Goal: Task Accomplishment & Management: Complete application form

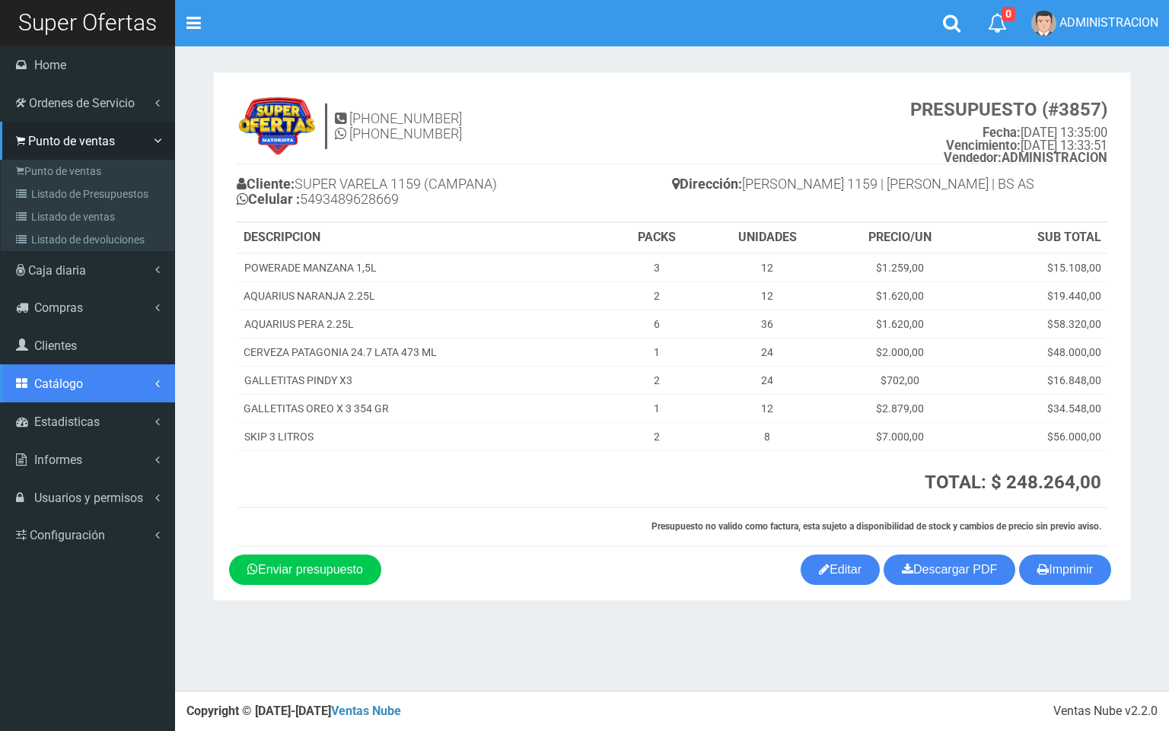
click at [75, 379] on span "Catálogo" at bounding box center [58, 384] width 49 height 14
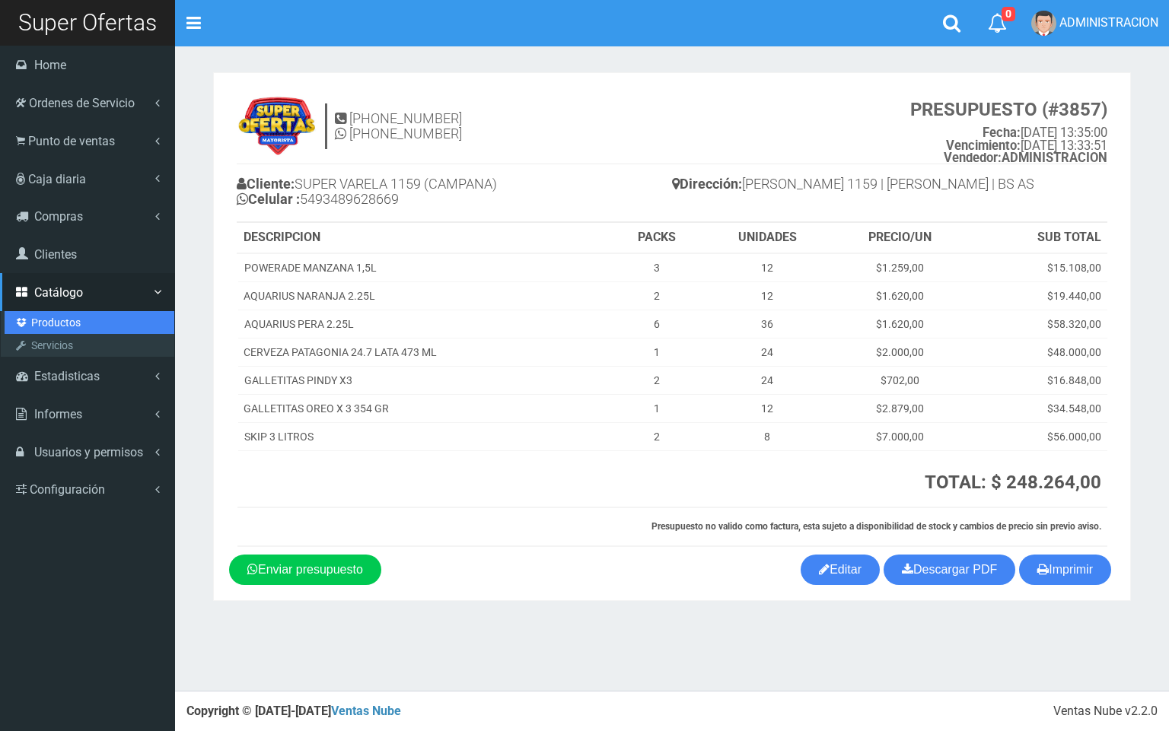
click at [62, 322] on link "Productos" at bounding box center [90, 322] width 170 height 23
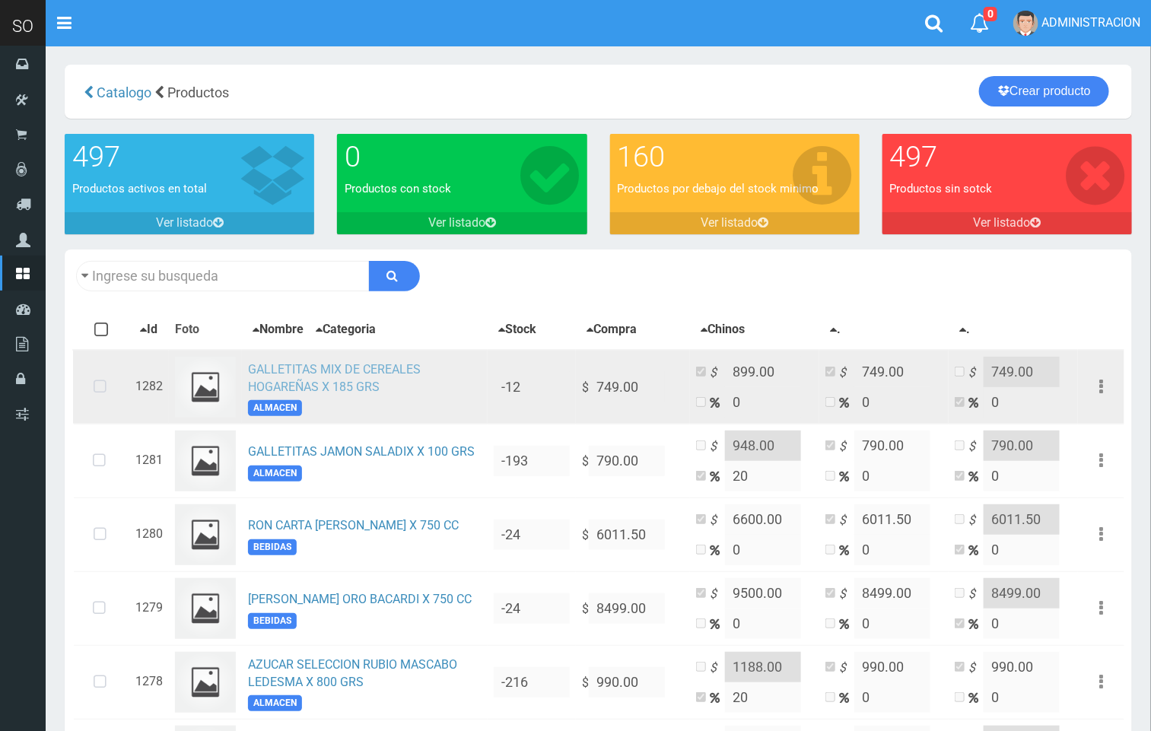
click at [332, 370] on link "GALLETITAS MIX DE CEREALES HOGAREÑAS X 185 GRS" at bounding box center [334, 378] width 173 height 32
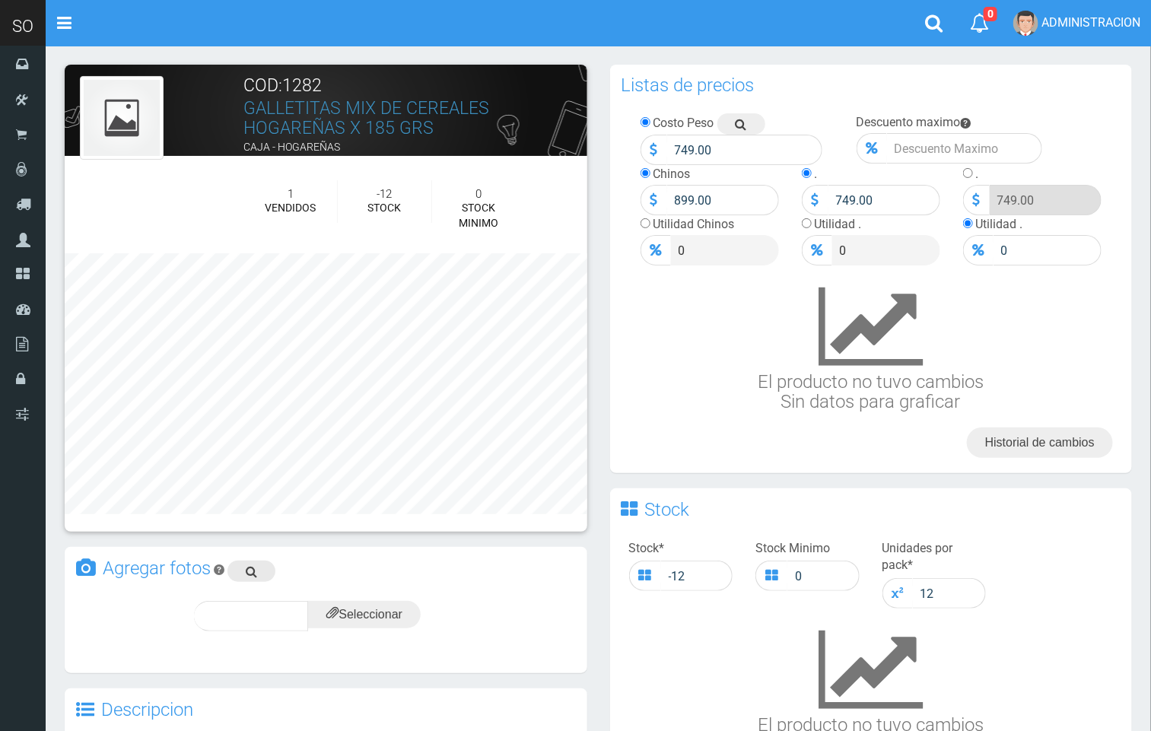
click at [258, 566] on link at bounding box center [252, 571] width 48 height 21
click at [386, 610] on input "file" at bounding box center [364, 614] width 113 height 27
click at [387, 610] on icon at bounding box center [388, 615] width 12 height 21
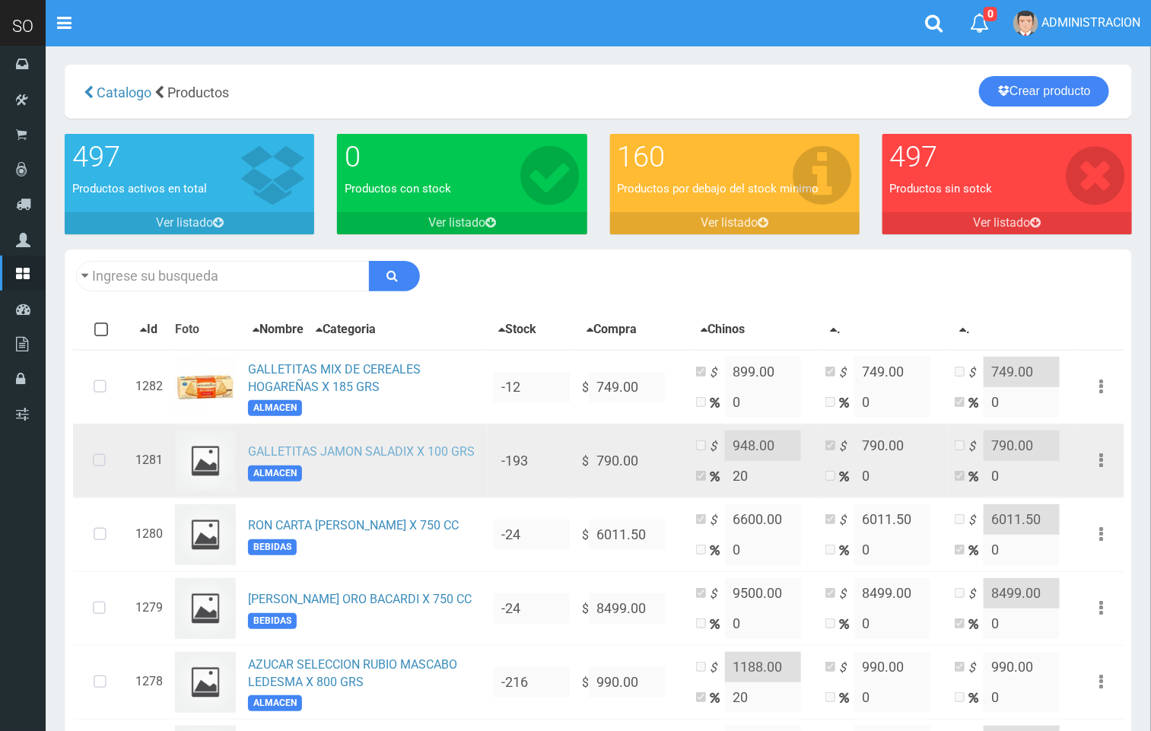
click at [386, 457] on link "GALLETITAS JAMON SALADIX X 100 GRS" at bounding box center [361, 451] width 227 height 14
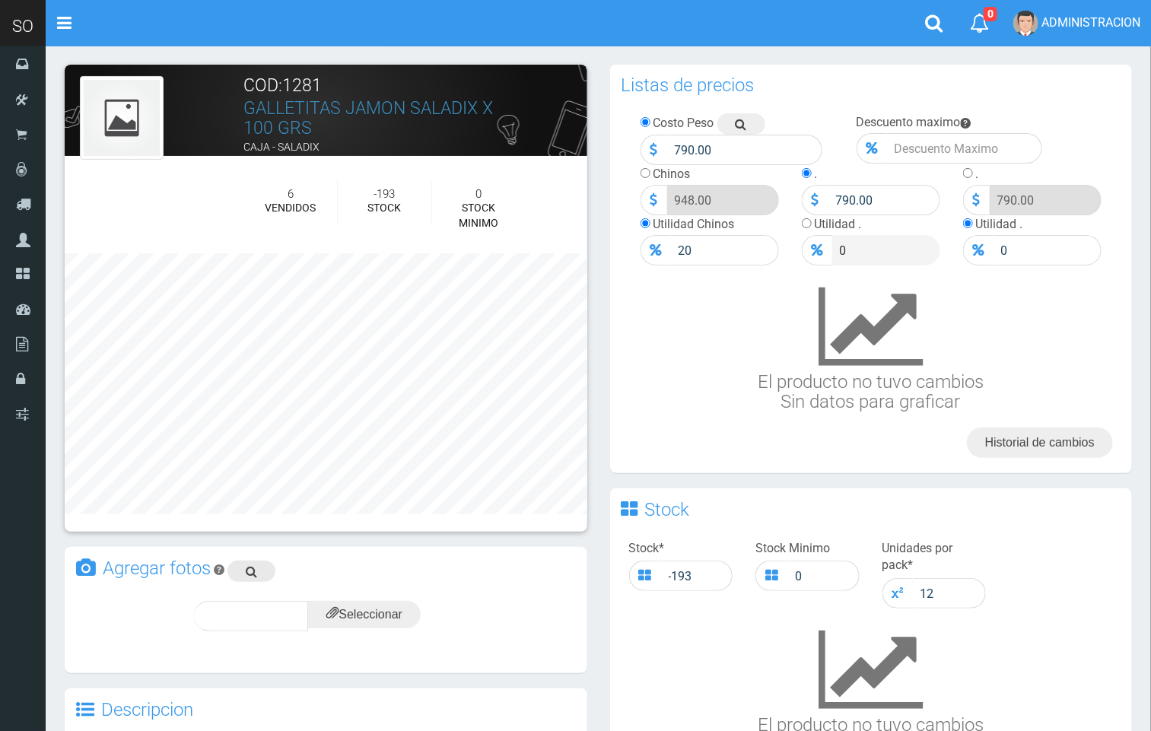
click at [265, 566] on link at bounding box center [252, 571] width 48 height 21
click at [355, 608] on input "file" at bounding box center [364, 614] width 113 height 27
click at [398, 605] on div "subir" at bounding box center [401, 616] width 75 height 30
click at [416, 610] on span "subir" at bounding box center [401, 616] width 39 height 13
click at [389, 613] on input "file" at bounding box center [364, 614] width 113 height 27
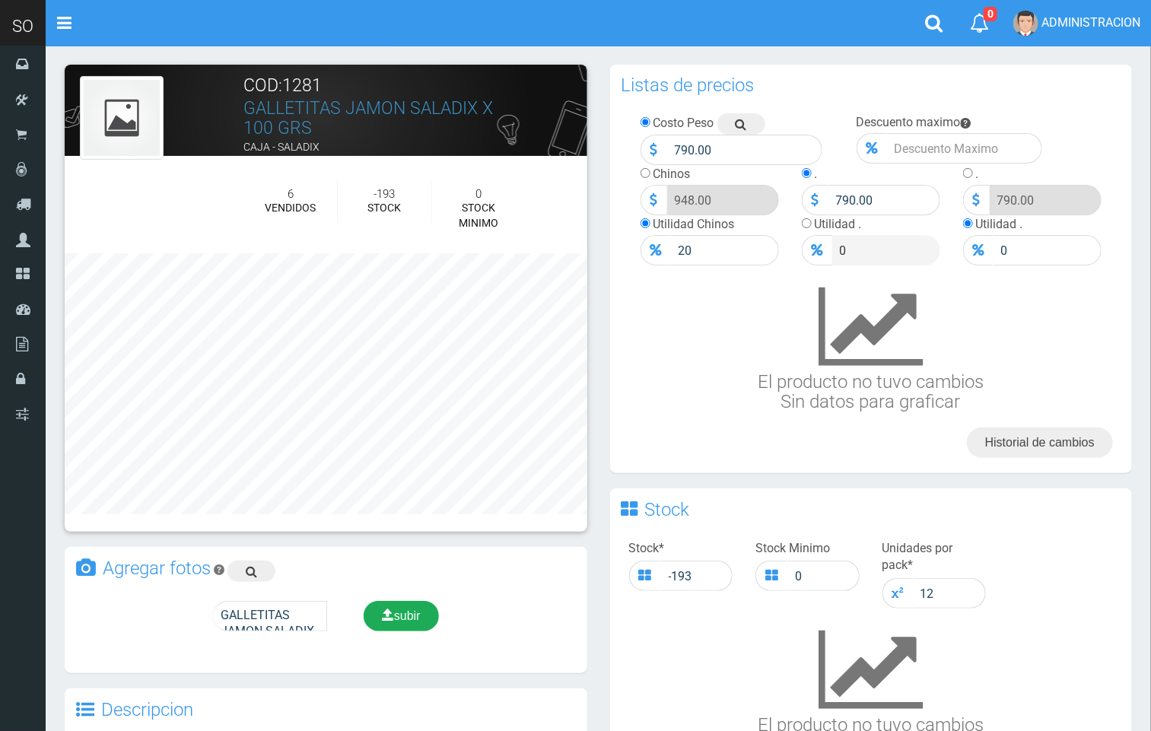
click at [414, 617] on span "subir" at bounding box center [401, 616] width 39 height 13
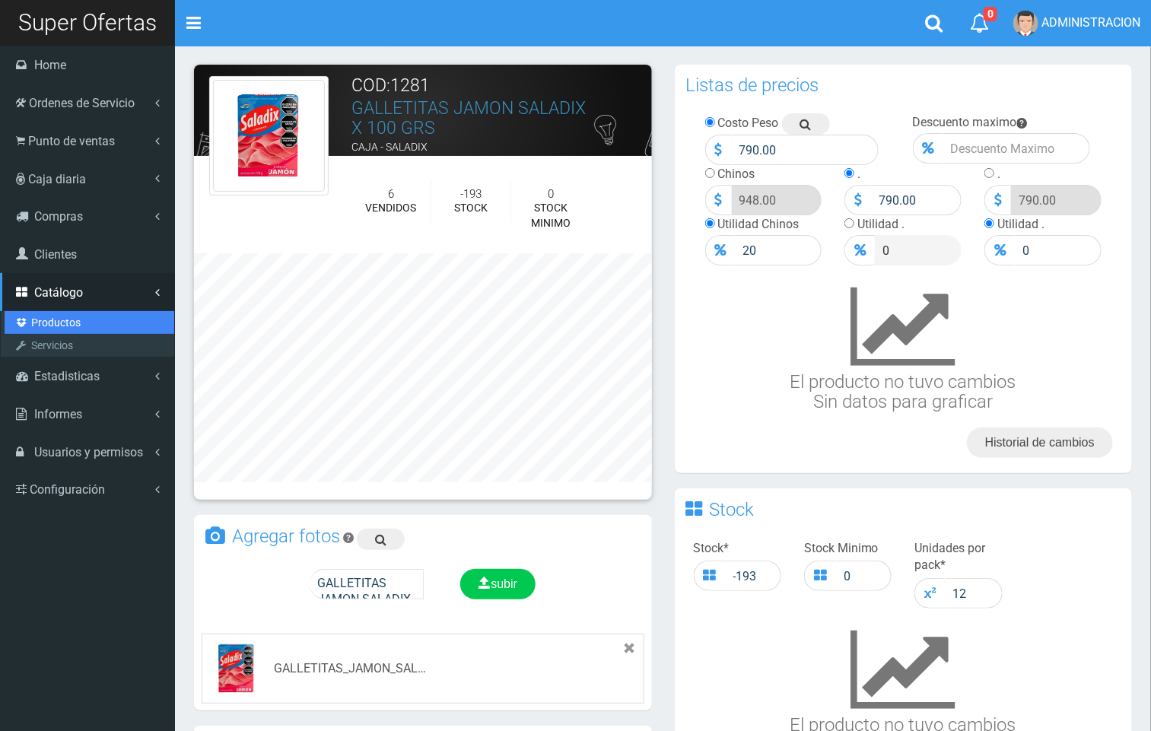
click at [39, 324] on link "Productos" at bounding box center [90, 322] width 170 height 23
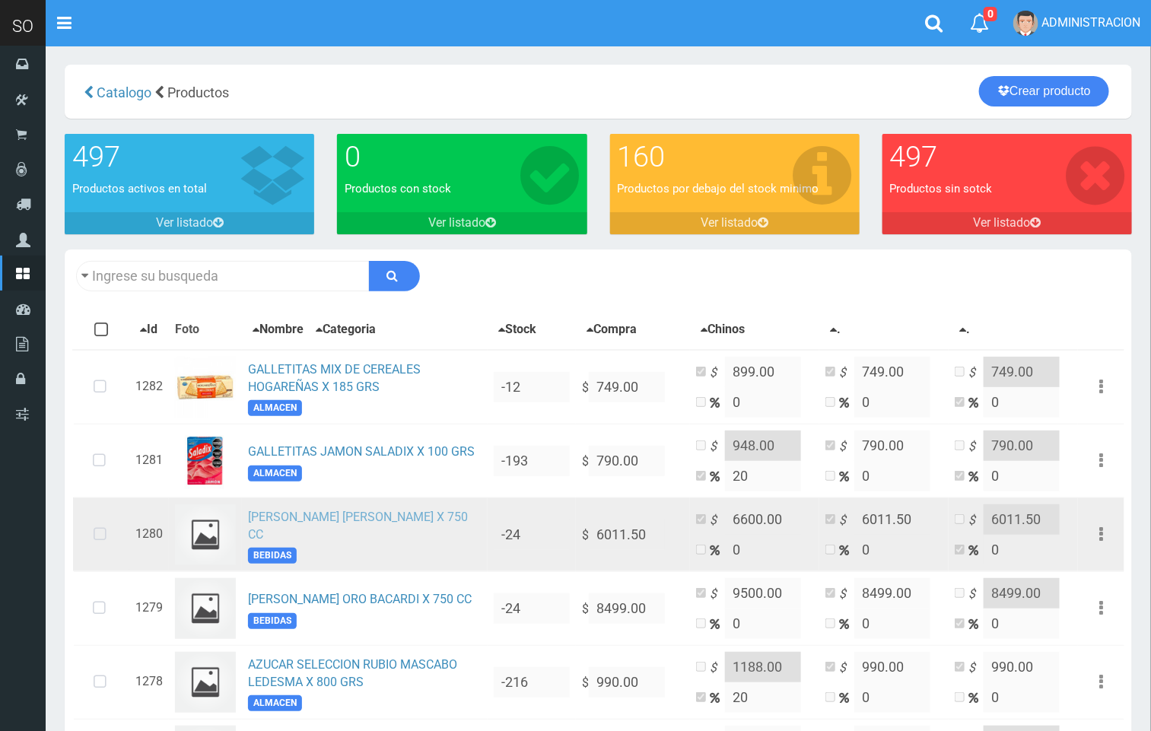
click at [320, 528] on link "[PERSON_NAME] [PERSON_NAME] X 750 CC" at bounding box center [358, 526] width 220 height 32
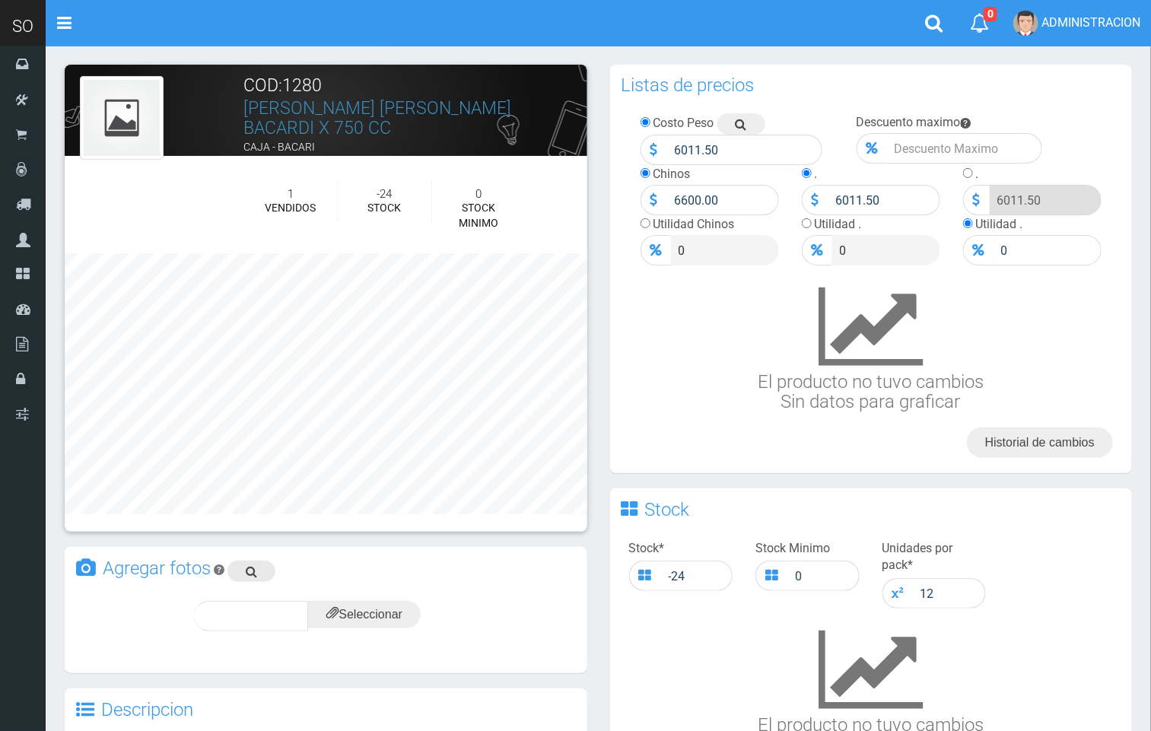
click at [240, 573] on link at bounding box center [252, 571] width 48 height 21
click at [387, 616] on input "file" at bounding box center [364, 614] width 113 height 27
click at [423, 629] on div "subir" at bounding box center [401, 616] width 75 height 30
click at [405, 613] on span "subir" at bounding box center [401, 616] width 39 height 13
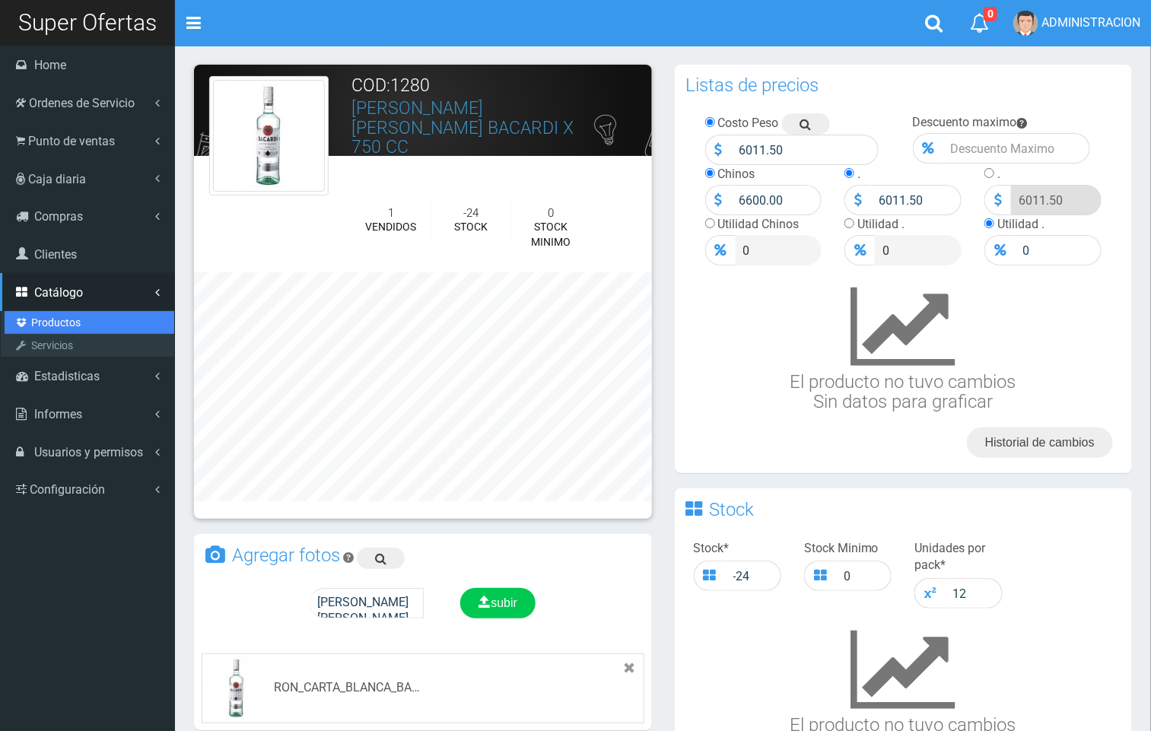
click at [66, 315] on link "Productos" at bounding box center [90, 322] width 170 height 23
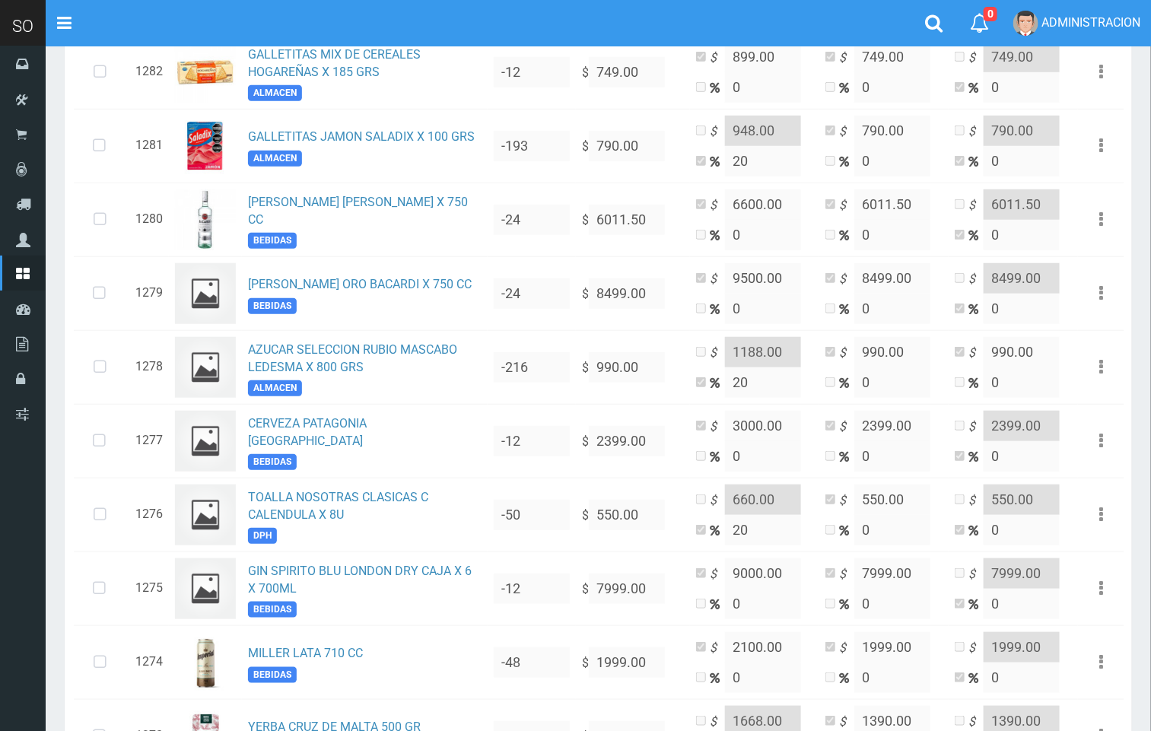
scroll to position [349, 0]
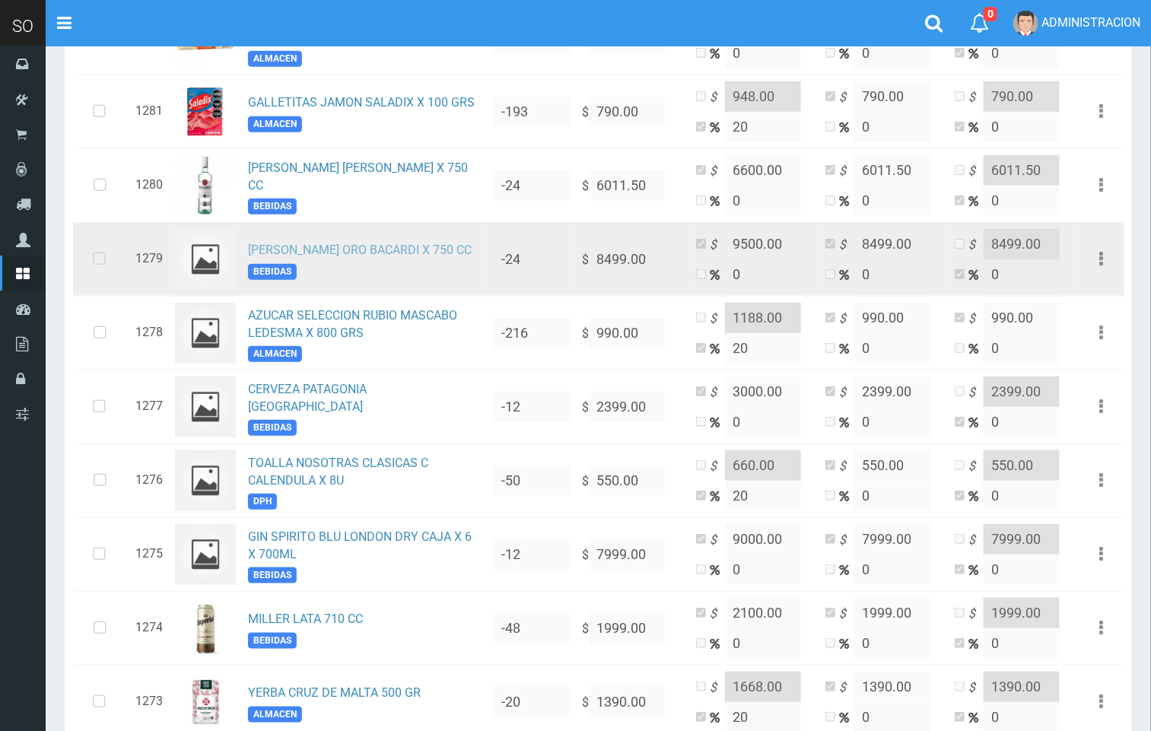
click at [322, 257] on link "[PERSON_NAME] ORO BACARDI X 750 CC" at bounding box center [360, 250] width 224 height 14
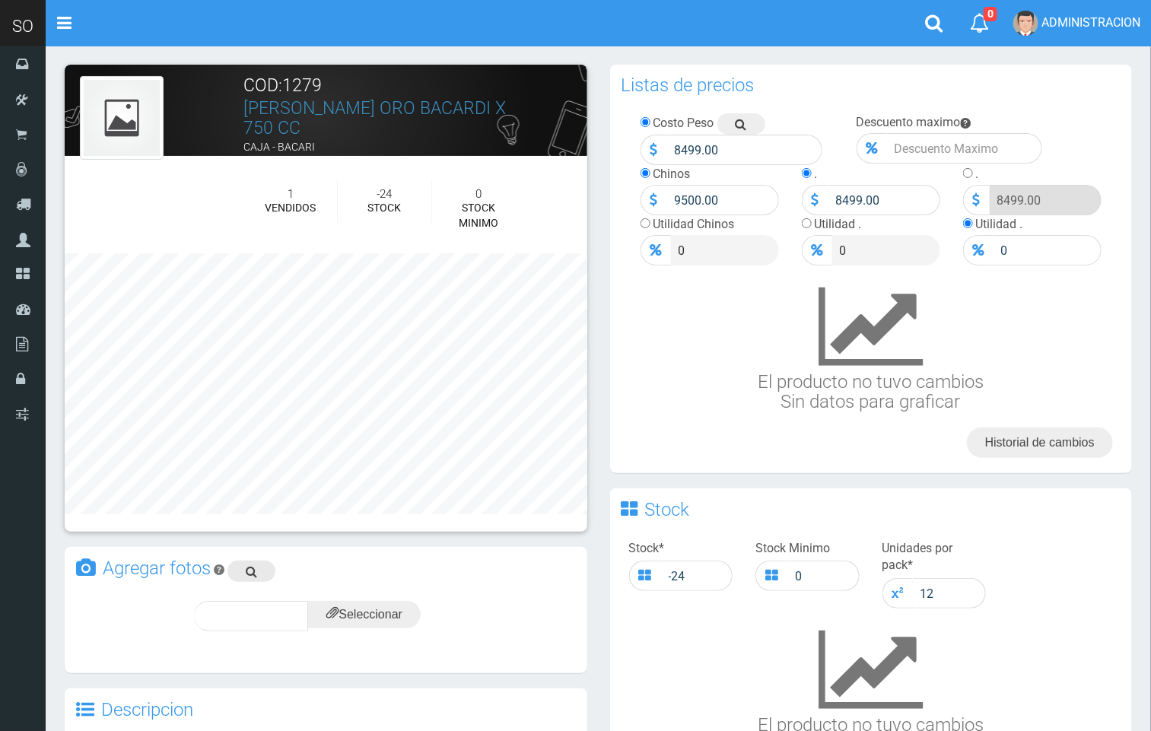
click at [252, 562] on icon at bounding box center [251, 571] width 11 height 21
click at [402, 612] on input "file" at bounding box center [364, 614] width 113 height 27
click at [389, 610] on icon at bounding box center [388, 615] width 12 height 21
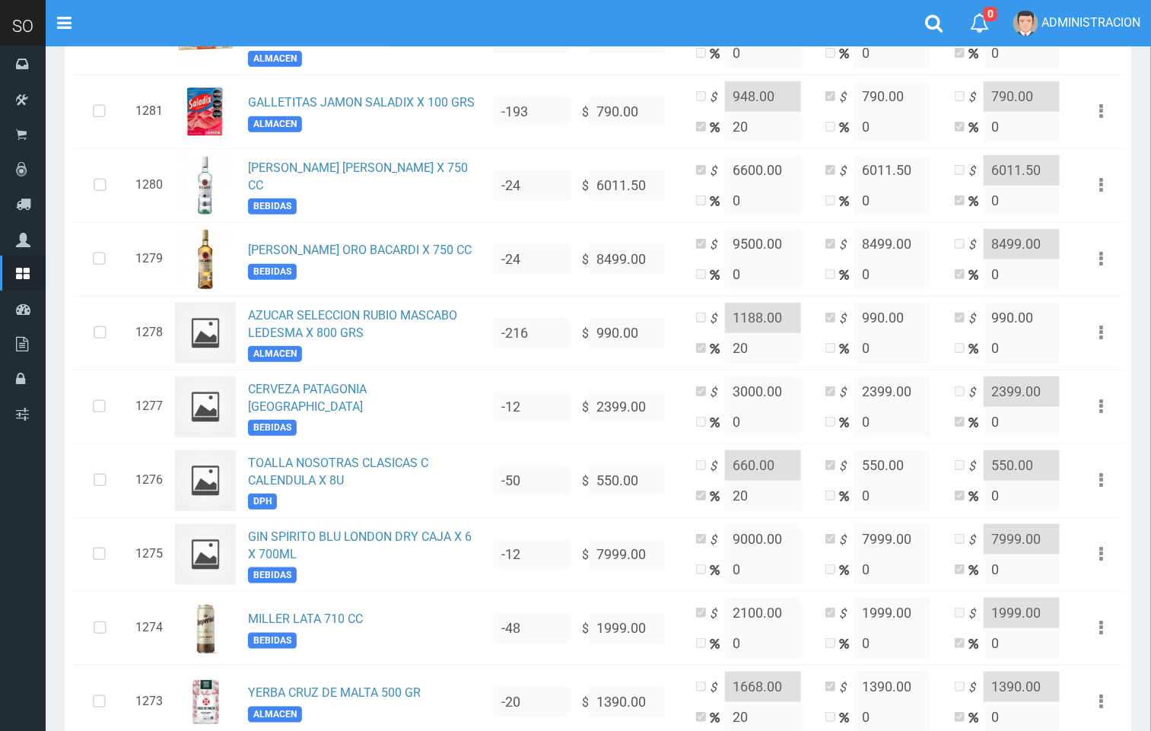
scroll to position [356, 0]
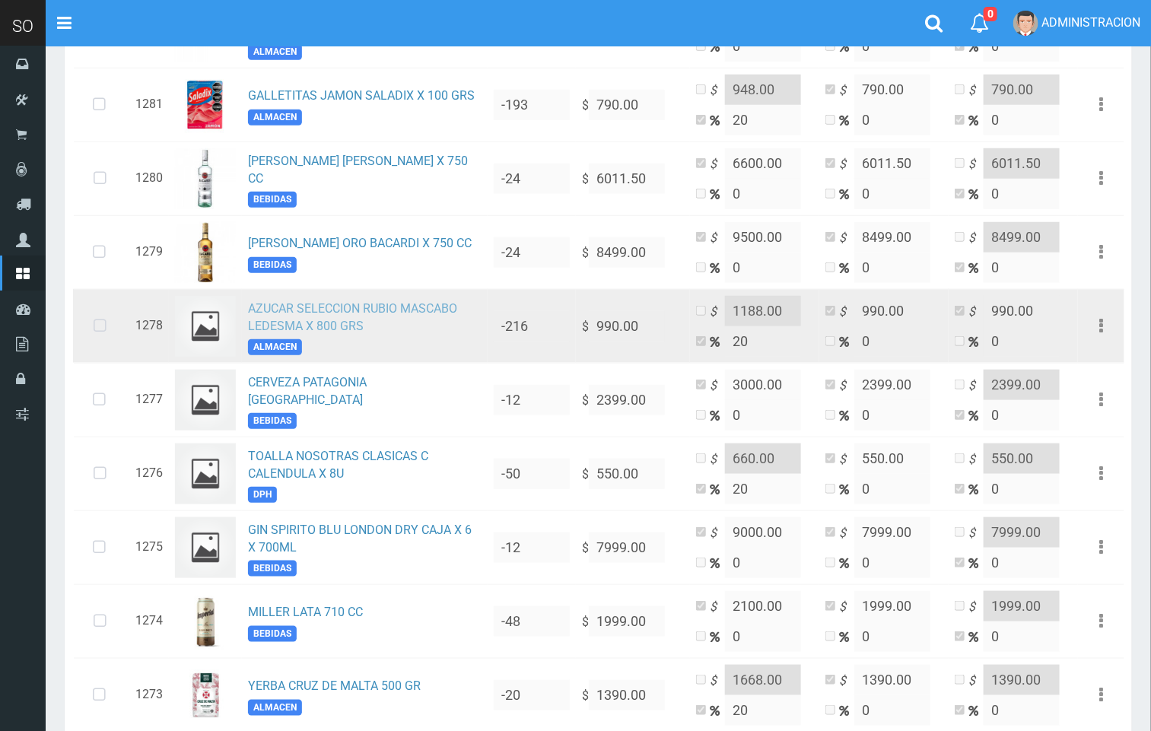
click at [270, 320] on link "AZUCAR SELECCION RUBIO MASCABO LEDESMA X 800 GRS" at bounding box center [352, 317] width 209 height 32
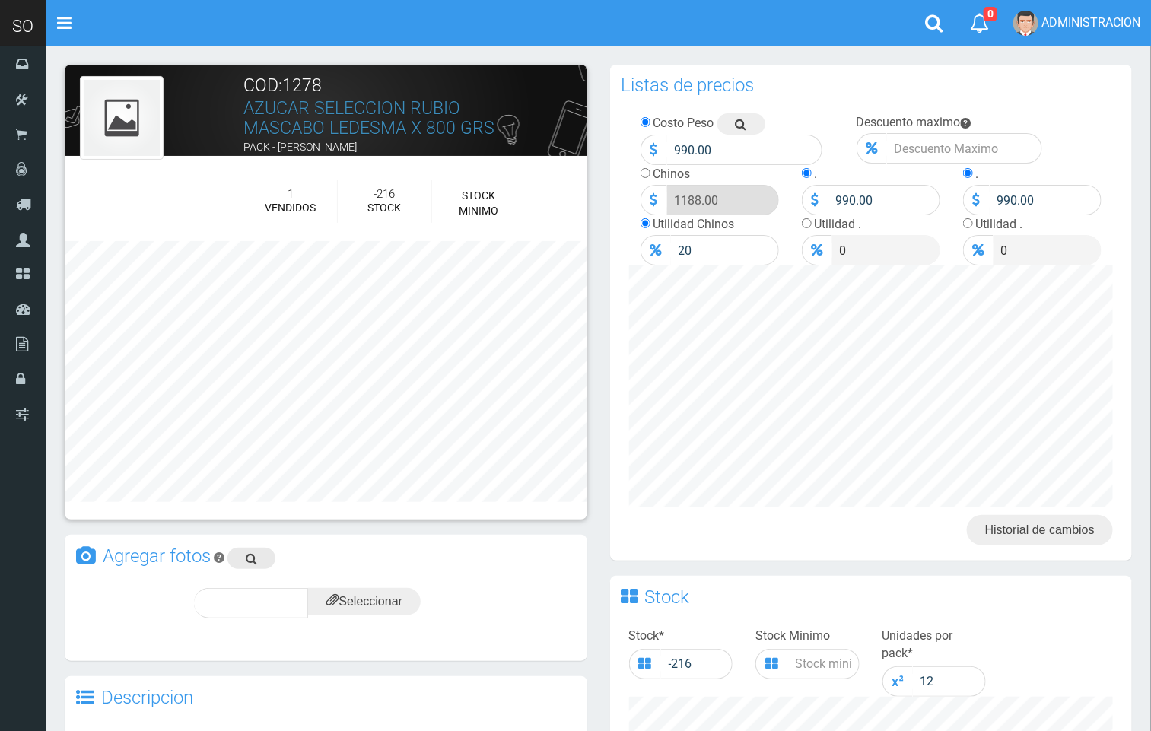
click at [244, 556] on link at bounding box center [252, 558] width 48 height 21
click at [359, 607] on input "file" at bounding box center [364, 601] width 113 height 27
click at [411, 607] on span "subir" at bounding box center [401, 603] width 39 height 13
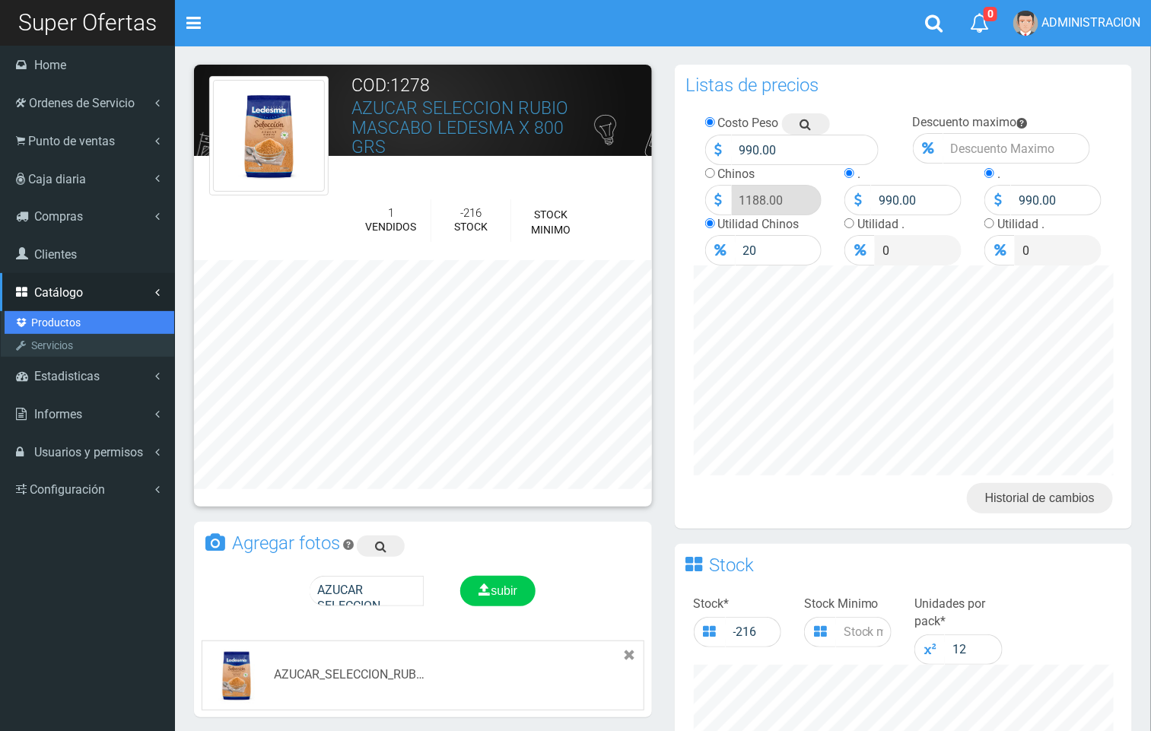
click at [44, 325] on link "Productos" at bounding box center [90, 322] width 170 height 23
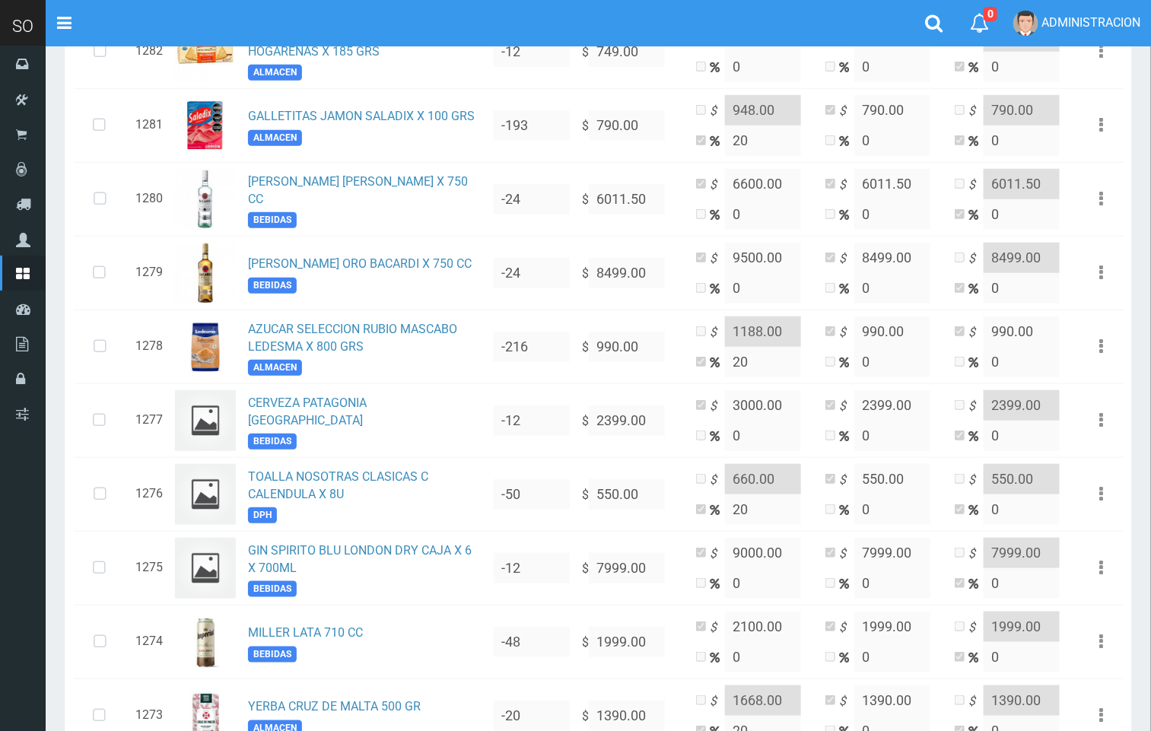
scroll to position [349, 0]
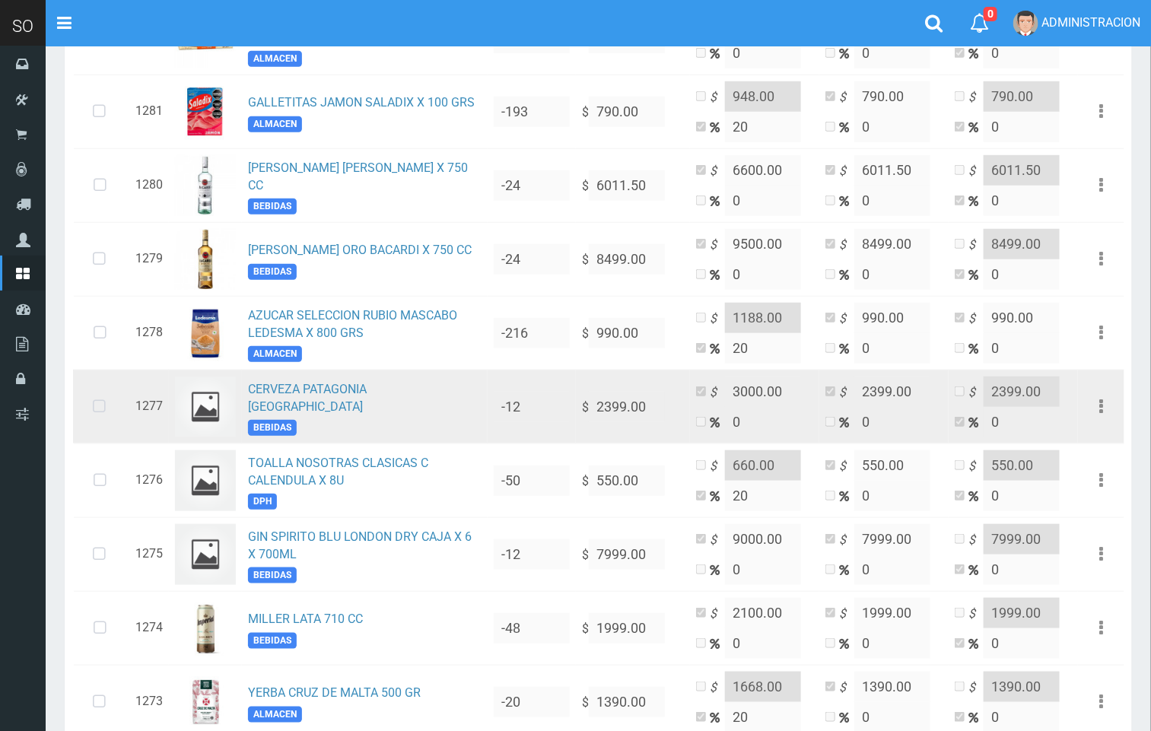
click at [279, 390] on td "CERVEZA PATAGONIA LAGER DEL SUR BEBIDAS" at bounding box center [365, 407] width 246 height 74
click at [279, 398] on link "CERVEZA PATAGONIA LAGER DEL SUR" at bounding box center [307, 398] width 119 height 32
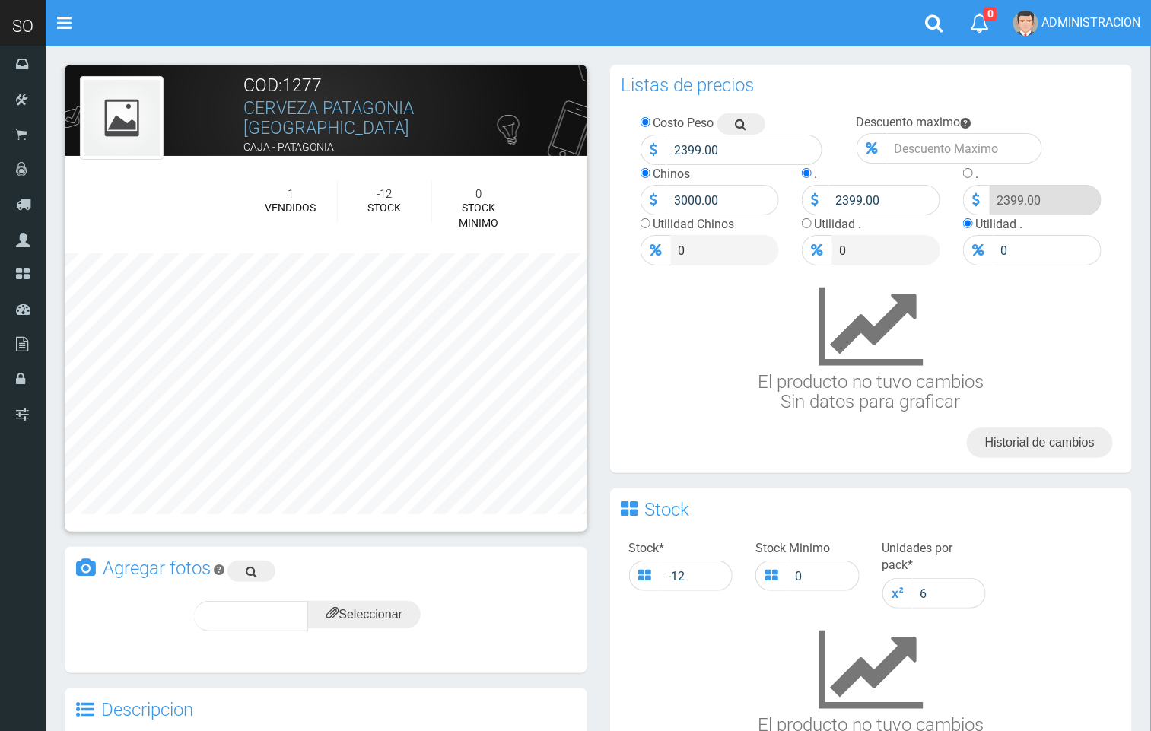
click at [390, 108] on link "CERVEZA PATAGONIA [GEOGRAPHIC_DATA]" at bounding box center [329, 118] width 170 height 40
click at [386, 615] on input "file" at bounding box center [364, 614] width 113 height 27
click at [432, 607] on div "subir" at bounding box center [401, 616] width 75 height 30
click at [406, 614] on span "subir" at bounding box center [401, 616] width 39 height 13
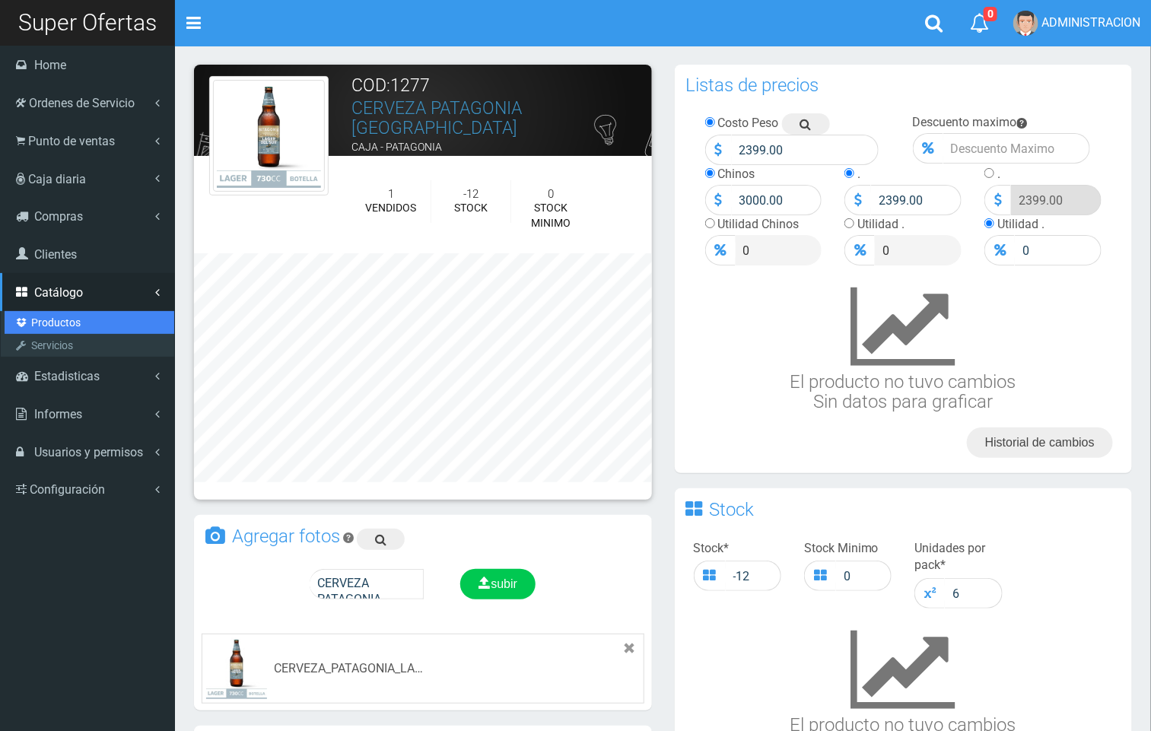
click at [65, 320] on link "Productos" at bounding box center [90, 322] width 170 height 23
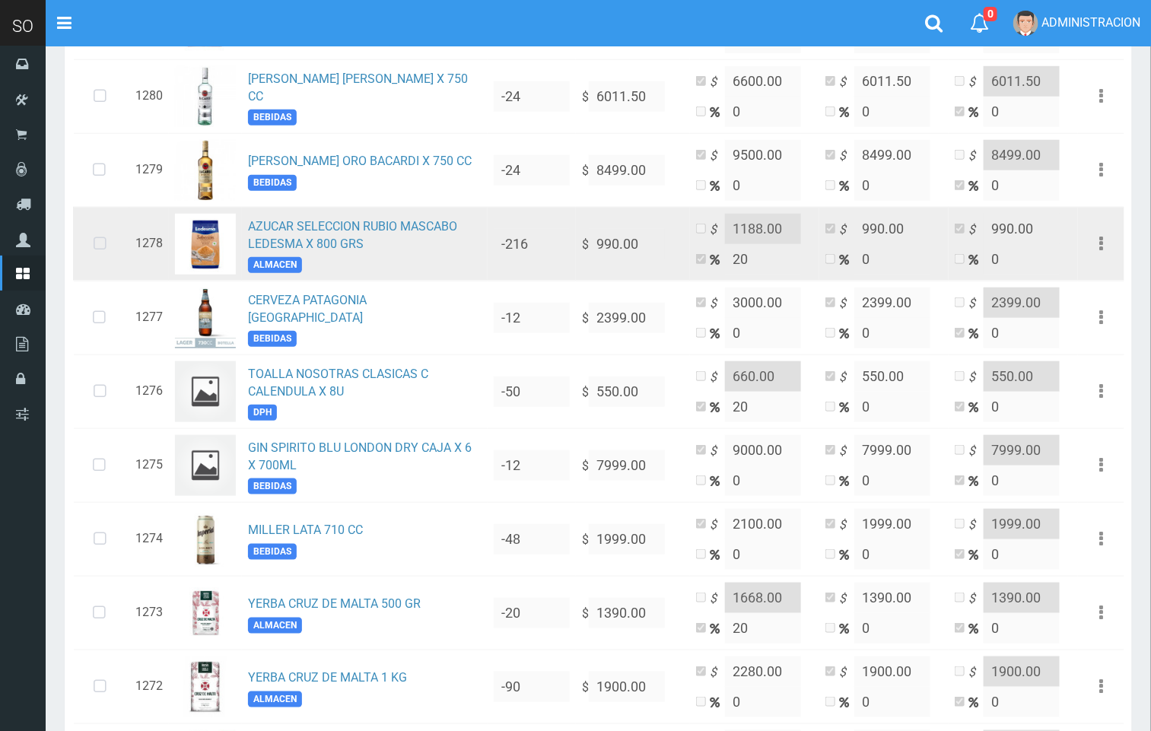
scroll to position [431, 0]
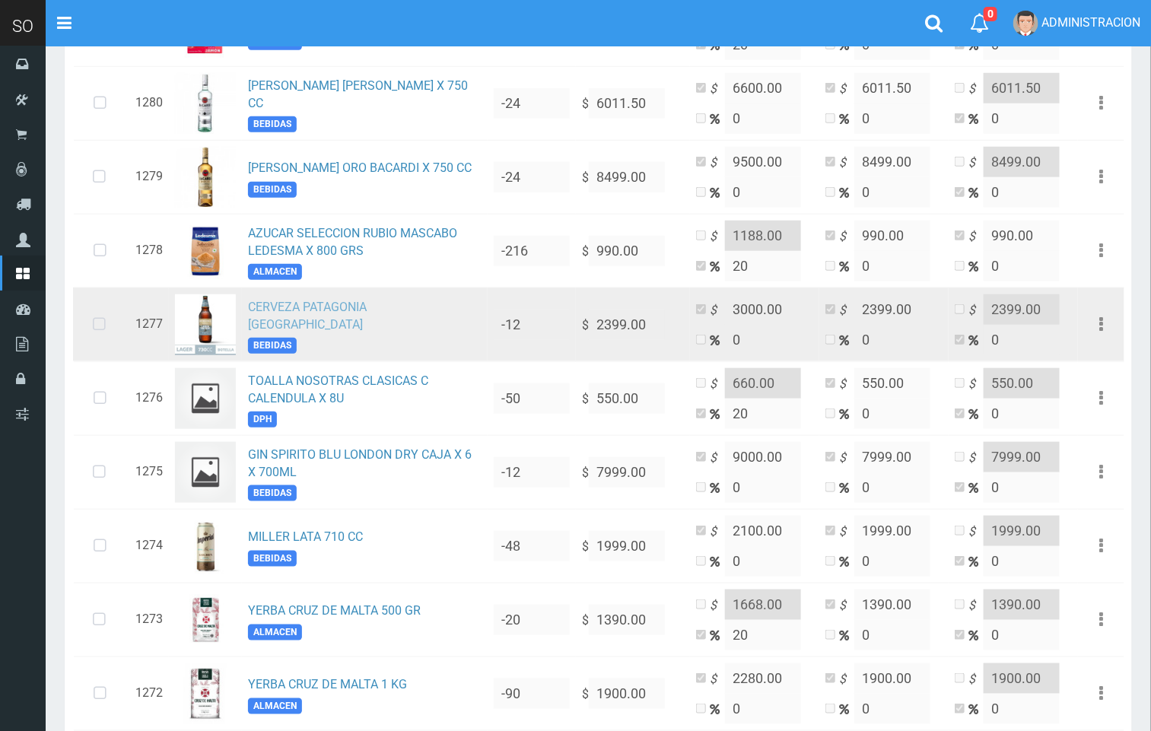
click at [352, 322] on link "CERVEZA PATAGONIA LAGER DEL SUR" at bounding box center [307, 316] width 119 height 32
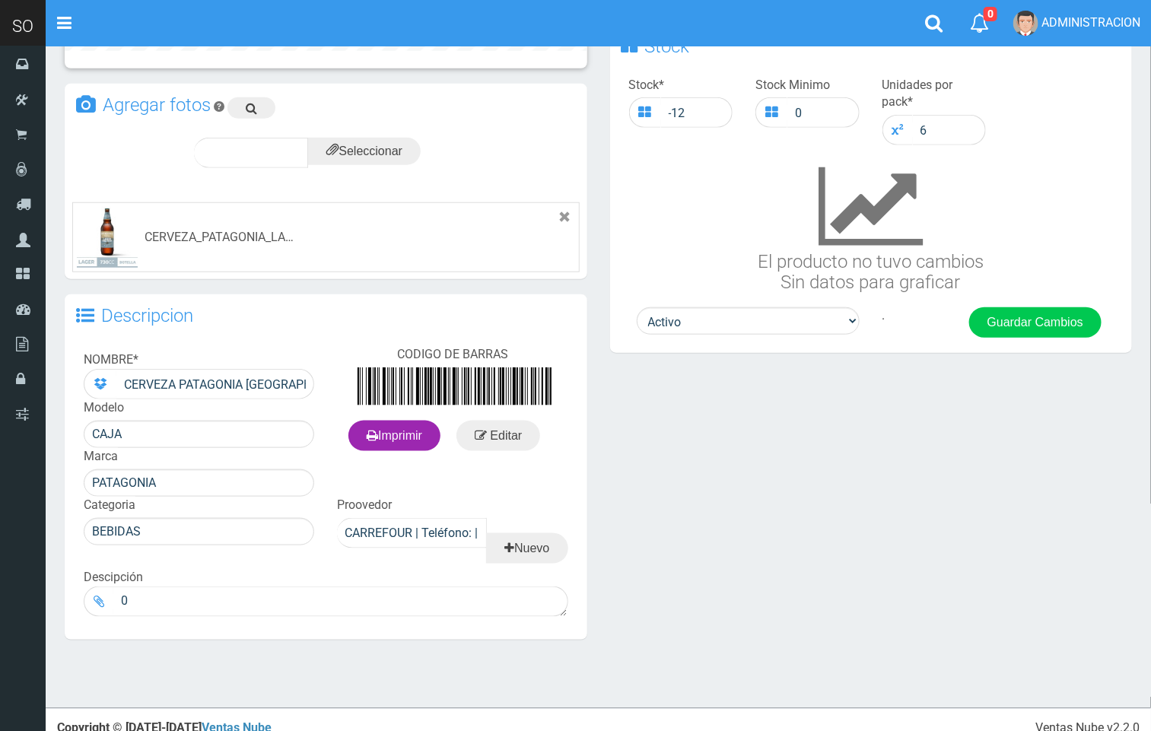
scroll to position [482, 0]
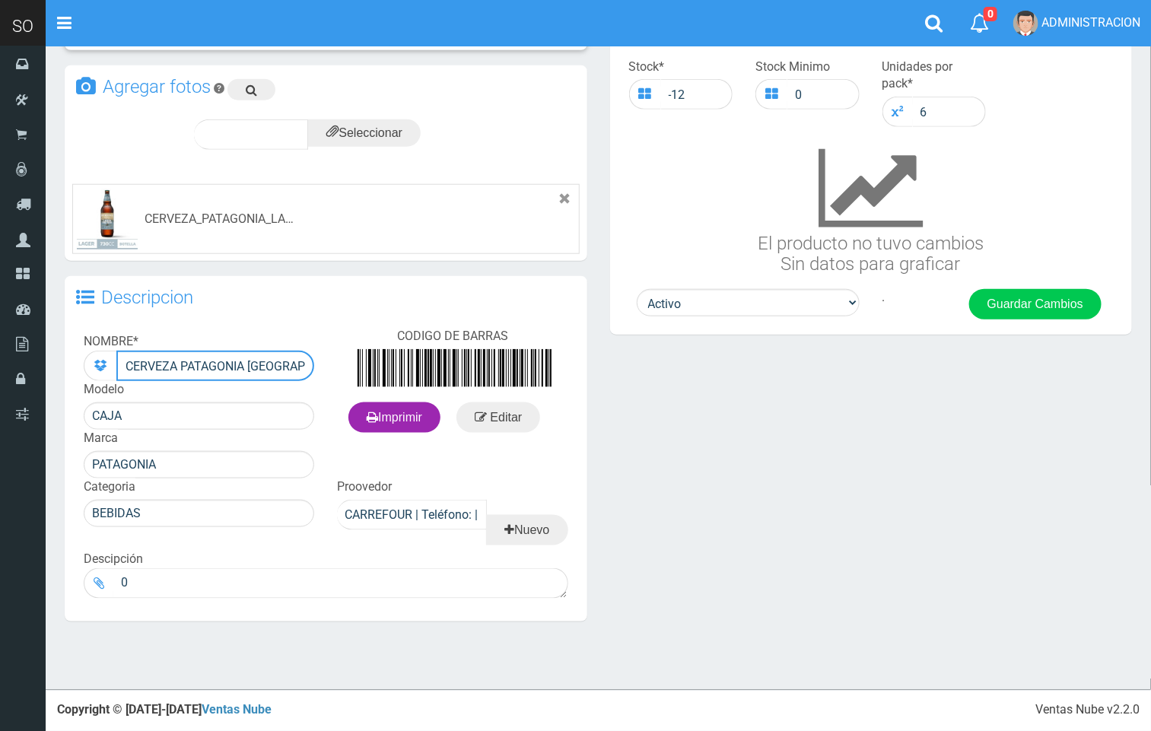
click at [276, 365] on input "CERVEZA PATAGONIA [GEOGRAPHIC_DATA]" at bounding box center [215, 366] width 198 height 30
type input "CERVEZA PATAGONIA LAGER DEL SUR 750 CC"
click at [1052, 300] on button "Guardar Cambios" at bounding box center [1035, 304] width 132 height 30
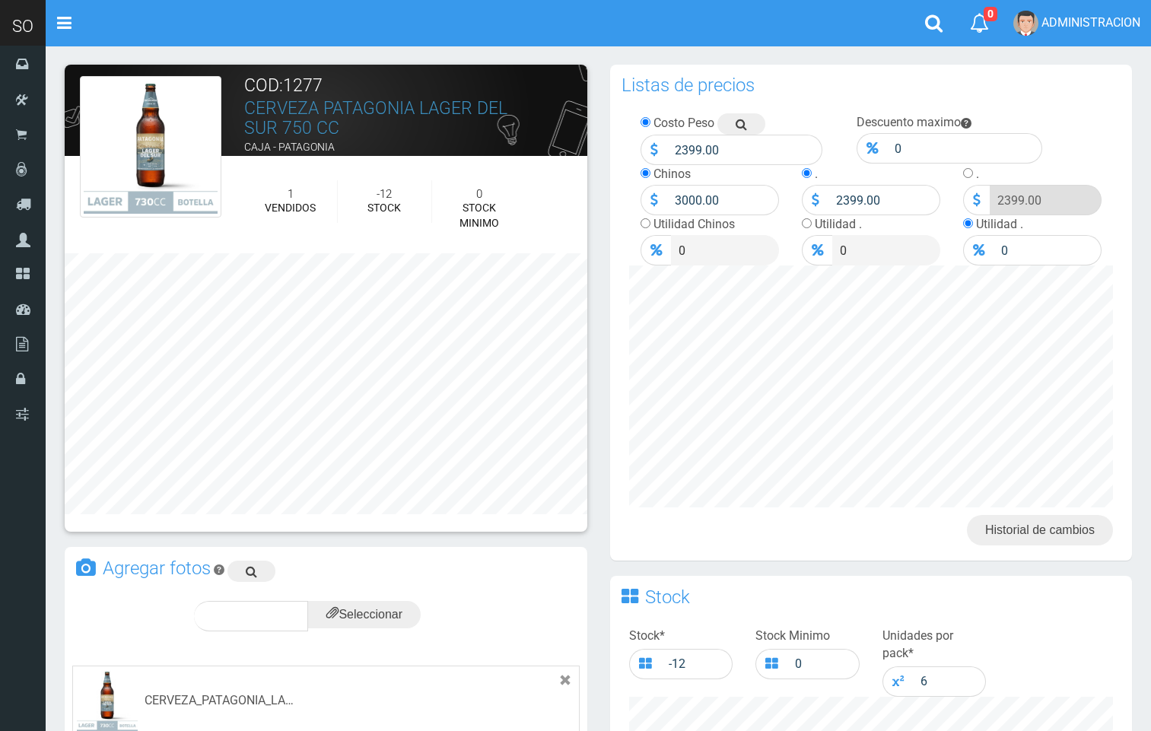
scroll to position [482, 0]
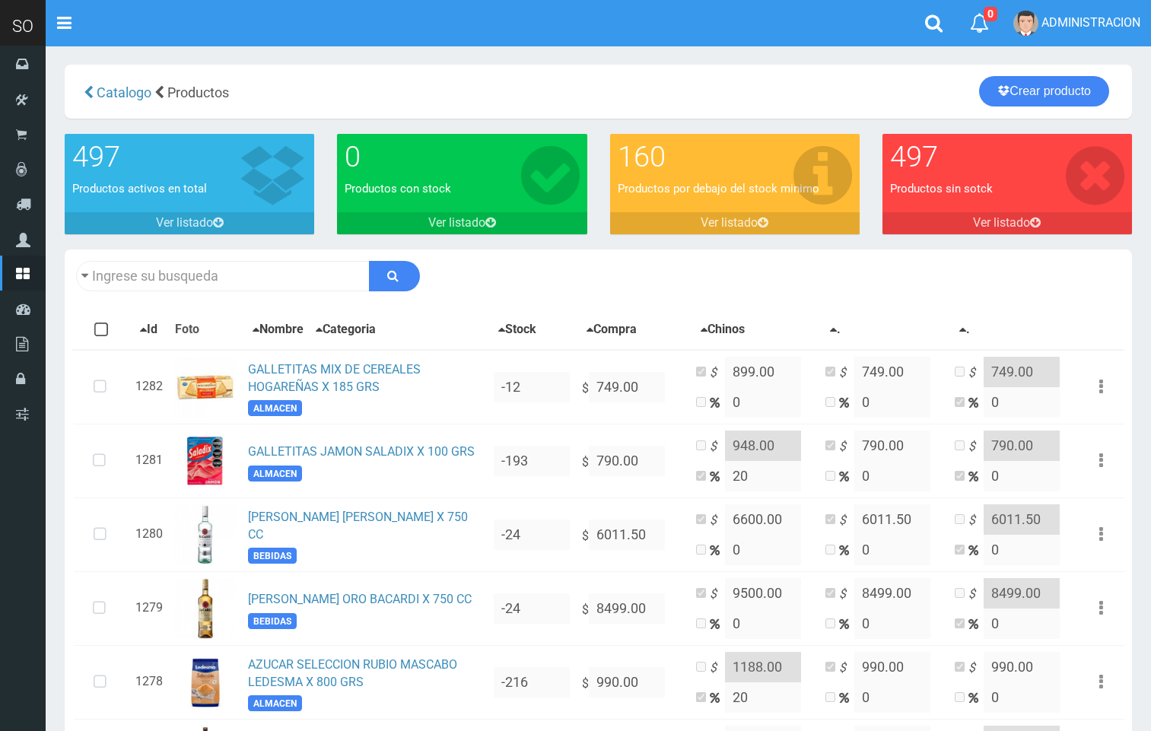
scroll to position [431, 0]
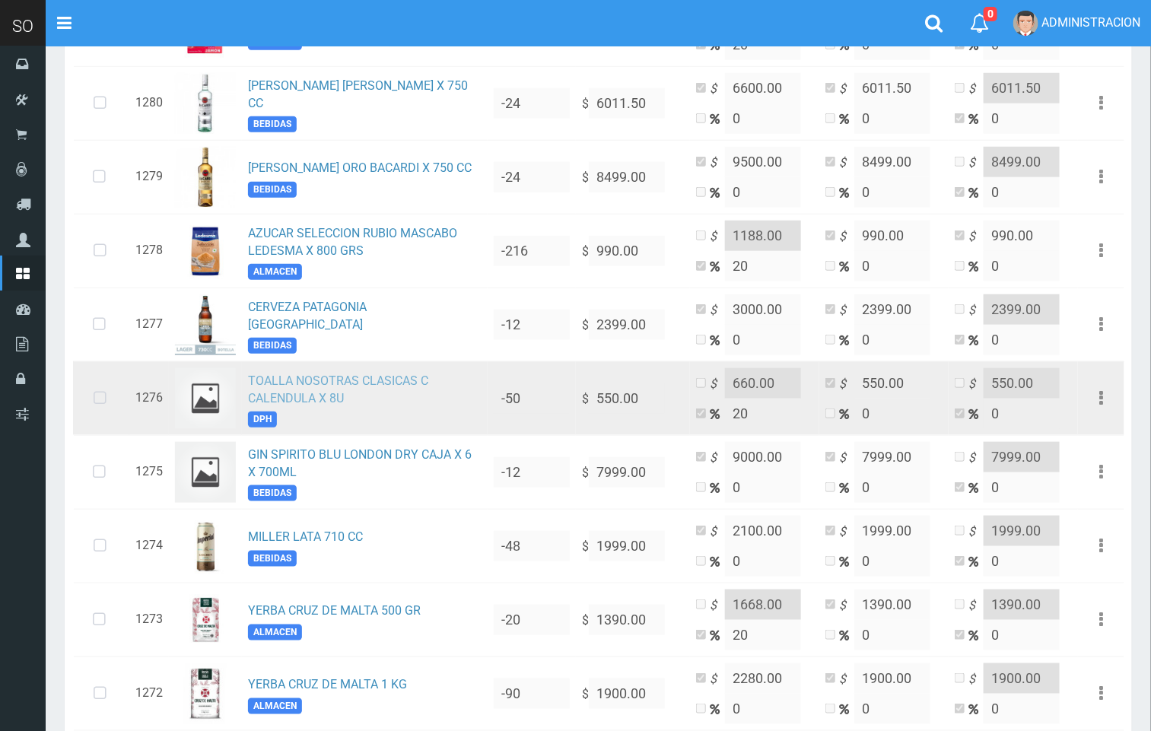
click at [334, 382] on link "TOALLA NOSOTRAS CLASICAS C CALENDULA X 8U" at bounding box center [338, 390] width 180 height 32
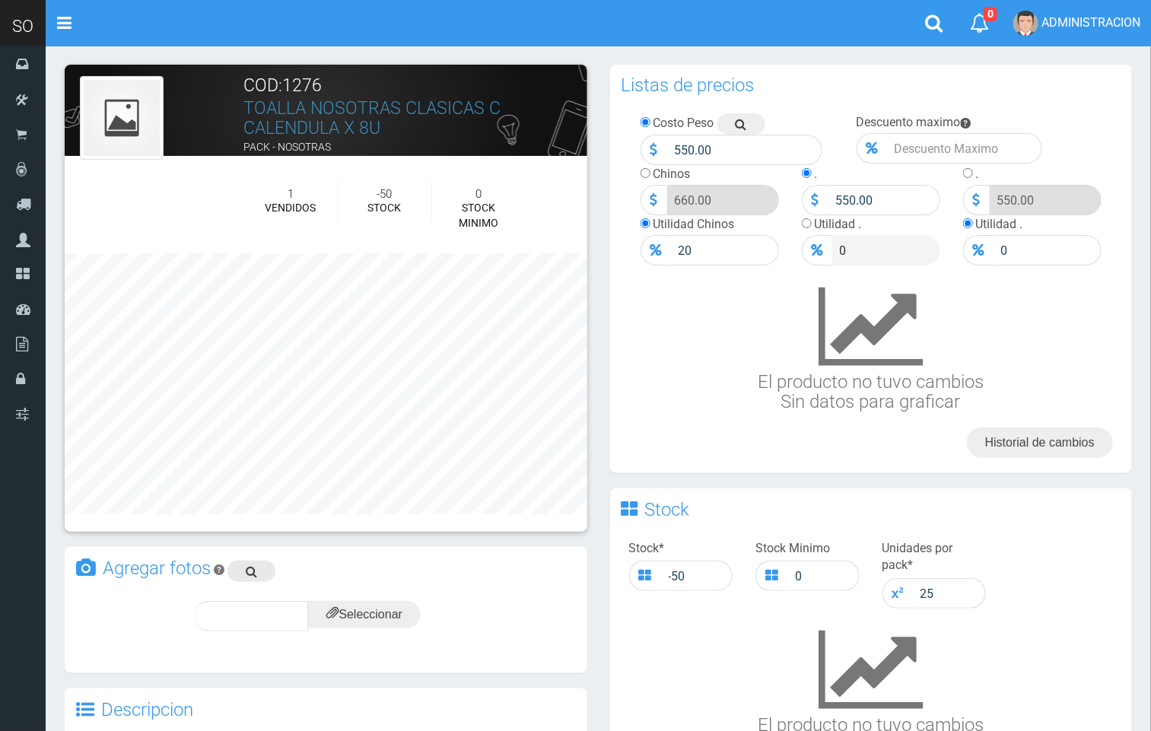
click at [256, 573] on icon at bounding box center [251, 571] width 11 height 21
click at [384, 622] on input "file" at bounding box center [364, 614] width 113 height 27
click at [398, 606] on div "subir" at bounding box center [401, 616] width 75 height 30
click at [396, 613] on span "subir" at bounding box center [401, 616] width 39 height 13
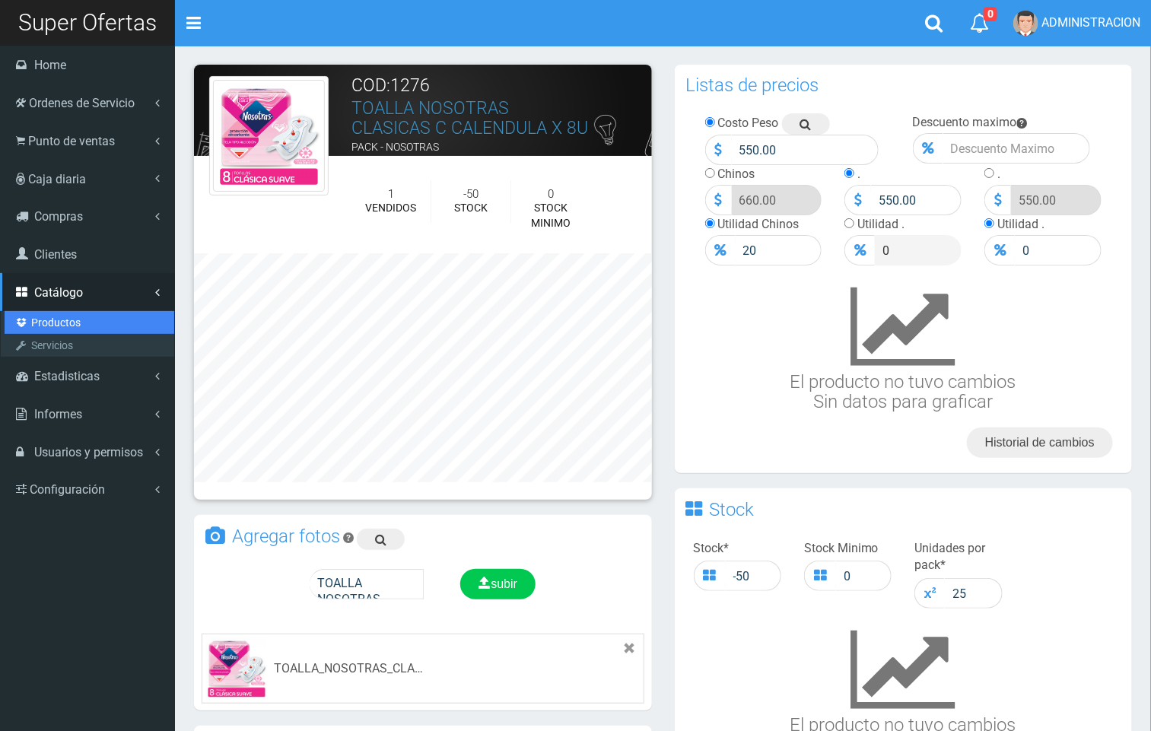
click at [72, 320] on link "Productos" at bounding box center [90, 322] width 170 height 23
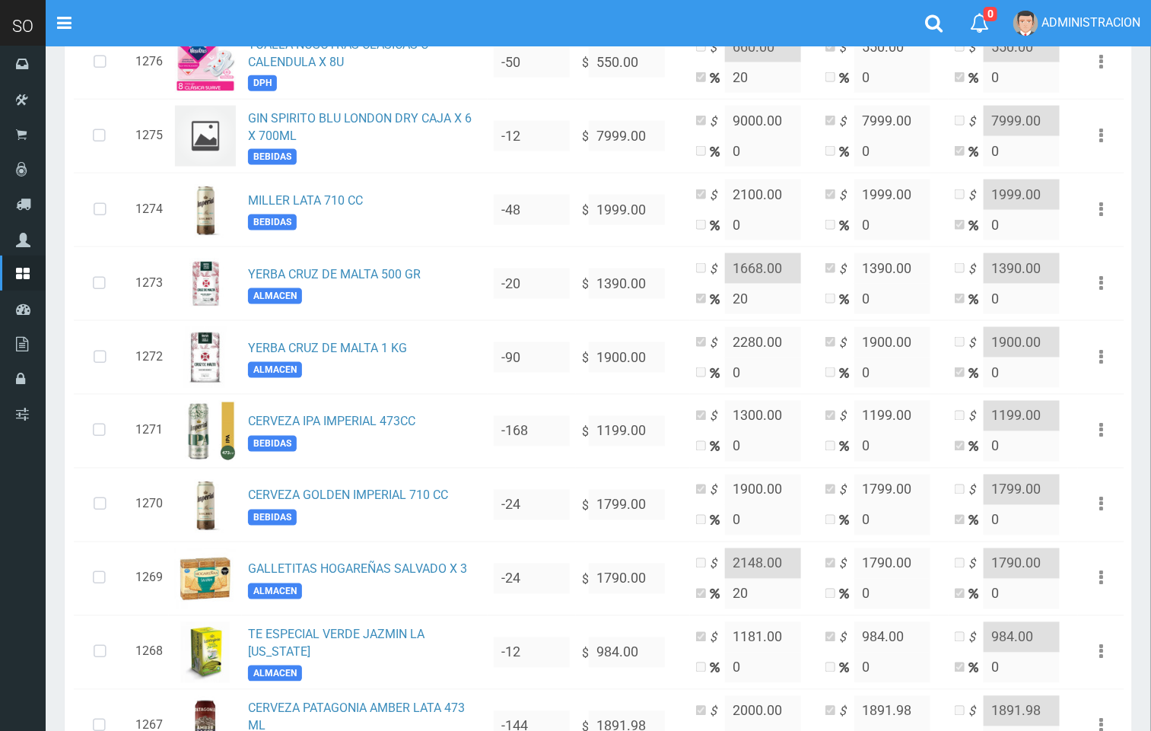
scroll to position [651, 0]
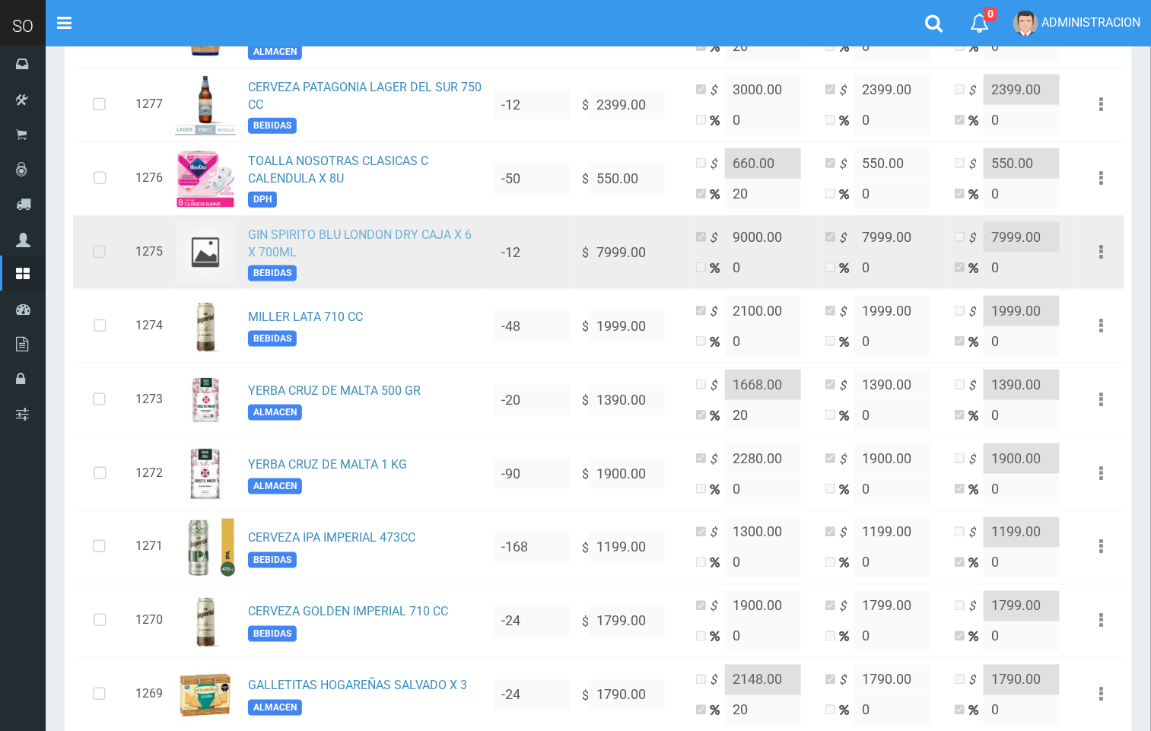
click at [389, 238] on link "GIN SPIRITO BLU LONDON DRY CAJA X 6 X 700ML" at bounding box center [360, 244] width 224 height 32
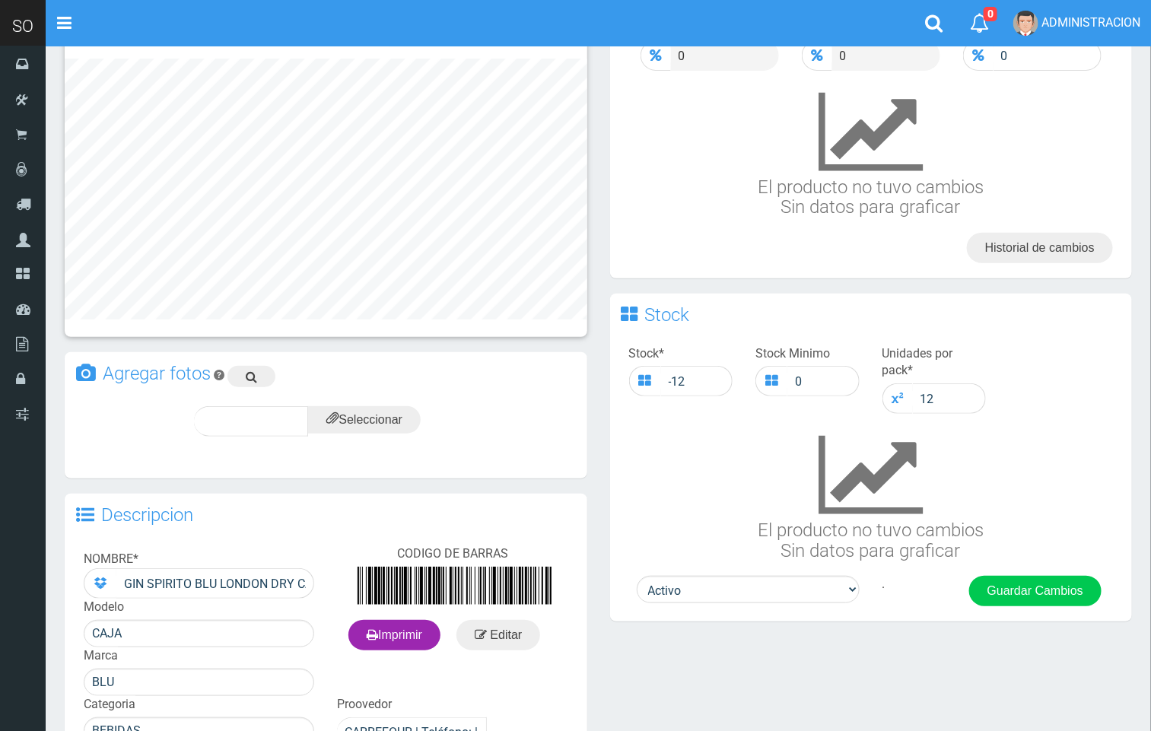
scroll to position [199, 0]
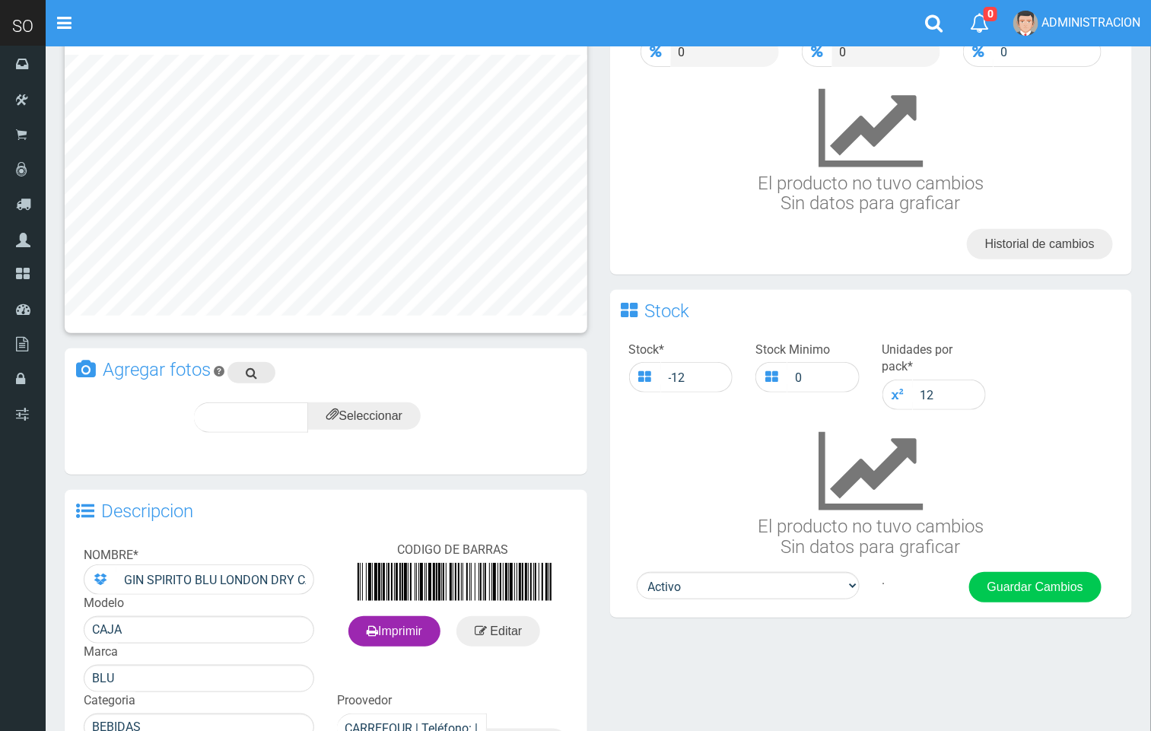
click at [260, 375] on link at bounding box center [252, 372] width 48 height 21
click at [396, 409] on input "file" at bounding box center [364, 416] width 113 height 27
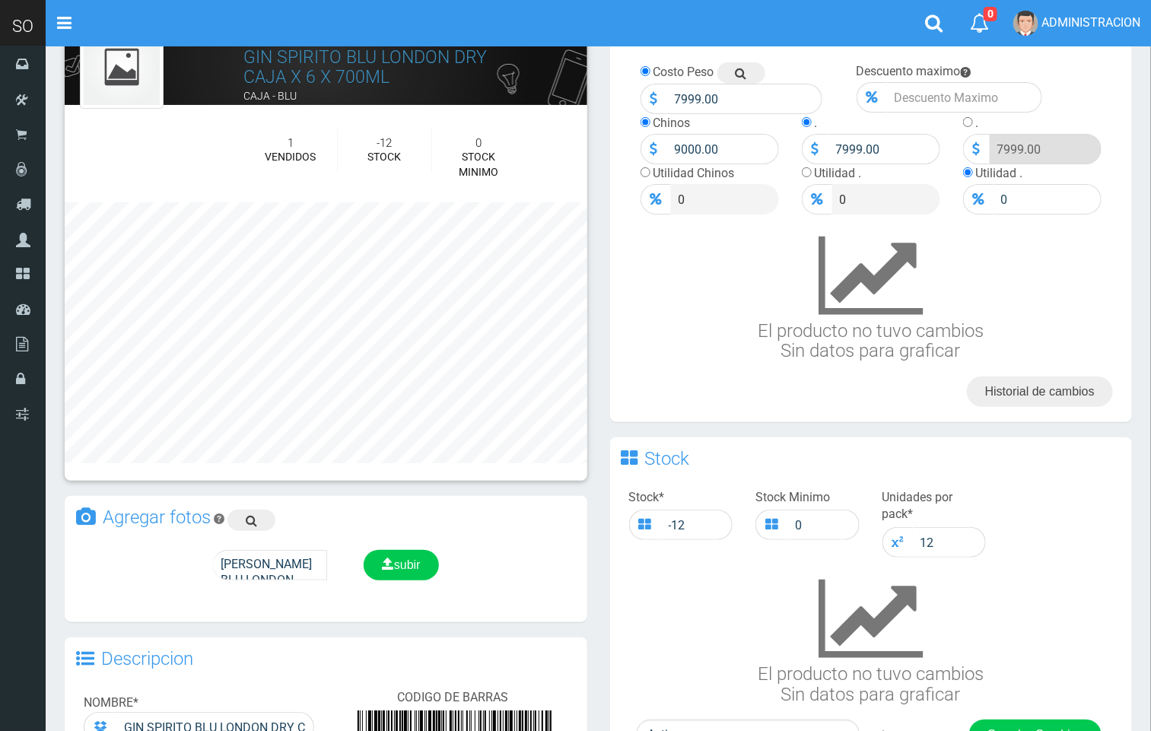
scroll to position [53, 0]
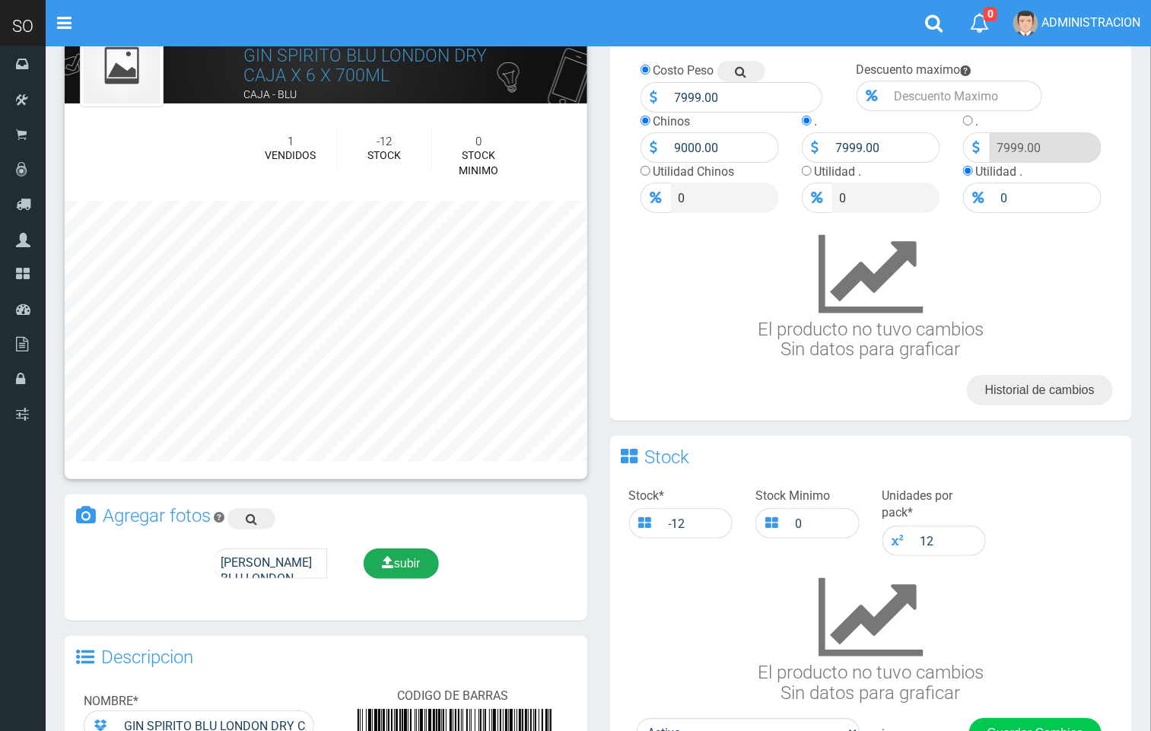
click at [411, 571] on div "subir" at bounding box center [401, 564] width 75 height 30
click at [379, 567] on div "subir" at bounding box center [401, 564] width 75 height 30
click at [400, 562] on span "subir" at bounding box center [401, 563] width 39 height 13
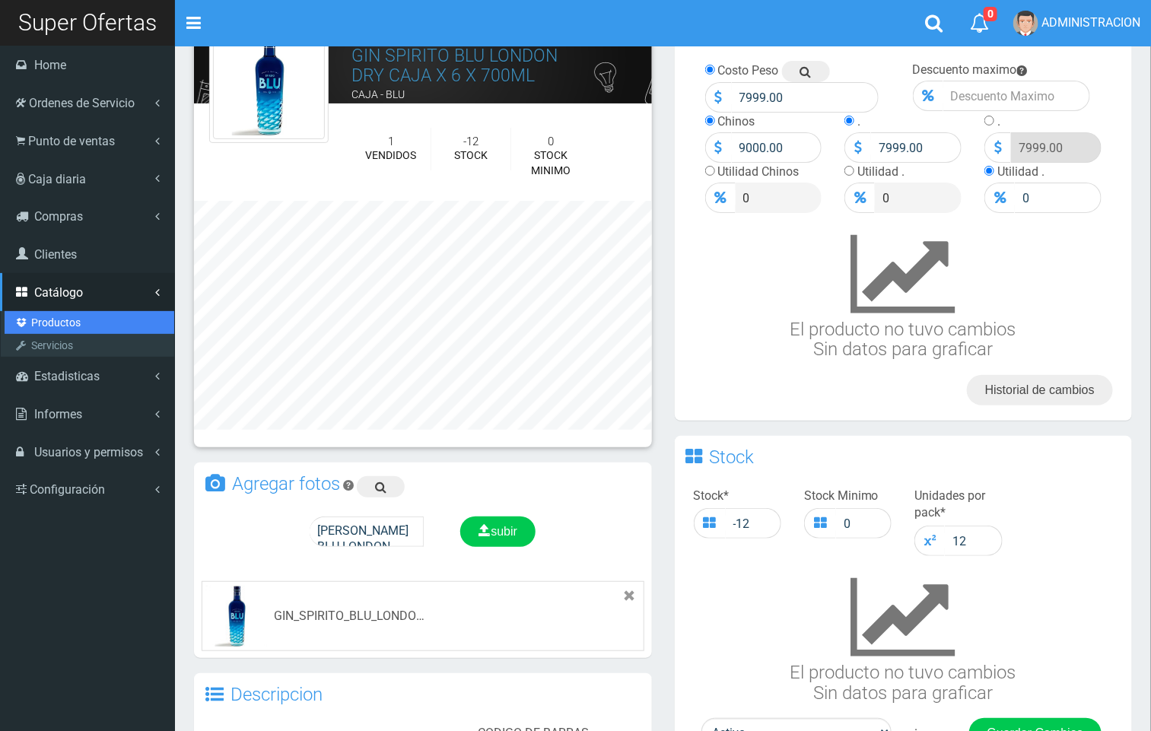
click at [75, 314] on link "Productos" at bounding box center [90, 322] width 170 height 23
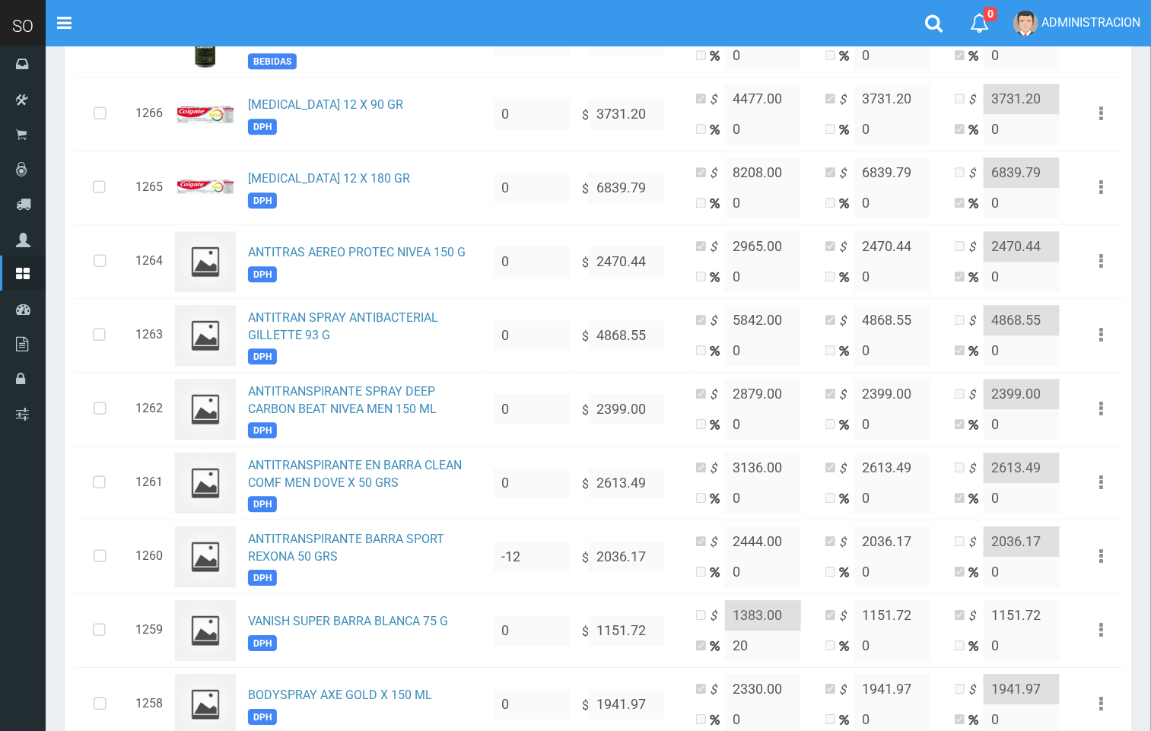
scroll to position [1495, 0]
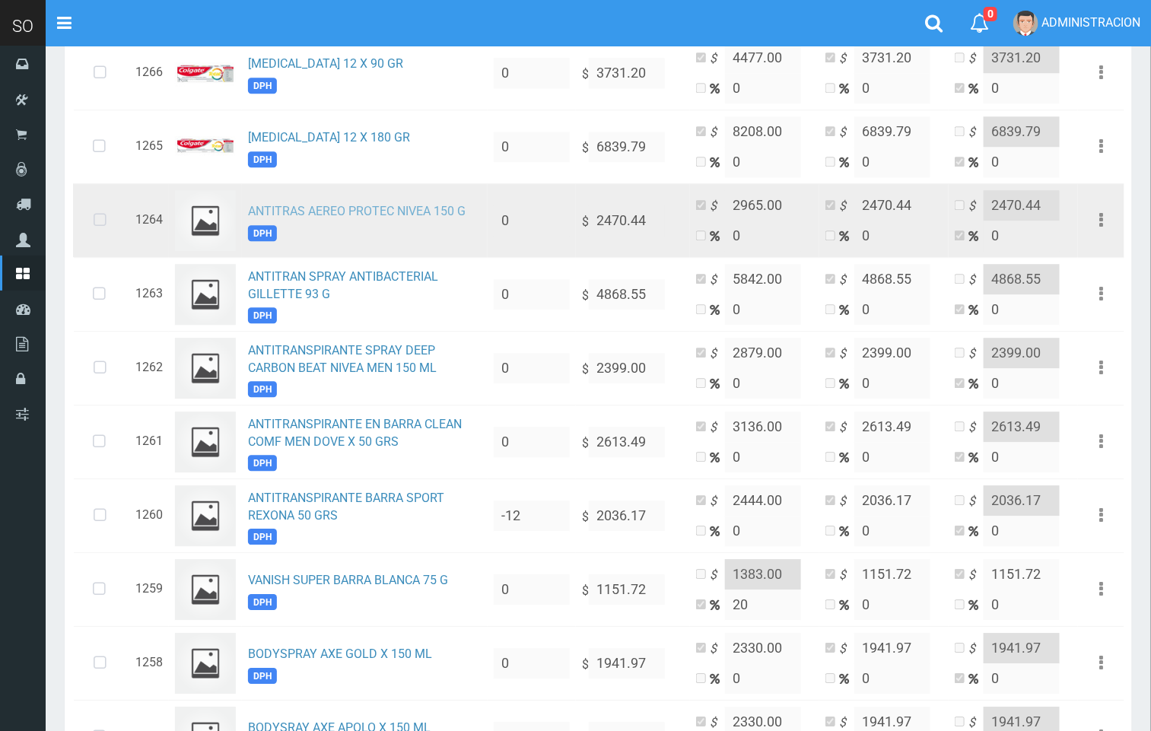
click at [347, 218] on link "ANTITRAS AEREO PROTEC NIVEA 150 G" at bounding box center [357, 211] width 218 height 14
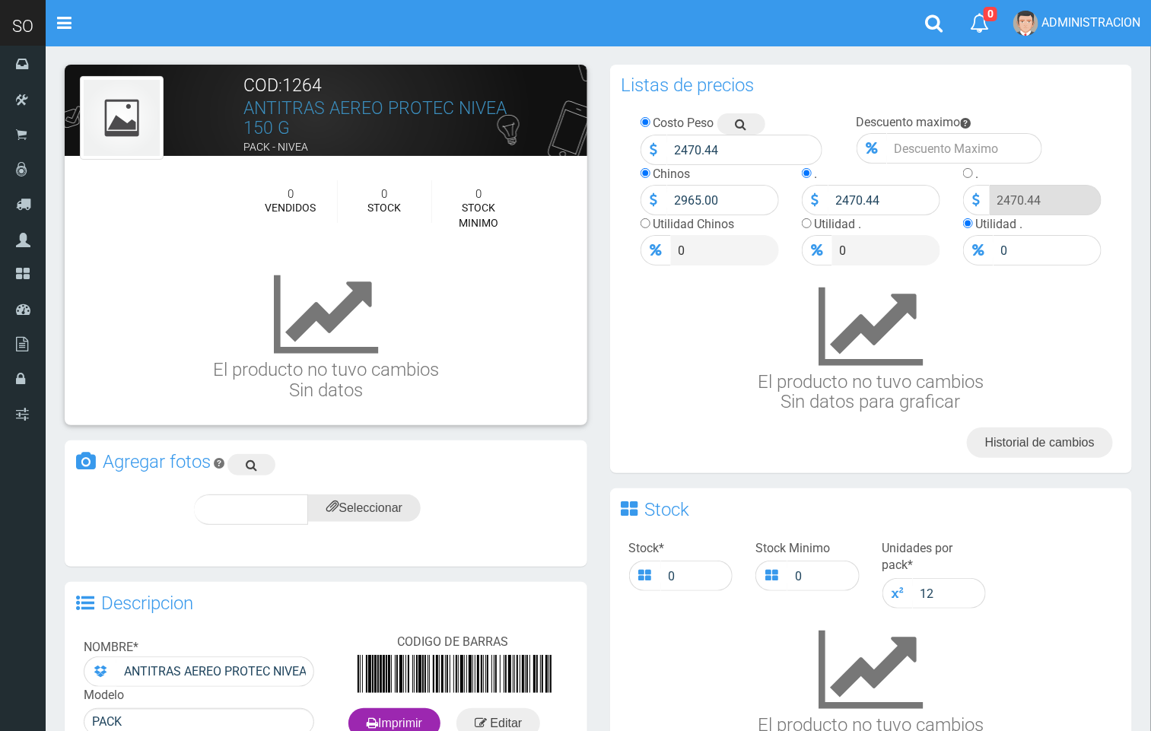
click at [390, 510] on input "file" at bounding box center [364, 508] width 113 height 27
click at [244, 455] on link at bounding box center [252, 464] width 48 height 21
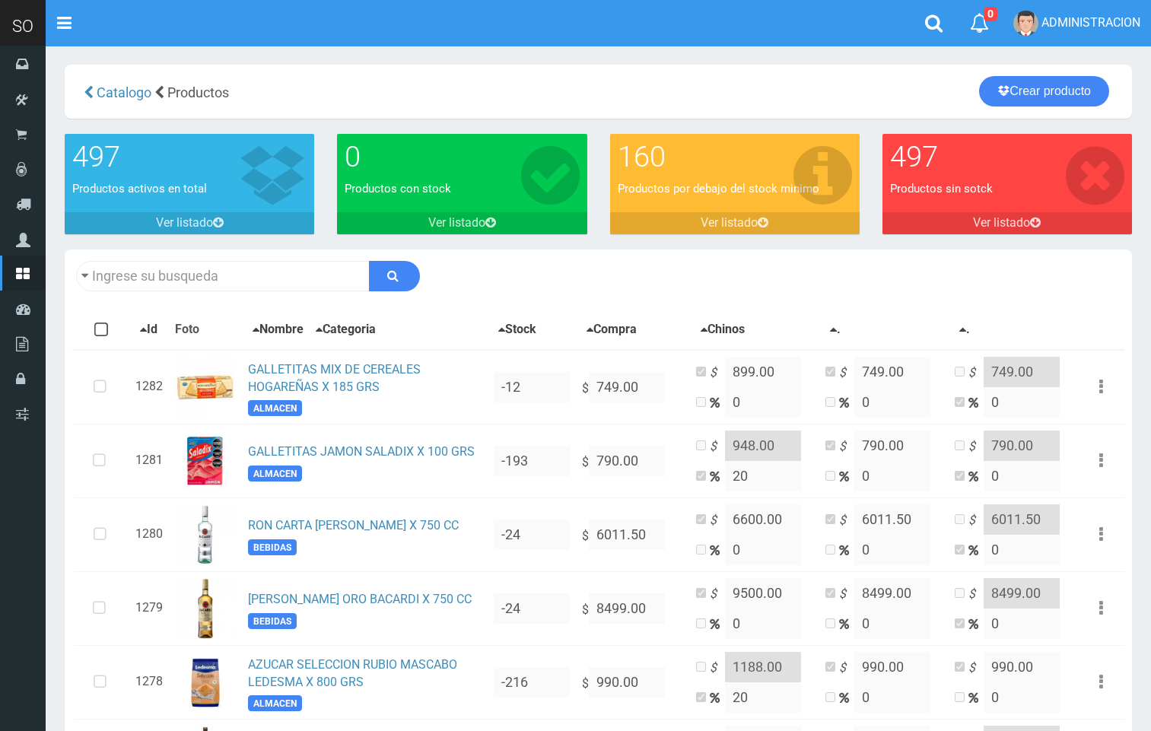
scroll to position [1495, 0]
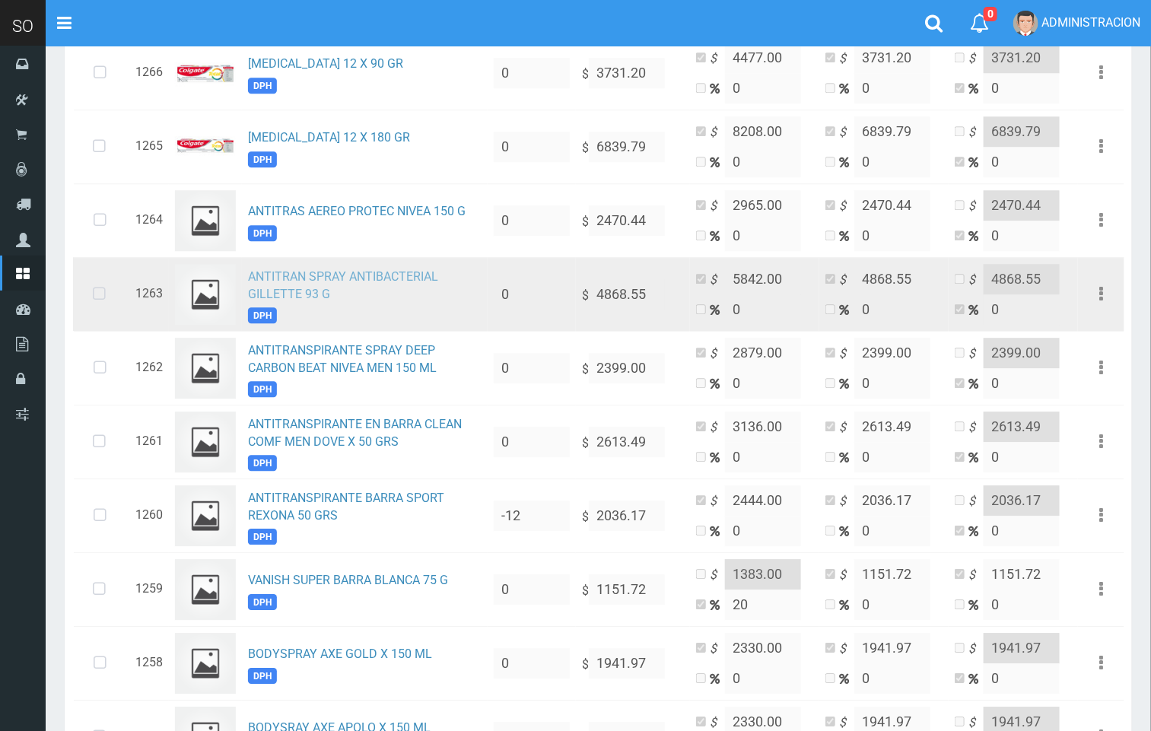
drag, startPoint x: 357, startPoint y: 292, endPoint x: 386, endPoint y: 295, distance: 29.0
click at [359, 292] on link "ANTITRAN SPRAY ANTIBACTERIAL GILLETTE 93 G" at bounding box center [343, 285] width 190 height 32
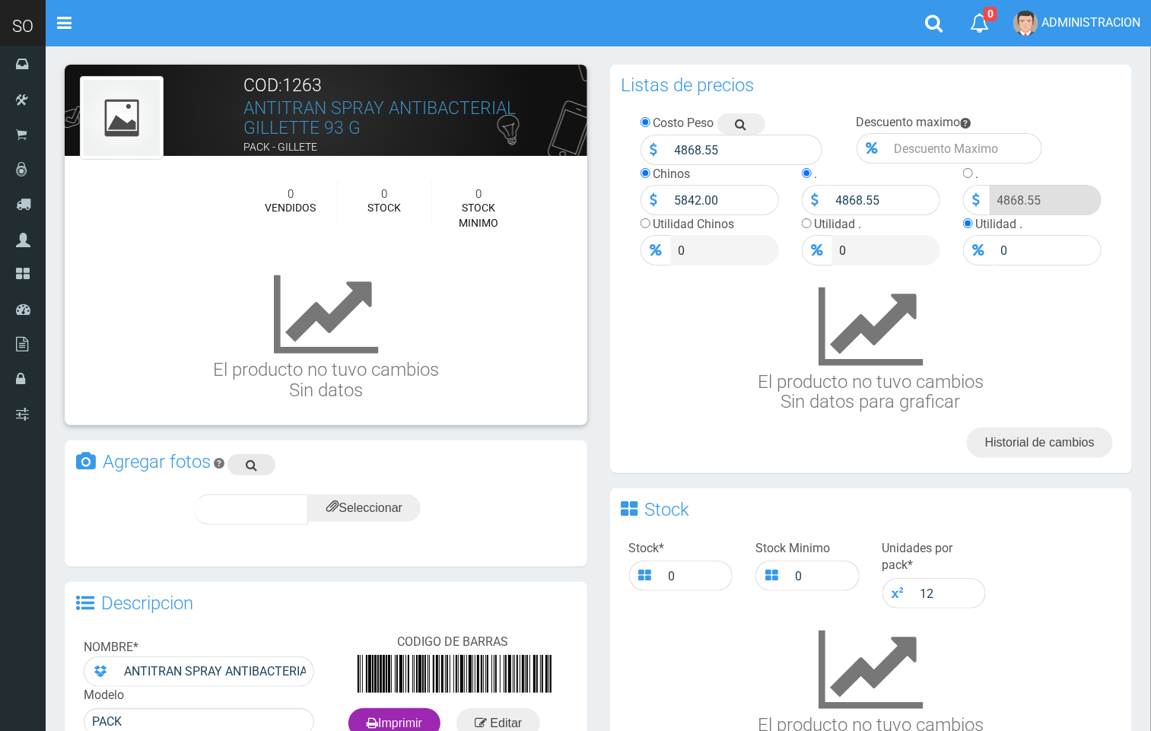
click at [253, 457] on icon at bounding box center [251, 464] width 11 height 21
click at [384, 519] on input "file" at bounding box center [364, 508] width 113 height 27
click at [413, 512] on span "subir" at bounding box center [401, 509] width 39 height 13
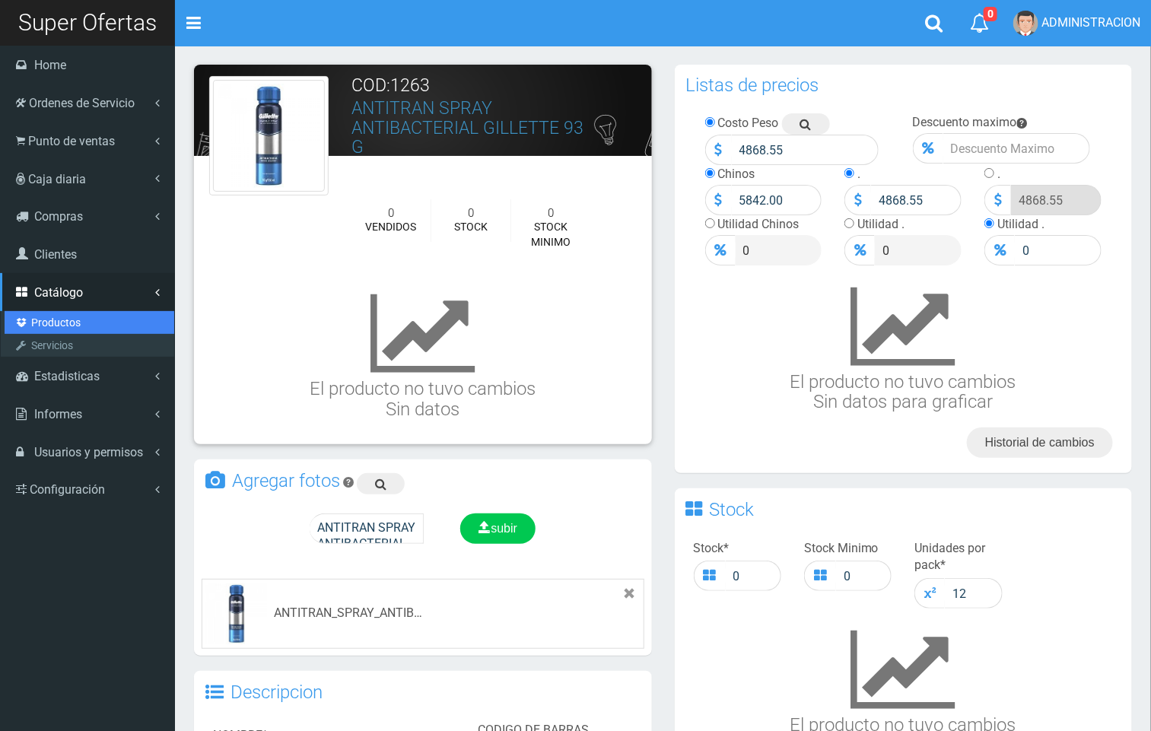
drag, startPoint x: 49, startPoint y: 323, endPoint x: 154, endPoint y: 322, distance: 105.0
click at [50, 323] on link "Productos" at bounding box center [90, 322] width 170 height 23
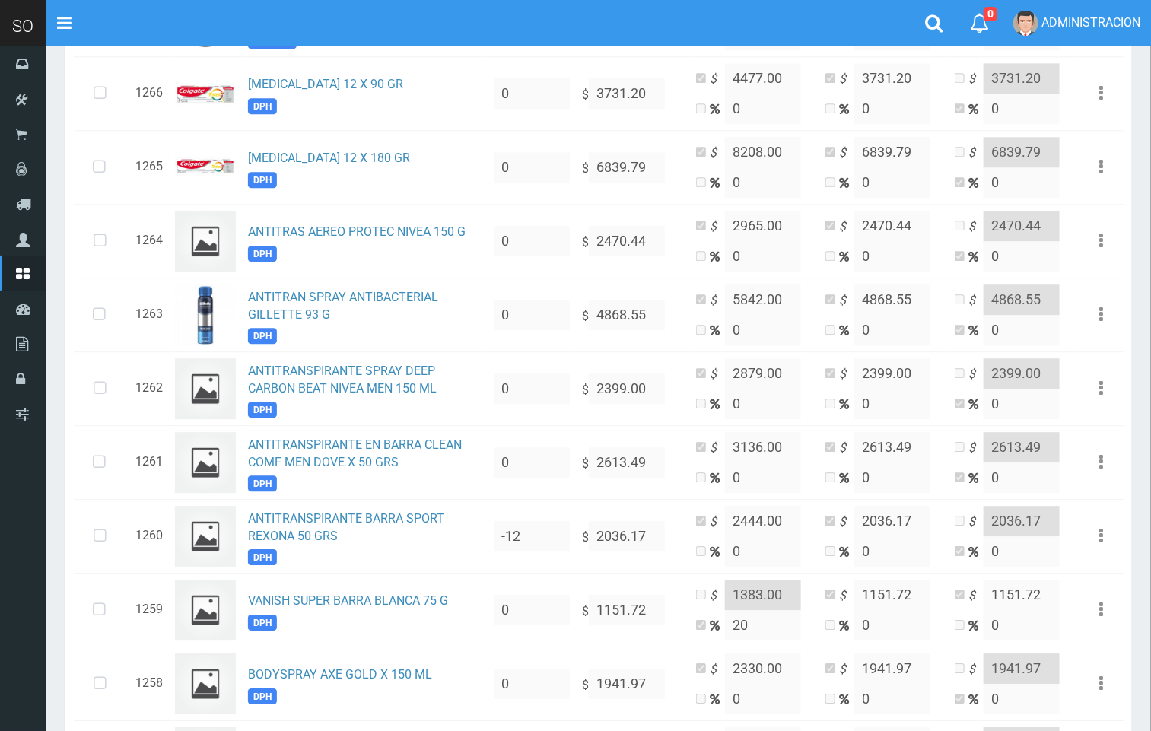
scroll to position [1625, 0]
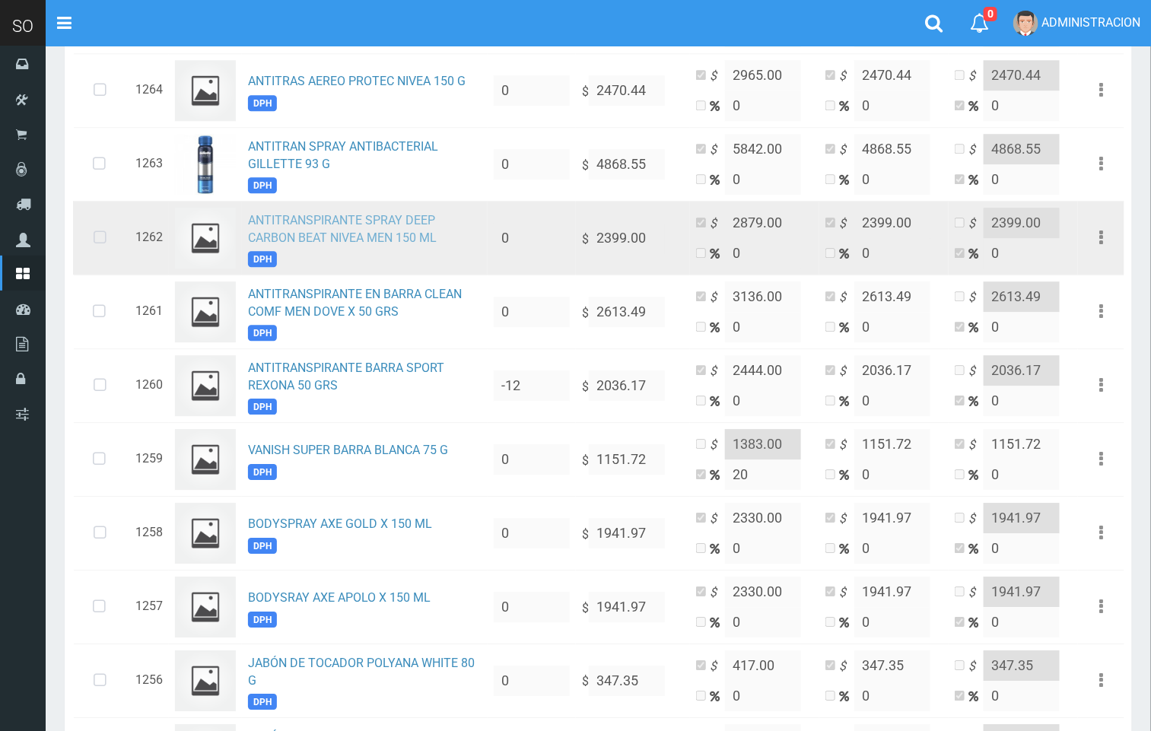
click at [400, 233] on link "ANTITRANSPIRANTE SPRAY DEEP CARBON BEAT NIVEA MEN 150 ML" at bounding box center [342, 229] width 189 height 32
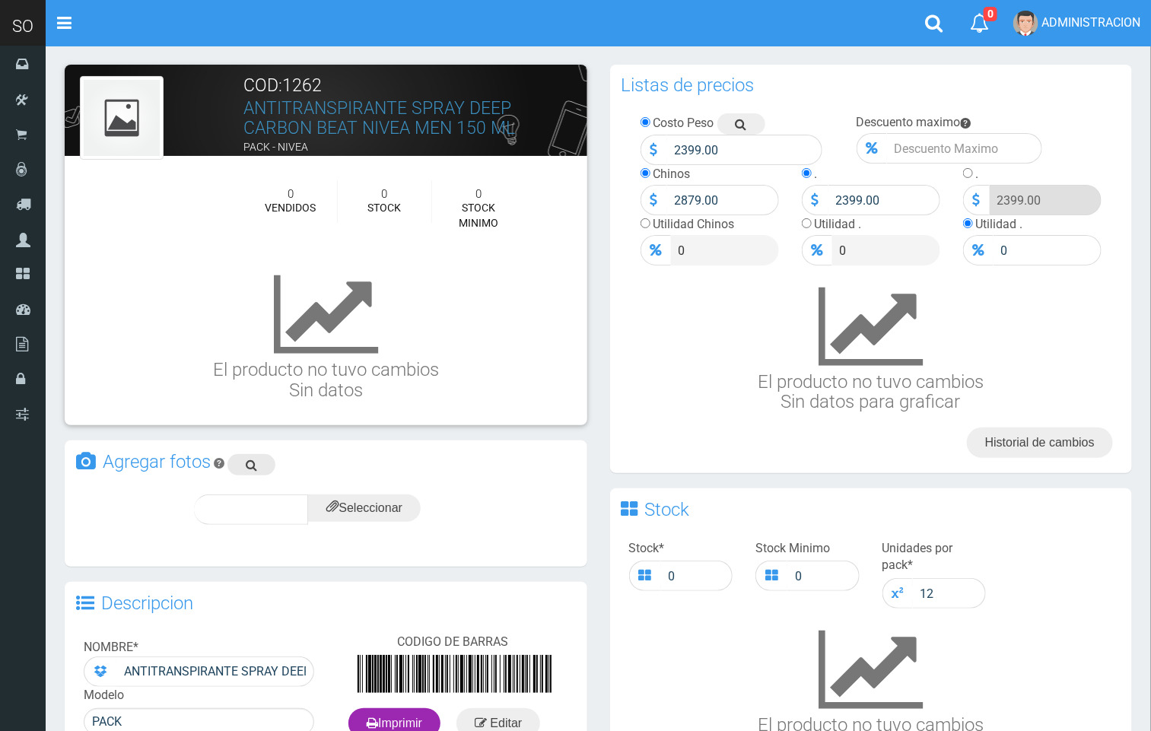
click at [258, 462] on link at bounding box center [252, 464] width 48 height 21
click at [397, 505] on input "file" at bounding box center [364, 508] width 113 height 27
click at [400, 516] on div "subir" at bounding box center [401, 510] width 75 height 30
click at [407, 503] on span "subir" at bounding box center [401, 509] width 39 height 13
click at [389, 498] on input "file" at bounding box center [364, 508] width 113 height 27
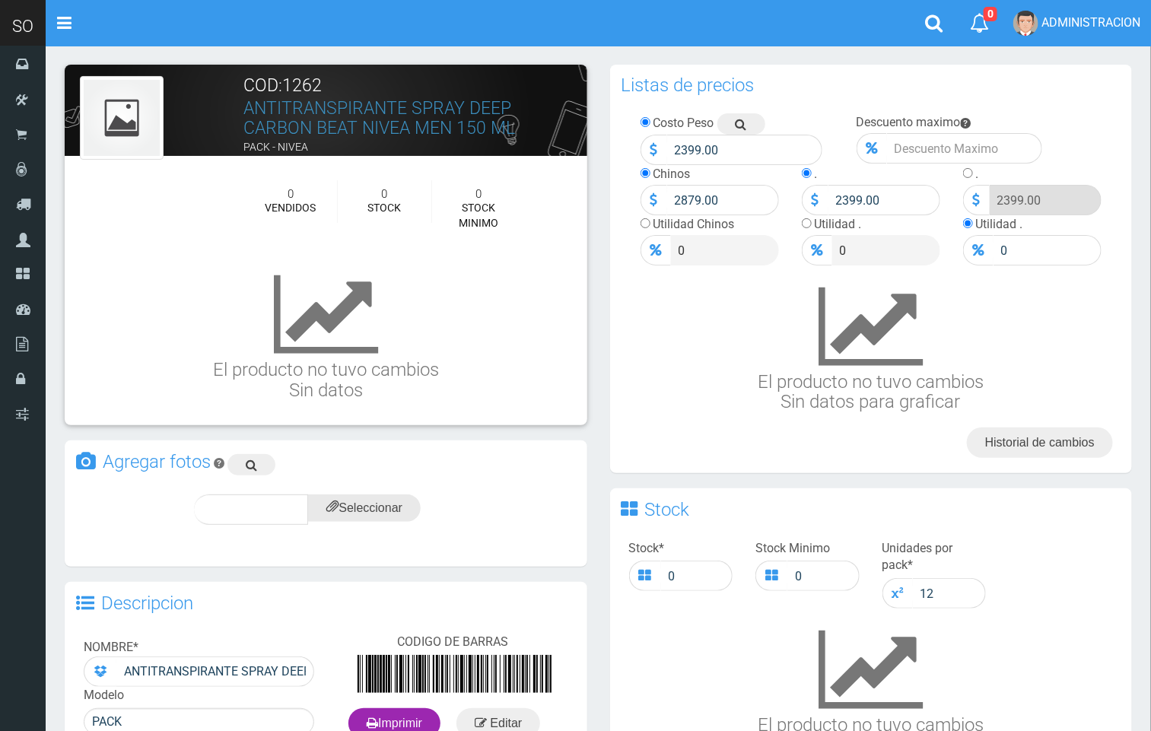
click at [348, 516] on input "file" at bounding box center [364, 508] width 113 height 27
click at [400, 514] on span "subir" at bounding box center [401, 509] width 39 height 13
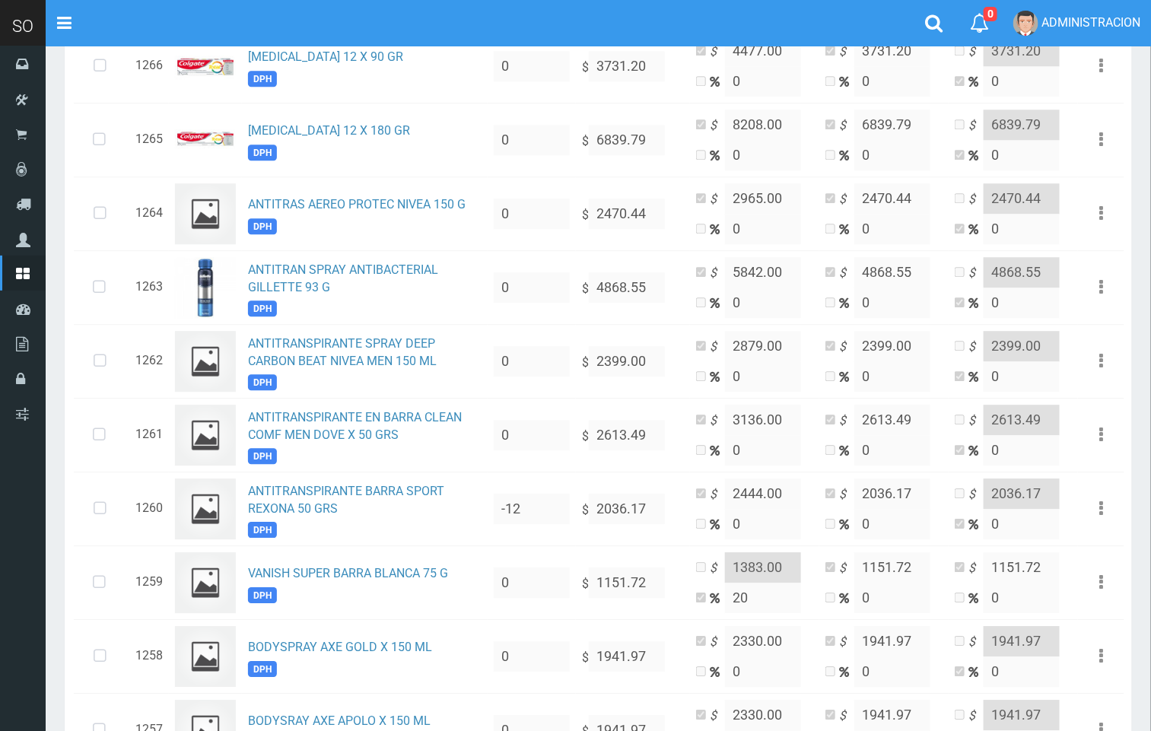
scroll to position [1578, 0]
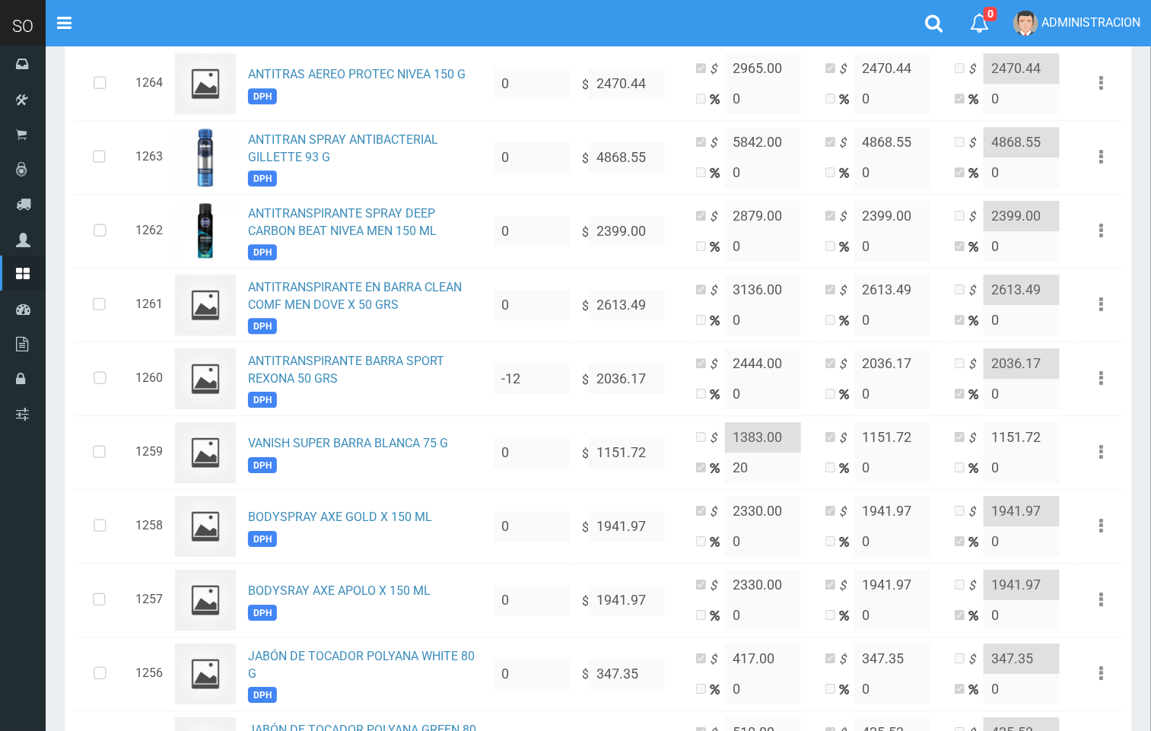
scroll to position [1735, 0]
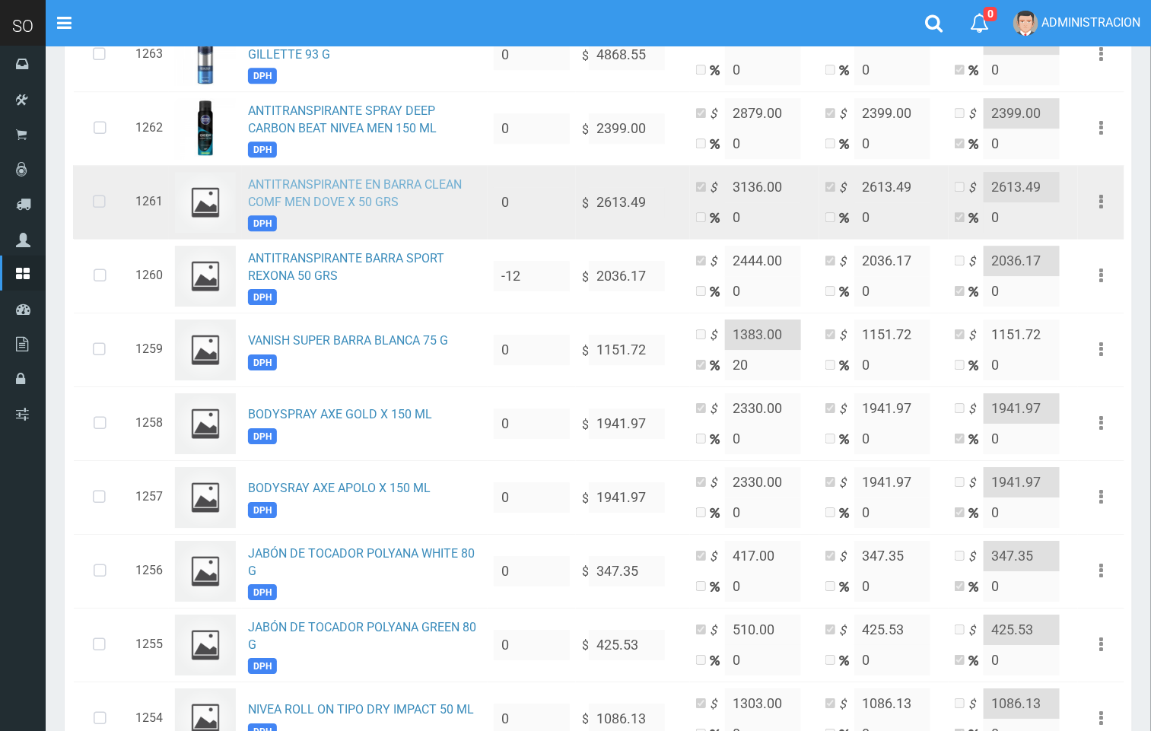
click at [352, 209] on link "ANTITRANSPIRANTE EN BARRA CLEAN COMF MEN DOVE X 50 GRS" at bounding box center [355, 193] width 214 height 32
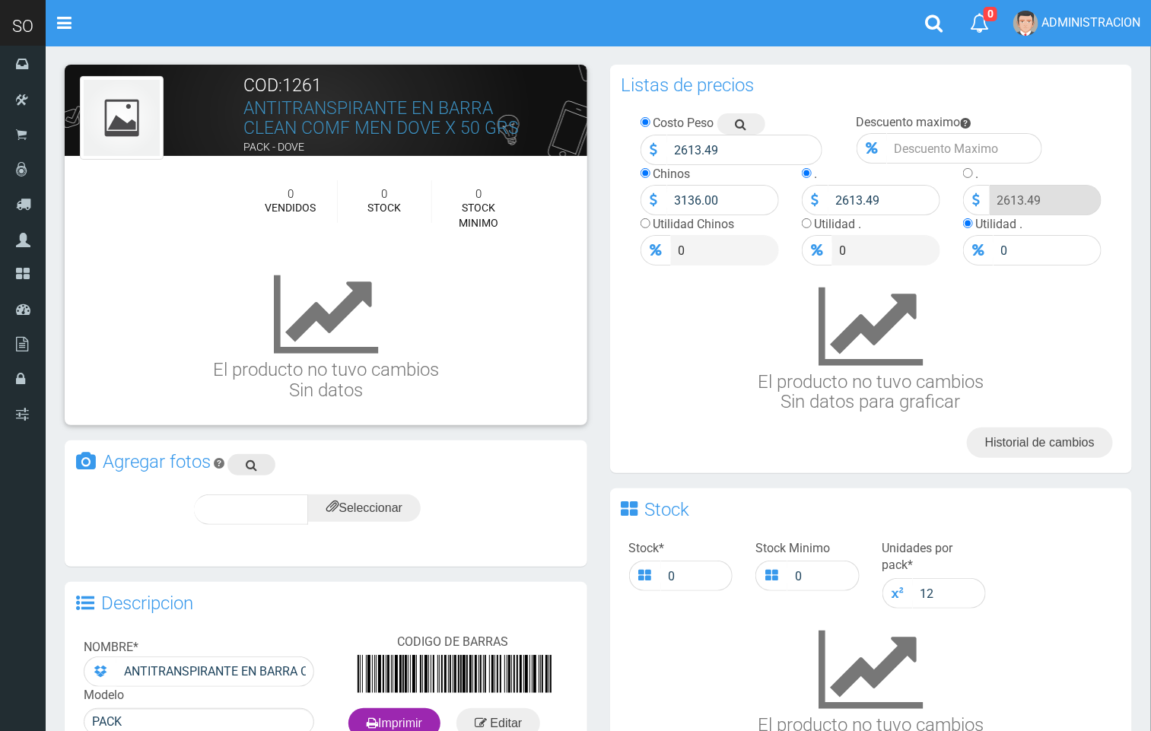
click at [251, 466] on icon at bounding box center [251, 464] width 11 height 21
click at [355, 503] on input "file" at bounding box center [364, 508] width 113 height 27
click at [409, 514] on span "subir" at bounding box center [401, 509] width 39 height 13
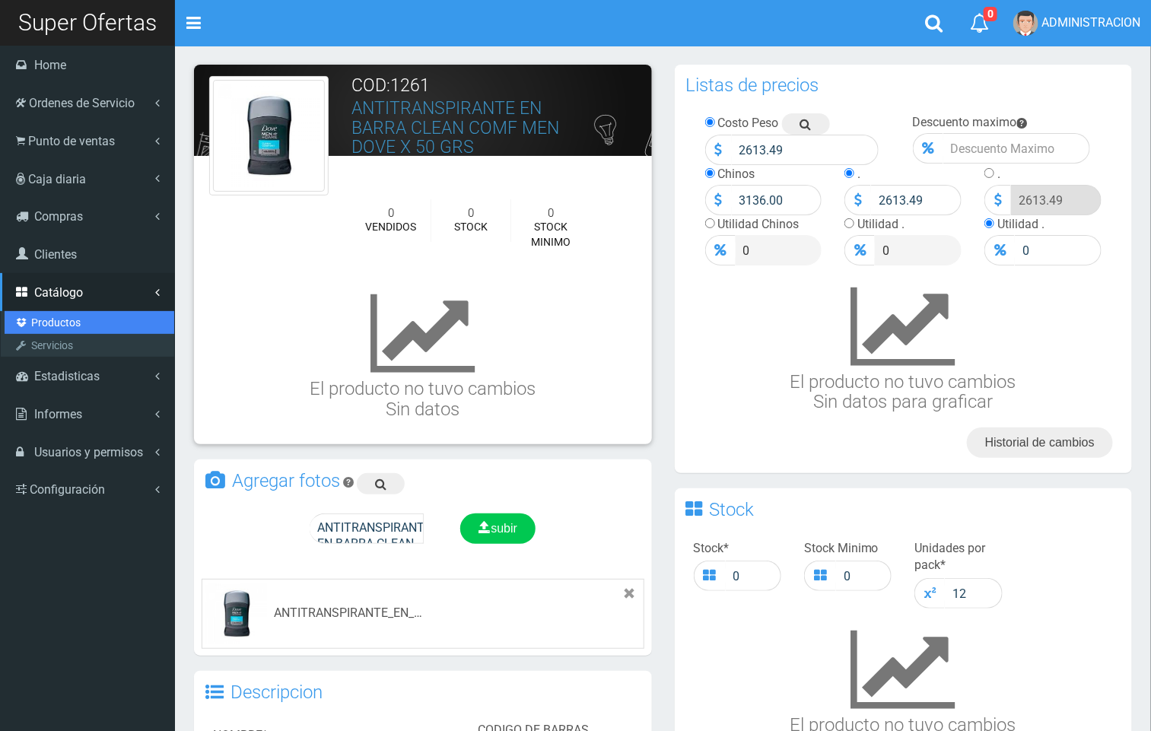
click at [78, 320] on link "Productos" at bounding box center [90, 322] width 170 height 23
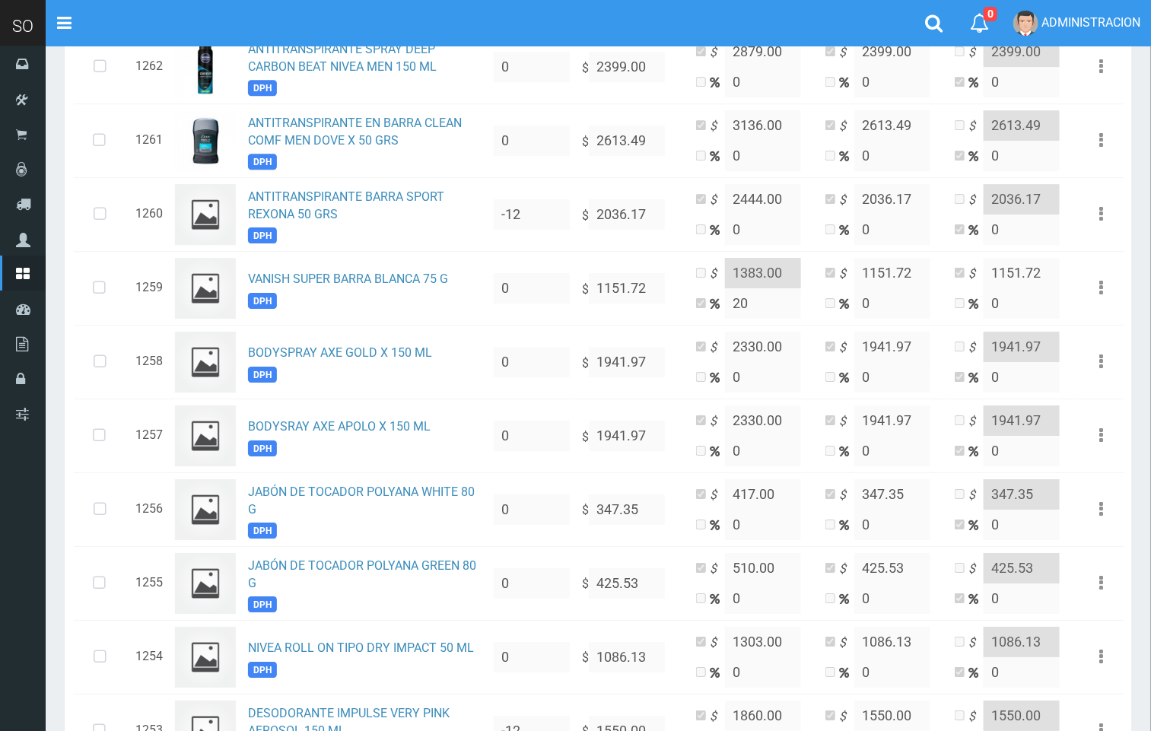
scroll to position [1804, 0]
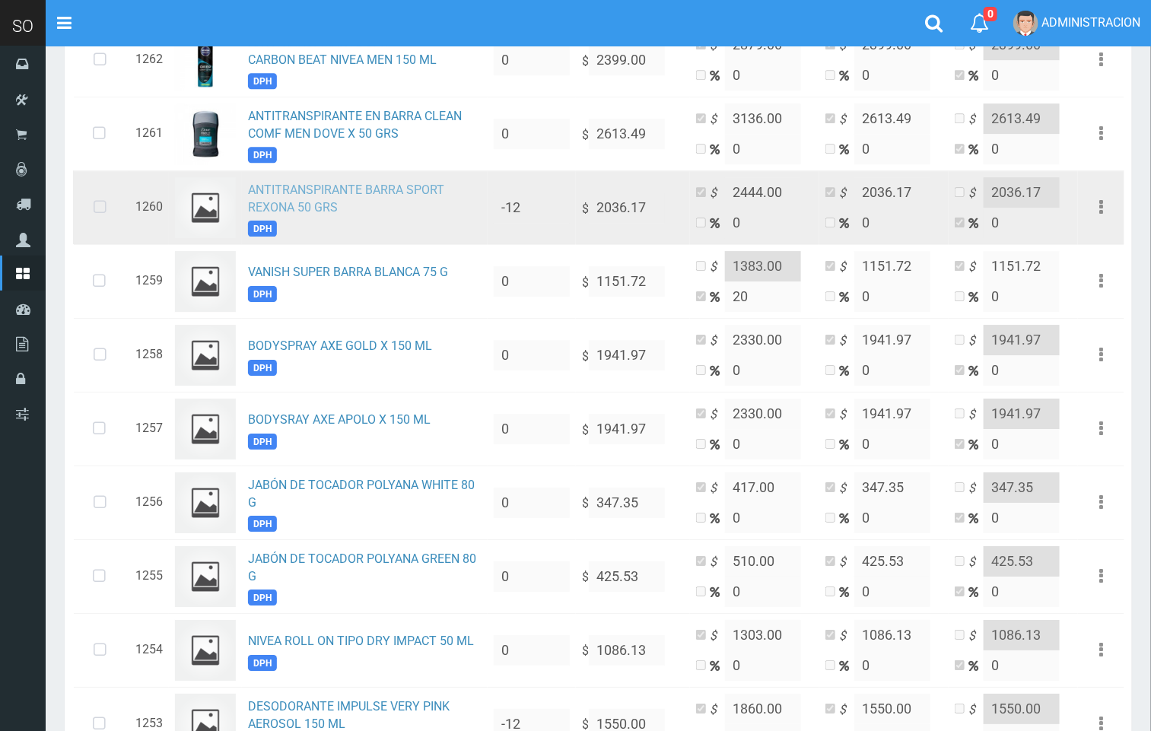
click at [283, 213] on link "ANTITRANSPIRANTE BARRA SPORT REXONA 50 GRS" at bounding box center [346, 199] width 196 height 32
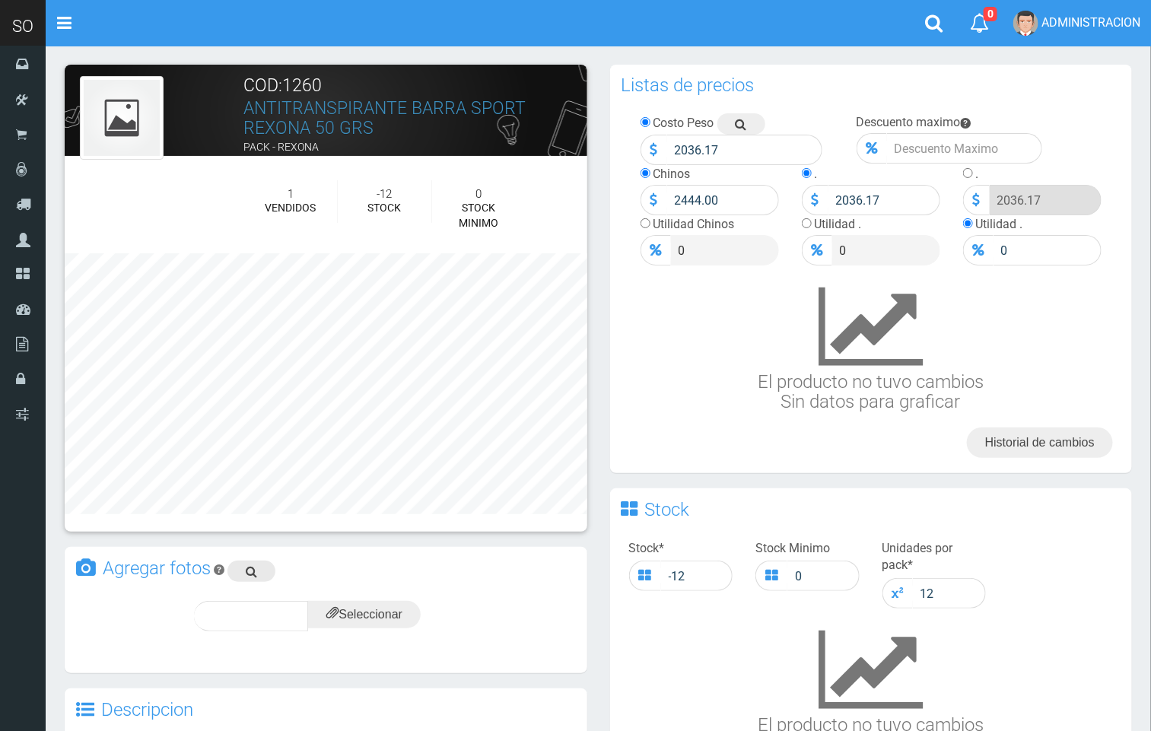
click at [256, 566] on icon at bounding box center [251, 571] width 11 height 21
click at [380, 619] on input "file" at bounding box center [364, 614] width 113 height 27
click at [409, 623] on div "subir" at bounding box center [401, 616] width 75 height 30
click at [400, 610] on span "subir" at bounding box center [401, 616] width 39 height 13
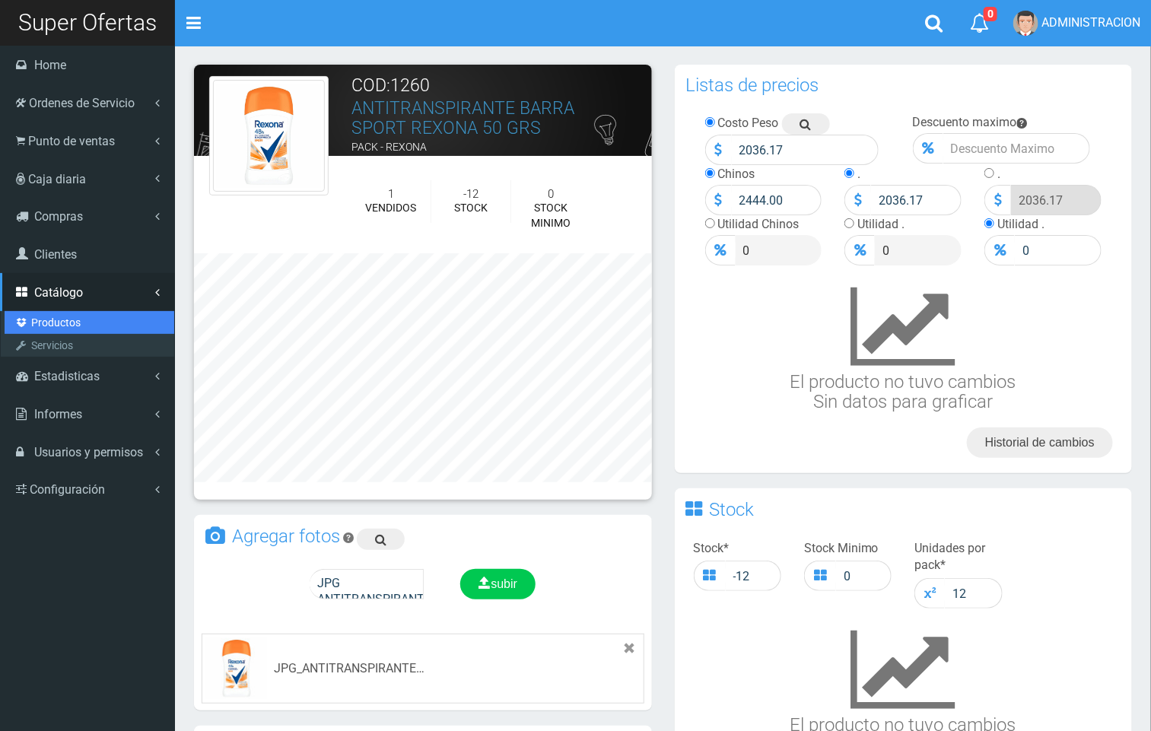
click at [46, 315] on link "Productos" at bounding box center [90, 322] width 170 height 23
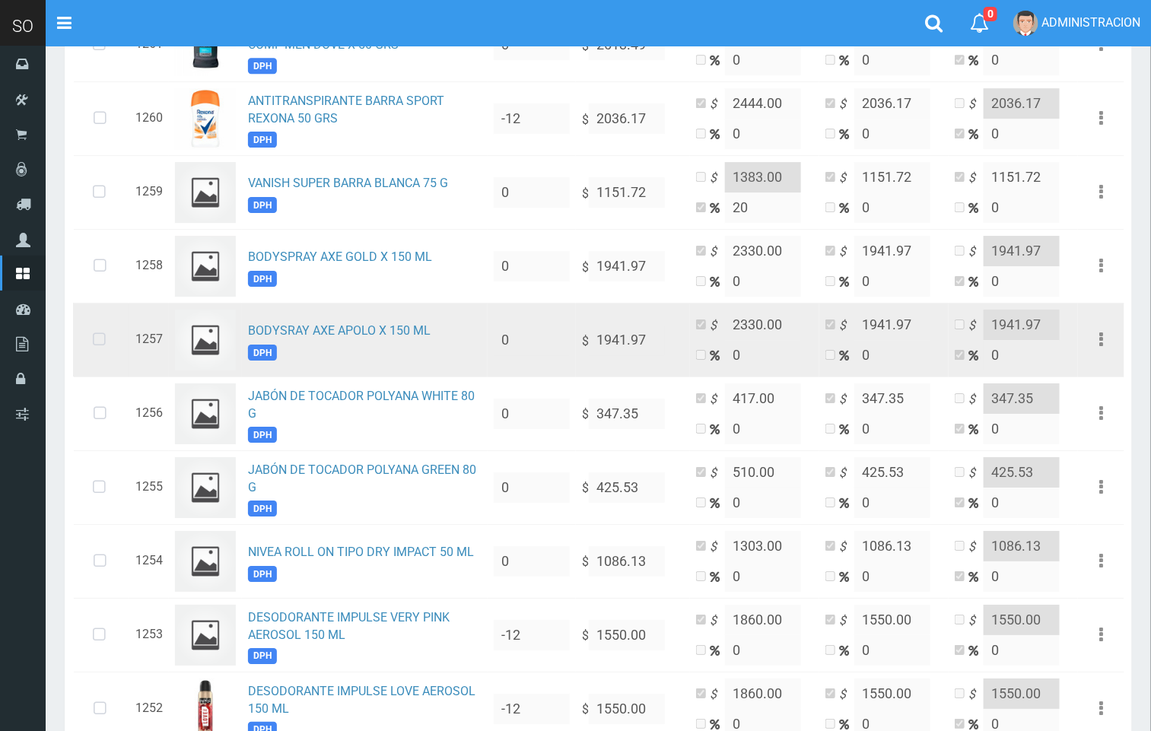
scroll to position [1899, 0]
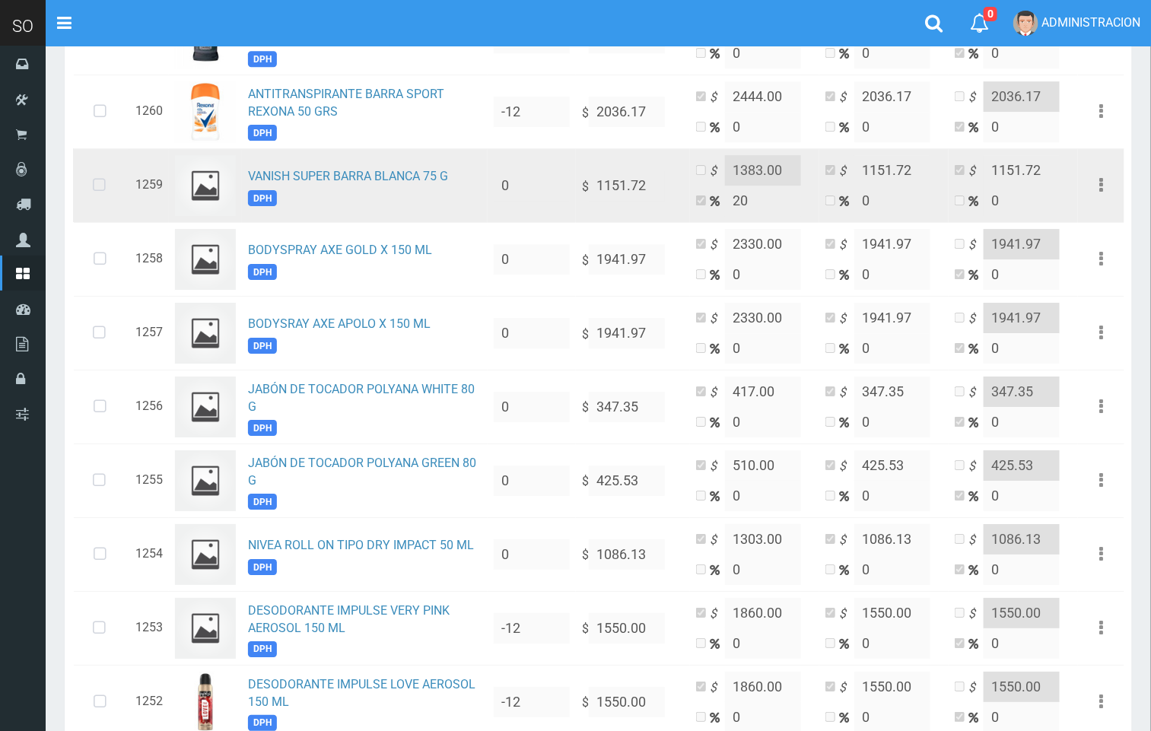
click at [395, 199] on td "VANISH SUPER BARRA BLANCA 75 G DPH" at bounding box center [365, 185] width 246 height 74
click at [400, 183] on link "VANISH SUPER BARRA BLANCA 75 G" at bounding box center [348, 176] width 200 height 14
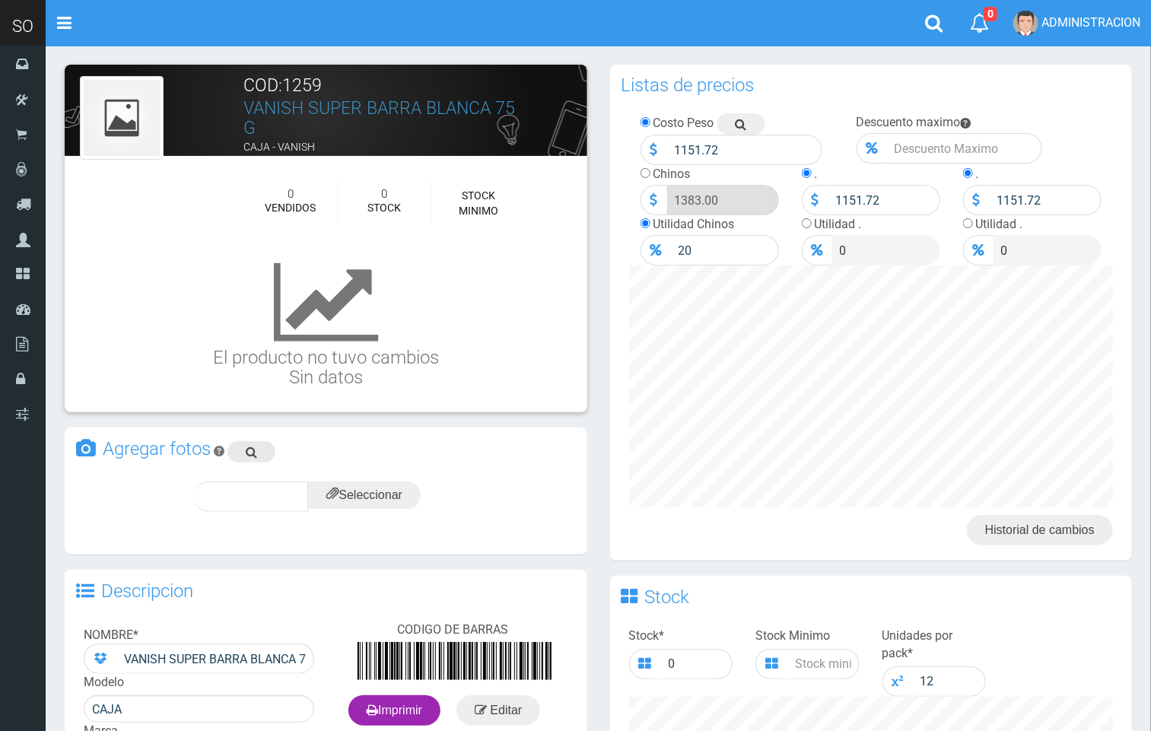
click at [253, 452] on icon at bounding box center [251, 451] width 11 height 21
click at [356, 493] on input "file" at bounding box center [364, 495] width 113 height 27
click at [416, 498] on span "subir" at bounding box center [401, 496] width 39 height 13
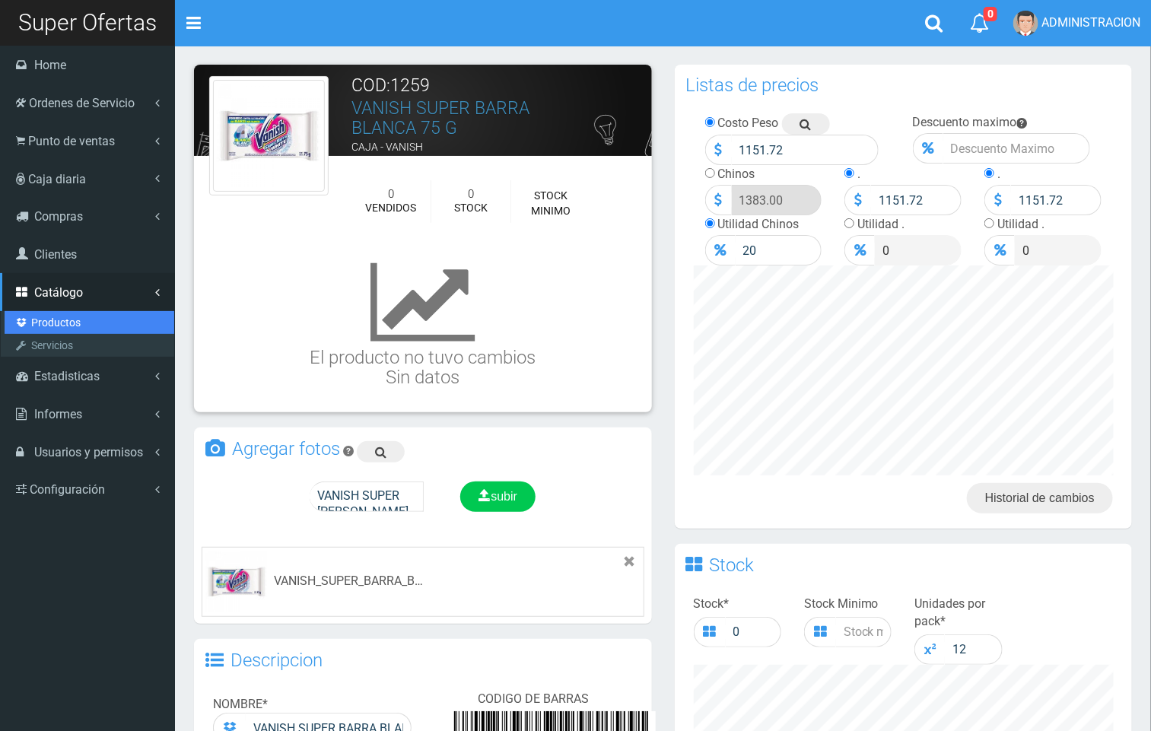
drag, startPoint x: 33, startPoint y: 317, endPoint x: 105, endPoint y: 315, distance: 72.3
click at [37, 317] on link "Productos" at bounding box center [90, 322] width 170 height 23
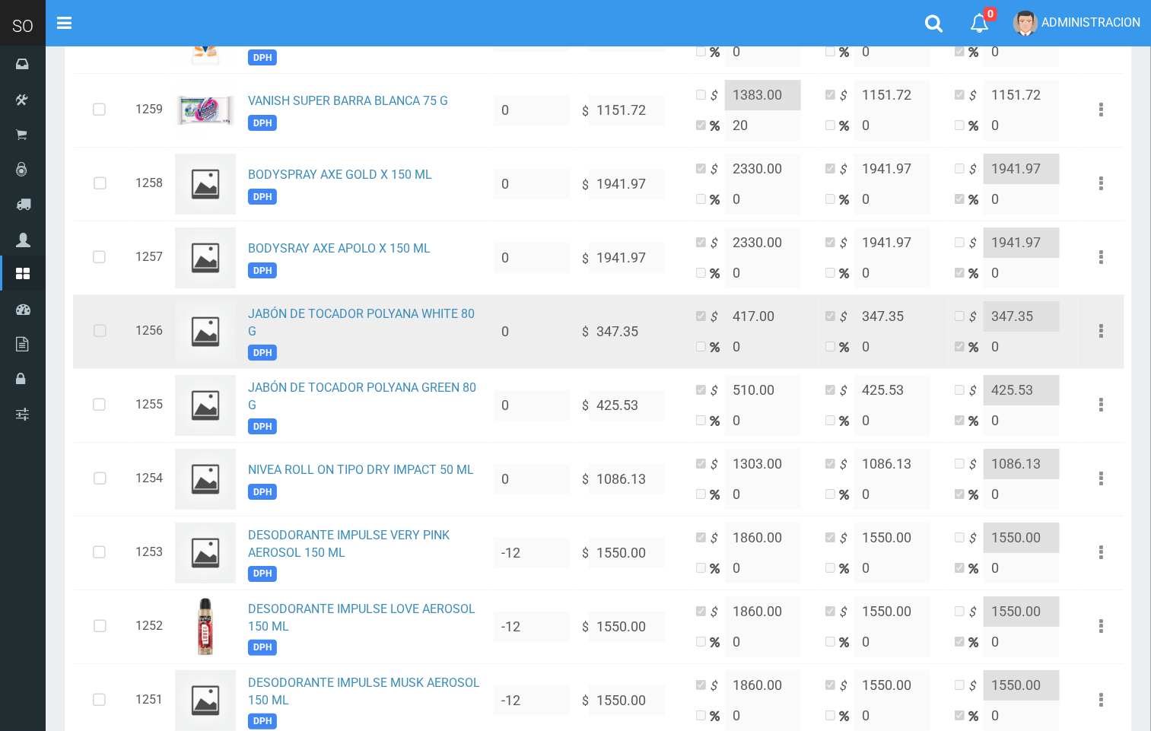
scroll to position [1982, 0]
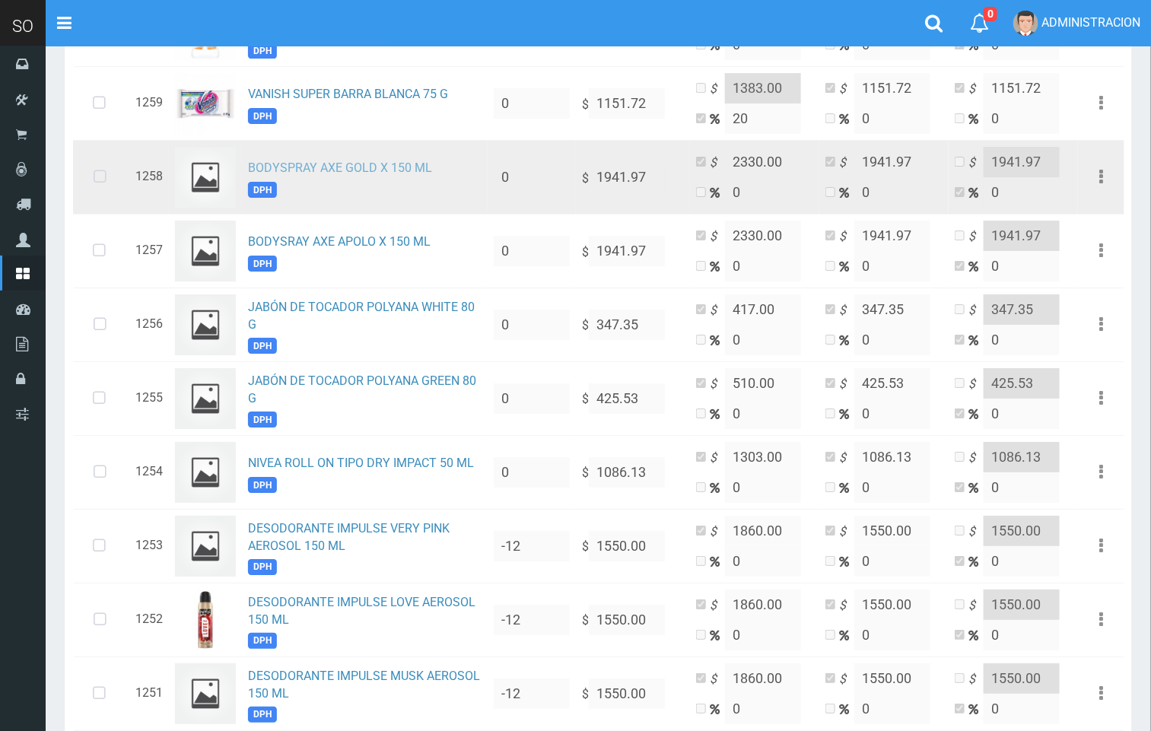
click at [354, 175] on link "BODYSPRAY AXE GOLD X 150 ML" at bounding box center [340, 168] width 184 height 14
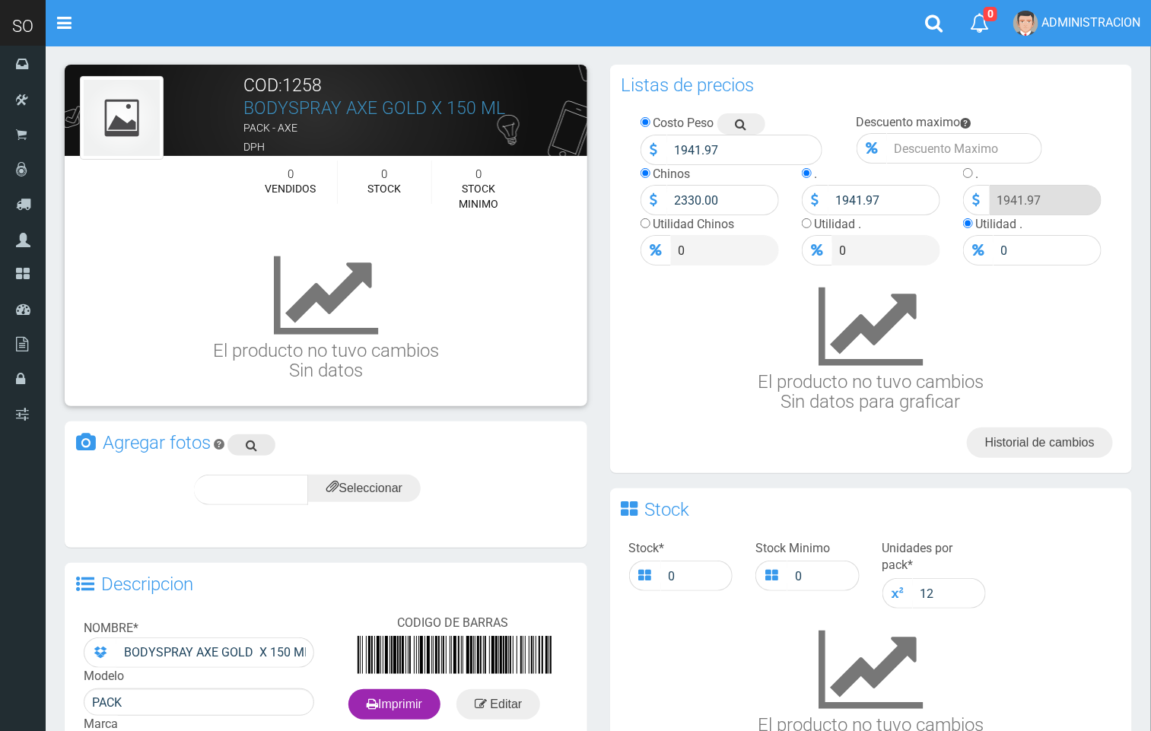
click at [254, 446] on icon at bounding box center [251, 445] width 11 height 21
click at [354, 494] on input "file" at bounding box center [364, 488] width 113 height 27
click at [404, 493] on span "subir" at bounding box center [401, 489] width 39 height 13
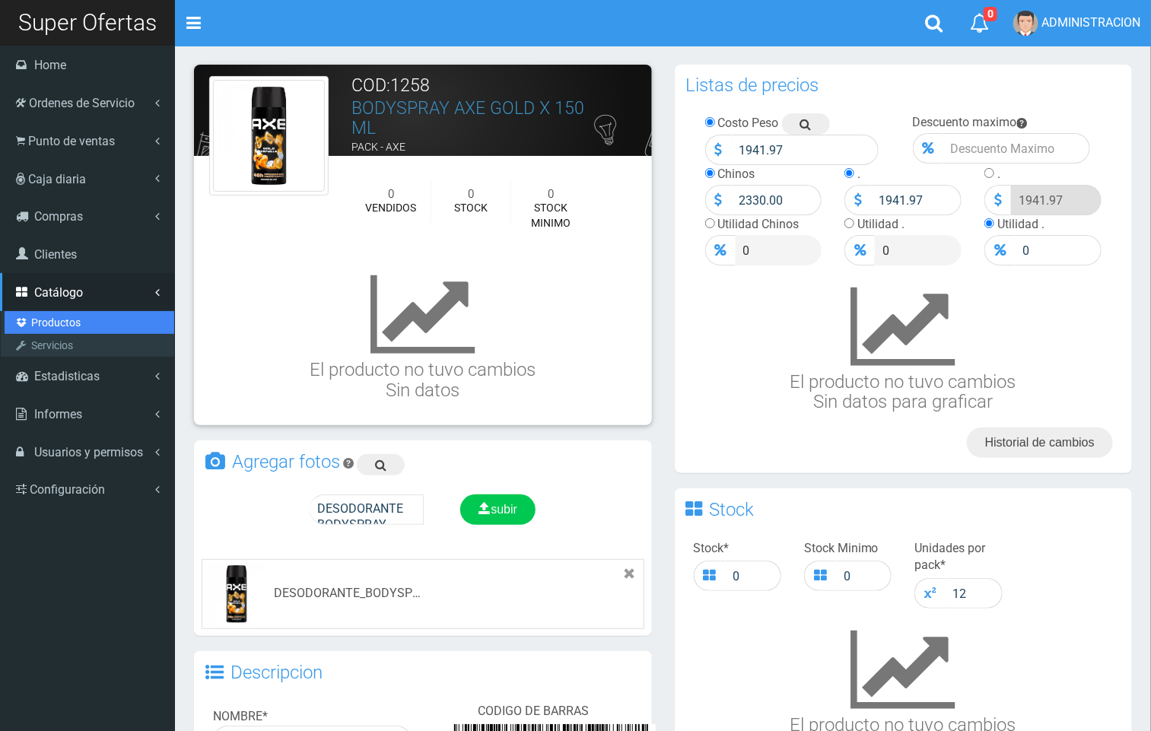
click at [64, 318] on link "Productos" at bounding box center [90, 322] width 170 height 23
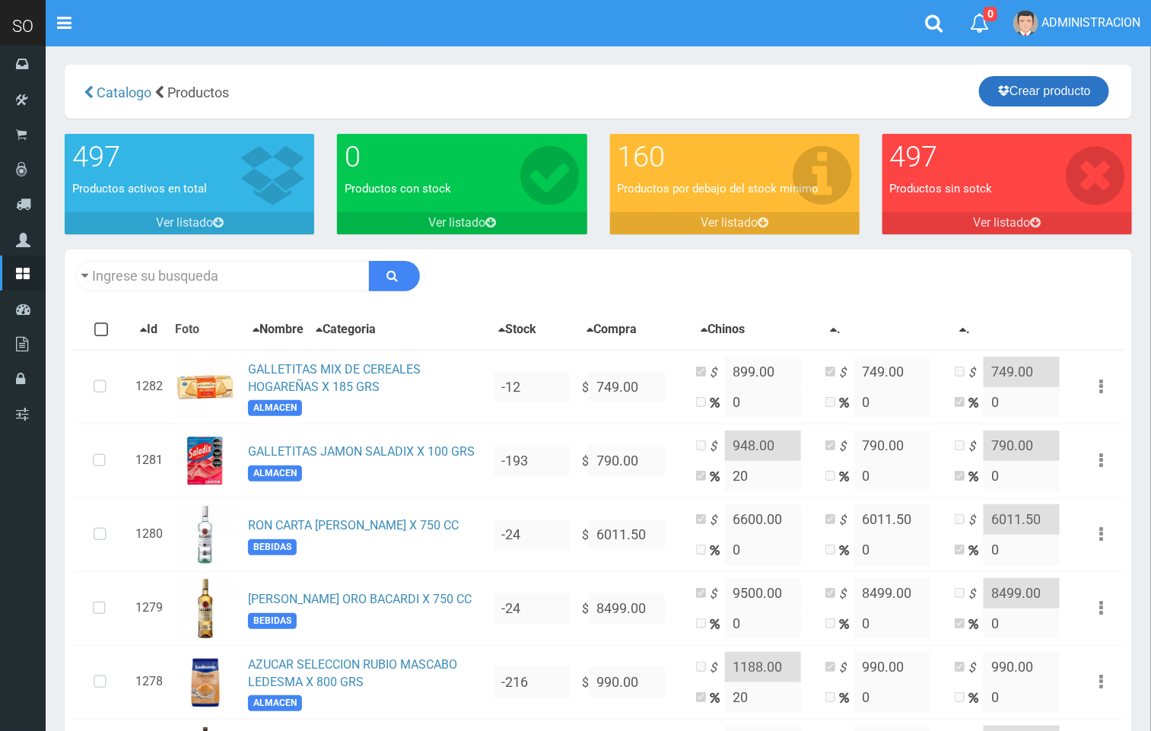
click at [1034, 90] on link "Crear producto" at bounding box center [1044, 91] width 130 height 30
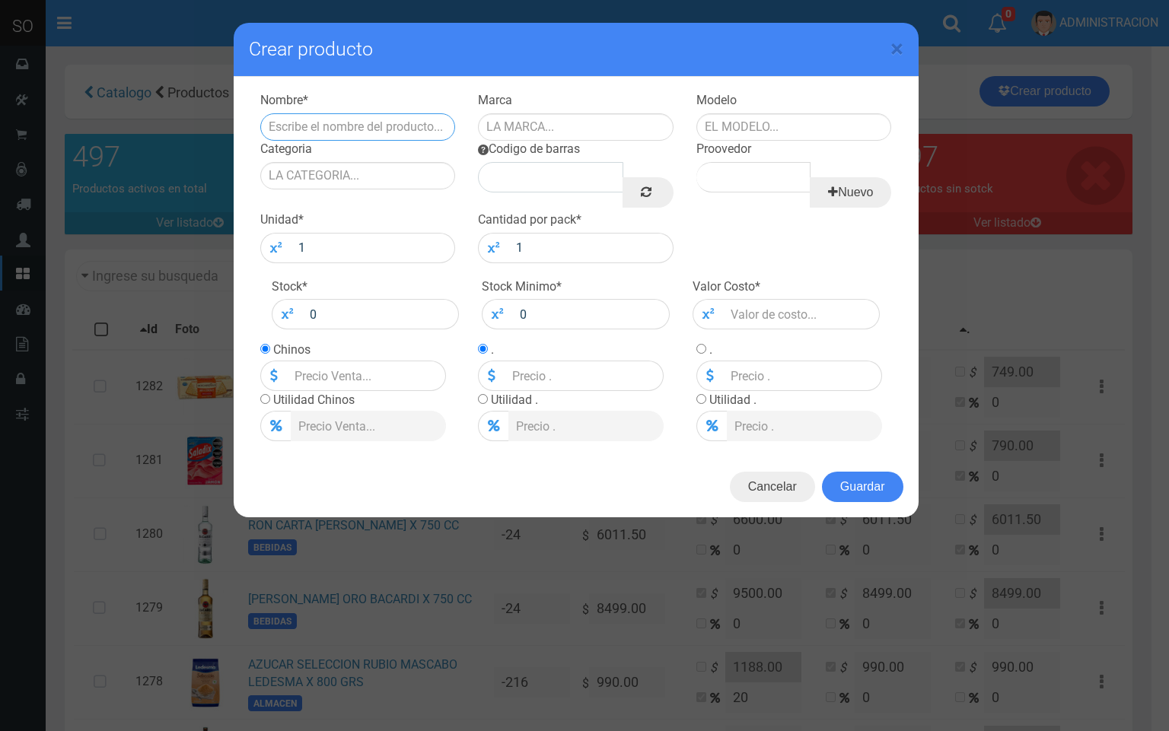
drag, startPoint x: 403, startPoint y: 122, endPoint x: 415, endPoint y: 140, distance: 22.4
click at [403, 124] on input "text" at bounding box center [358, 126] width 196 height 27
paste input "YERBA MATE AMANDA TRADICIONAL X 1 KG"
drag, startPoint x: 398, startPoint y: 124, endPoint x: 323, endPoint y: 123, distance: 75.3
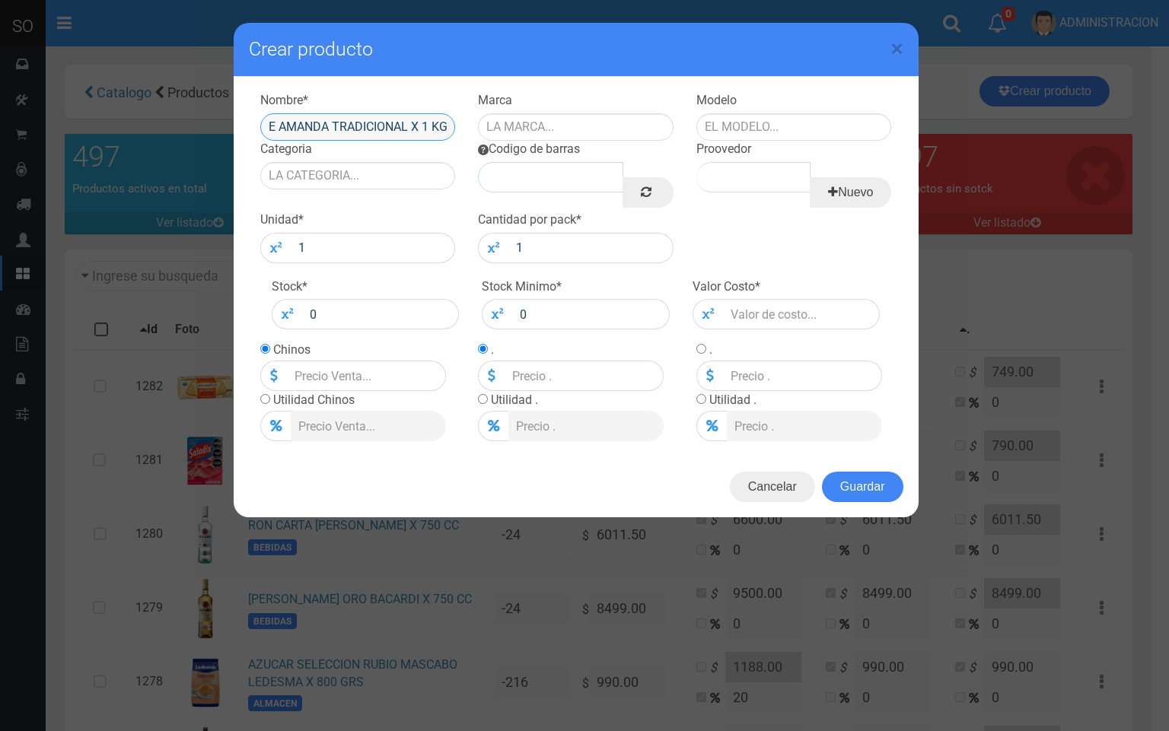
click at [323, 123] on input "YERBA MATE AMANDA TRADICIONAL X 1 KG" at bounding box center [358, 126] width 196 height 27
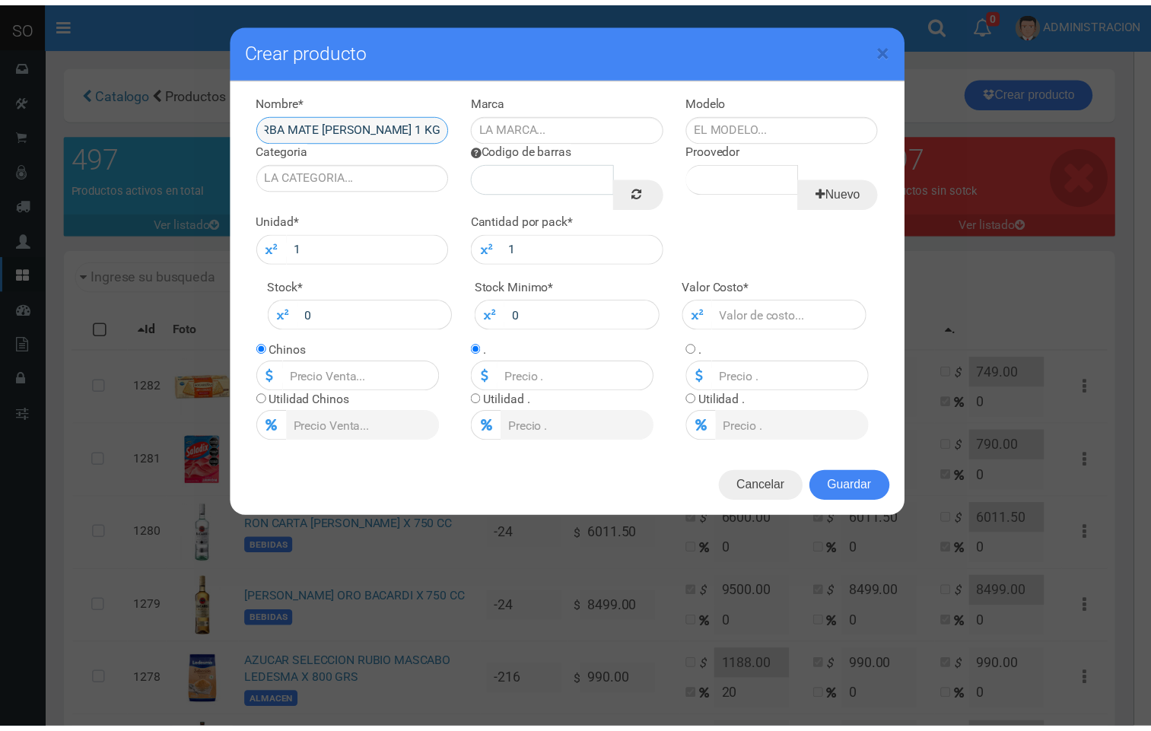
scroll to position [0, 0]
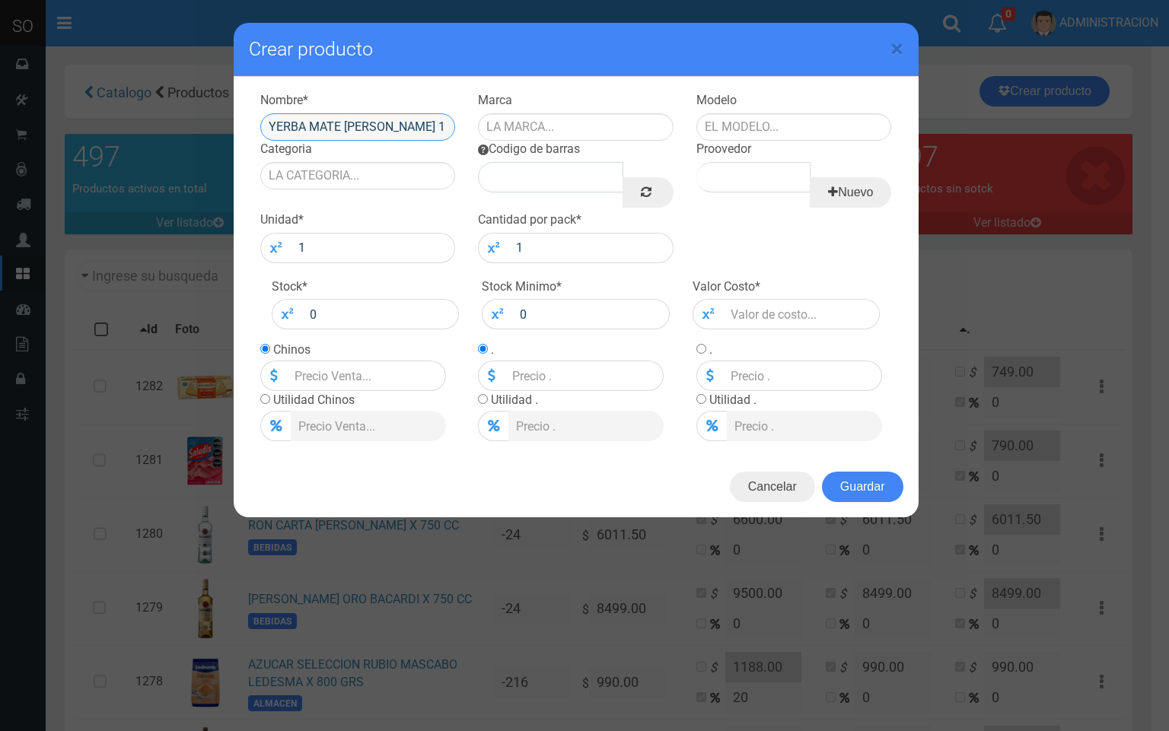
drag, startPoint x: 342, startPoint y: 123, endPoint x: 308, endPoint y: 123, distance: 34.2
click at [302, 123] on input "YERBA MATE AMANDA X 1 KG" at bounding box center [358, 126] width 196 height 27
type input "YERBA AMANDA X 1 KG"
click at [556, 132] on input "text" at bounding box center [576, 126] width 196 height 27
type input "AMANDA"
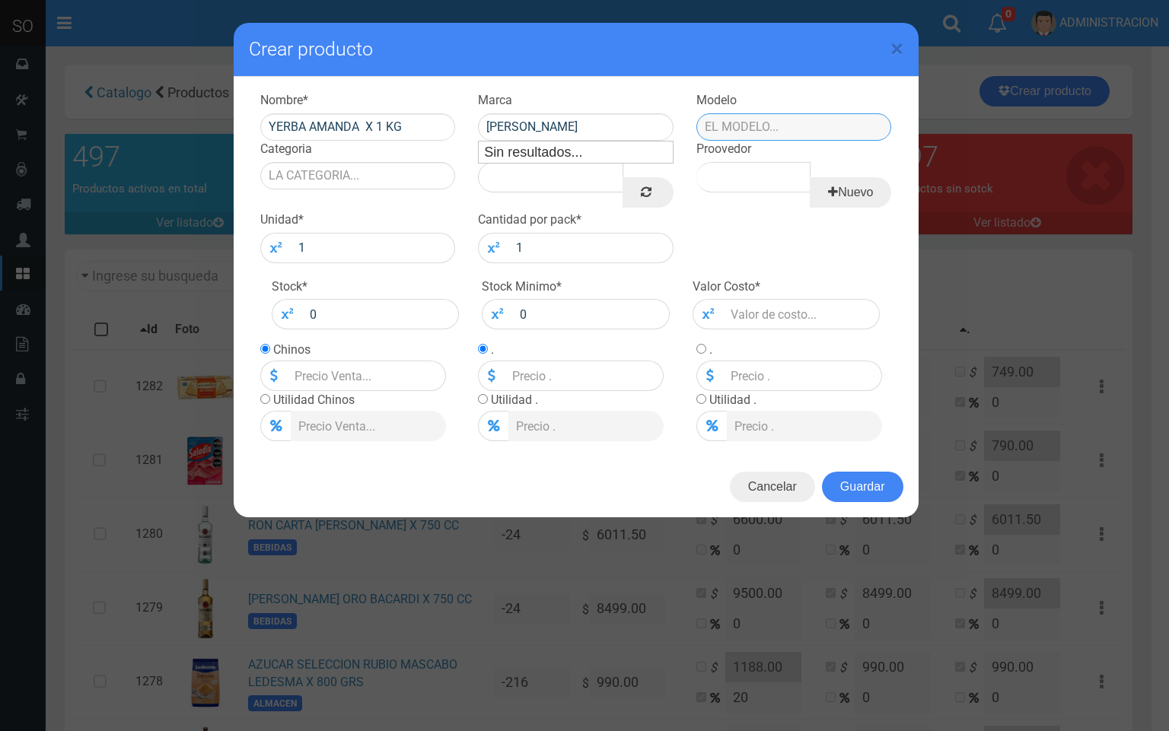
click at [720, 137] on input "text" at bounding box center [794, 126] width 196 height 27
click at [750, 158] on div "CAJA" at bounding box center [794, 152] width 194 height 21
drag, startPoint x: 731, startPoint y: 135, endPoint x: 726, endPoint y: 126, distance: 11.2
click at [706, 129] on input "CAJA" at bounding box center [794, 126] width 196 height 27
click at [759, 145] on div "PACK" at bounding box center [794, 152] width 196 height 23
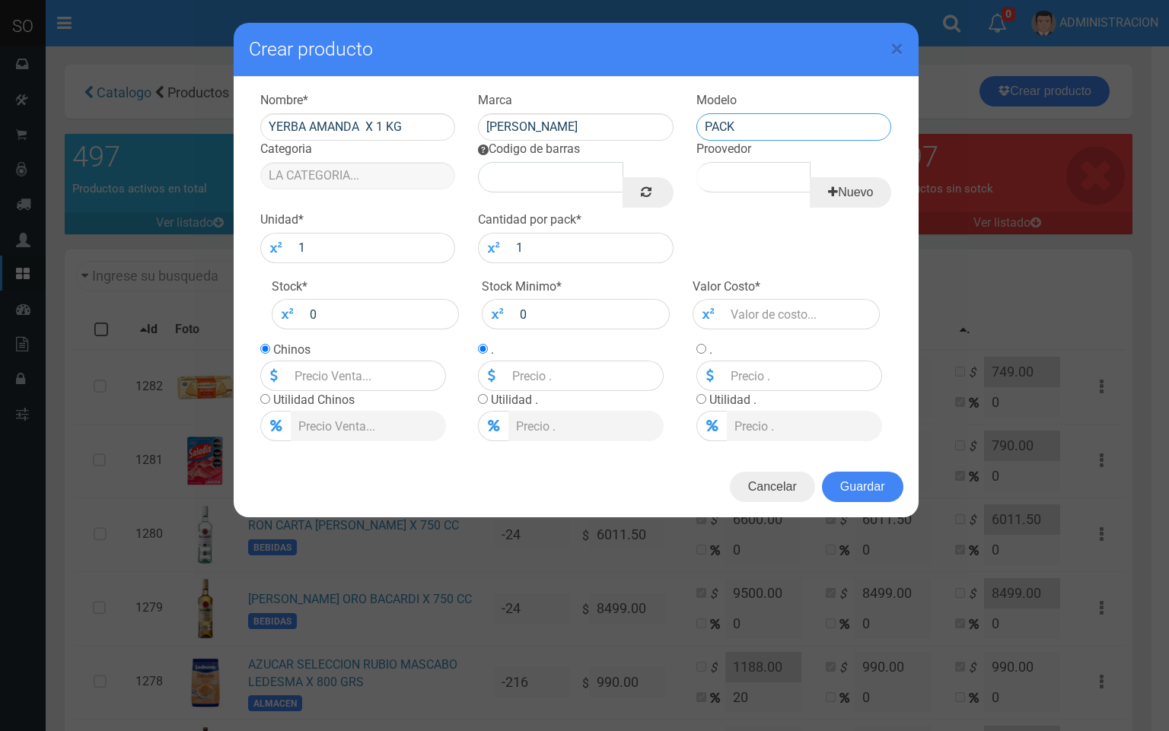
type input "PACK"
click at [373, 164] on input "Categoria" at bounding box center [358, 175] width 196 height 27
drag, startPoint x: 388, startPoint y: 208, endPoint x: 445, endPoint y: 204, distance: 57.2
click at [391, 208] on div "ALMACEN" at bounding box center [357, 200] width 196 height 23
type input "ALMACEN"
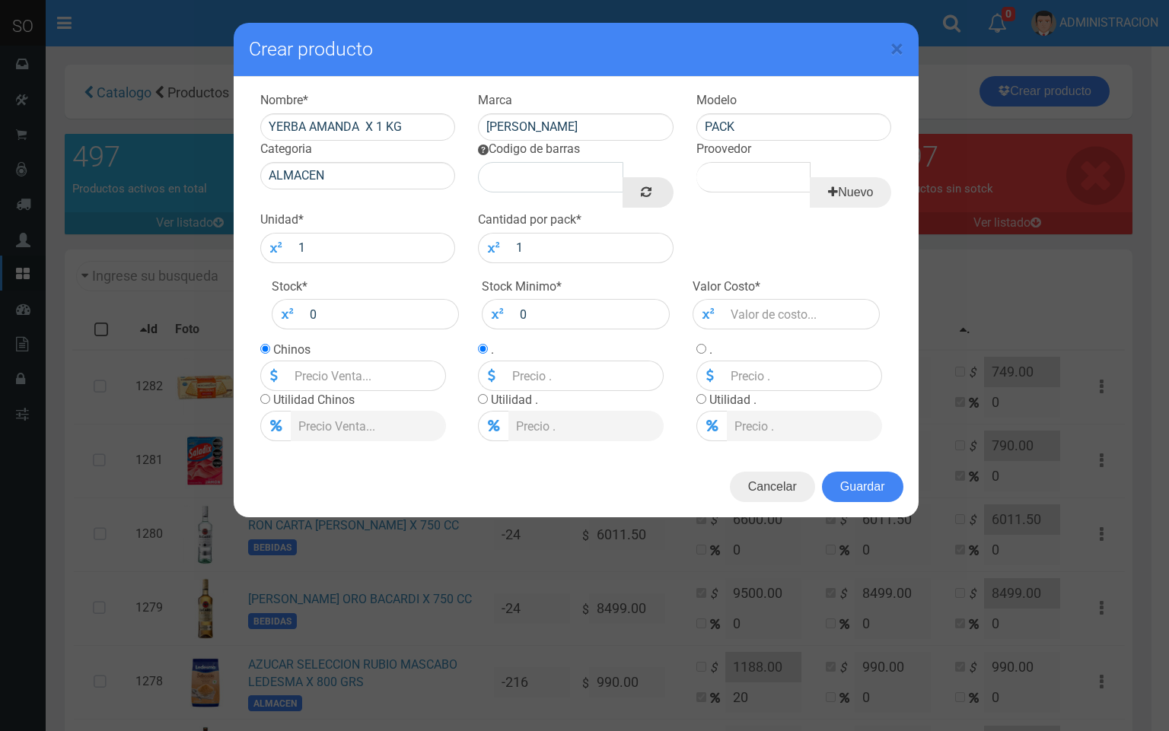
click at [644, 189] on icon at bounding box center [646, 191] width 11 height 21
click at [775, 187] on input "Proovedor" at bounding box center [753, 177] width 114 height 30
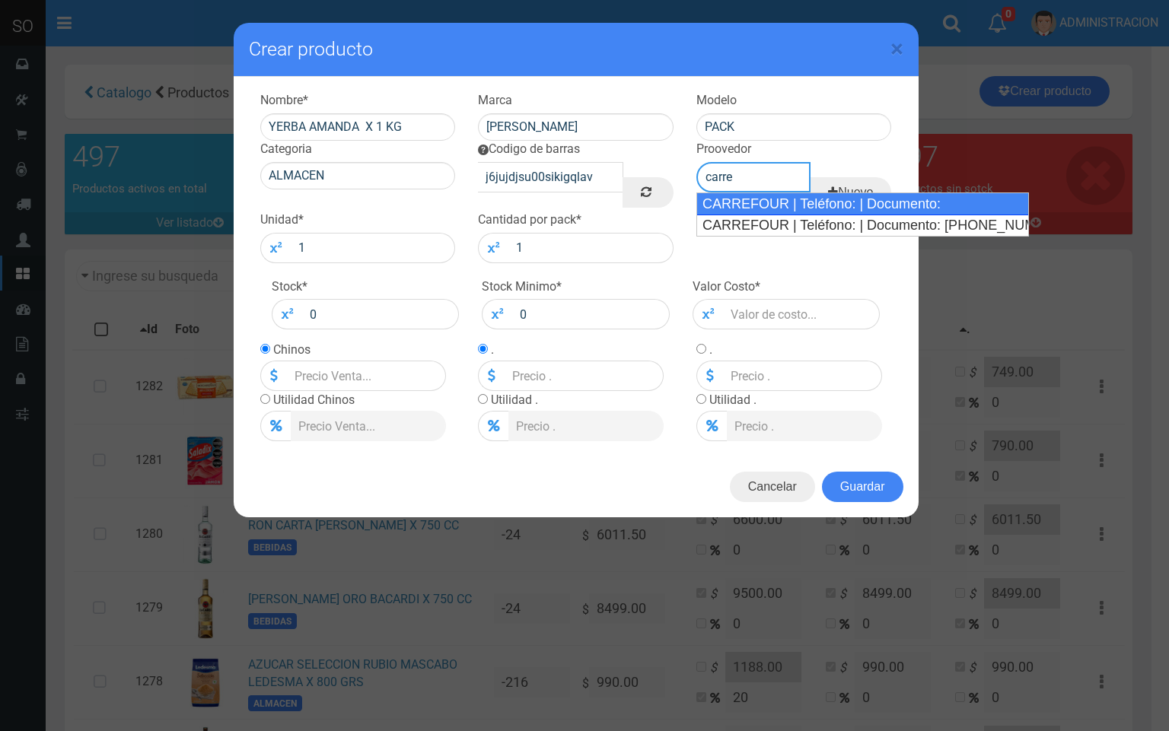
click at [747, 206] on div "CARREFOUR | Teléfono: | Documento:" at bounding box center [862, 204] width 333 height 23
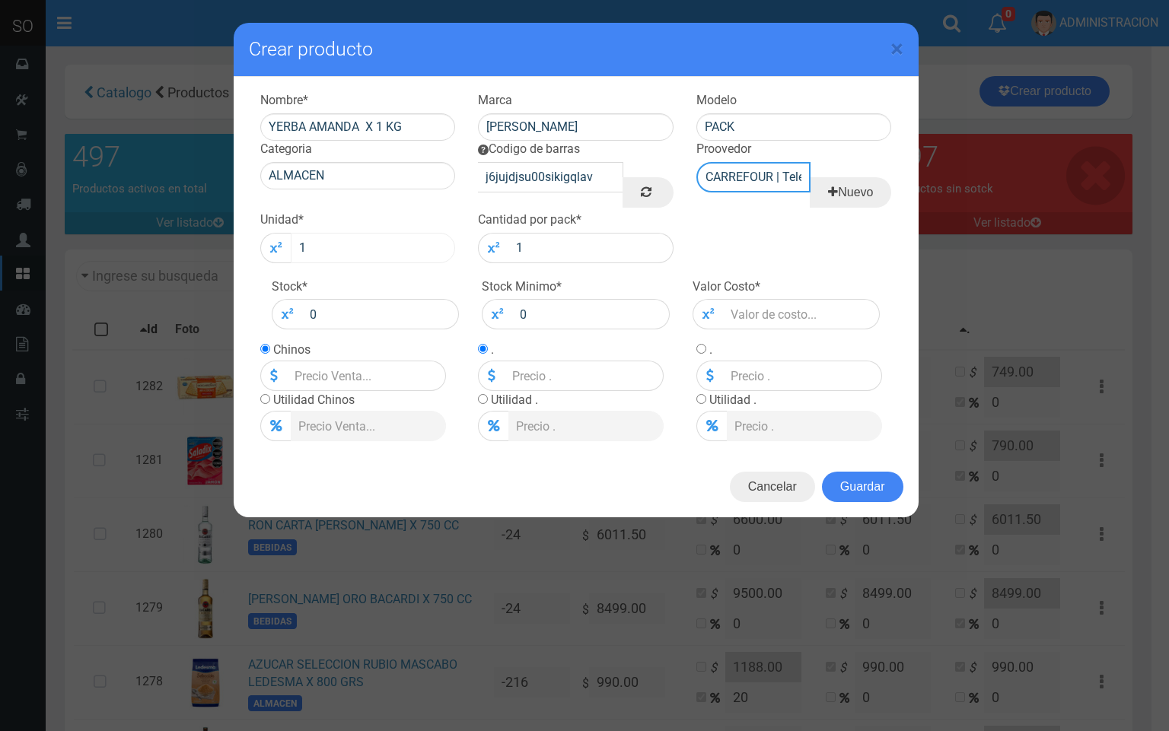
type input "CARREFOUR | Teléfono: | Documento:"
click at [374, 237] on input "1" at bounding box center [373, 248] width 165 height 30
type input "12"
drag, startPoint x: 799, startPoint y: 301, endPoint x: 797, endPoint y: 311, distance: 10.2
click at [798, 310] on input "number" at bounding box center [802, 314] width 158 height 30
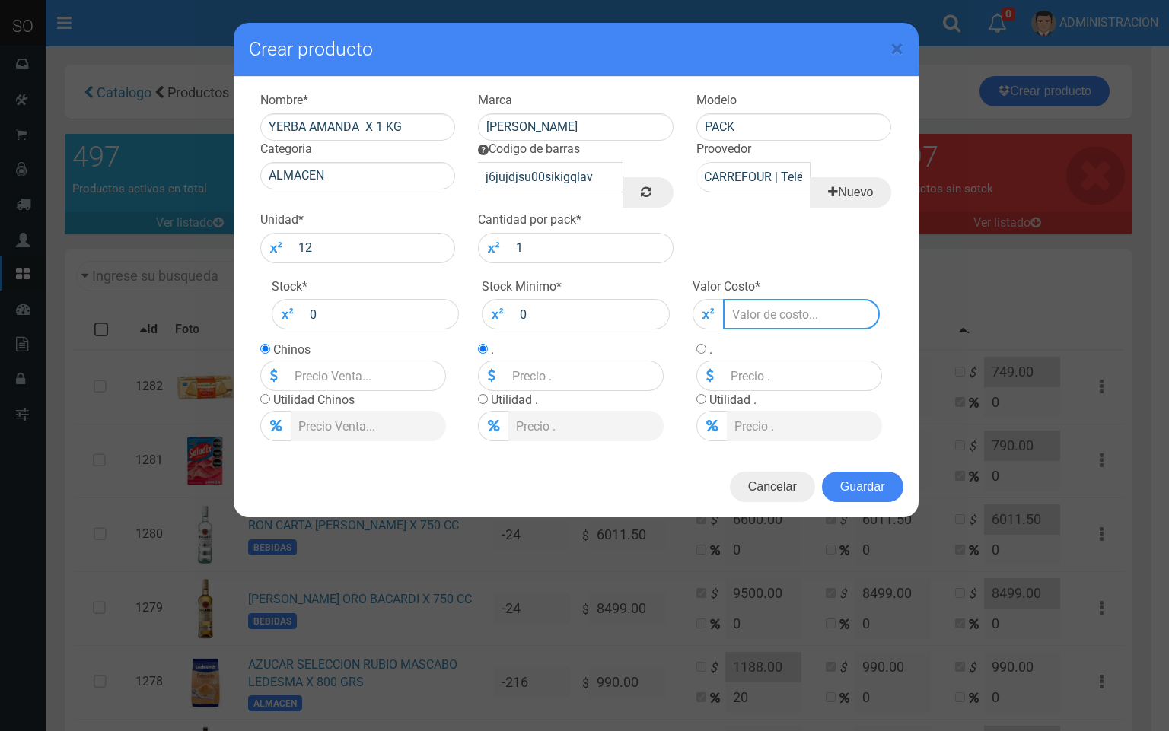
type input "2"
type input "23"
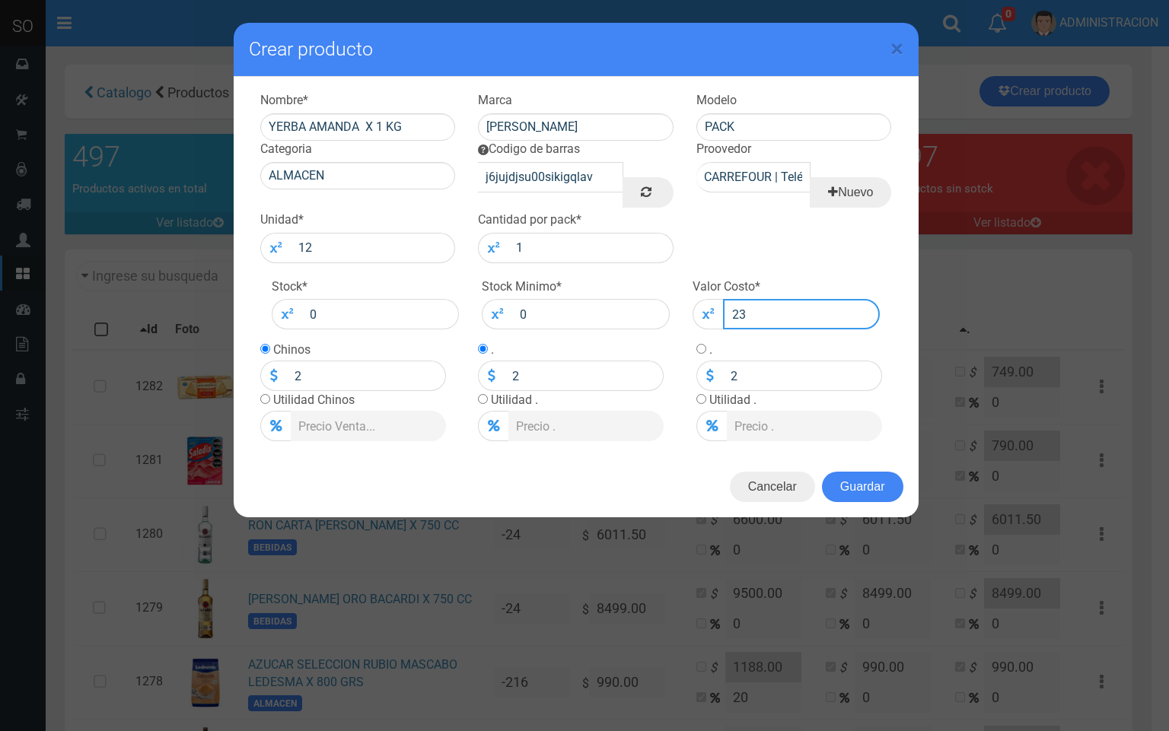
type input "23"
type input "239"
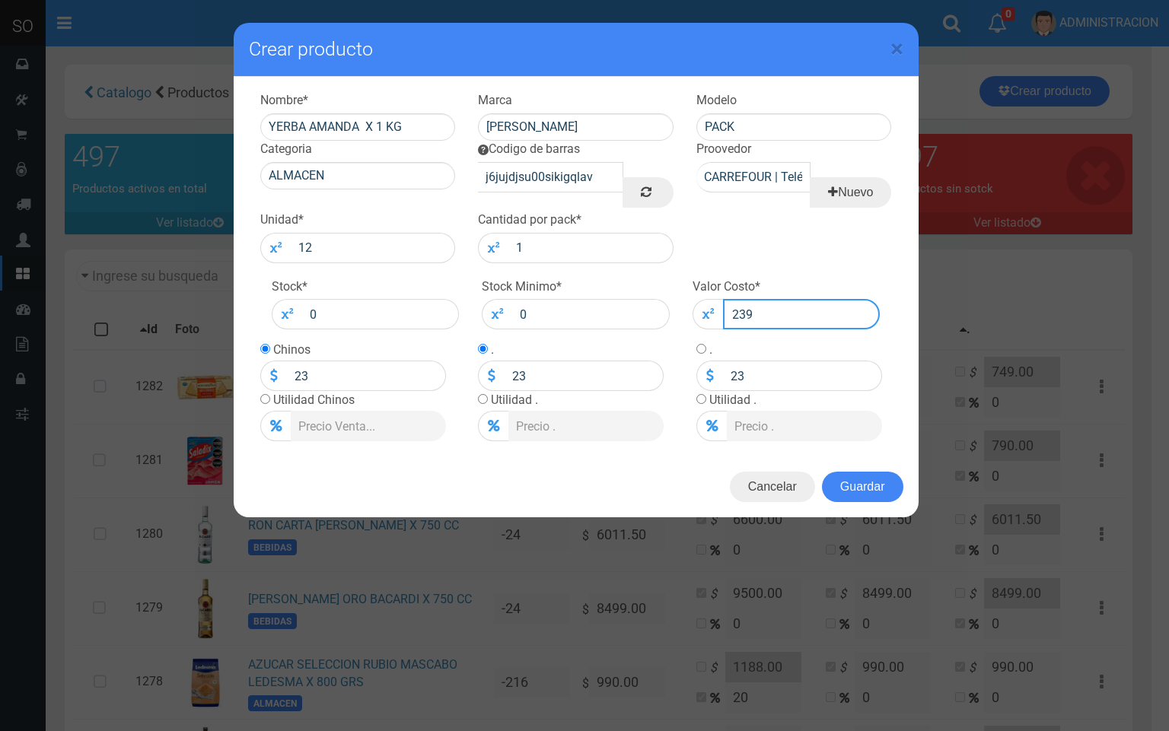
type input "239"
type input "2399"
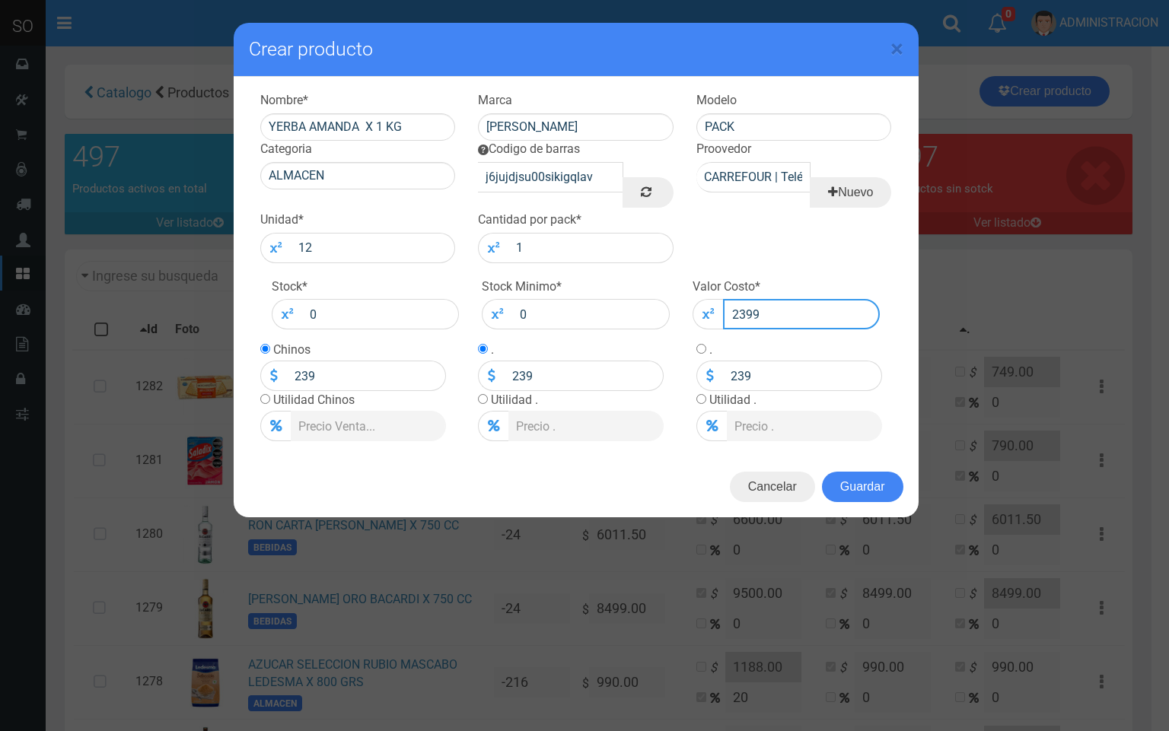
type input "2399"
drag, startPoint x: 341, startPoint y: 372, endPoint x: 254, endPoint y: 377, distance: 86.9
click at [254, 377] on div "Chinos 2399 Utilidad Chinos" at bounding box center [358, 391] width 218 height 100
click at [265, 396] on input "radio" at bounding box center [265, 399] width 10 height 10
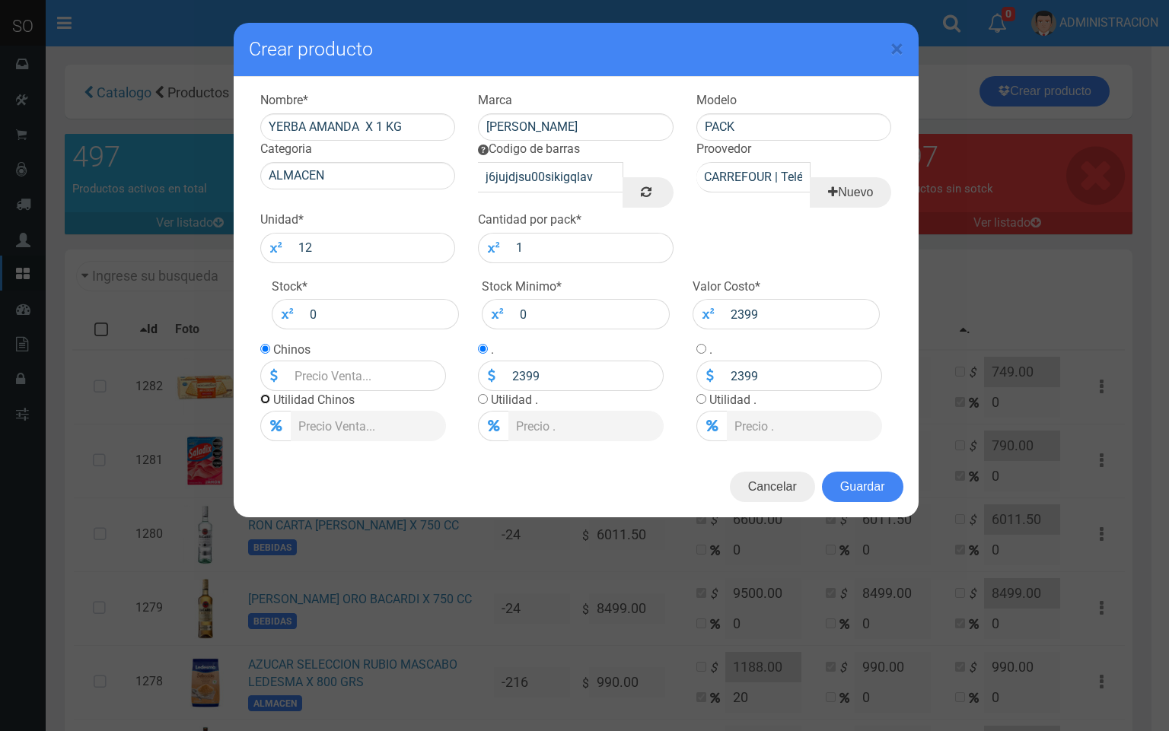
radio input "true"
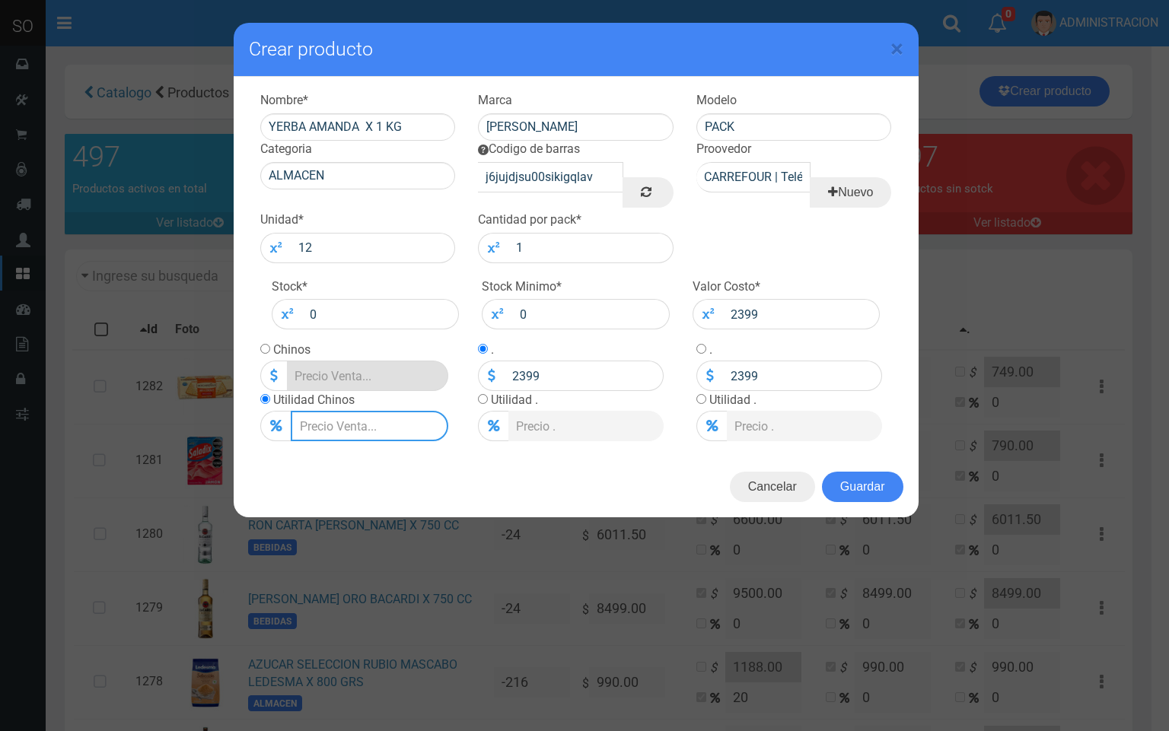
click at [313, 420] on input "Lista de precios" at bounding box center [370, 426] width 158 height 30
type input "2"
type input "2446.98"
type input "20"
type input "2878.8"
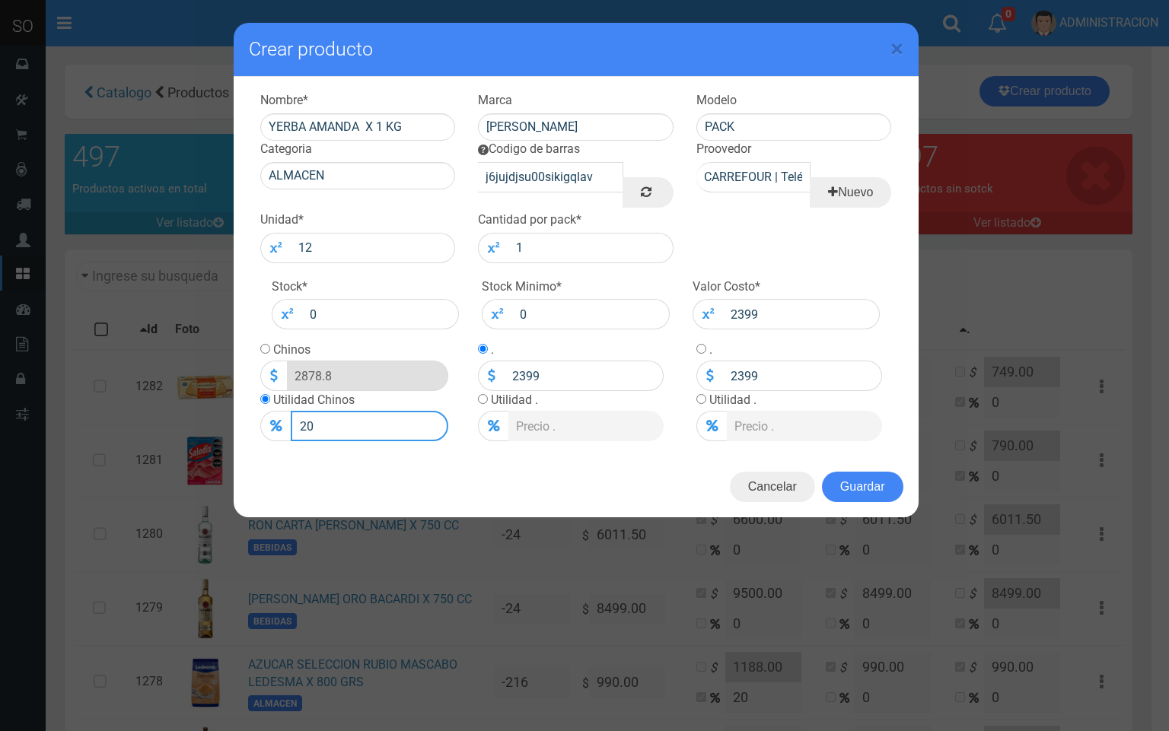
type input "20"
click at [855, 482] on button "Guardar" at bounding box center [862, 487] width 81 height 30
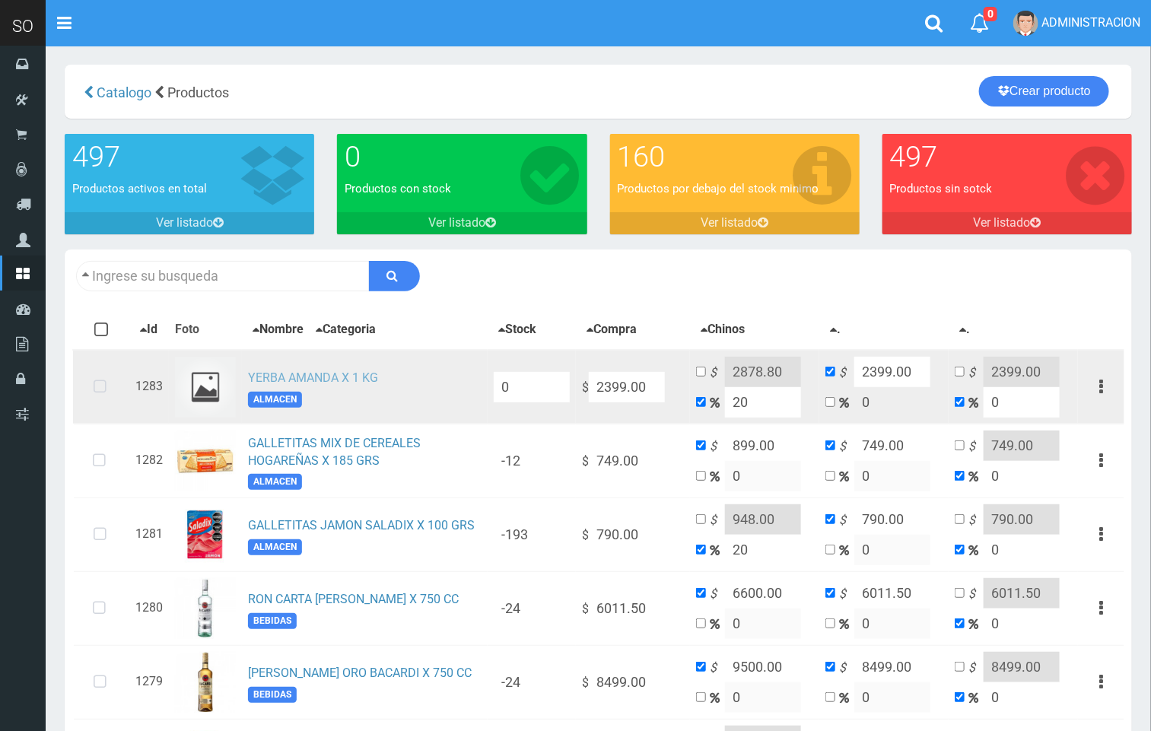
click at [343, 382] on link "YERBA AMANDA X 1 KG" at bounding box center [313, 378] width 130 height 14
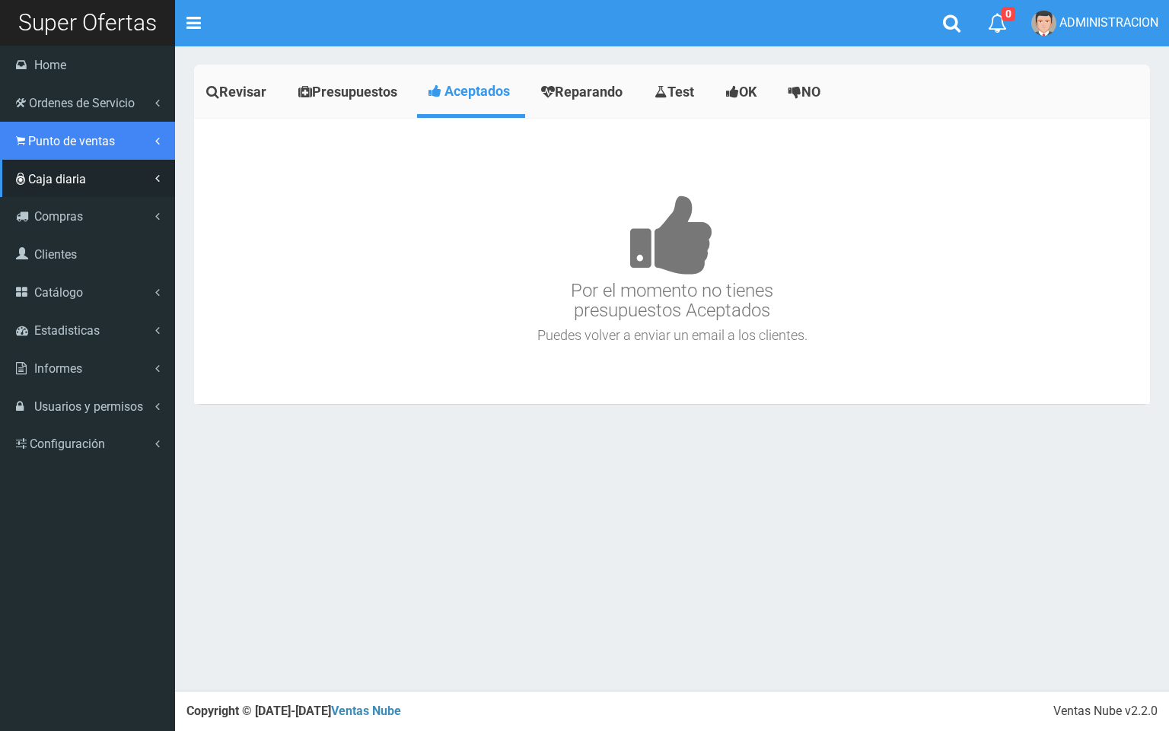
drag, startPoint x: 32, startPoint y: 142, endPoint x: 49, endPoint y: 171, distance: 33.4
click at [33, 142] on span "Punto de ventas" at bounding box center [71, 141] width 87 height 14
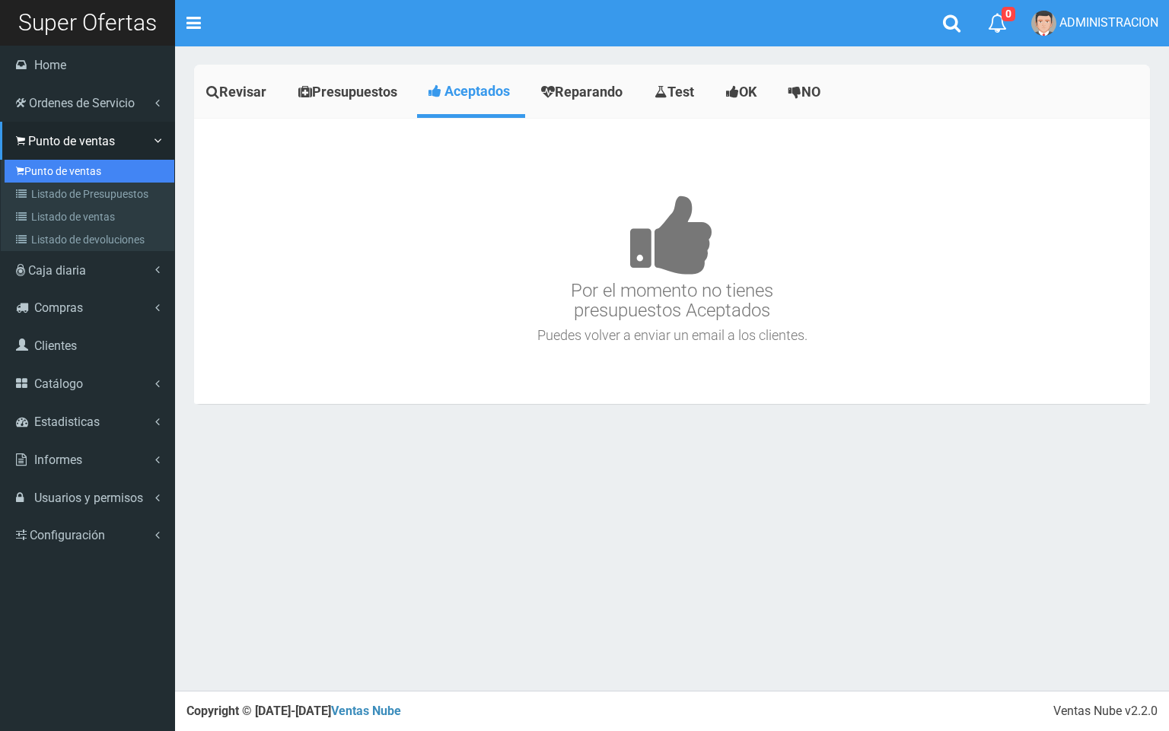
click at [35, 165] on link "Punto de ventas" at bounding box center [90, 171] width 170 height 23
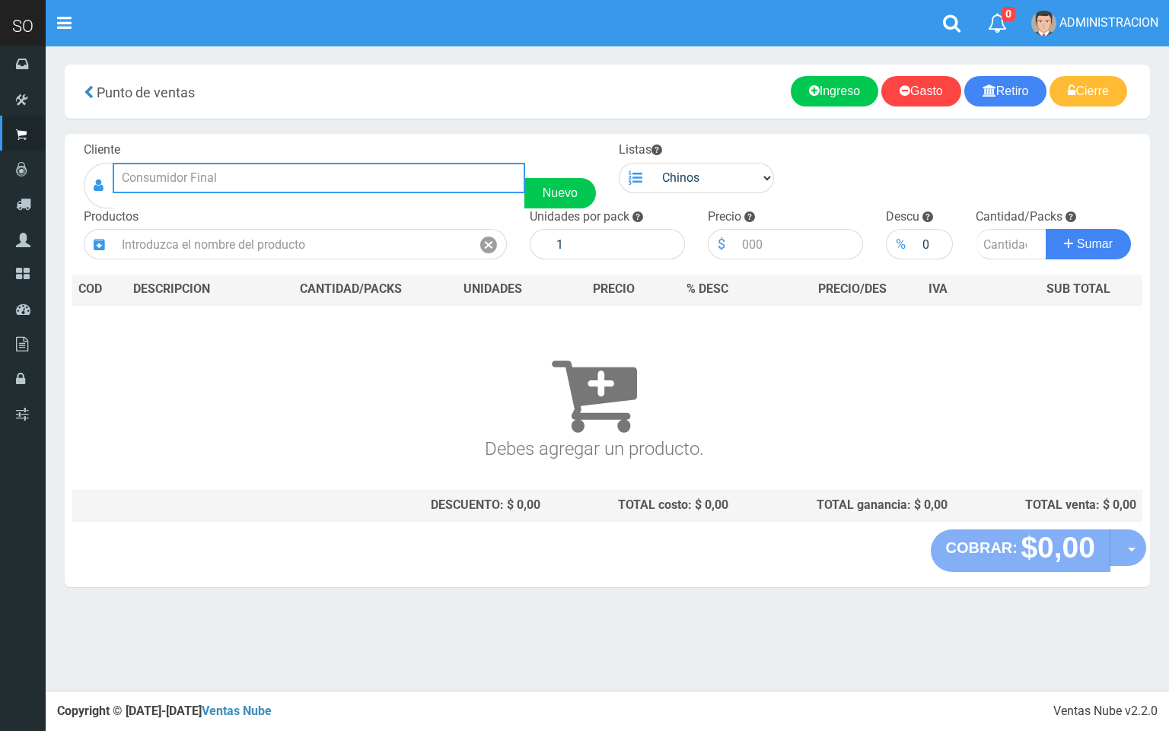
drag, startPoint x: 340, startPoint y: 178, endPoint x: 258, endPoint y: 23, distance: 175.7
click at [338, 170] on input "text" at bounding box center [319, 178] width 412 height 30
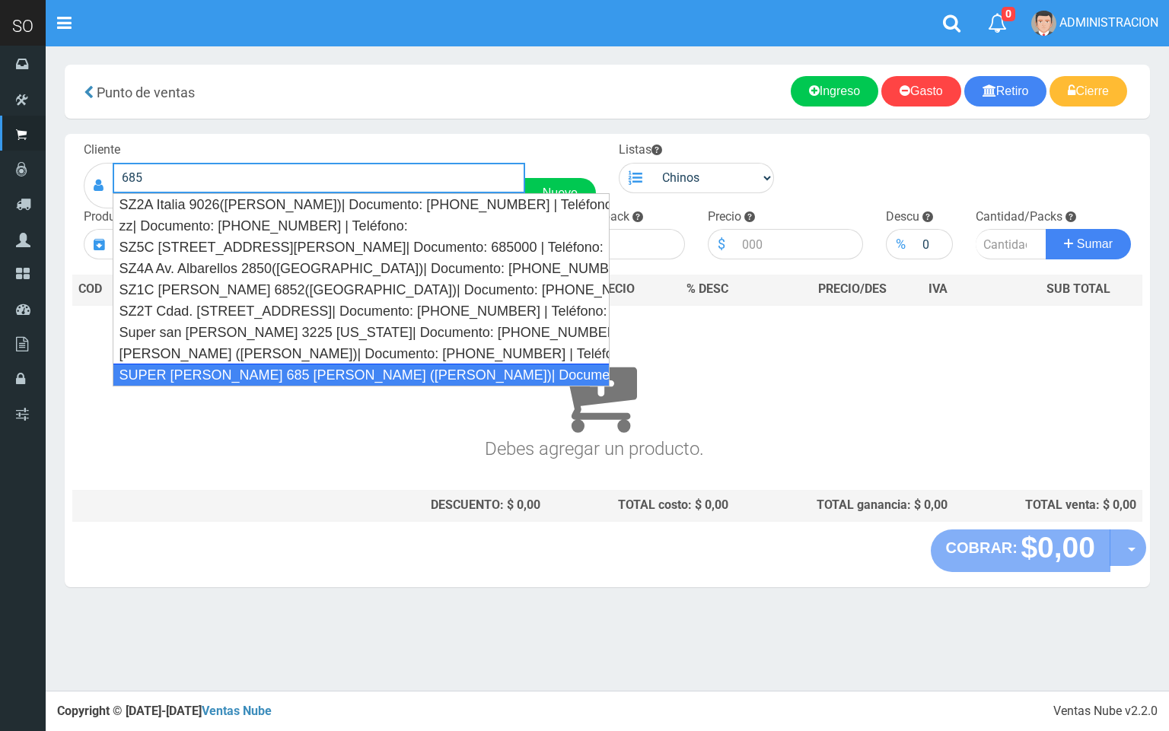
click at [320, 368] on div "SUPER [PERSON_NAME] 685 [PERSON_NAME] ([PERSON_NAME])| Documento: 784798 | Telé…" at bounding box center [361, 375] width 497 height 23
type input "SUPER VARELA 685 MIRIAM (CAMPANA)| Documento: 784798 | Teléfono:"
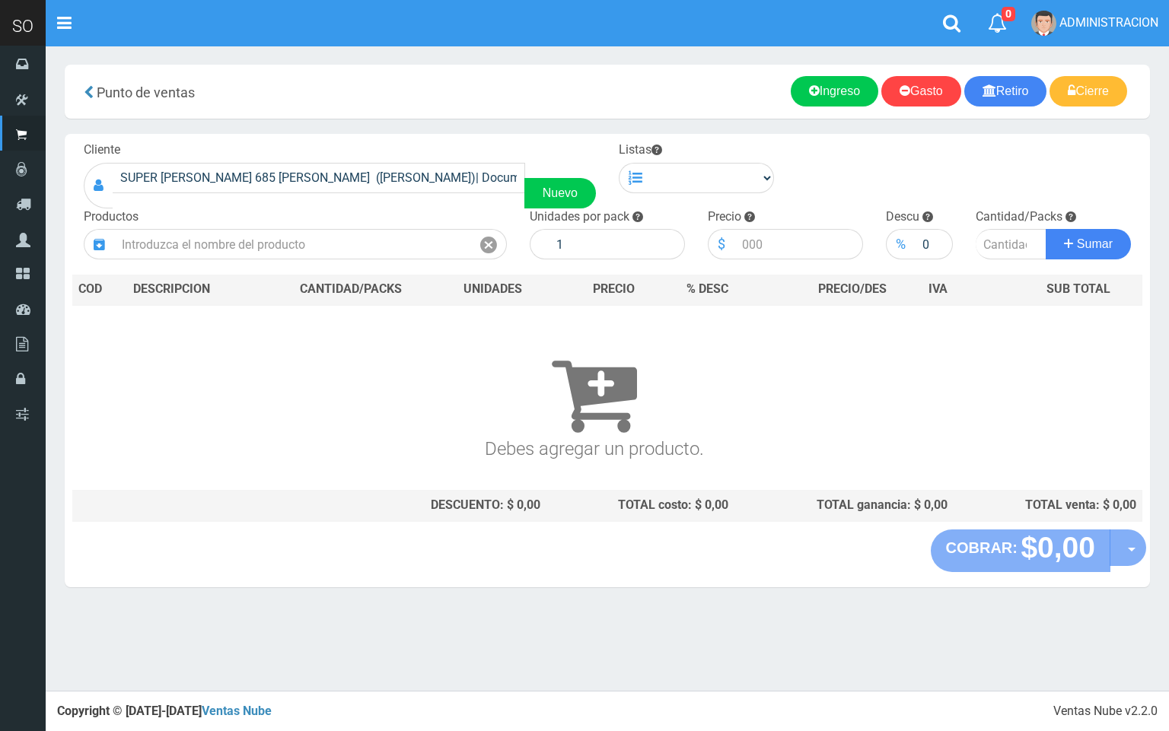
click at [710, 194] on div "Cliente SUPER VARELA 685 MIRIAM (CAMPANA)| Documento: 784798 | Teléfono: Nuevo …" at bounding box center [607, 332] width 1085 height 396
drag, startPoint x: 706, startPoint y: 179, endPoint x: 692, endPoint y: 192, distance: 19.4
click at [706, 178] on select "Chinos . ." at bounding box center [712, 178] width 123 height 30
select select "1"
click at [651, 163] on select "Chinos . ." at bounding box center [712, 178] width 123 height 30
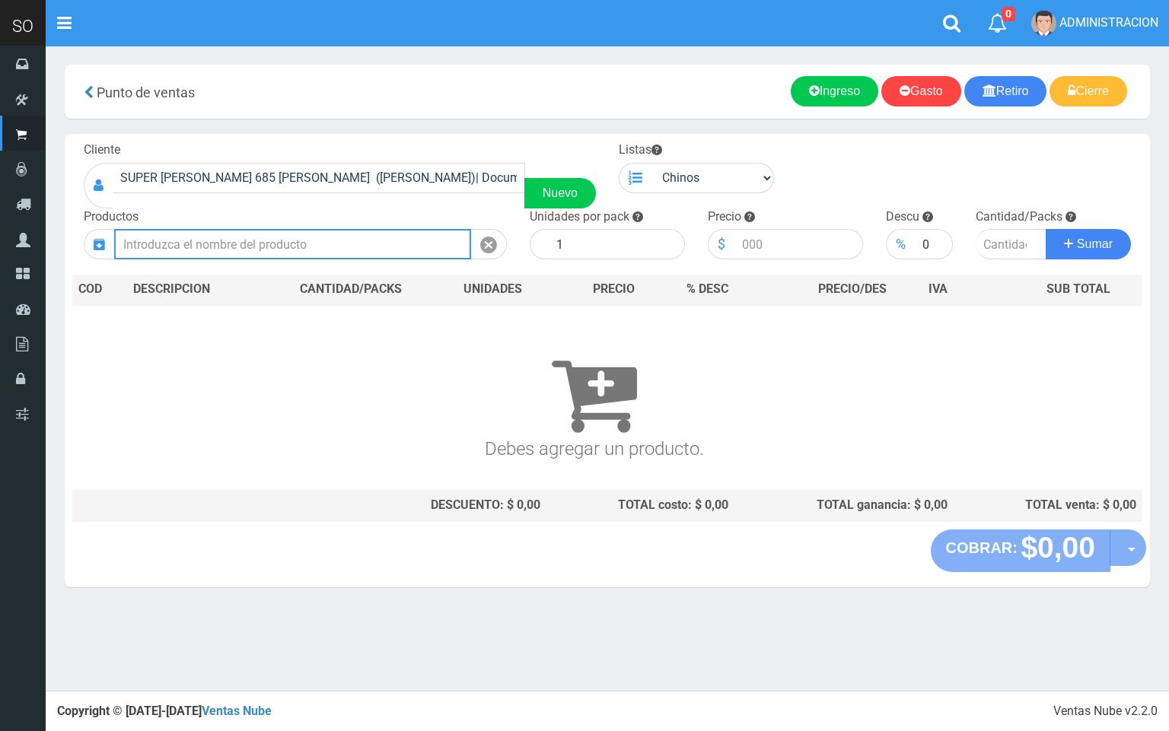
click at [341, 236] on input "text" at bounding box center [292, 244] width 357 height 30
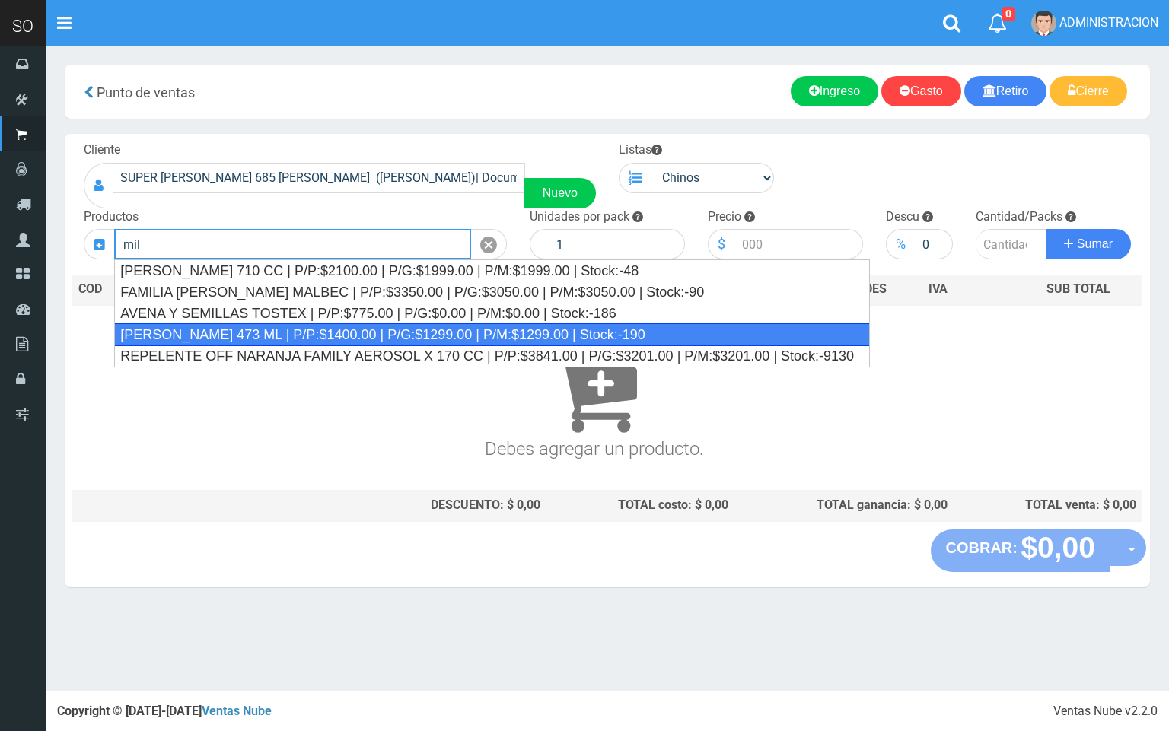
click at [309, 336] on div "MILLER LATA 473 ML | P/P:$1400.00 | P/G:$1299.00 | P/M:$1299.00 | Stock:-190" at bounding box center [492, 334] width 756 height 23
type input "MILLER LATA 473 ML | P/P:$1400.00 | P/G:$1299.00 | P/M:$1299.00 | Stock:-190"
type input "24"
type input "1400.00"
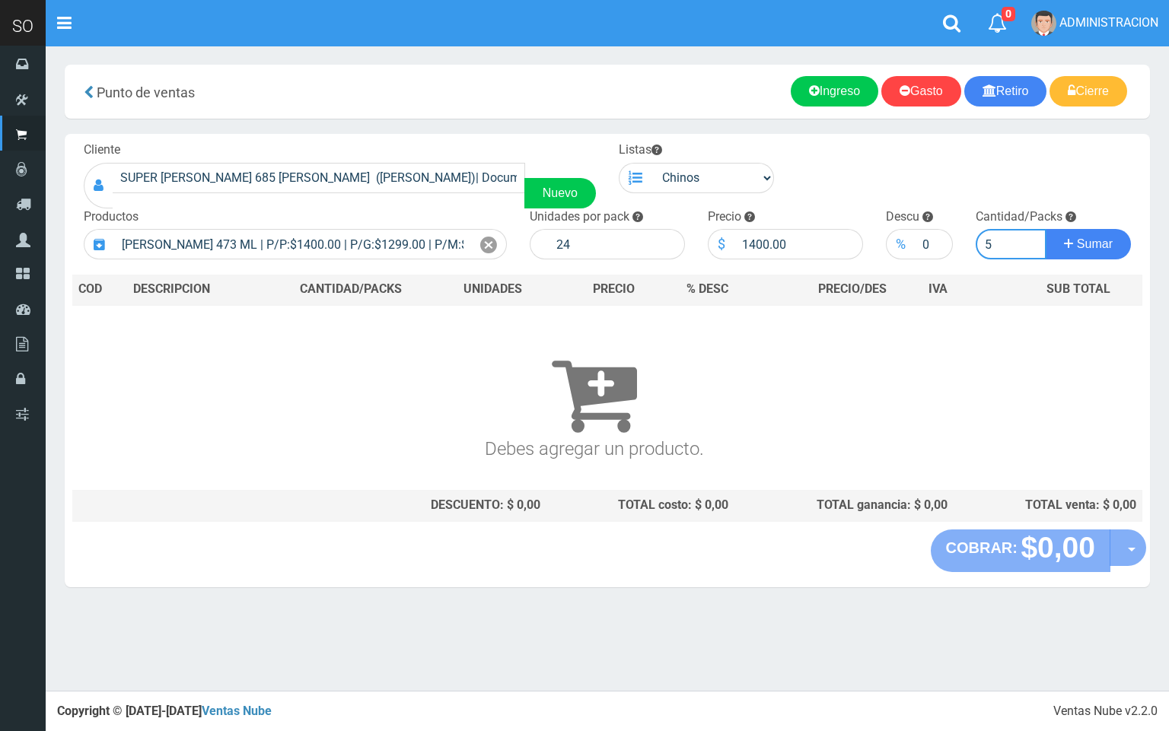
type input "5"
click at [1046, 229] on button "Sumar" at bounding box center [1088, 244] width 85 height 30
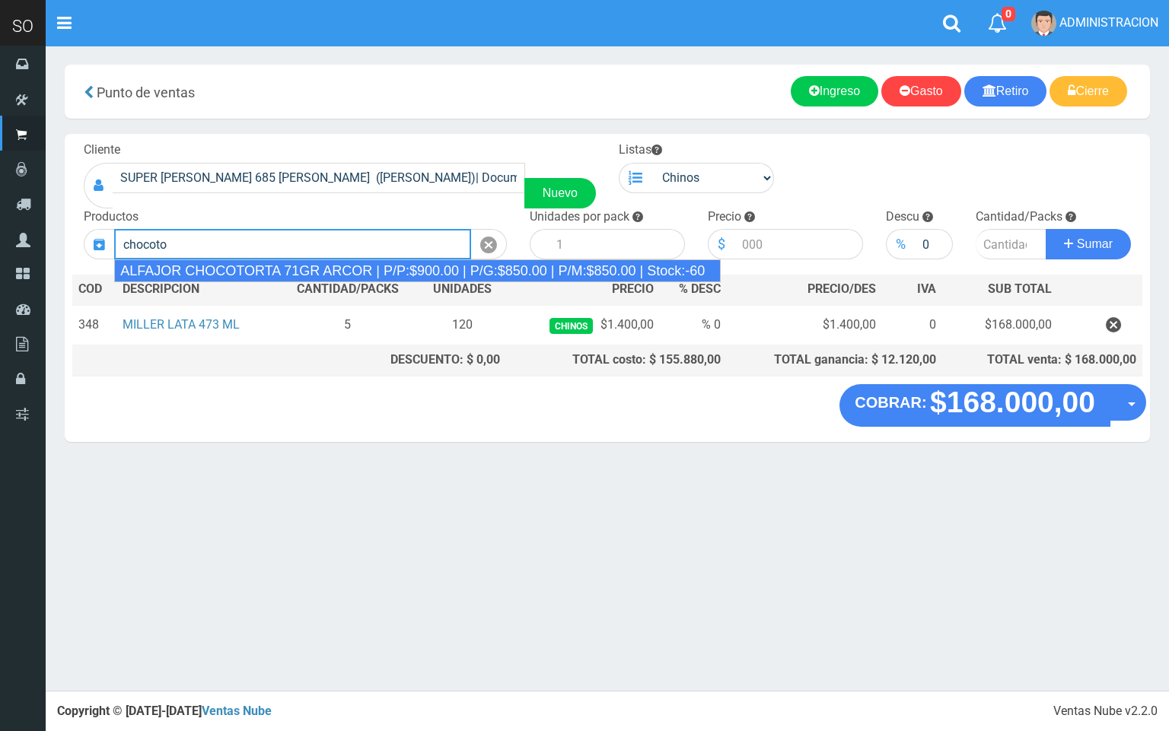
click at [336, 279] on div "ALFAJOR CHOCOTORTA 71GR ARCOR | P/P:$900.00 | P/G:$850.00 | P/M:$850.00 | Stock…" at bounding box center [417, 270] width 607 height 23
type input "ALFAJOR CHOCOTORTA 71GR ARCOR | P/P:$900.00 | P/G:$850.00 | P/M:$850.00 | Stock…"
type input "12"
type input "900.00"
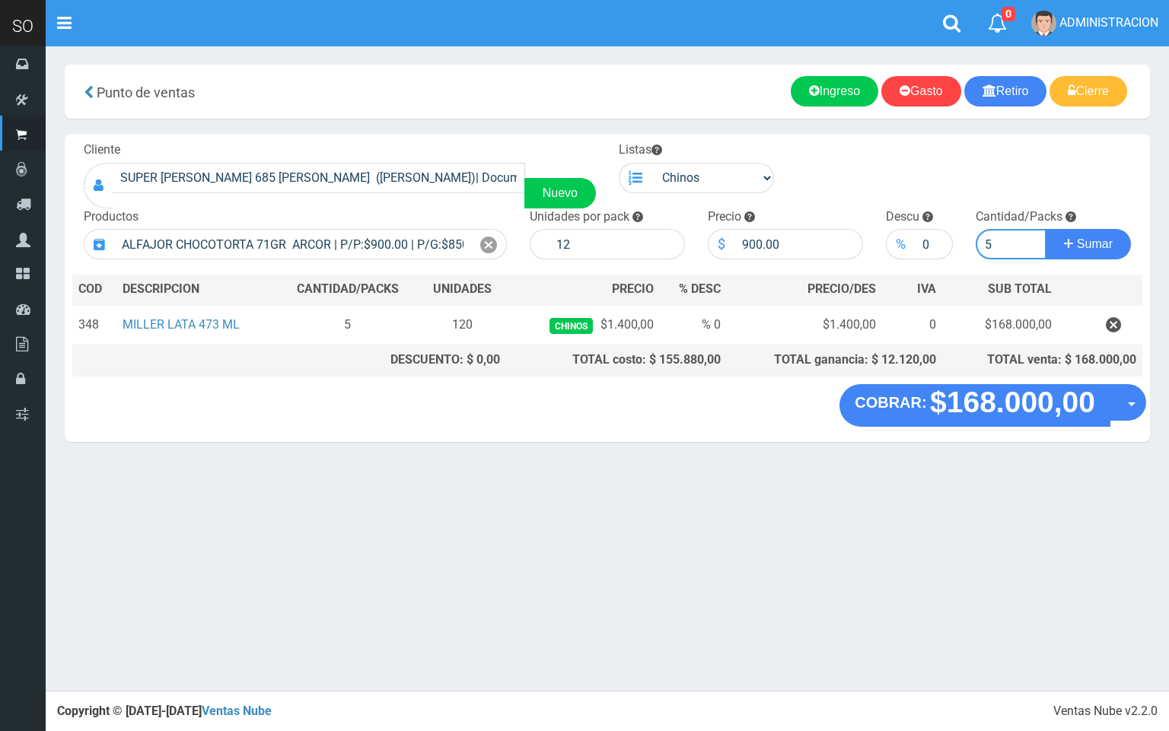
type input "5"
click at [1046, 229] on button "Sumar" at bounding box center [1088, 244] width 85 height 30
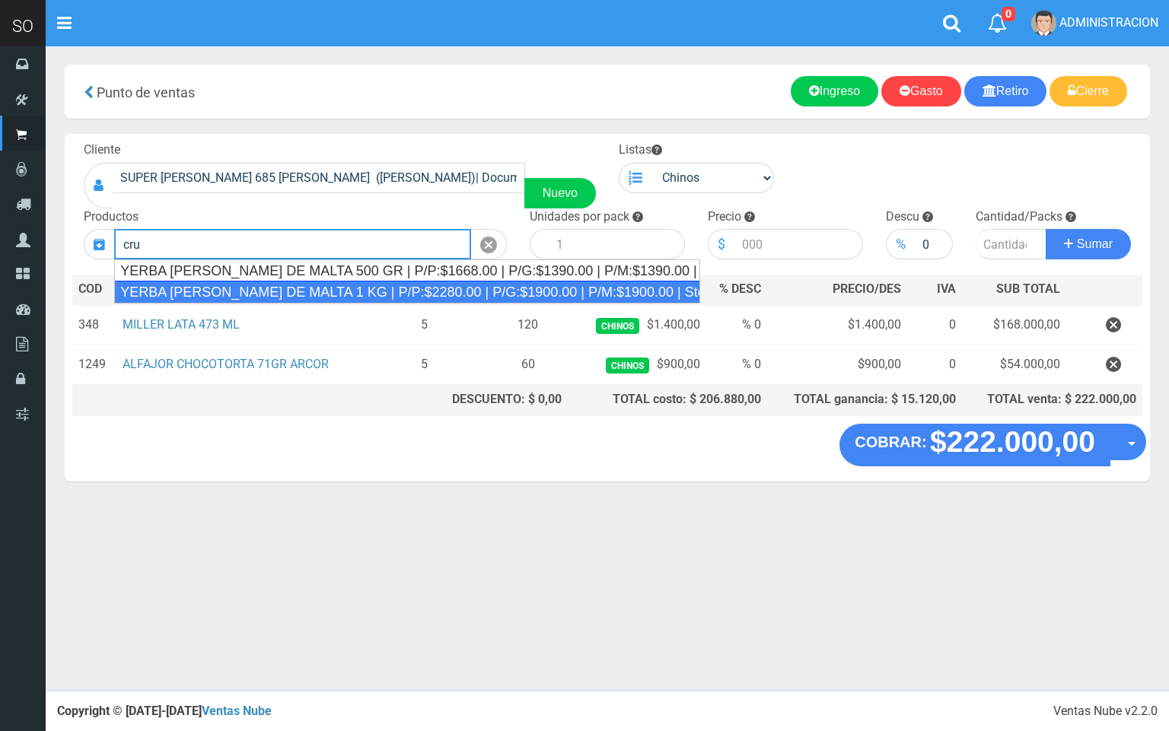
click at [345, 288] on div "YERBA CRUZ DE MALTA 1 KG | P/P:$2280.00 | P/G:$1900.00 | P/M:$1900.00 | Stock:-…" at bounding box center [407, 292] width 586 height 23
type input "YERBA CRUZ DE MALTA 1 KG | P/P:$2280.00 | P/G:$1900.00 | P/M:$1900.00 | Stock:-…"
type input "10"
type input "2280.00"
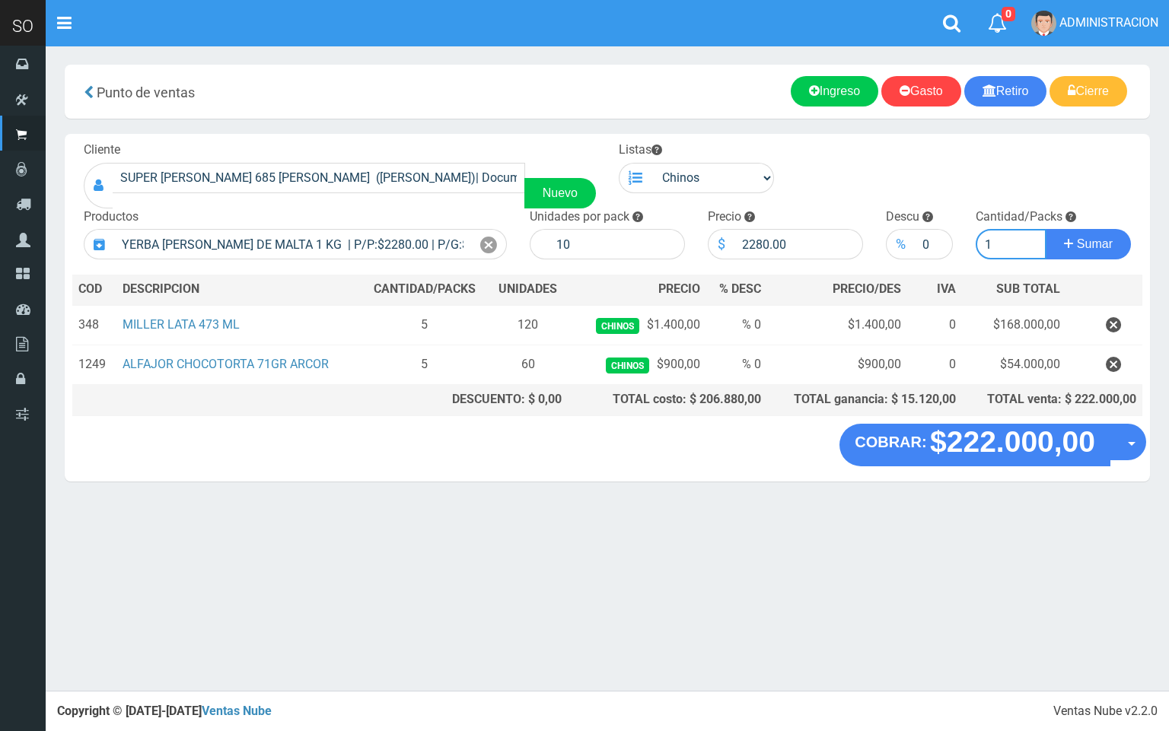
type input "1"
click at [1046, 229] on button "Sumar" at bounding box center [1088, 244] width 85 height 30
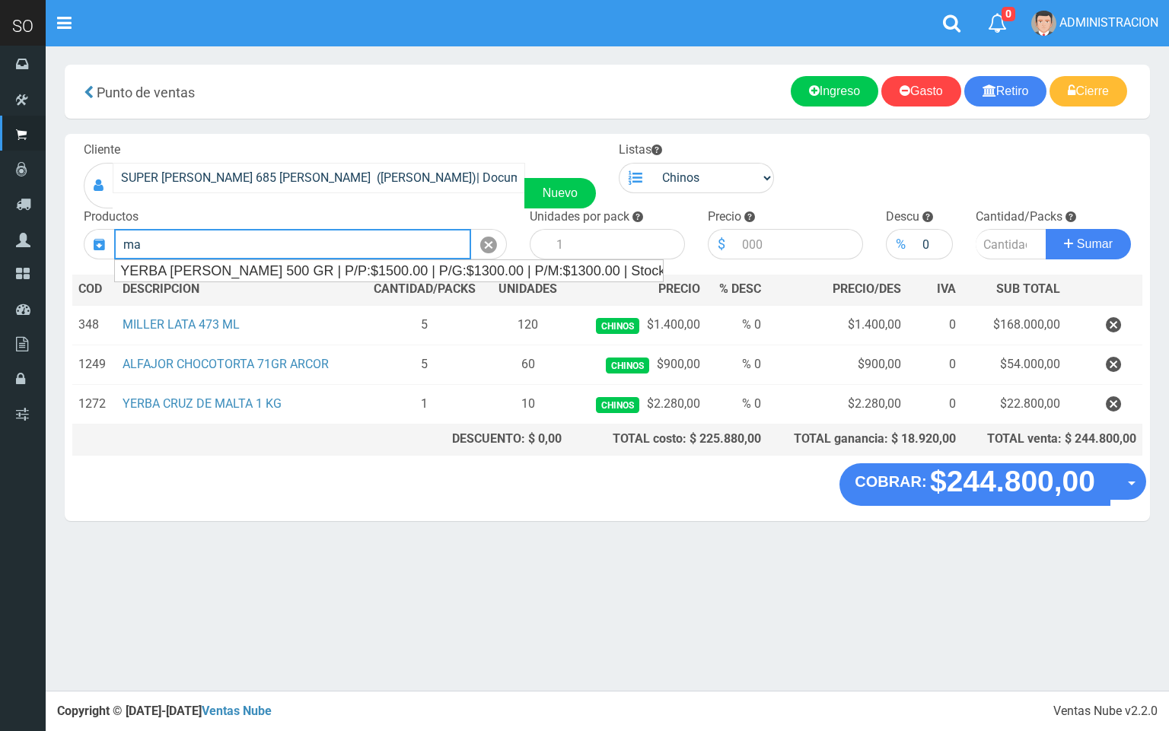
type input "m"
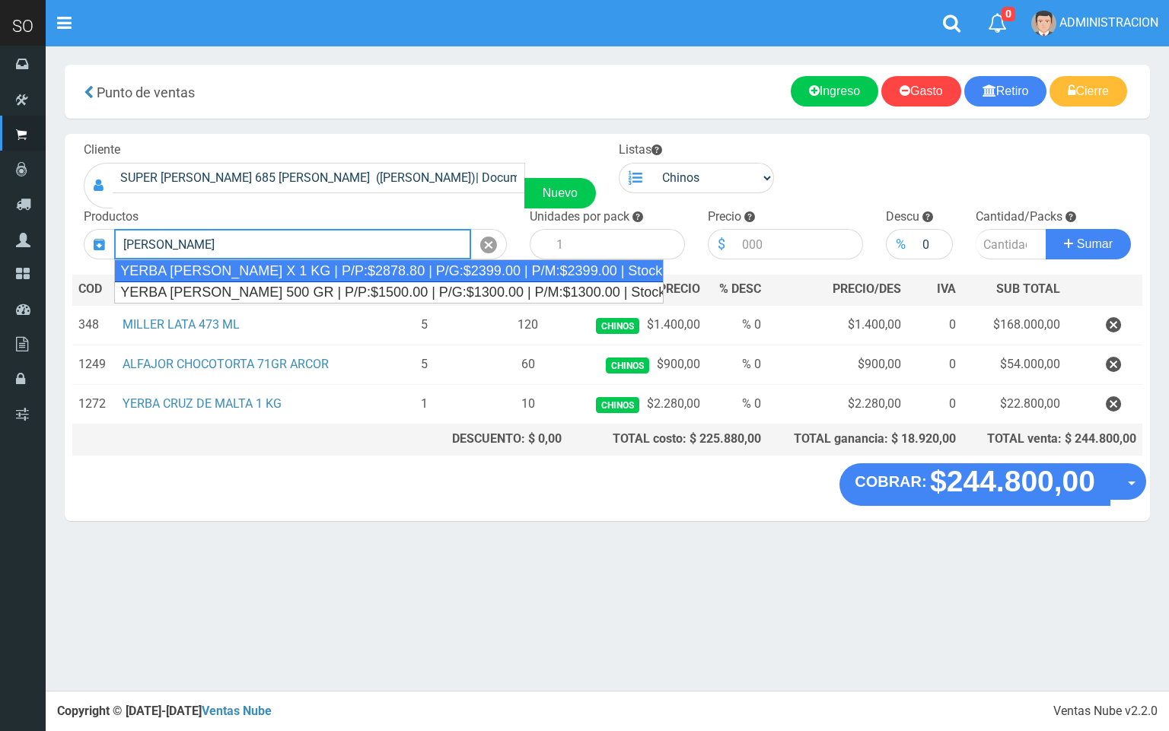
click at [304, 267] on div "YERBA AMANDA X 1 KG | P/P:$2878.80 | P/G:$2399.00 | P/M:$2399.00 | Stock:0" at bounding box center [388, 270] width 549 height 23
type input "YERBA AMANDA X 1 KG | P/P:$2878.80 | P/G:$2399.00 | P/M:$2399.00 | Stock:0"
type input "12"
type input "2878.80"
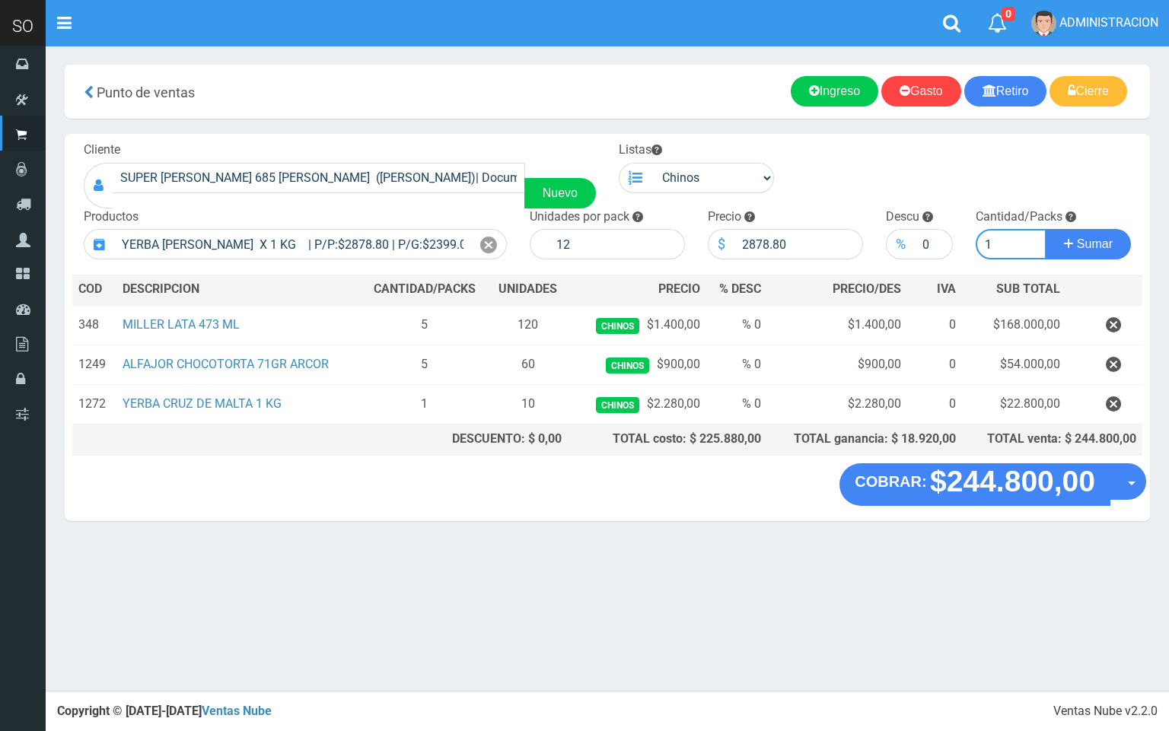
type input "1"
click at [1046, 229] on button "Sumar" at bounding box center [1088, 244] width 85 height 30
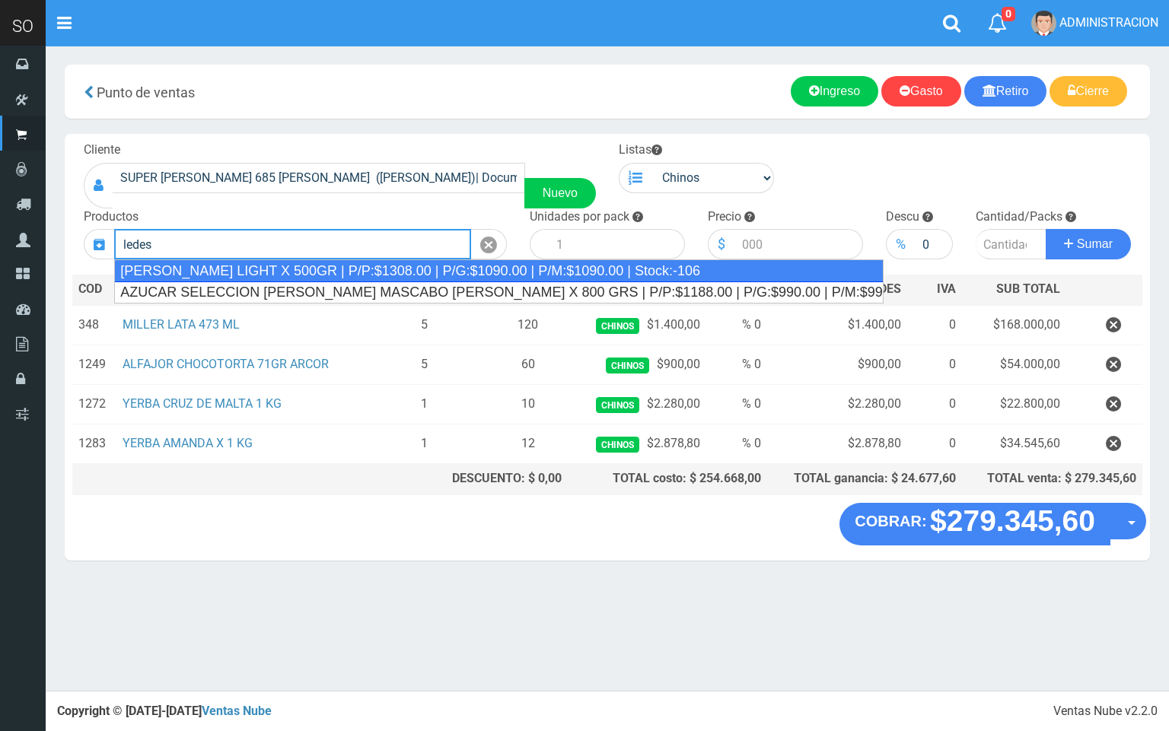
click at [340, 275] on div "LEDESMA LIGHT X 500GR | P/P:$1308.00 | P/G:$1090.00 | P/M:$1090.00 | Stock:-106" at bounding box center [498, 270] width 769 height 23
type input "LEDESMA LIGHT X 500GR | P/P:$1308.00 | P/G:$1090.00 | P/M:$1090.00 | Stock:-106"
type input "6"
type input "1308.00"
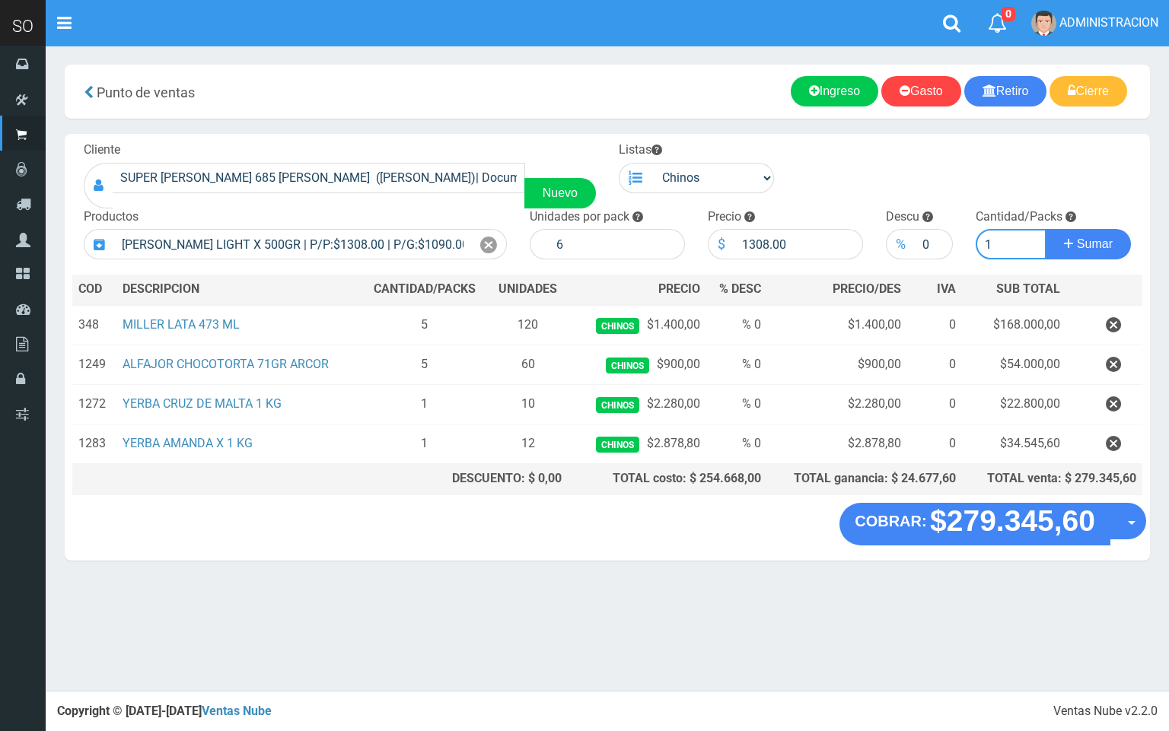
type input "1"
click at [1046, 229] on button "Sumar" at bounding box center [1088, 244] width 85 height 30
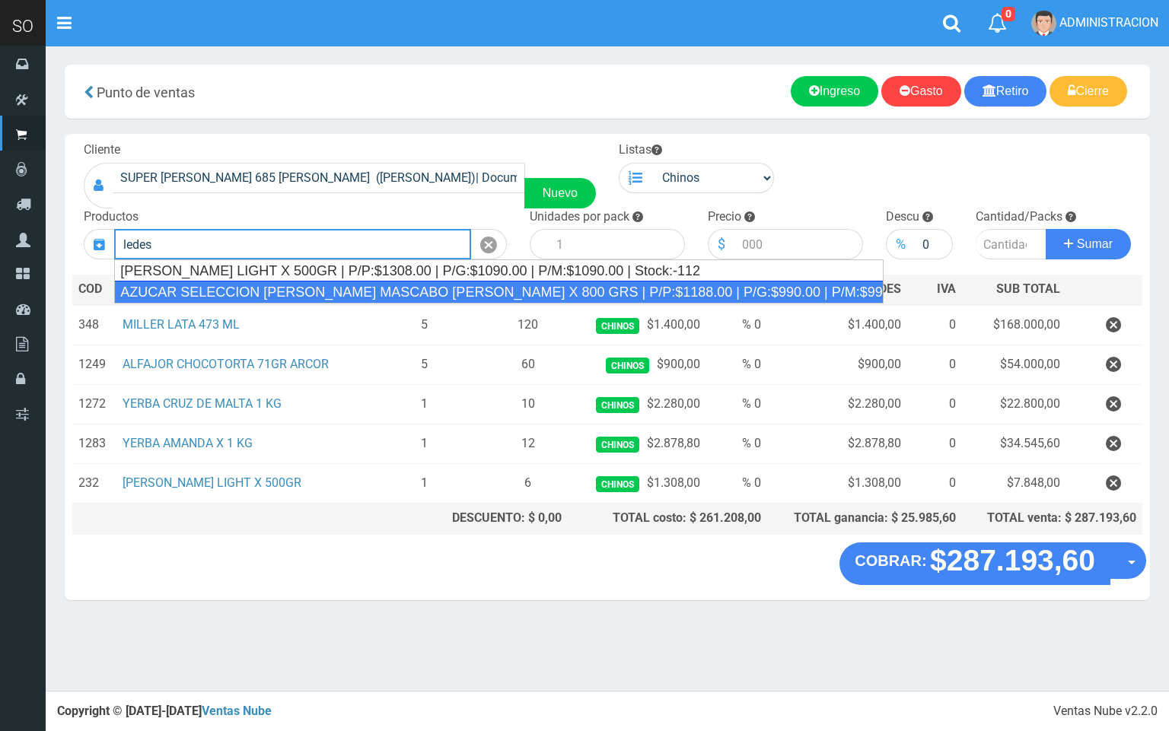
drag, startPoint x: 374, startPoint y: 291, endPoint x: 381, endPoint y: 285, distance: 8.7
click at [381, 285] on div "AZUCAR SELECCION RUBIO MASCABO LEDESMA X 800 GRS | P/P:$1188.00 | P/G:$990.00 |…" at bounding box center [498, 292] width 769 height 23
type input "AZUCAR SELECCION RUBIO MASCABO LEDESMA X 800 GRS | P/P:$1188.00 | P/G:$990.00 |…"
type input "12"
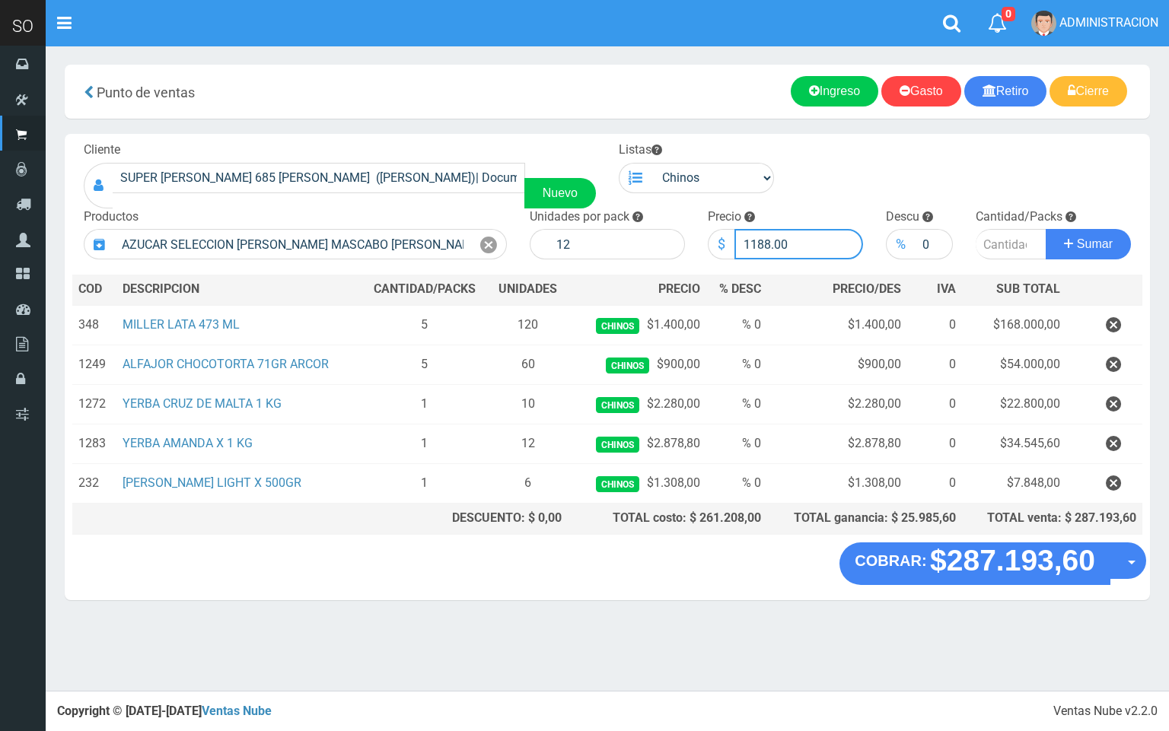
click at [760, 242] on input "1188.00" at bounding box center [798, 244] width 129 height 30
type input "1088.00"
click at [1009, 231] on input "number" at bounding box center [1012, 244] width 72 height 30
type input "1"
click at [1046, 229] on button "Sumar" at bounding box center [1088, 244] width 85 height 30
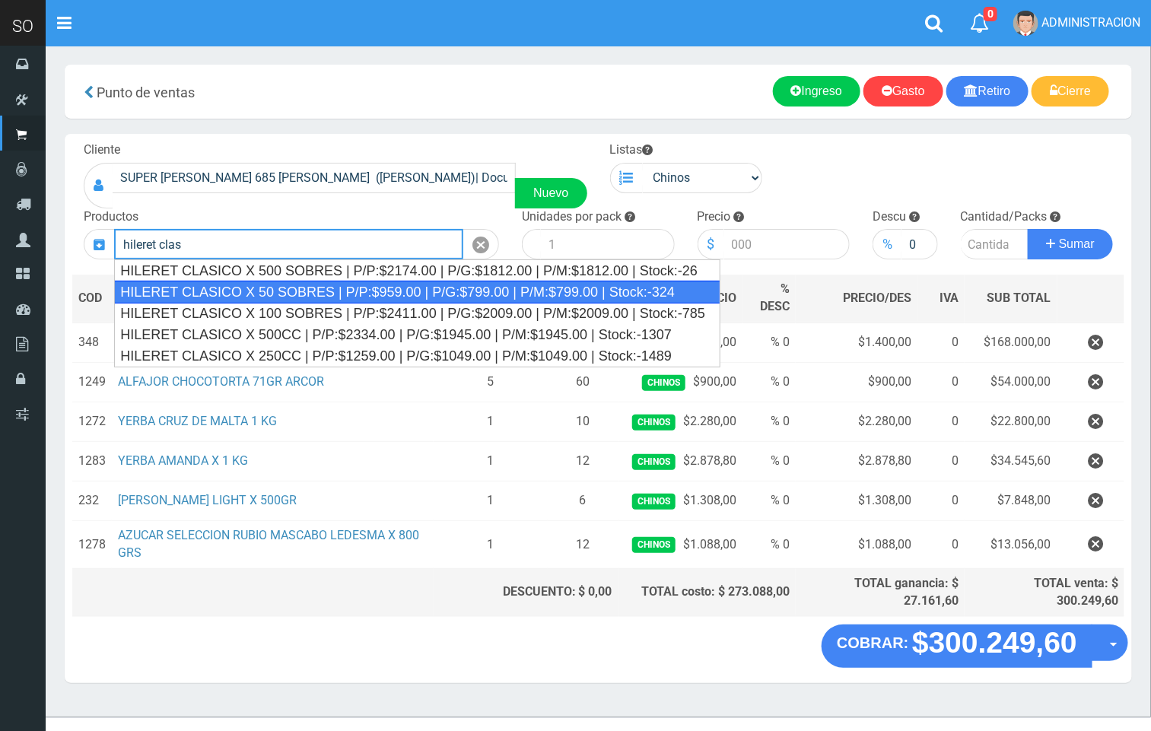
click at [315, 297] on div "HILERET CLASICO X 50 SOBRES | P/P:$959.00 | P/G:$799.00 | P/M:$799.00 | Stock:-…" at bounding box center [417, 292] width 607 height 23
type input "HILERET CLASICO X 50 SOBRES | P/P:$959.00 | P/G:$799.00 | P/M:$799.00 | Stock:-…"
type input "8"
type input "959.00"
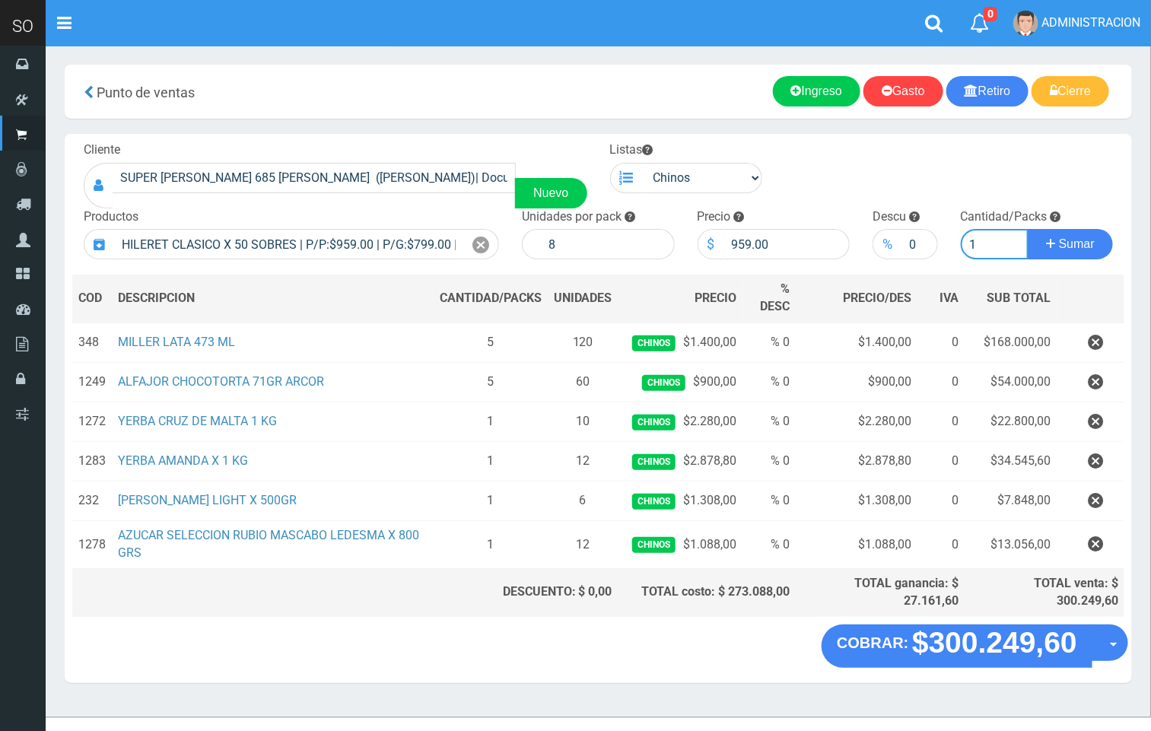
type input "1"
click at [1028, 229] on button "Sumar" at bounding box center [1070, 244] width 85 height 30
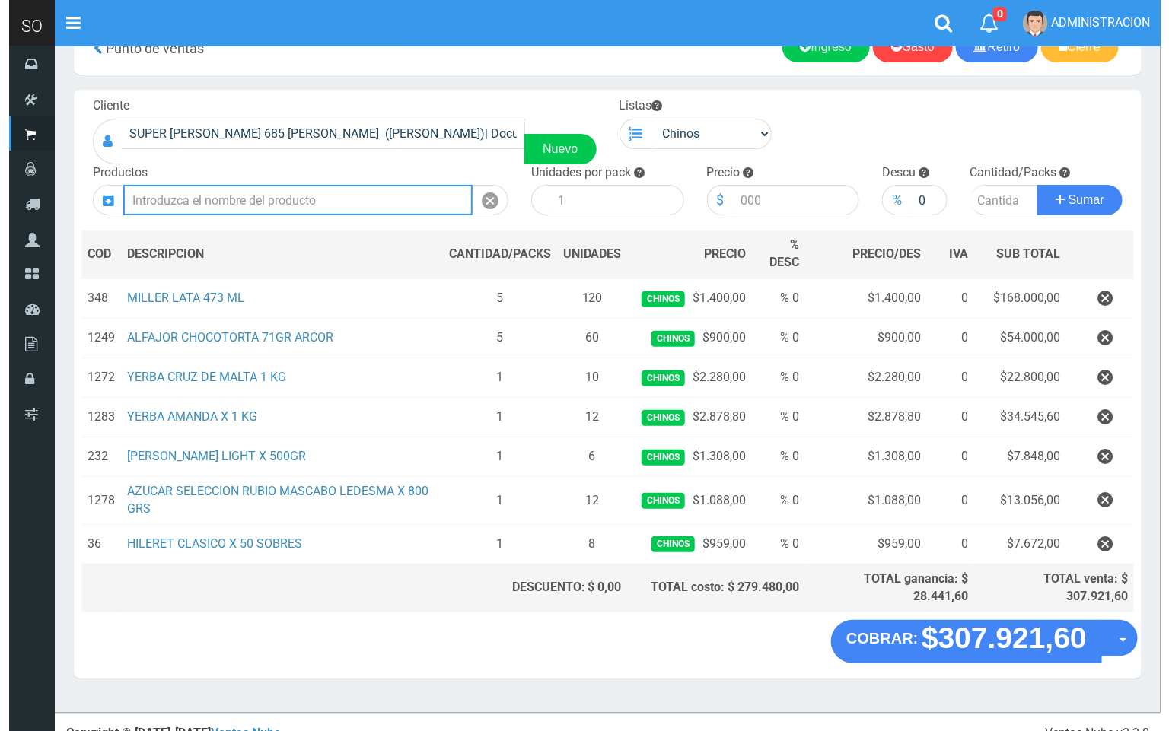
scroll to position [62, 0]
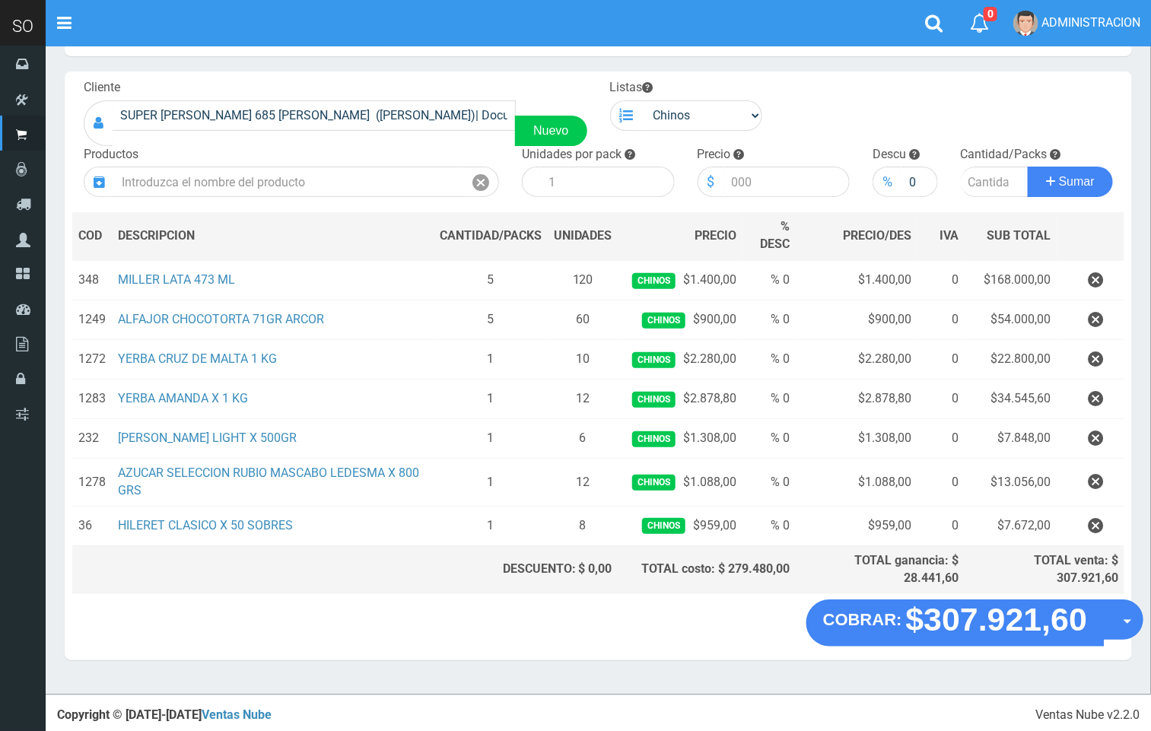
click at [1126, 631] on button "Opciones" at bounding box center [1123, 620] width 40 height 40
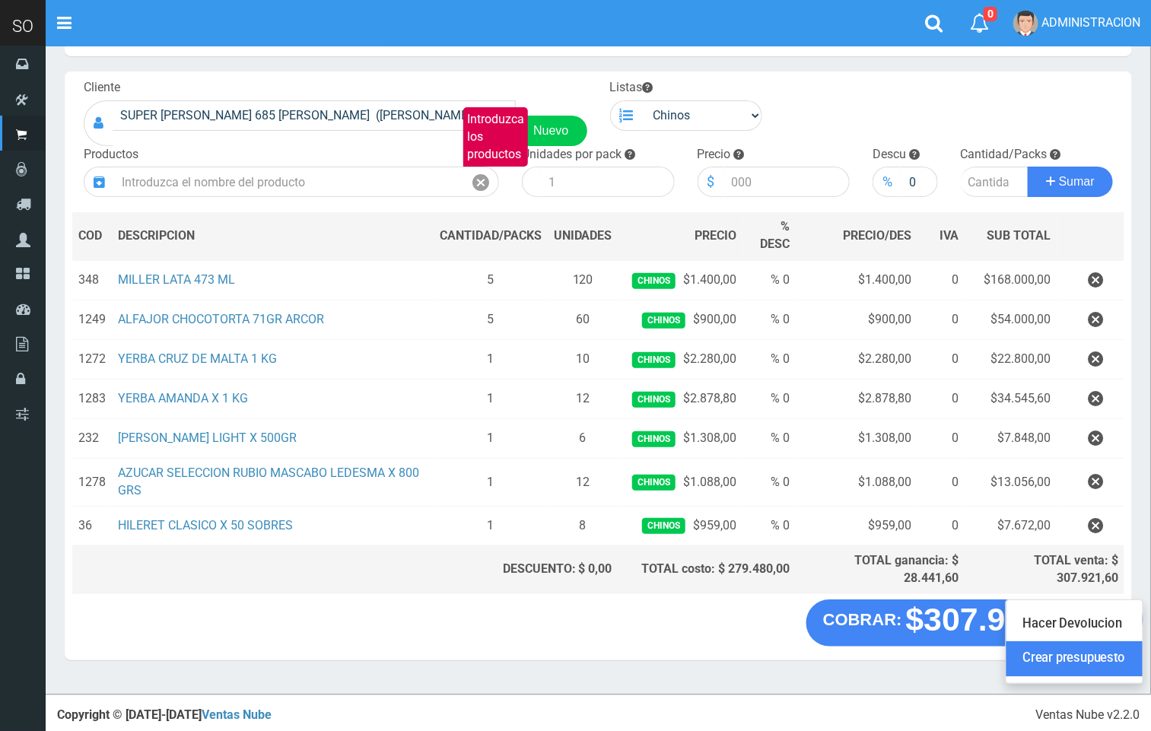
click at [1083, 661] on link "Crear presupuesto" at bounding box center [1075, 659] width 136 height 35
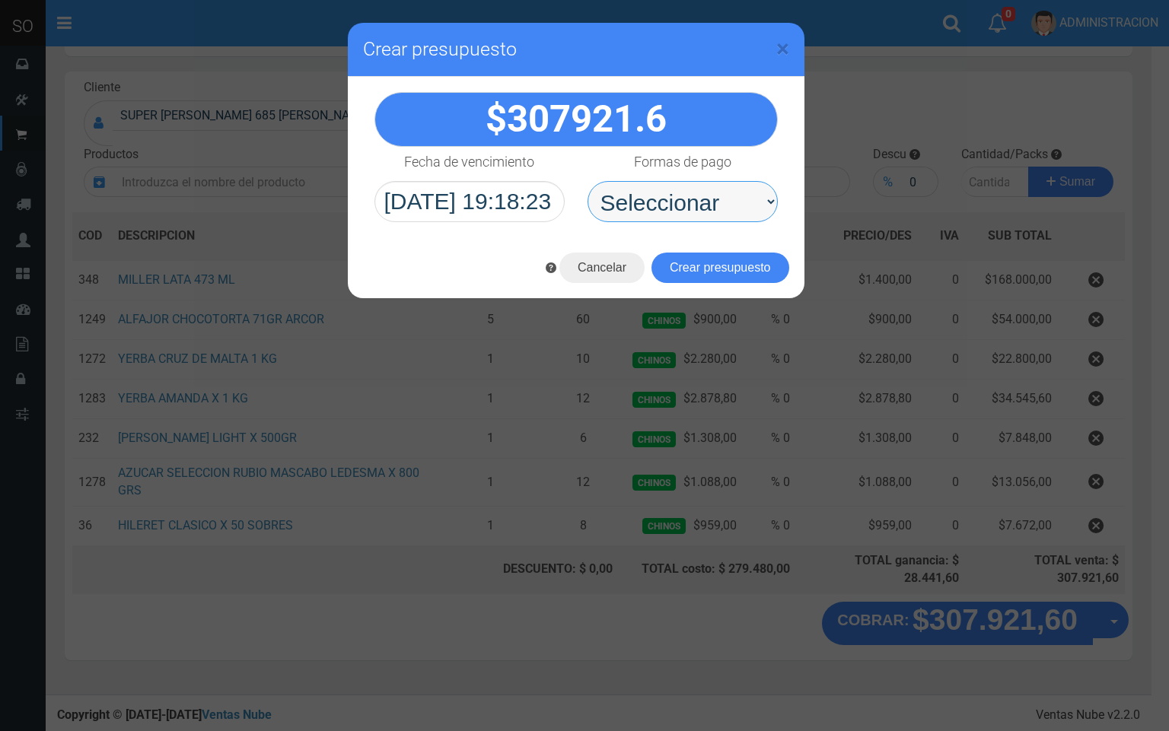
click at [702, 199] on select "Seleccionar Efectivo Tarjeta de Crédito Depósito Débito" at bounding box center [682, 201] width 190 height 41
select select "Efectivo"
click at [587, 182] on select "Seleccionar Efectivo Tarjeta de Crédito Depósito Débito" at bounding box center [682, 201] width 190 height 41
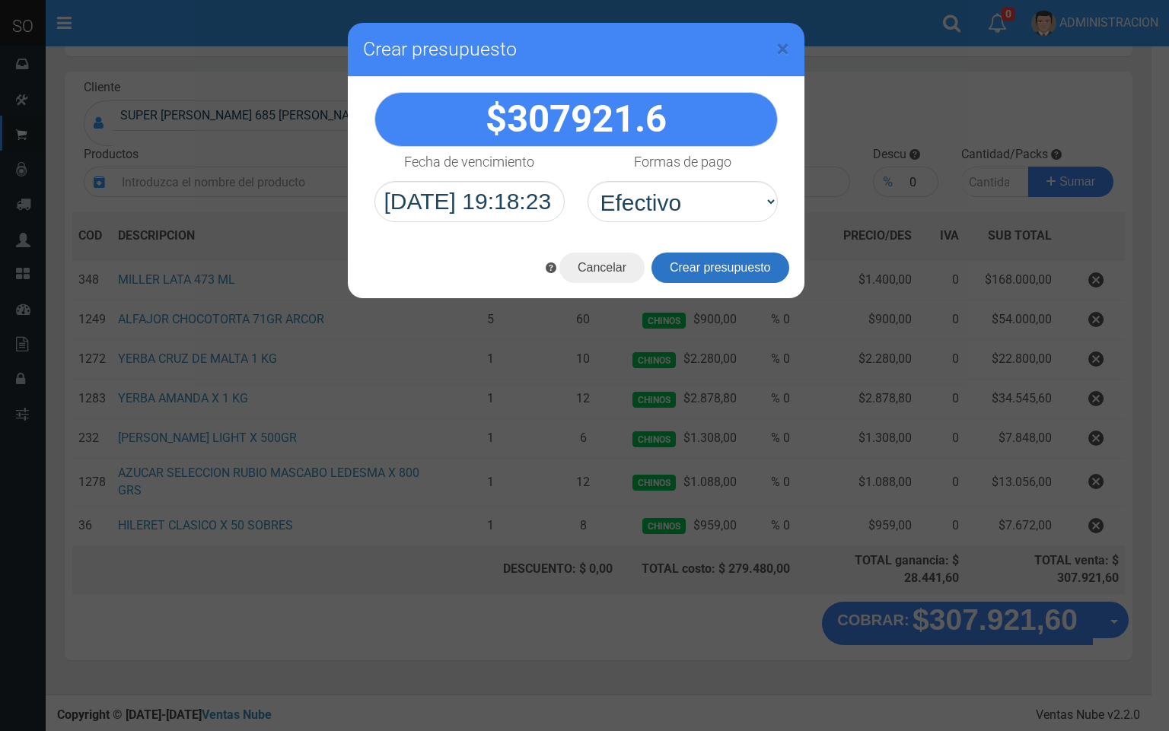
click at [715, 263] on button "Crear presupuesto" at bounding box center [720, 268] width 138 height 30
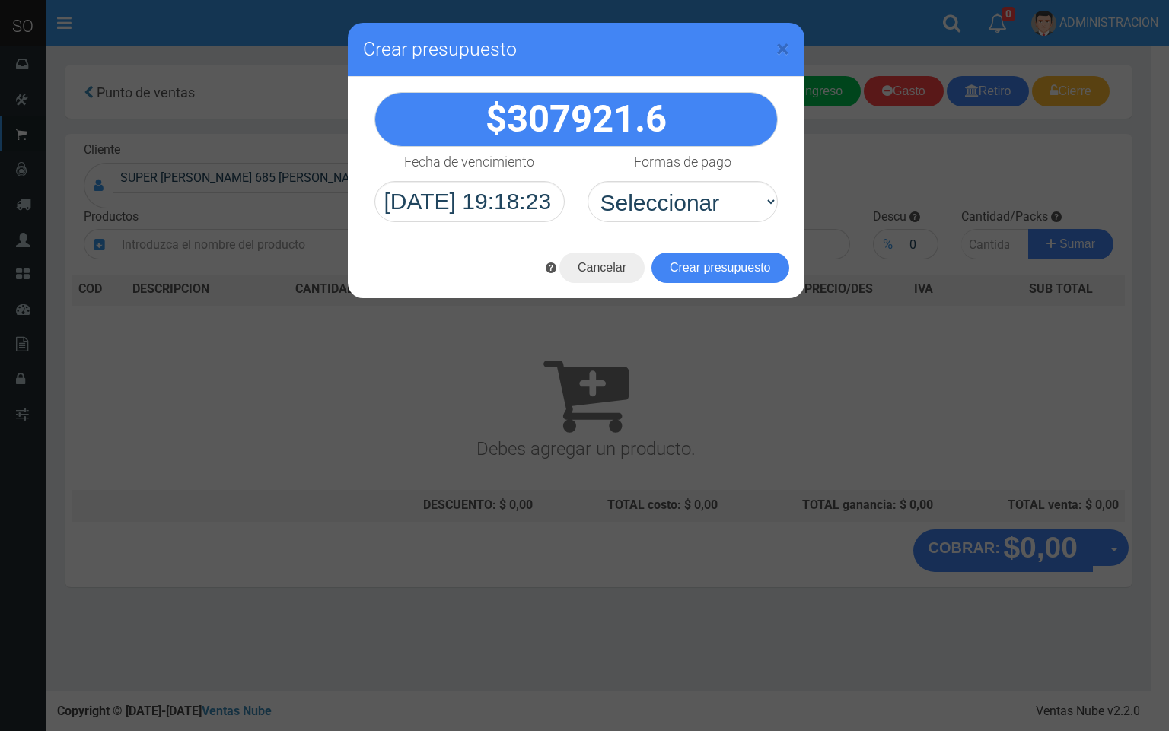
scroll to position [0, 0]
click at [781, 49] on span "×" at bounding box center [782, 48] width 13 height 29
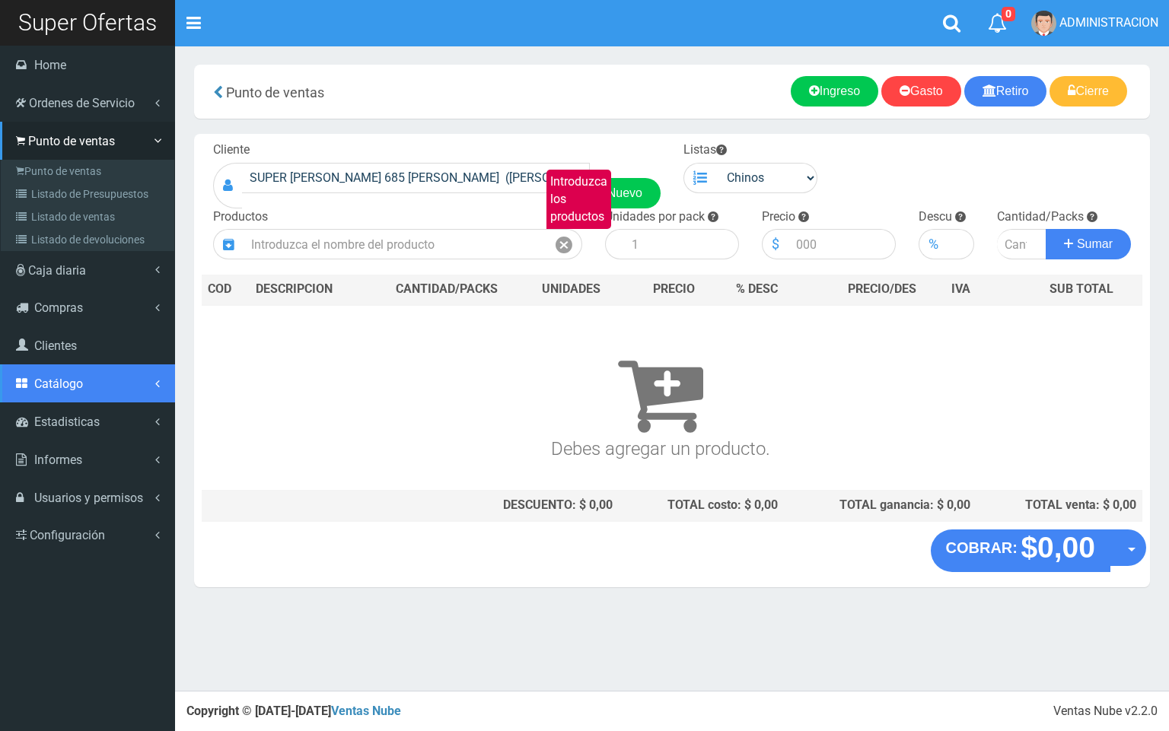
click at [64, 377] on link "Catálogo" at bounding box center [87, 384] width 175 height 38
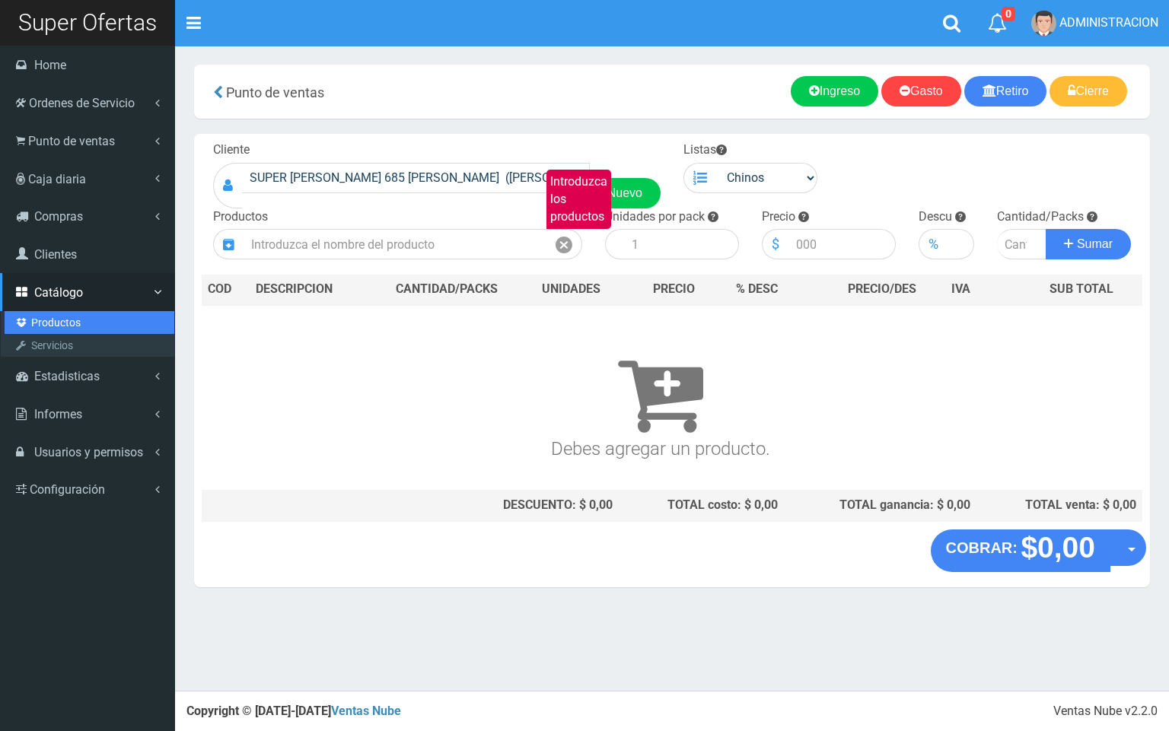
drag, startPoint x: 73, startPoint y: 327, endPoint x: 82, endPoint y: 325, distance: 9.4
click at [74, 326] on link "Productos" at bounding box center [90, 322] width 170 height 23
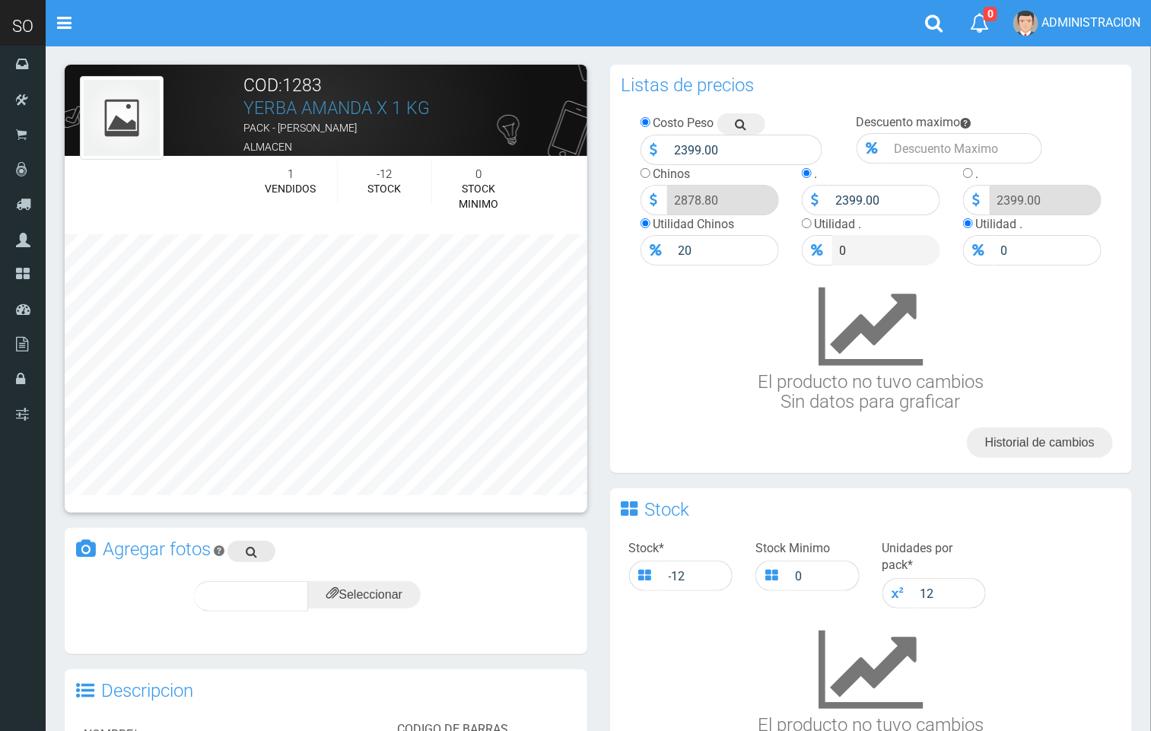
click at [253, 550] on icon at bounding box center [251, 551] width 11 height 21
click at [373, 587] on input "file" at bounding box center [364, 594] width 113 height 27
click at [404, 594] on span "subir" at bounding box center [401, 596] width 39 height 13
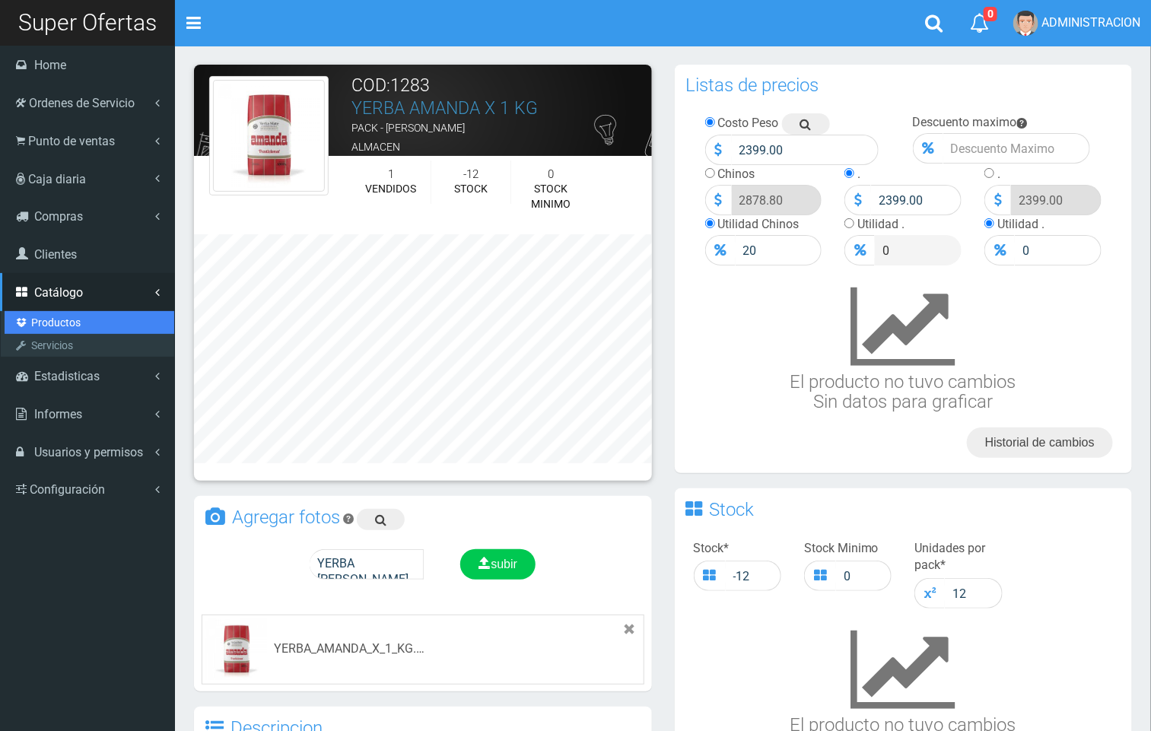
click at [41, 322] on link "Productos" at bounding box center [90, 322] width 170 height 23
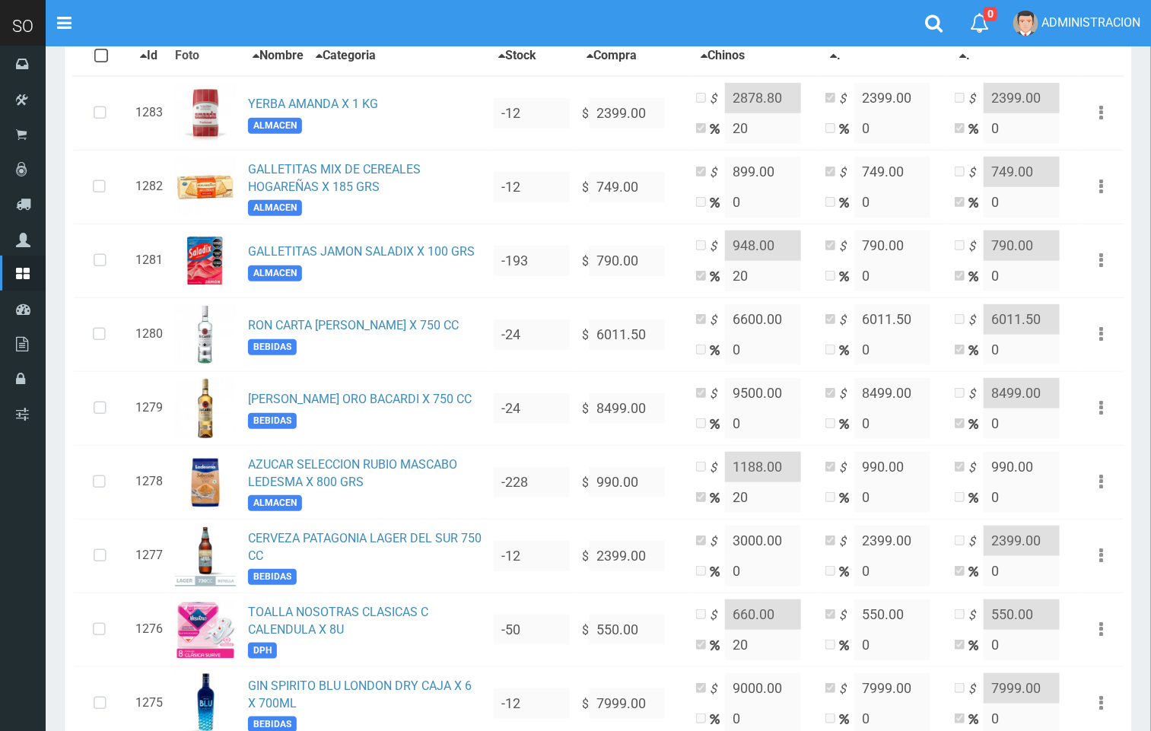
scroll to position [281, 0]
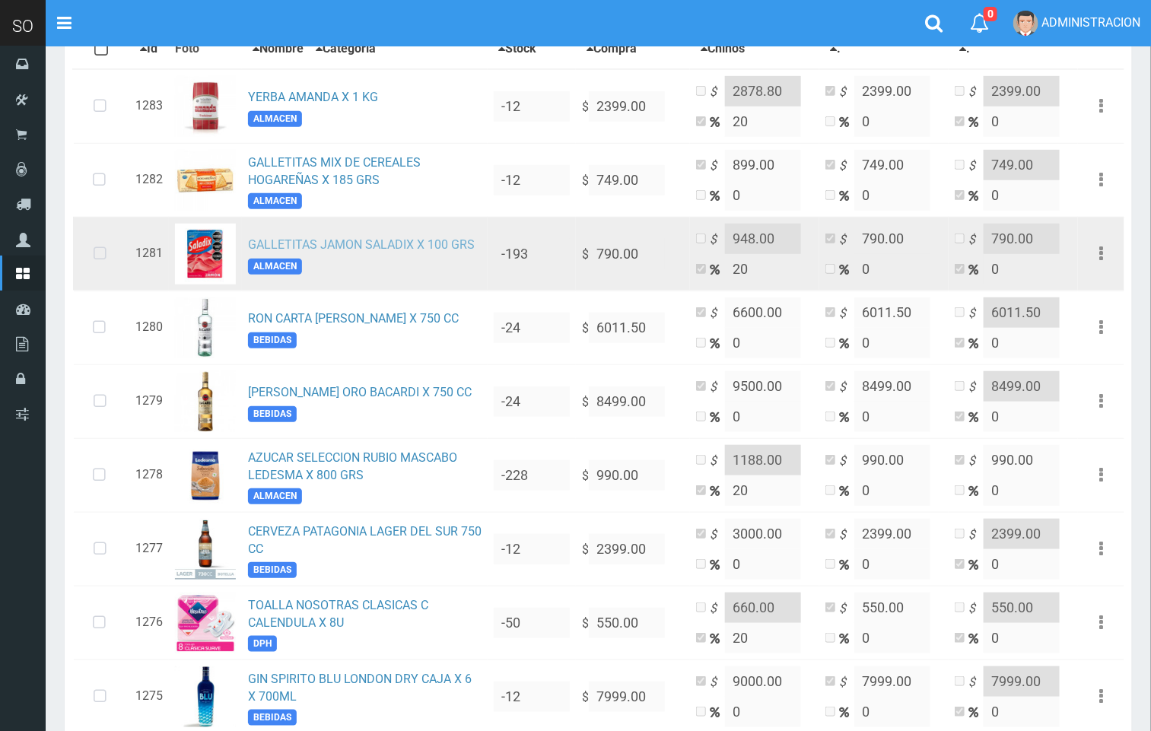
click at [445, 244] on link "GALLETITAS JAMON SALADIX X 100 GRS" at bounding box center [361, 244] width 227 height 14
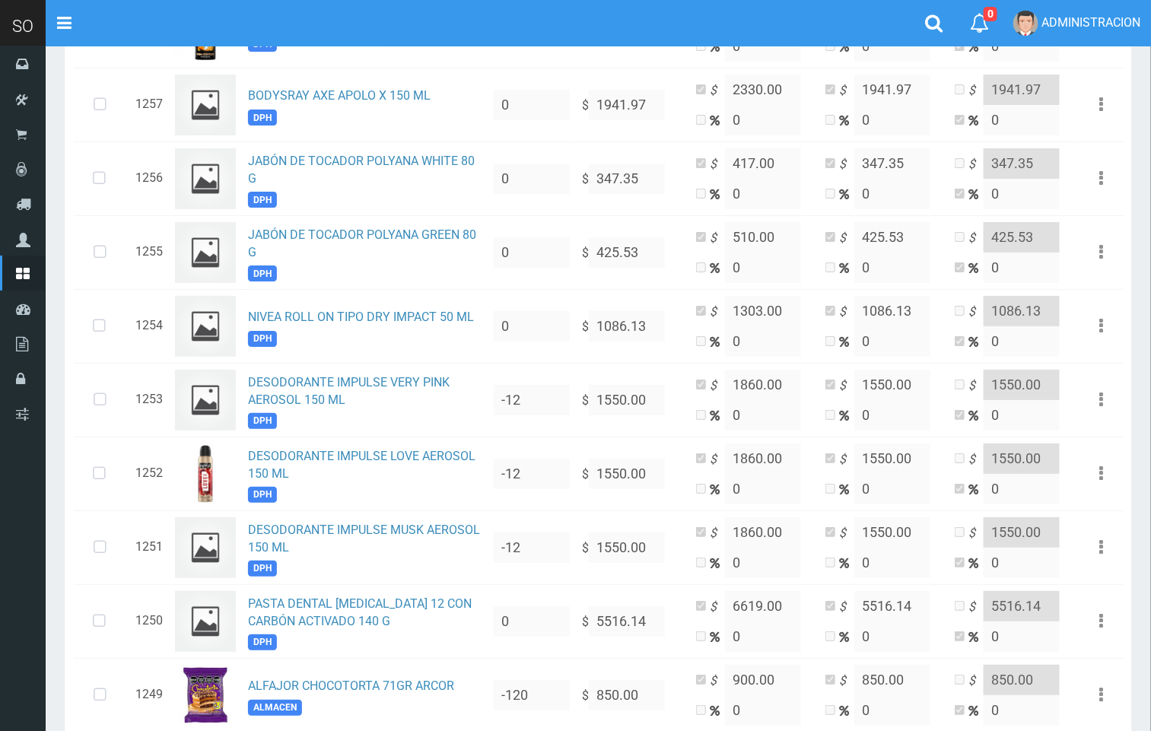
scroll to position [2084, 0]
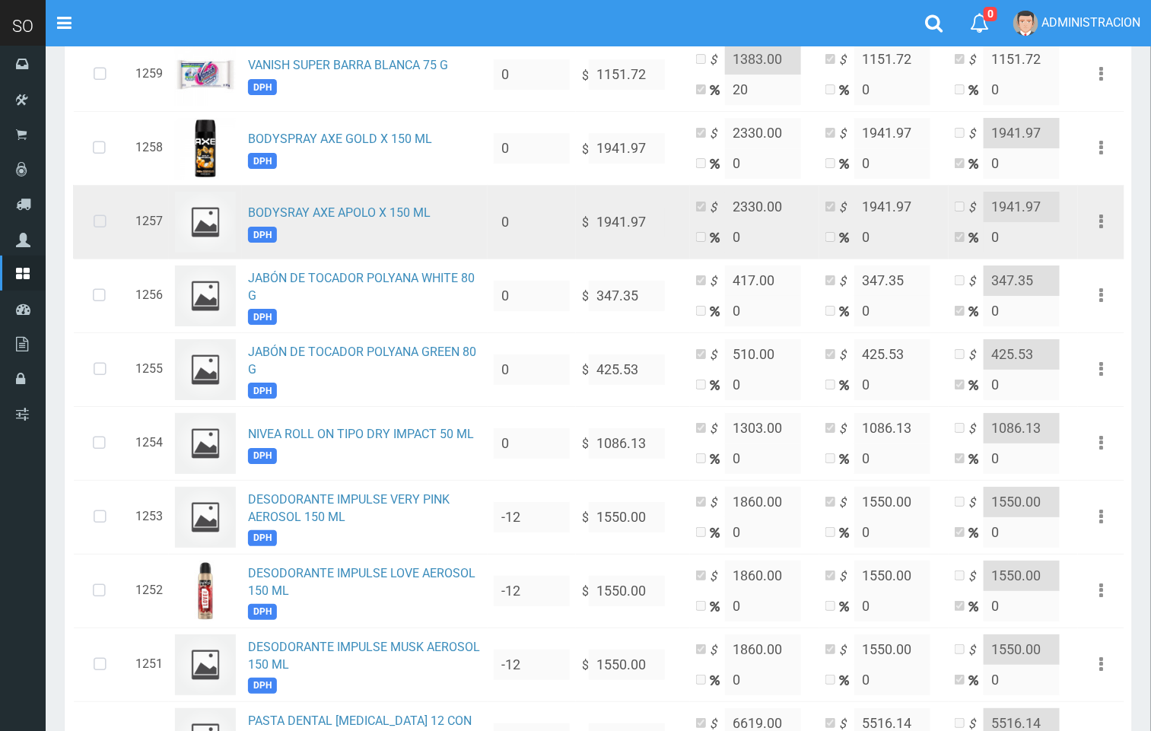
click at [345, 217] on td "BODYSRAY AXE APOLO X 150 ML DPH" at bounding box center [365, 222] width 246 height 74
click at [393, 220] on link "BODYSRAY AXE APOLO X 150 ML" at bounding box center [339, 212] width 183 height 14
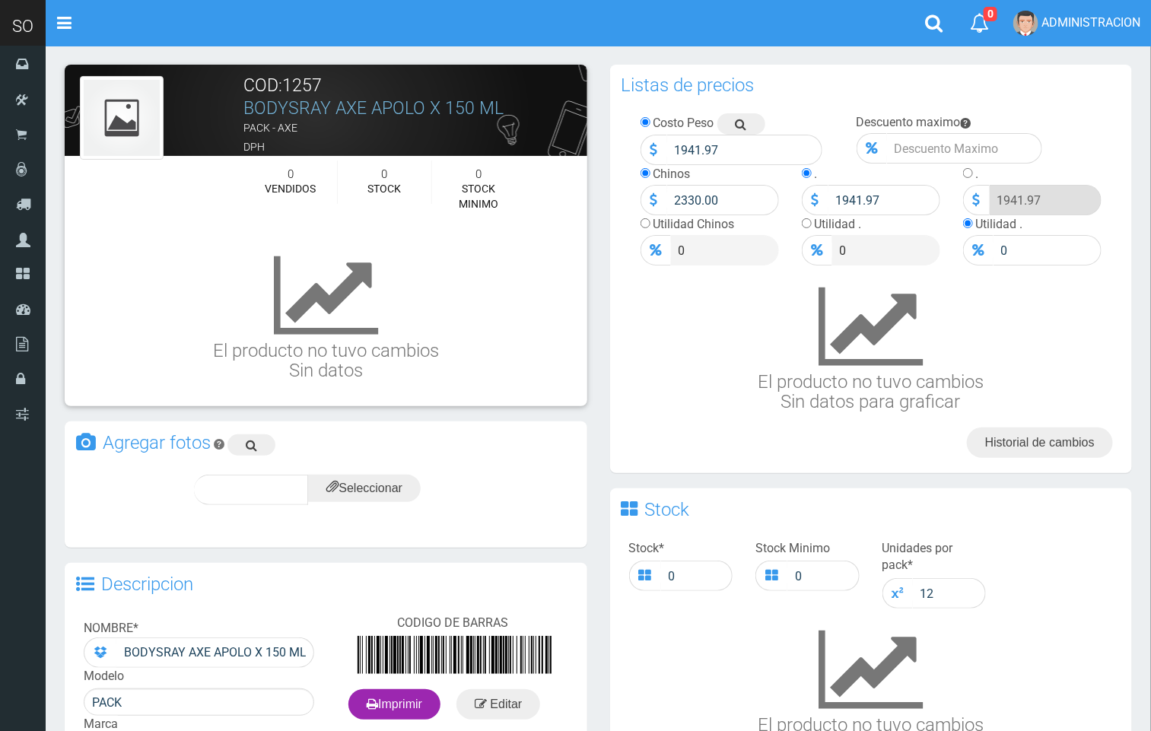
click at [471, 107] on link "BODYSRAY AXE APOLO X 150 ML" at bounding box center [374, 108] width 260 height 21
click at [387, 485] on input "file" at bounding box center [364, 488] width 113 height 27
click at [395, 491] on span "subir" at bounding box center [401, 489] width 39 height 13
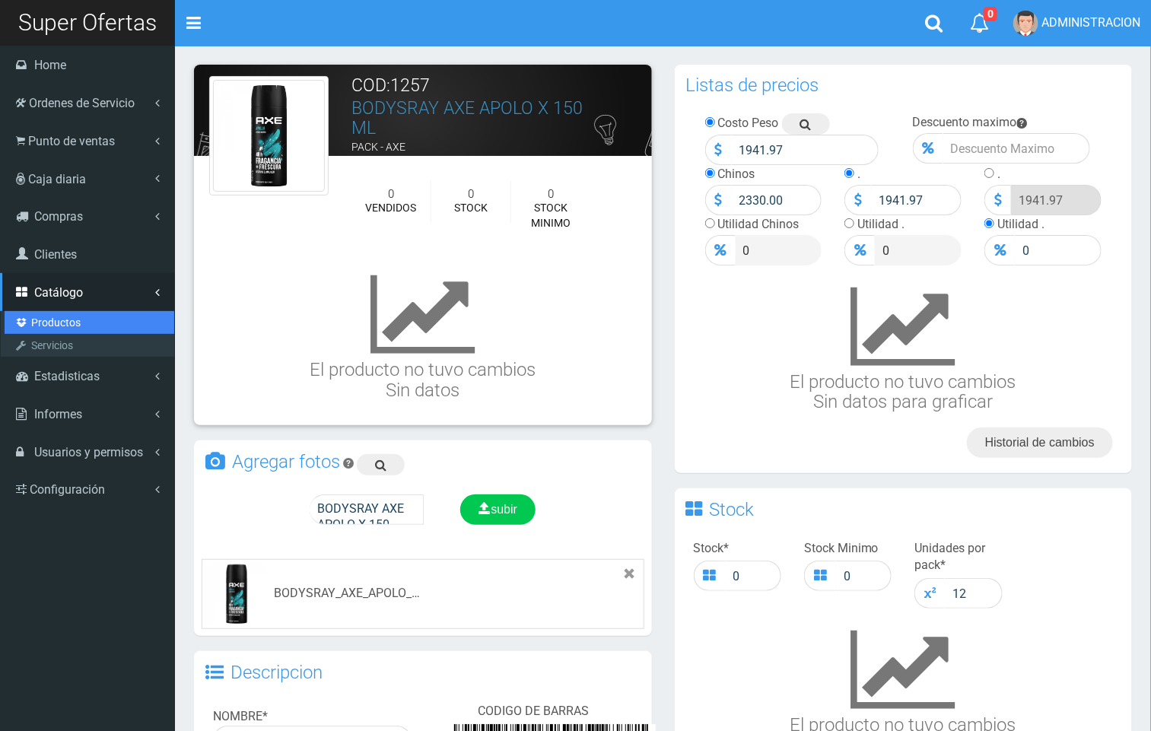
click at [71, 317] on link "Productos" at bounding box center [90, 322] width 170 height 23
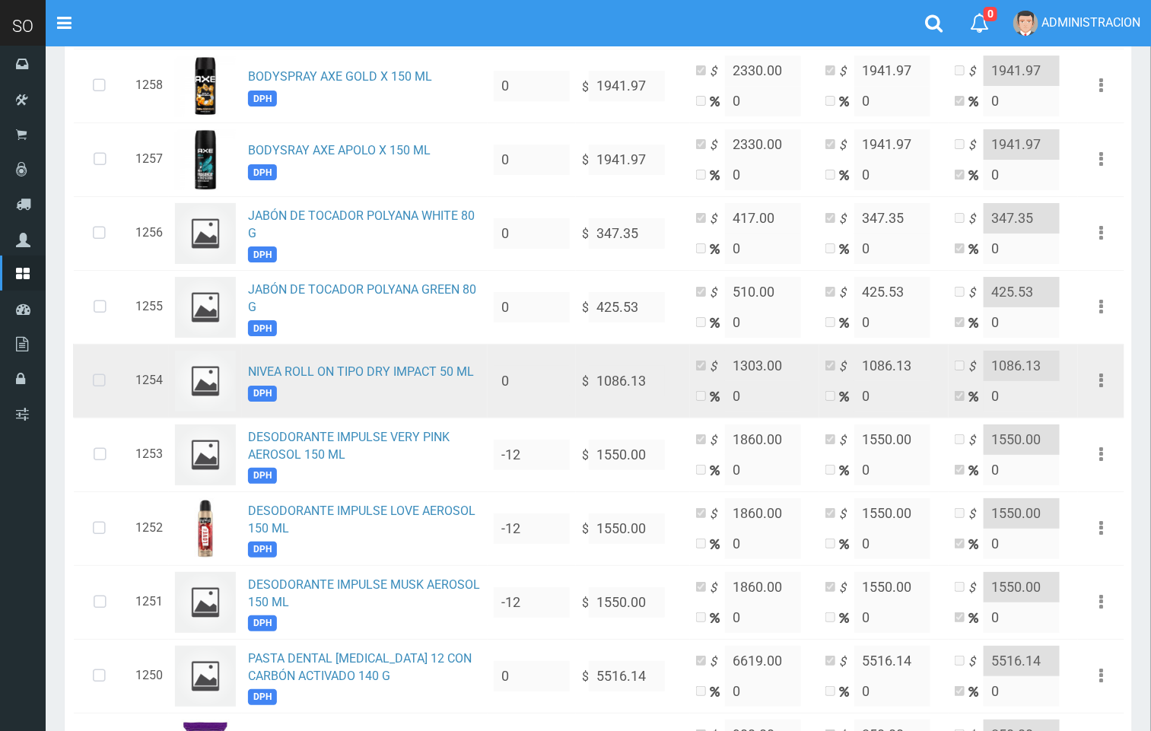
scroll to position [2154, 0]
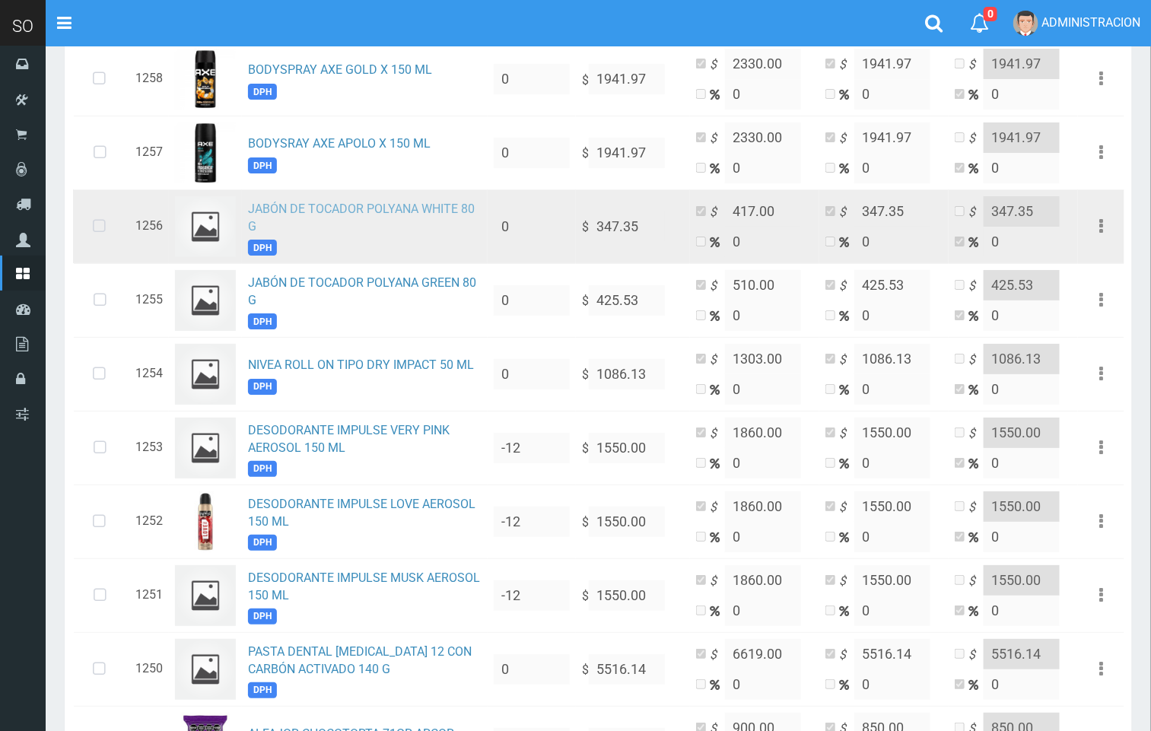
click at [340, 220] on link "JABÓN DE TOCADOR POLYANA WHITE 80 G" at bounding box center [361, 218] width 227 height 32
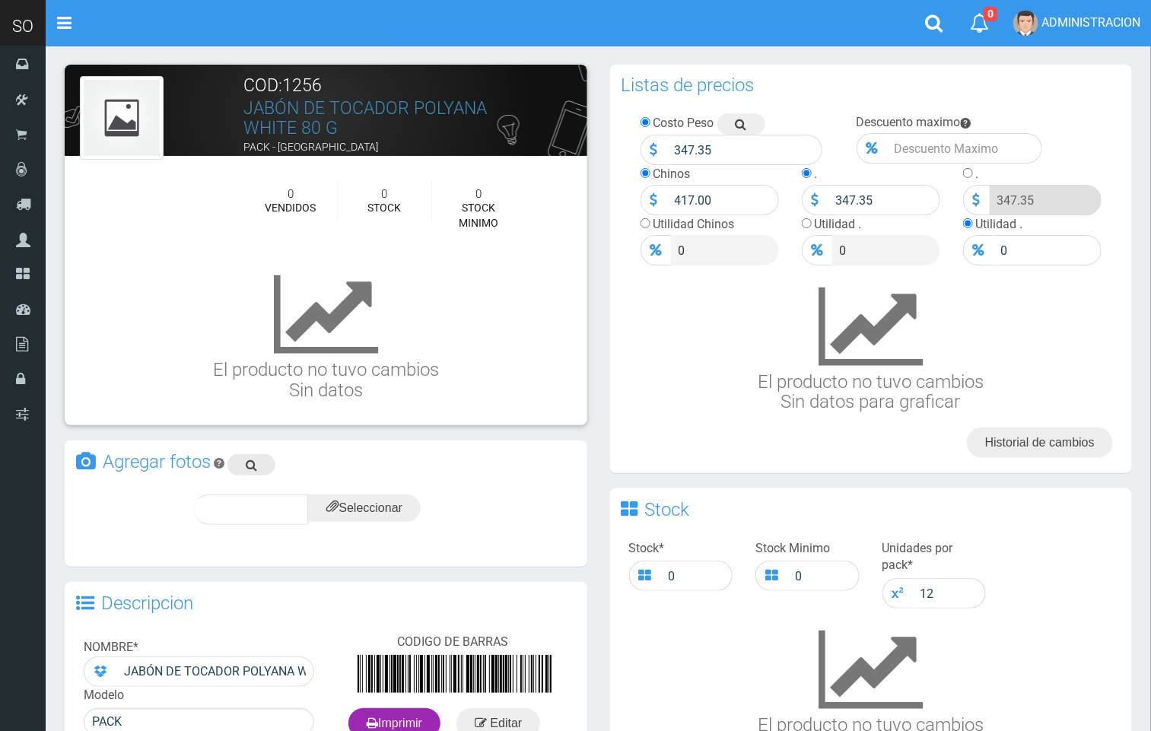
click at [263, 469] on link at bounding box center [252, 464] width 48 height 21
click at [368, 503] on input "file" at bounding box center [364, 508] width 113 height 27
click at [393, 503] on span "subir" at bounding box center [401, 509] width 39 height 13
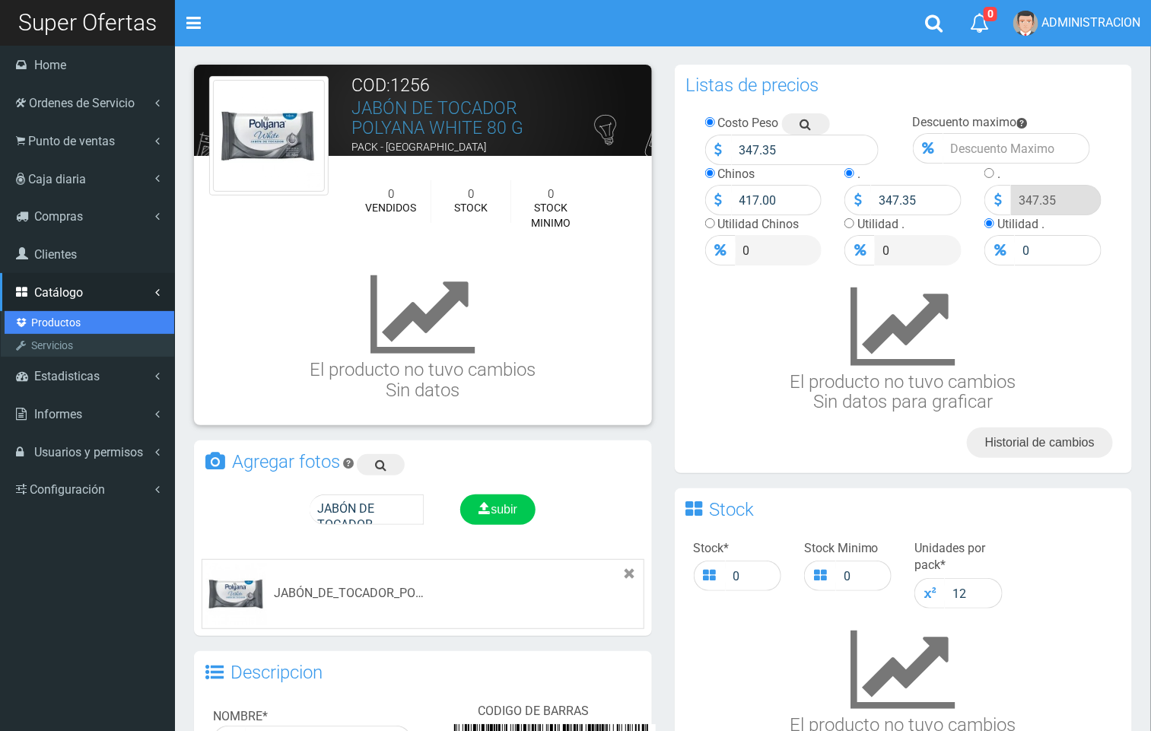
click at [56, 329] on link "Productos" at bounding box center [90, 322] width 170 height 23
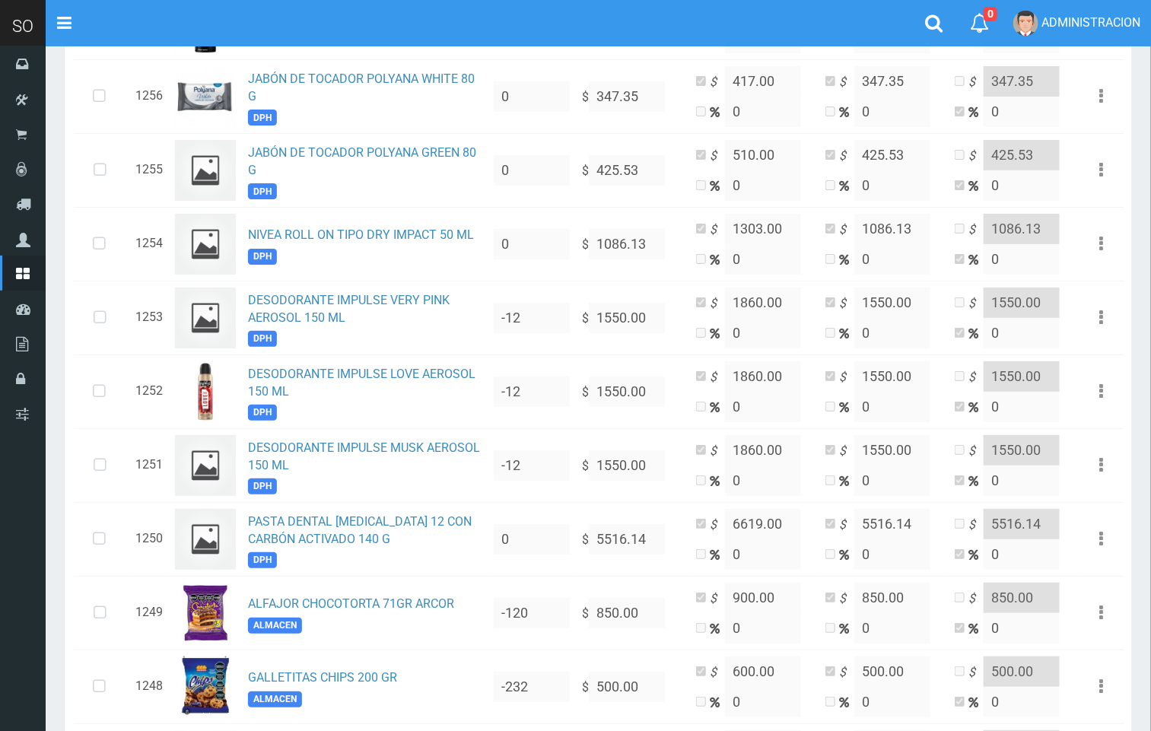
scroll to position [2195, 0]
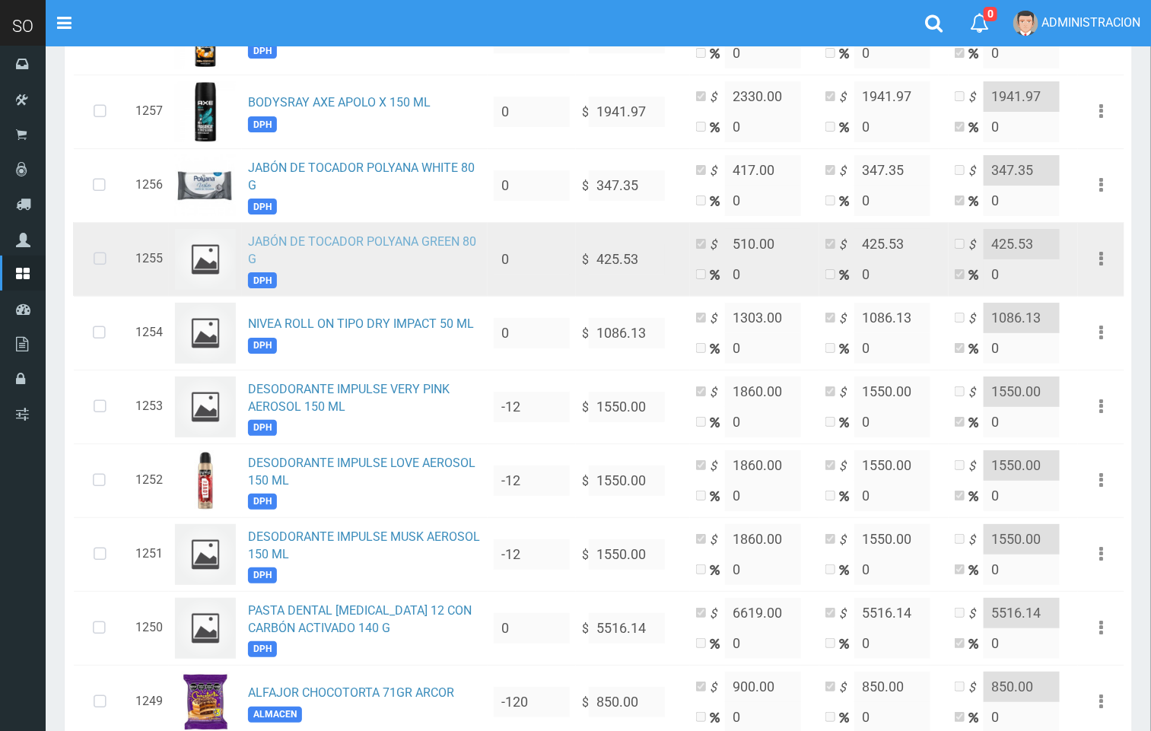
click at [370, 260] on link "JABÓN DE TOCADOR POLYANA GREEN 80 G" at bounding box center [362, 250] width 228 height 32
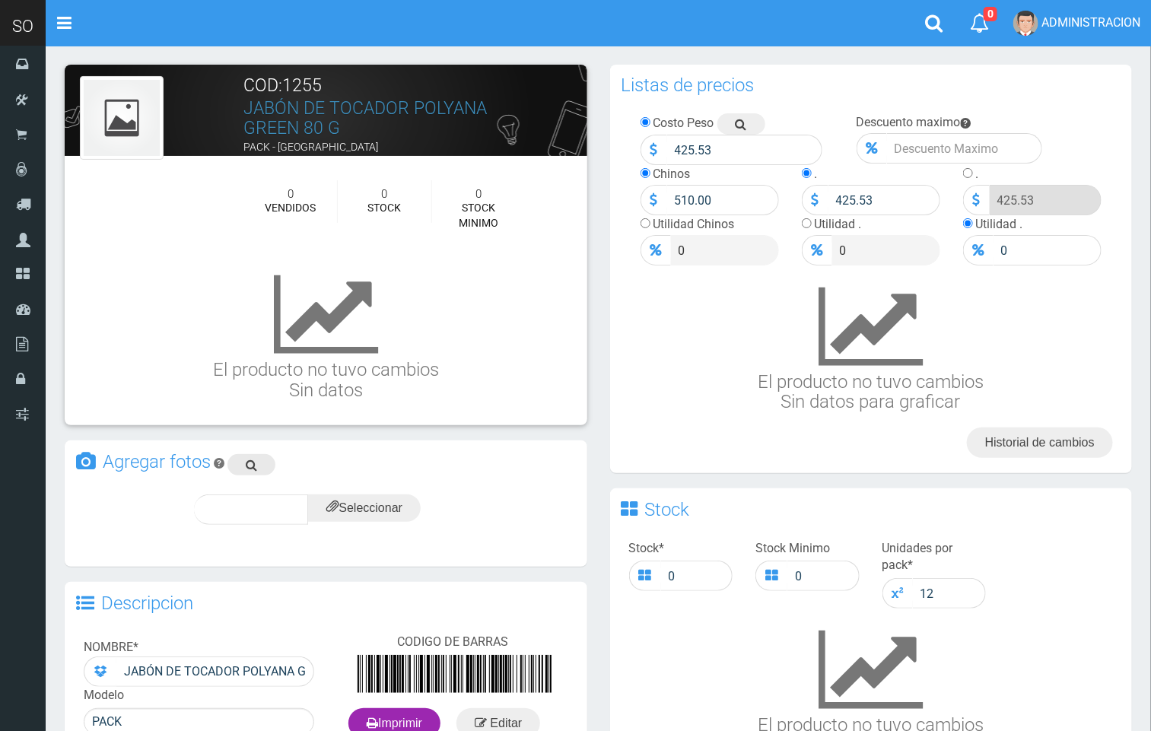
click at [252, 457] on icon at bounding box center [251, 464] width 11 height 21
click at [390, 502] on input "file" at bounding box center [364, 508] width 113 height 27
click at [404, 521] on div "subir" at bounding box center [401, 510] width 75 height 30
click at [404, 505] on span "subir" at bounding box center [401, 509] width 39 height 13
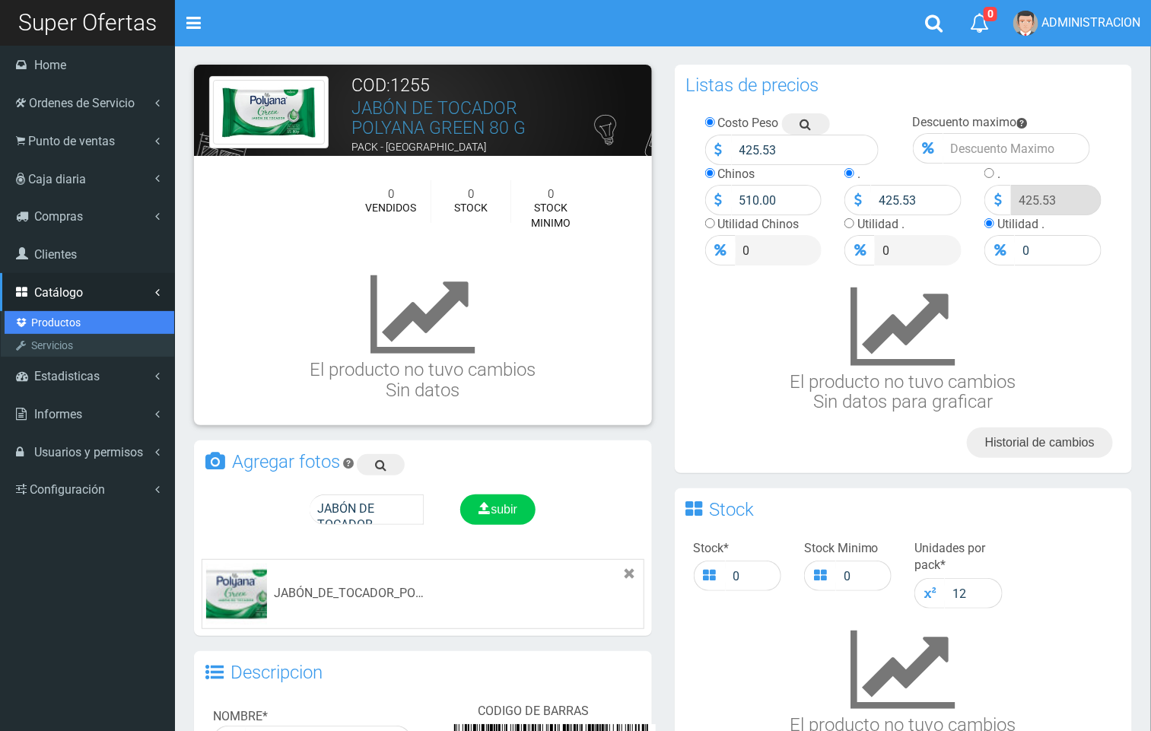
click at [74, 317] on link "Productos" at bounding box center [90, 322] width 170 height 23
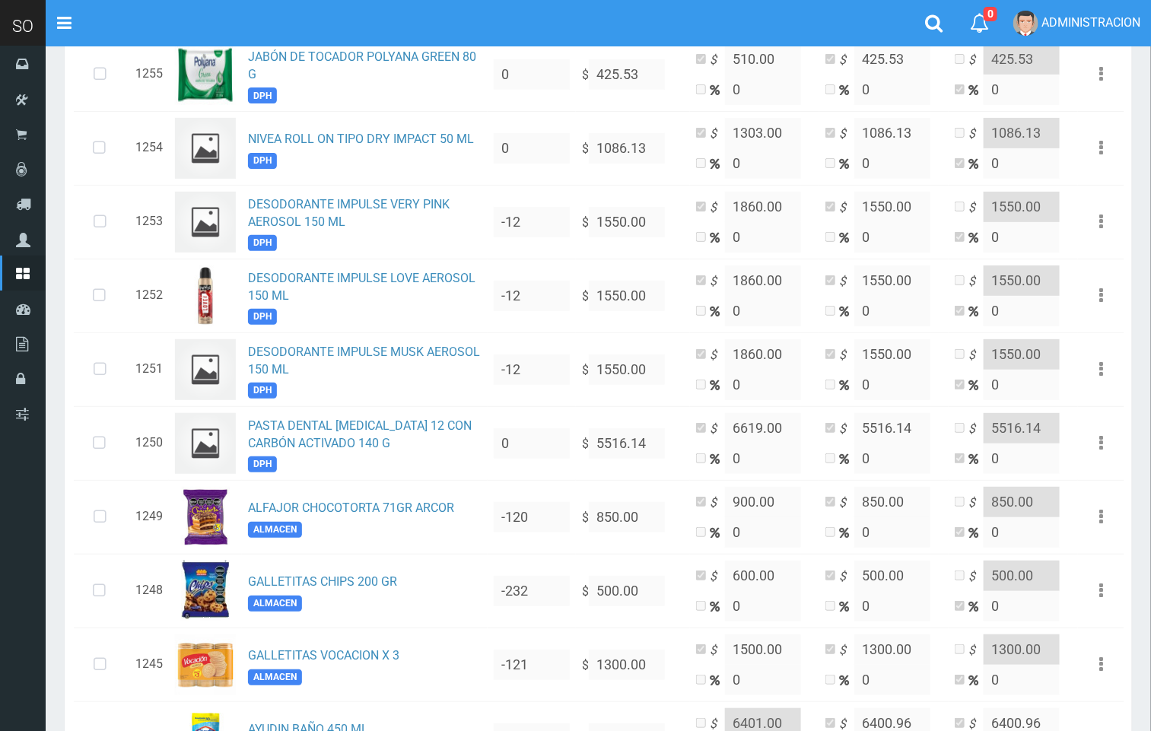
scroll to position [2386, 0]
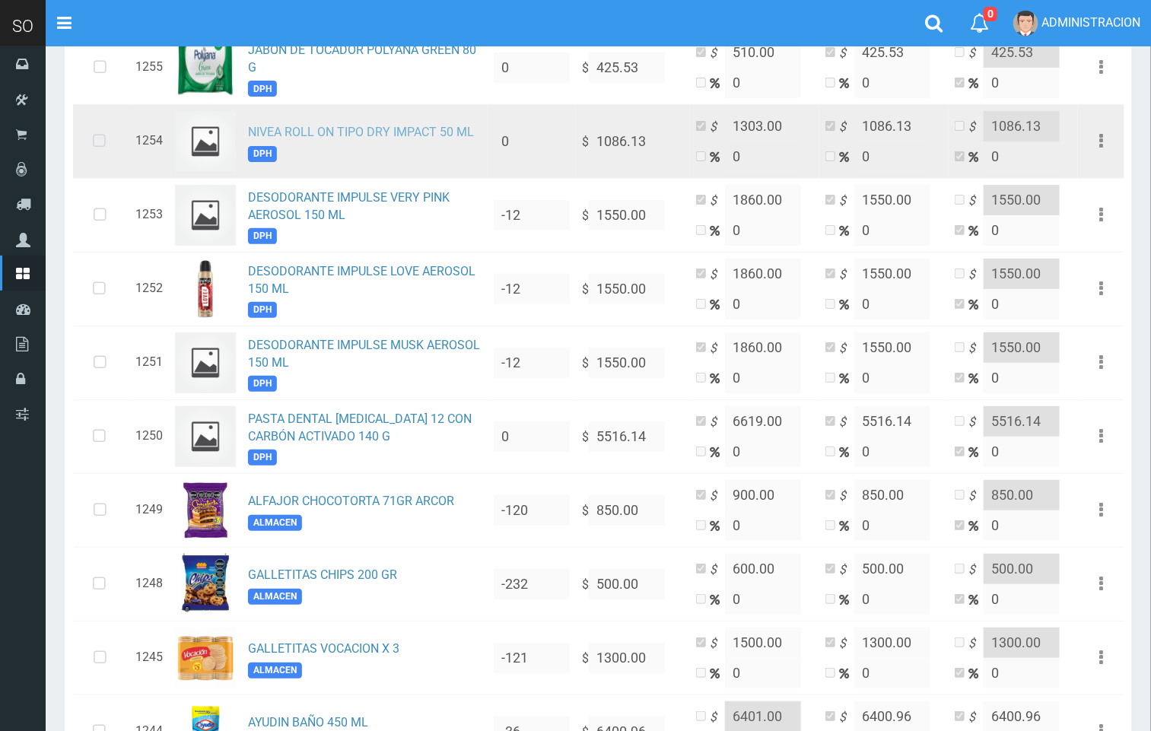
click at [314, 139] on link "NIVEA ROLL ON TIPO DRY IMPACT 50 ML" at bounding box center [361, 132] width 226 height 14
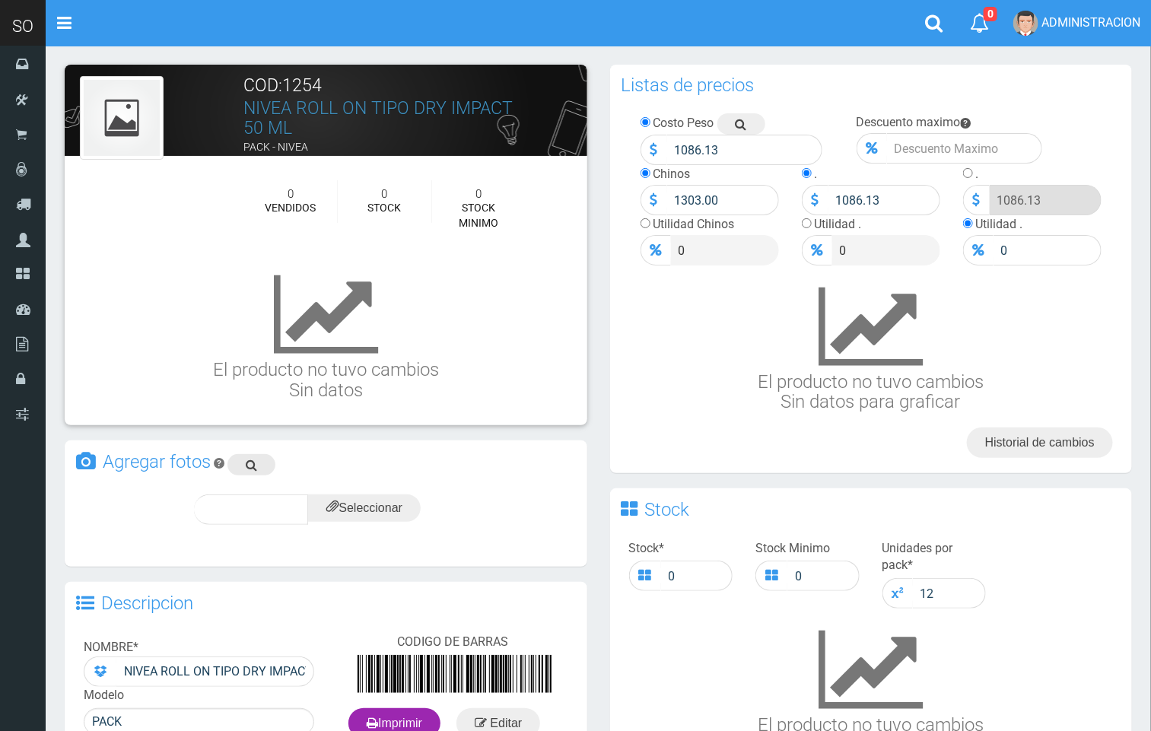
click at [260, 457] on link at bounding box center [252, 464] width 48 height 21
click at [400, 503] on input "file" at bounding box center [364, 508] width 113 height 27
click at [415, 518] on div "subir" at bounding box center [401, 510] width 75 height 30
click at [400, 498] on div "subir" at bounding box center [401, 510] width 75 height 30
click at [409, 509] on span "subir" at bounding box center [401, 509] width 39 height 13
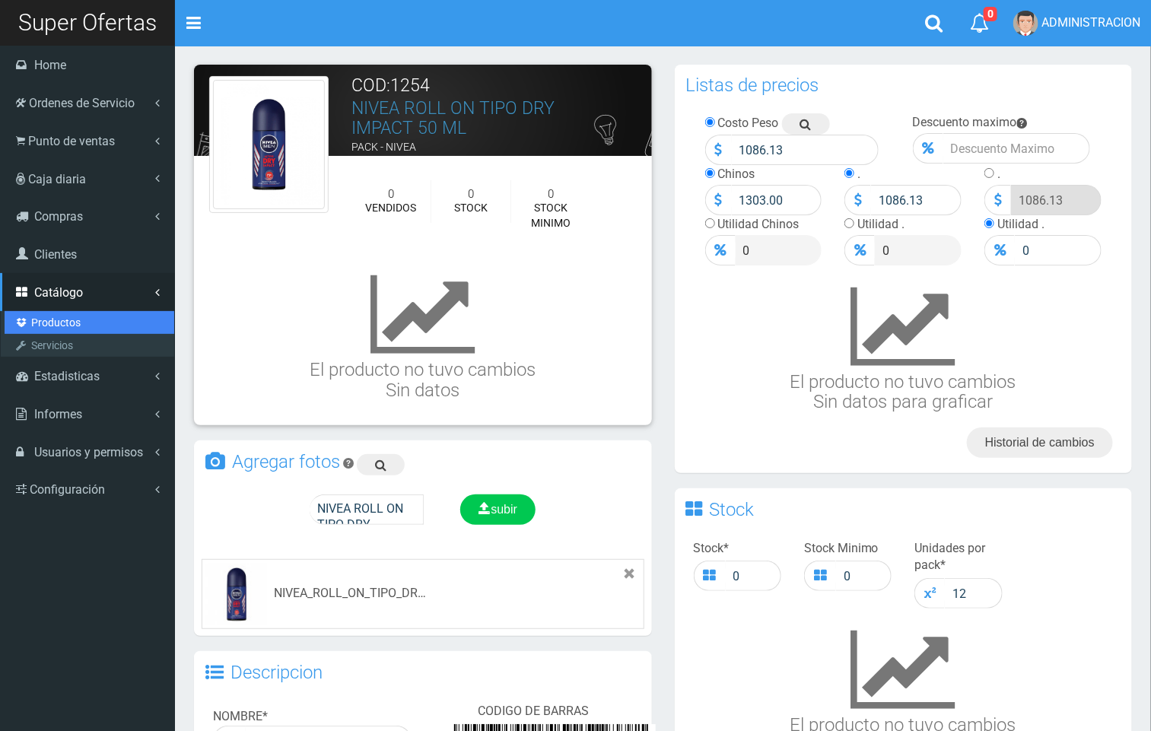
click at [51, 318] on link "Productos" at bounding box center [90, 322] width 170 height 23
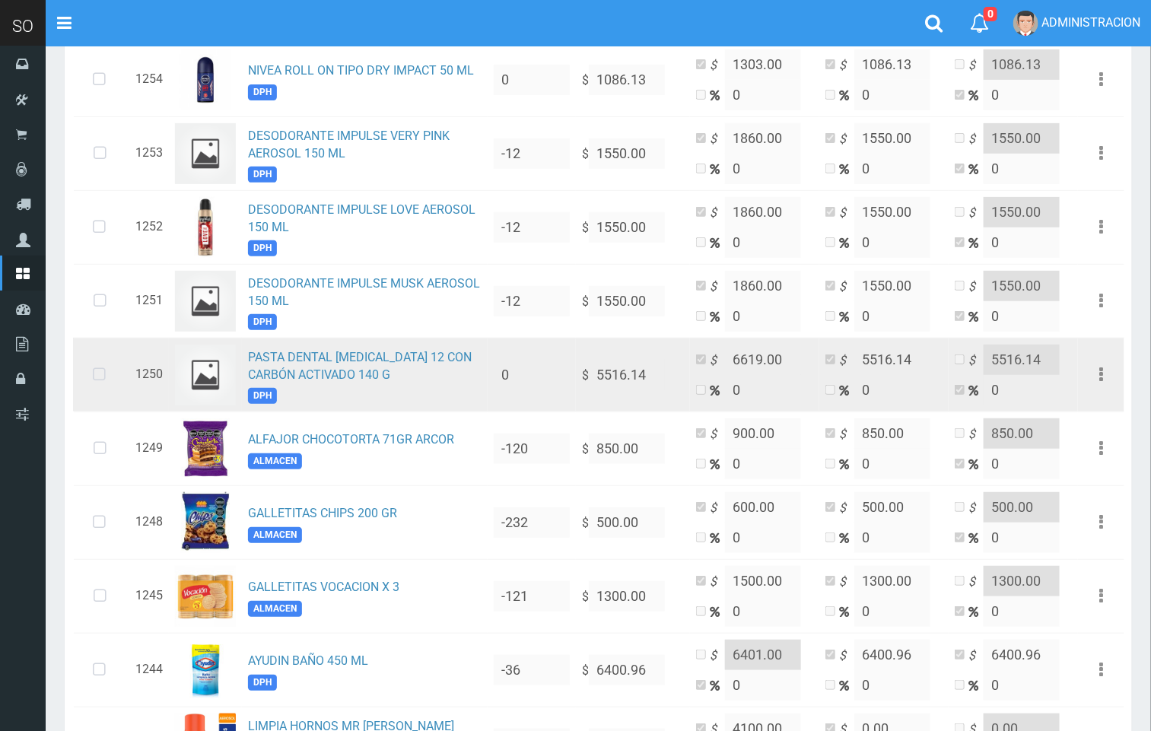
scroll to position [2441, 0]
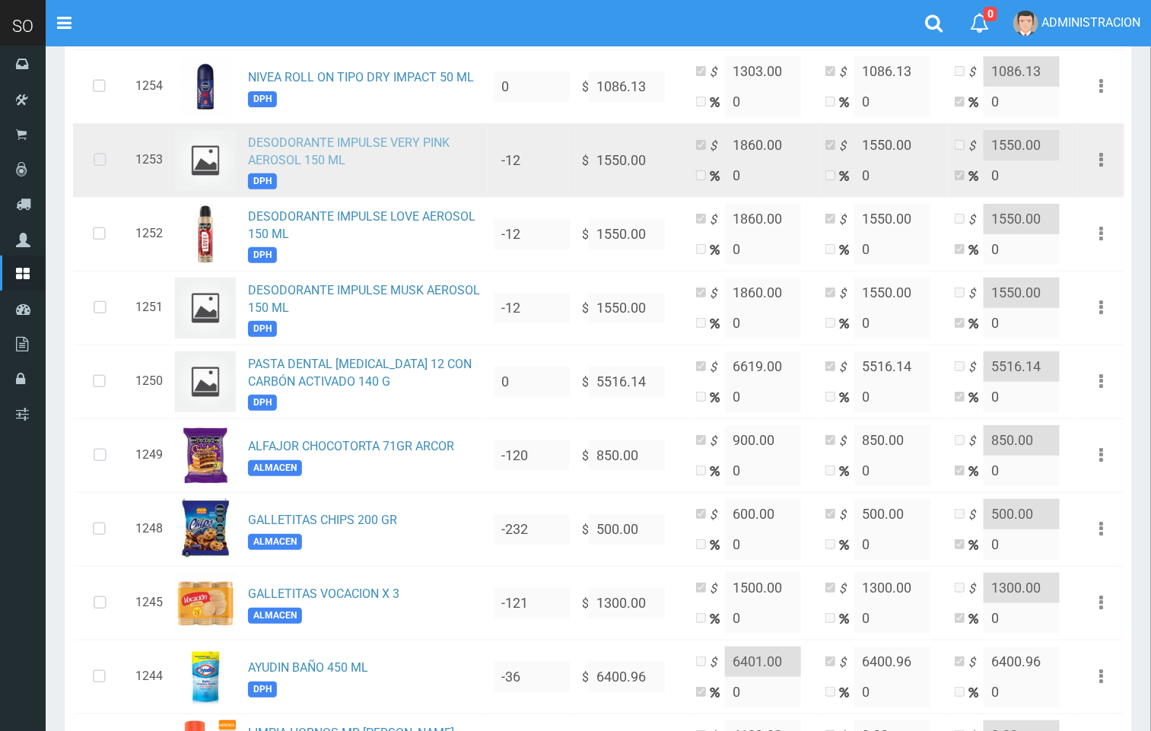
click at [322, 161] on link "DESODORANTE IMPULSE VERY PINK AEROSOL 150 ML" at bounding box center [349, 151] width 202 height 32
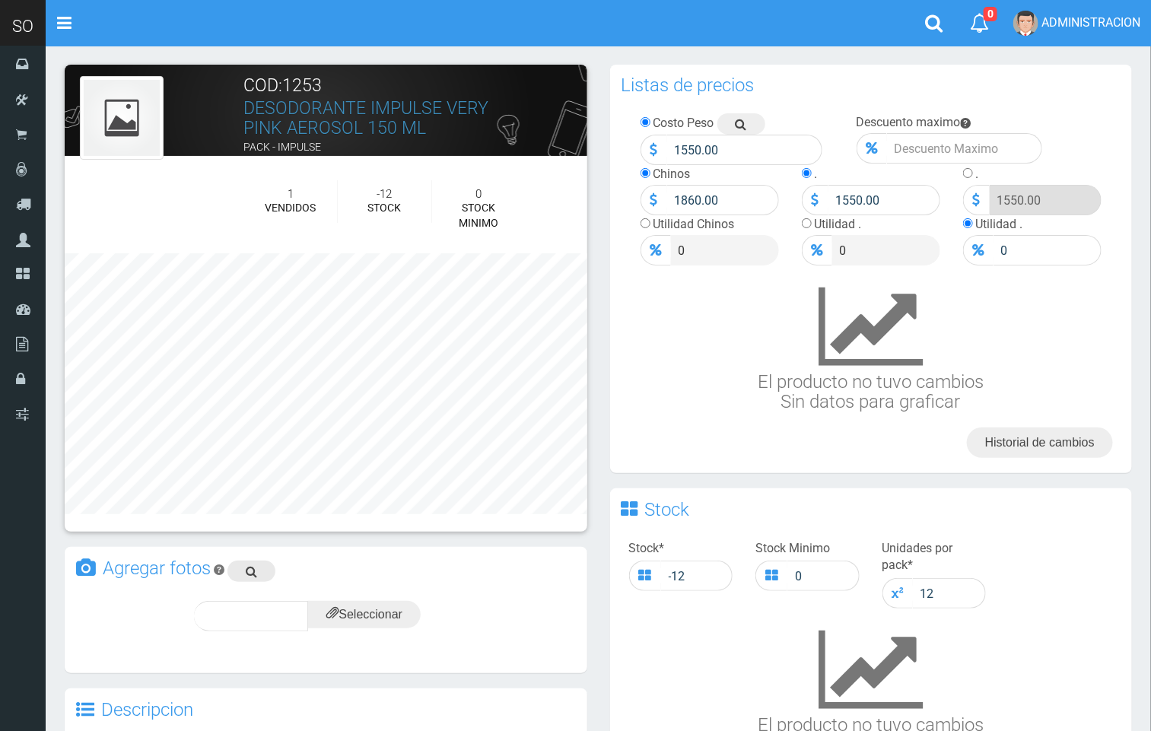
click at [242, 565] on link at bounding box center [252, 571] width 48 height 21
click at [348, 623] on input "file" at bounding box center [364, 614] width 113 height 27
click at [361, 608] on input "file" at bounding box center [364, 614] width 113 height 27
click at [400, 605] on div "subir" at bounding box center [401, 616] width 75 height 30
click at [415, 614] on span "subir" at bounding box center [401, 616] width 39 height 13
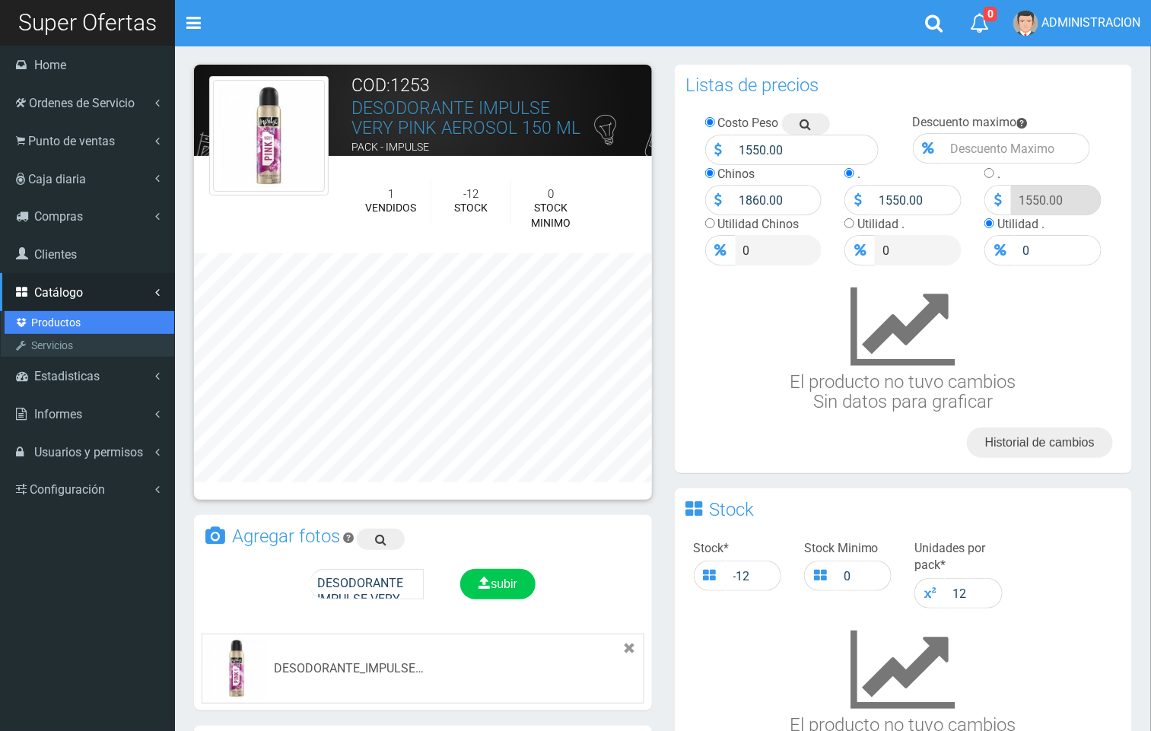
click at [50, 323] on link "Productos" at bounding box center [90, 322] width 170 height 23
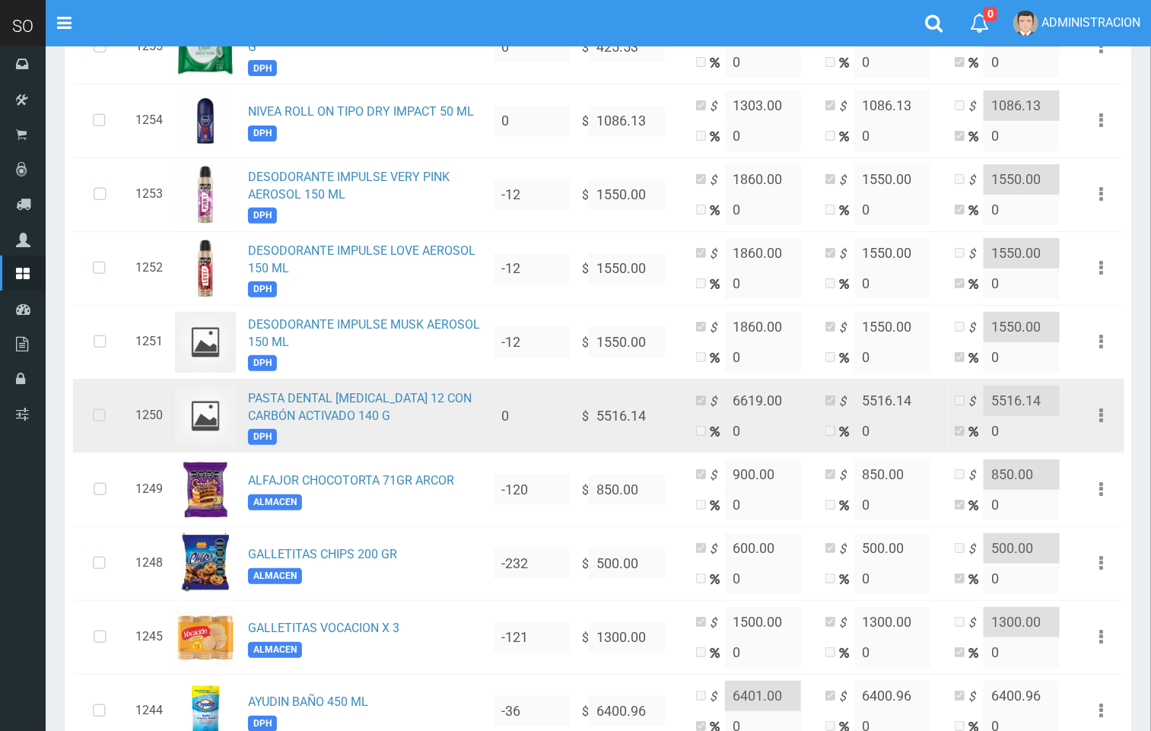
scroll to position [2400, 0]
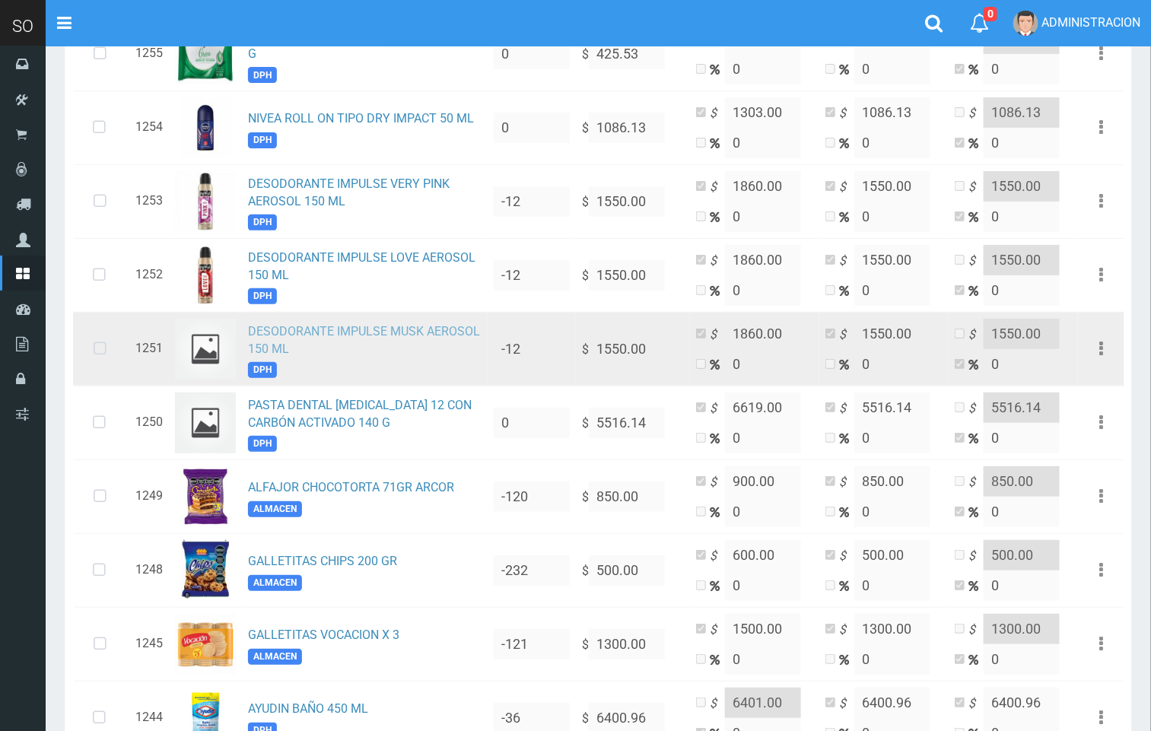
click at [387, 345] on link "DESODORANTE IMPULSE MUSK AEROSOL 150 ML" at bounding box center [364, 340] width 232 height 32
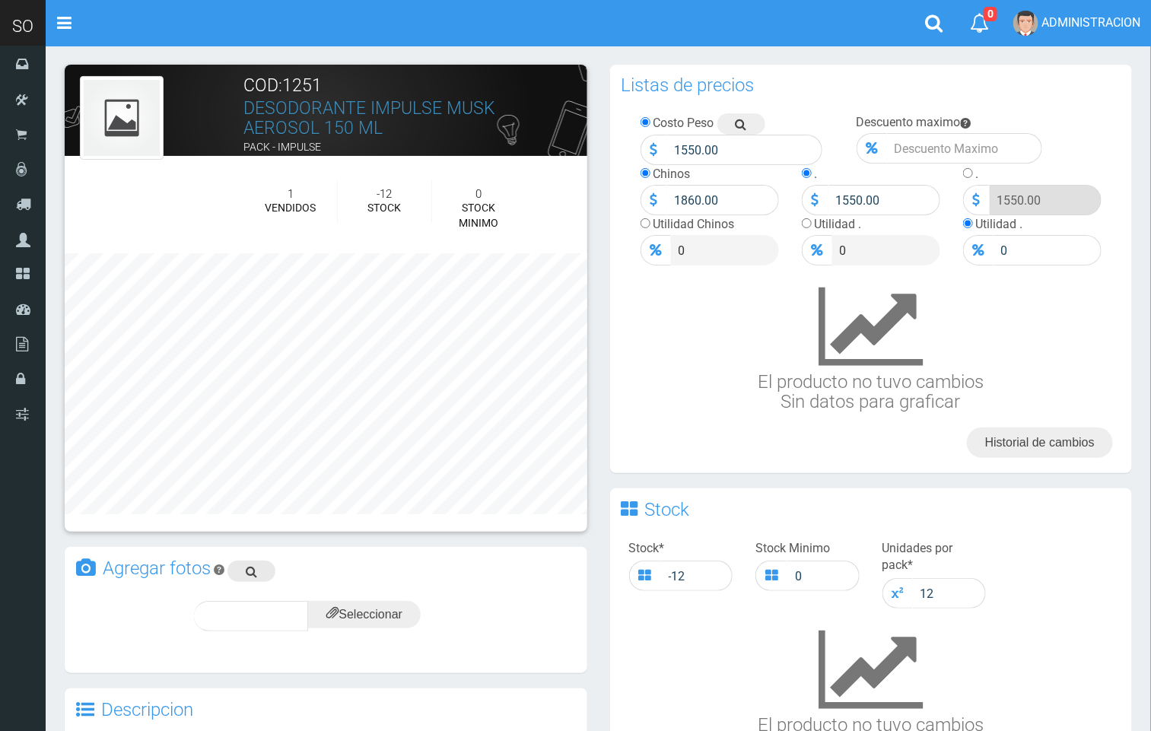
click at [256, 568] on icon at bounding box center [251, 571] width 11 height 21
click at [365, 619] on input "file" at bounding box center [364, 614] width 113 height 27
click at [382, 612] on icon at bounding box center [388, 615] width 12 height 21
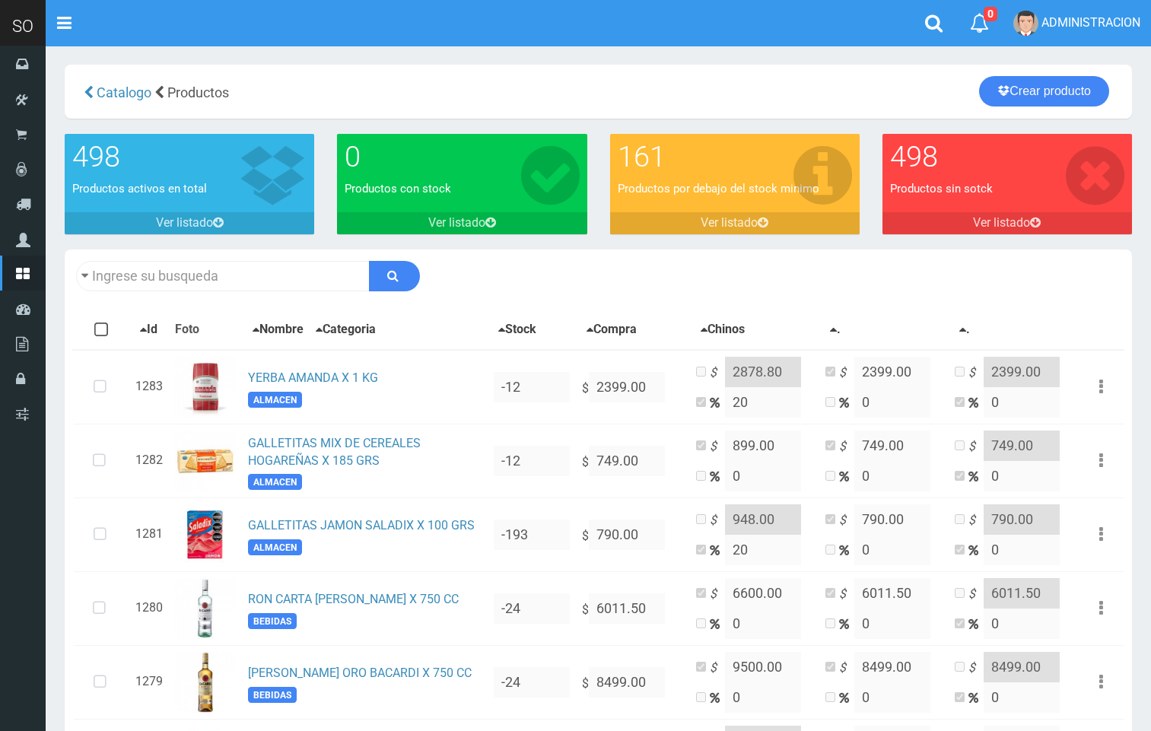
scroll to position [2400, 0]
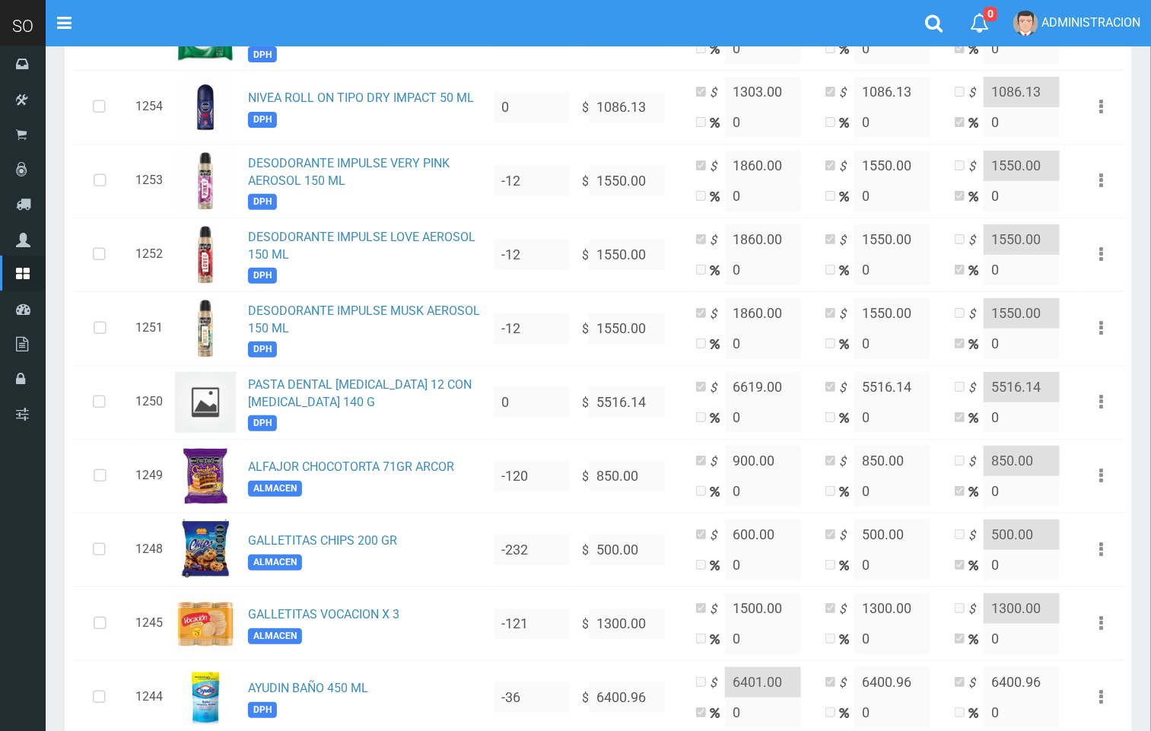
scroll to position [2475, 0]
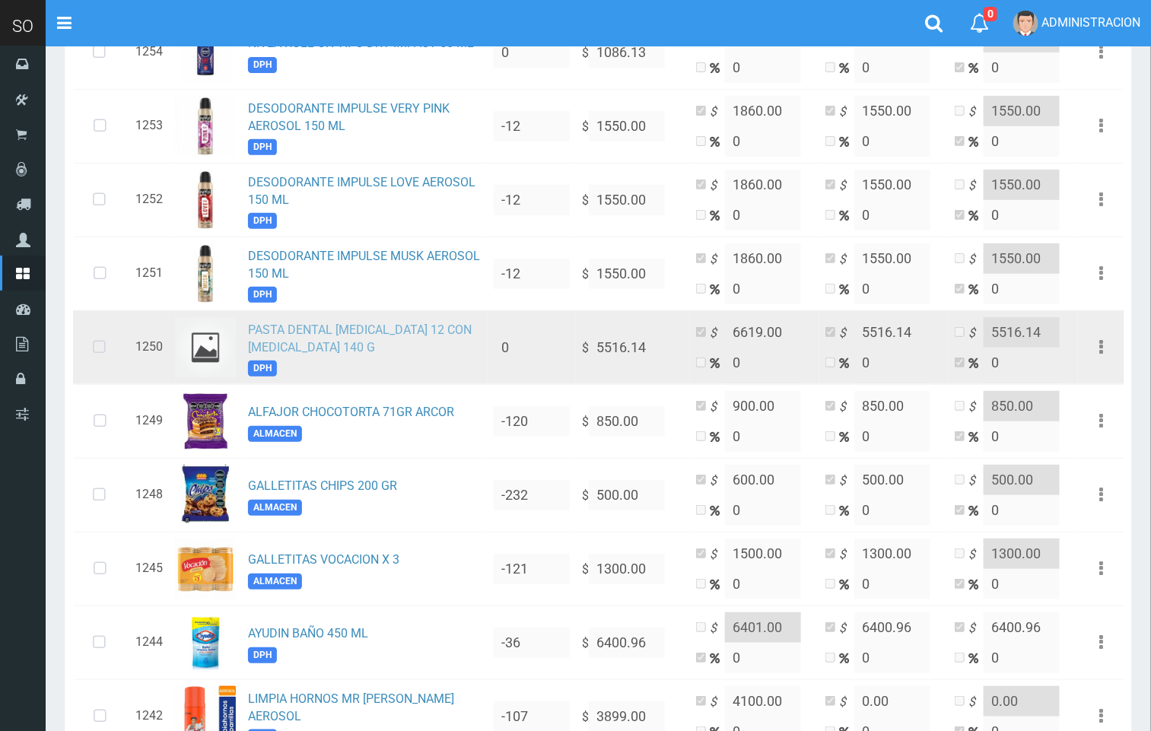
drag, startPoint x: 348, startPoint y: 354, endPoint x: 389, endPoint y: 363, distance: 42.1
click at [350, 354] on td "PASTA DENTAL COLGATE TOTAL 12 CON CARBÓN ACTIVADO 140 G DPH" at bounding box center [365, 347] width 246 height 74
click at [288, 345] on link "PASTA DENTAL COLGATE TOTAL 12 CON CARBÓN ACTIVADO 140 G" at bounding box center [360, 339] width 224 height 32
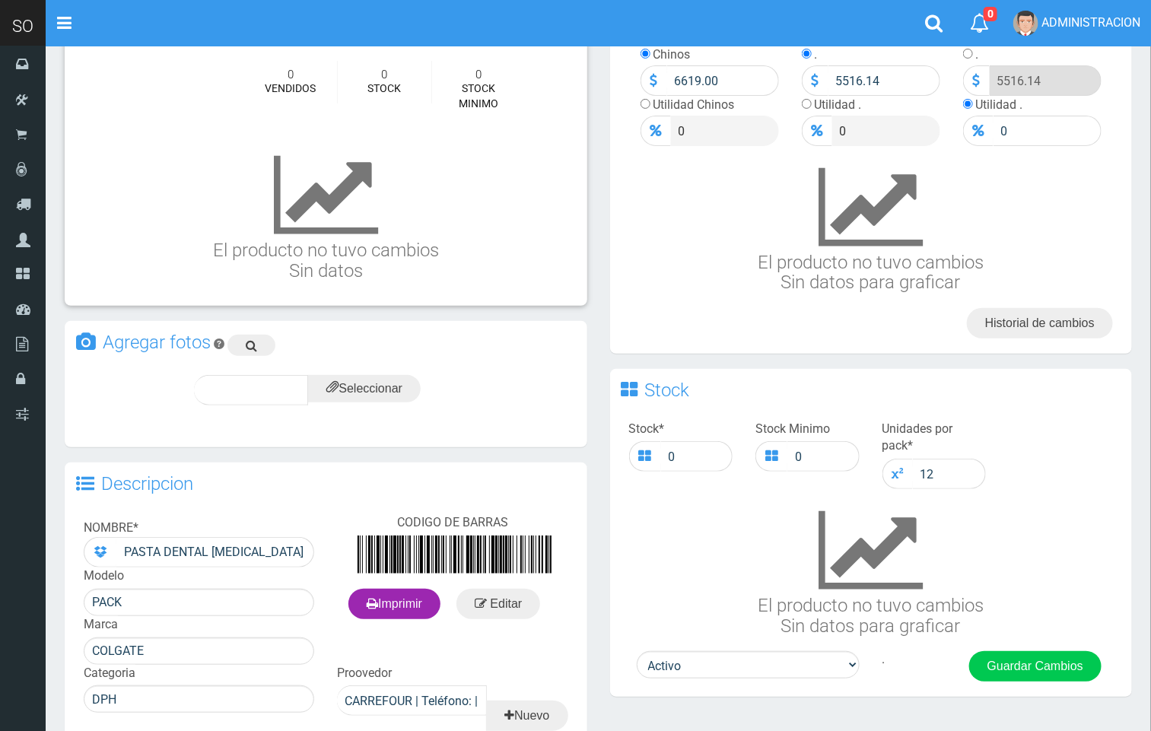
scroll to position [211, 0]
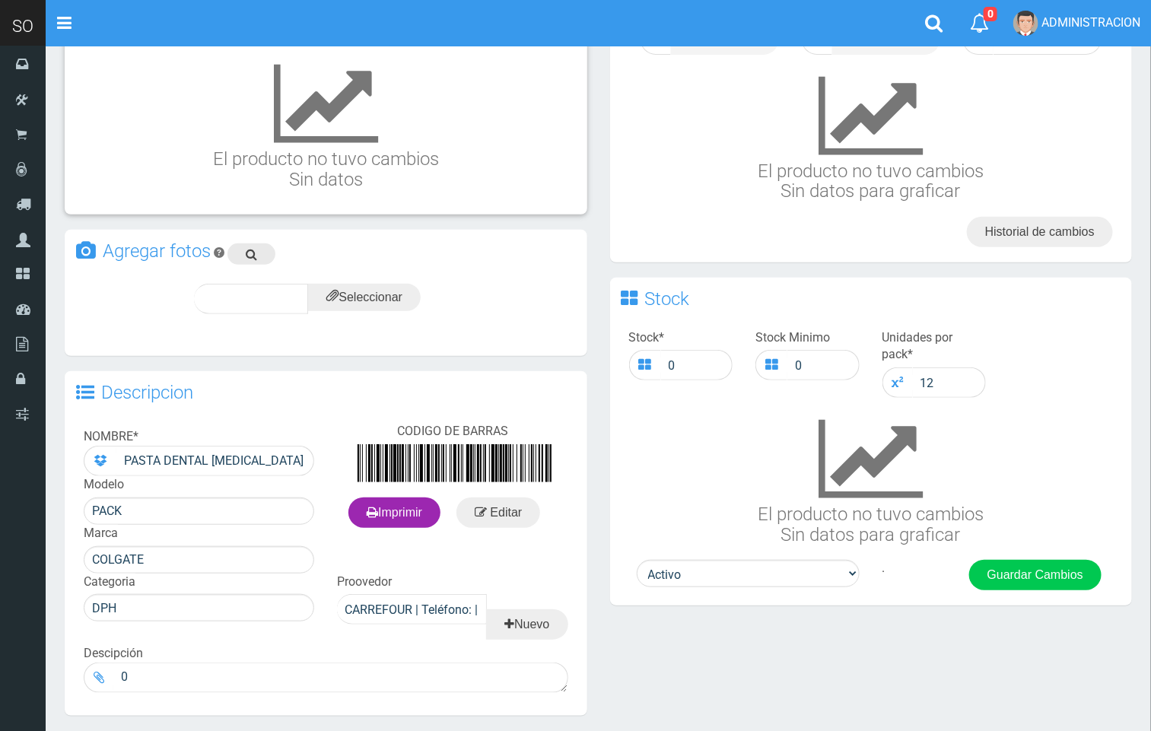
click at [247, 256] on icon at bounding box center [251, 254] width 11 height 21
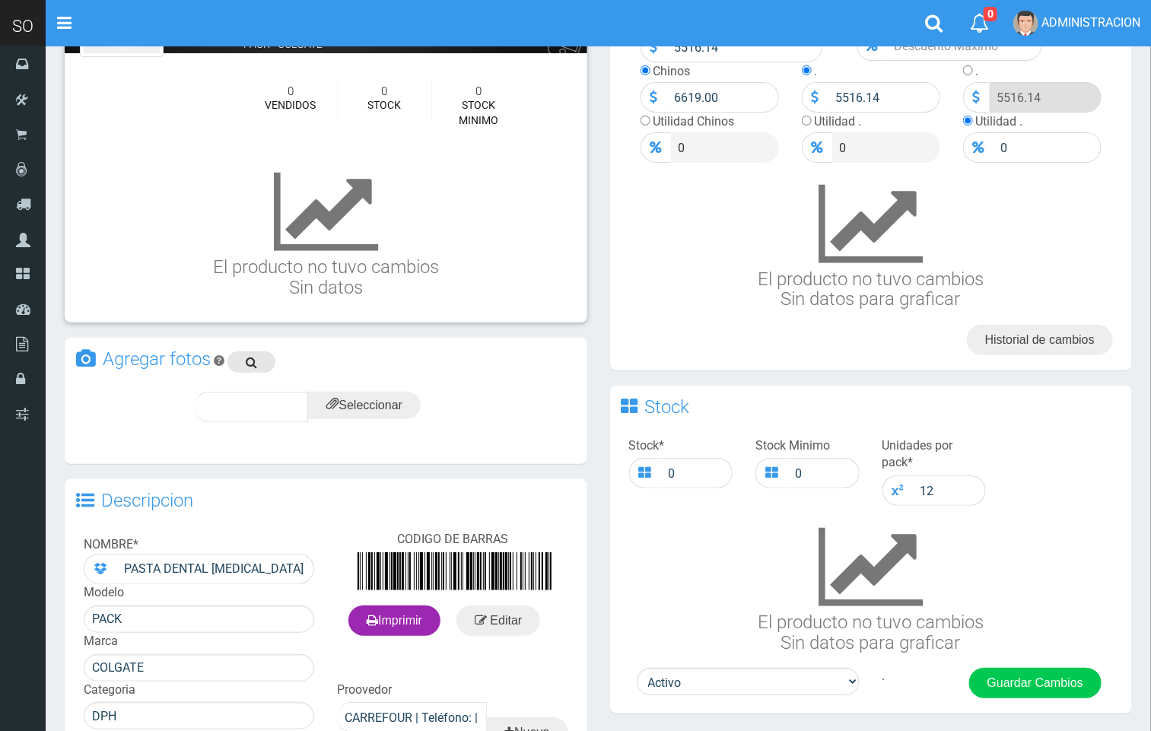
scroll to position [0, 0]
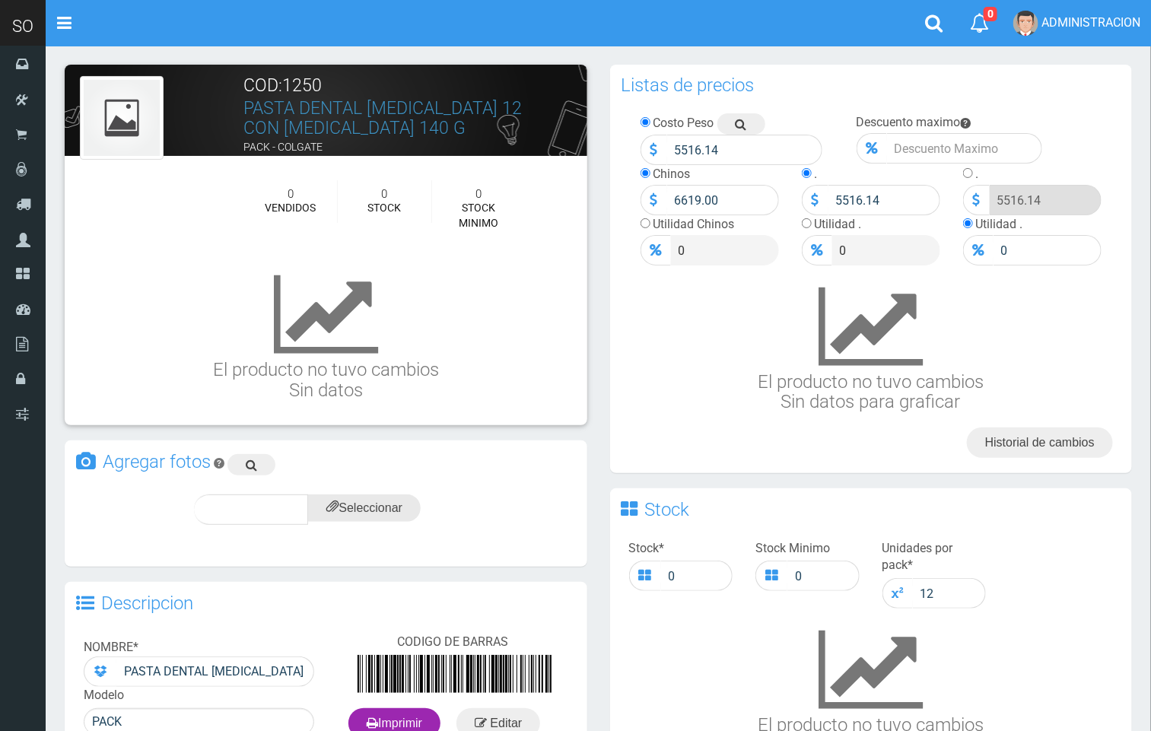
click at [377, 508] on input "file" at bounding box center [364, 508] width 113 height 27
click at [404, 514] on span "subir" at bounding box center [401, 509] width 39 height 13
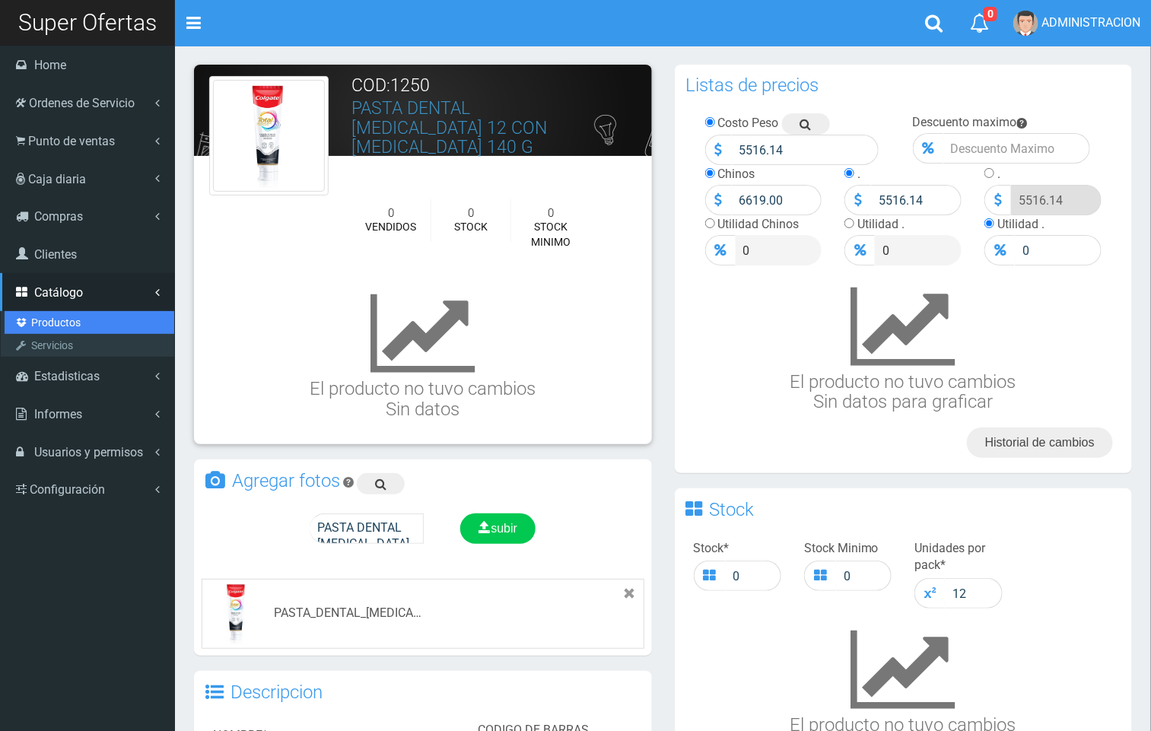
drag, startPoint x: 55, startPoint y: 318, endPoint x: 68, endPoint y: 317, distance: 13.7
click at [55, 317] on link "Productos" at bounding box center [90, 322] width 170 height 23
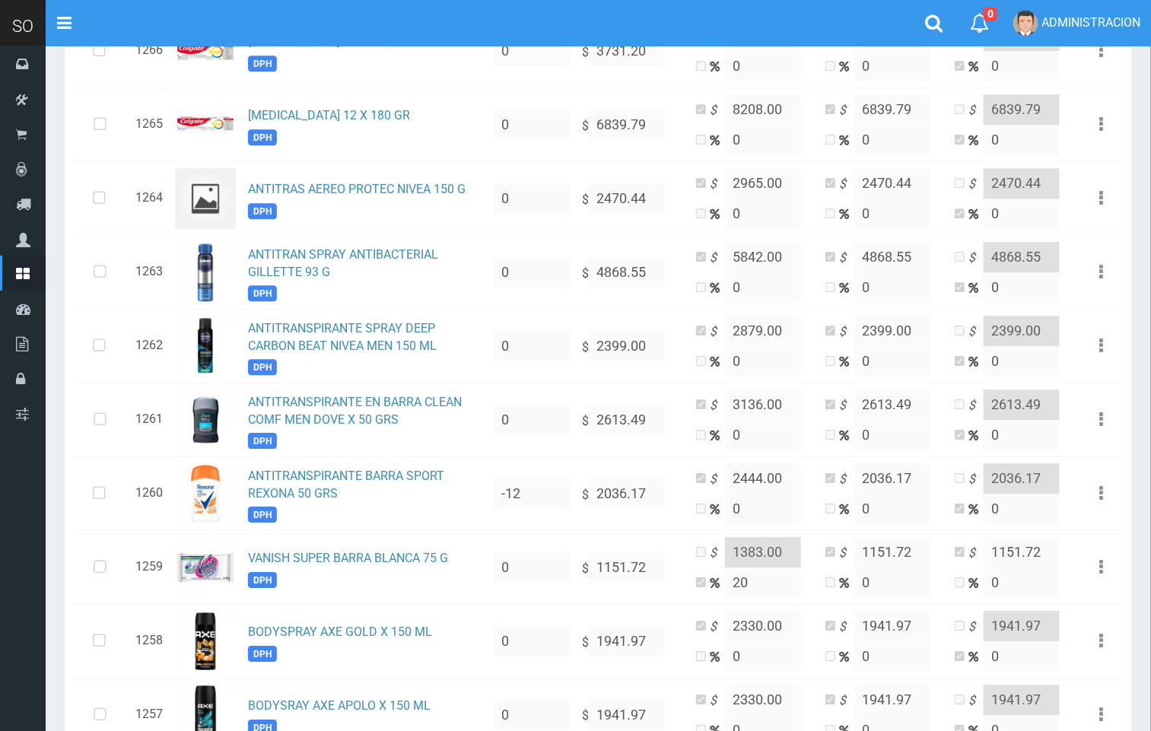
scroll to position [1550, 0]
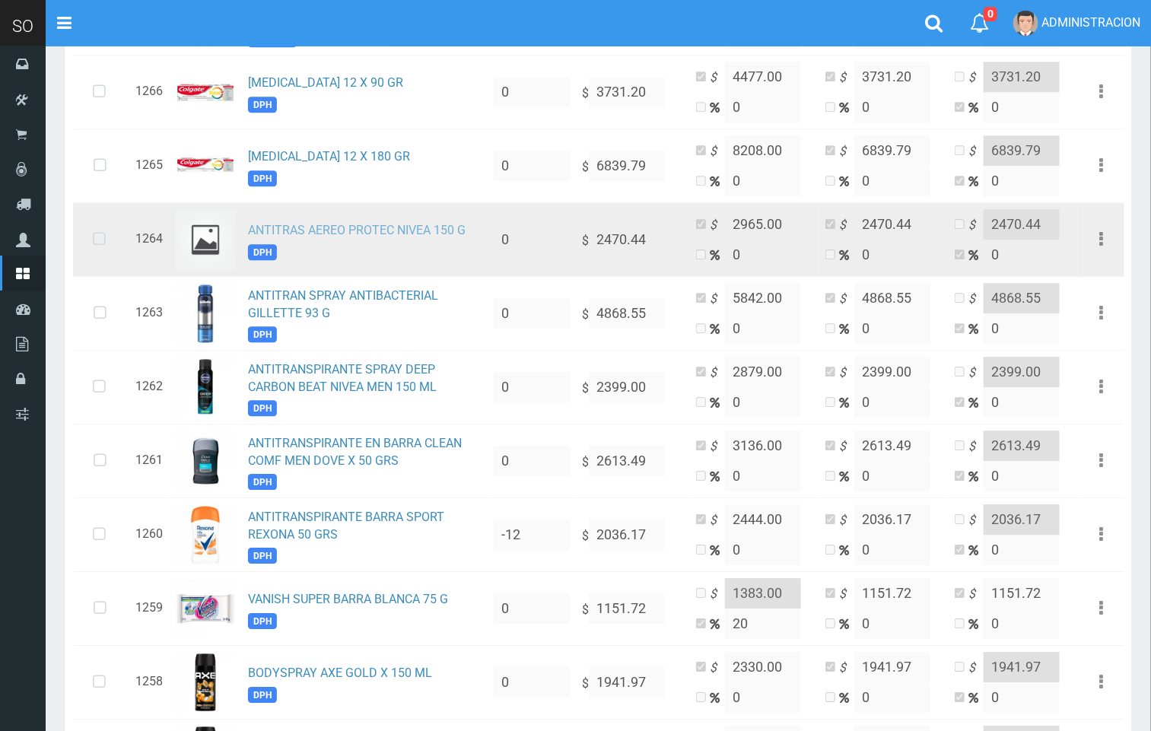
click at [414, 237] on link "ANTITRAS AEREO PROTEC NIVEA 150 G" at bounding box center [357, 230] width 218 height 14
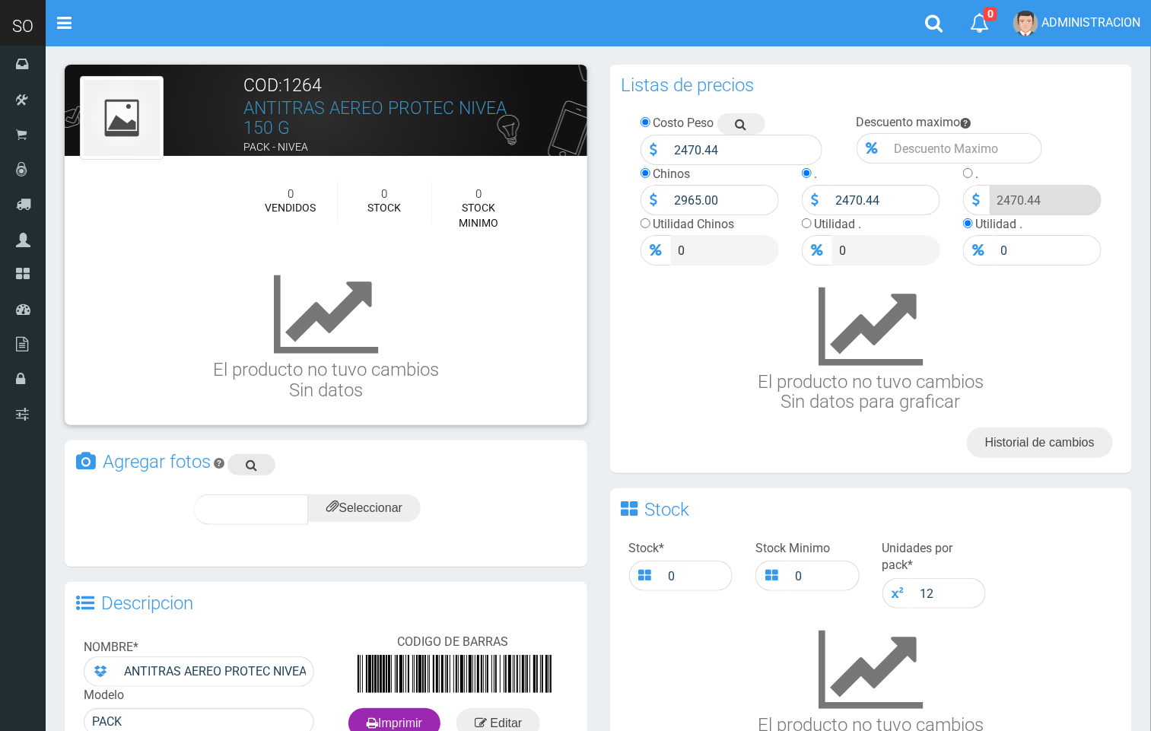
click at [253, 463] on icon at bounding box center [251, 464] width 11 height 21
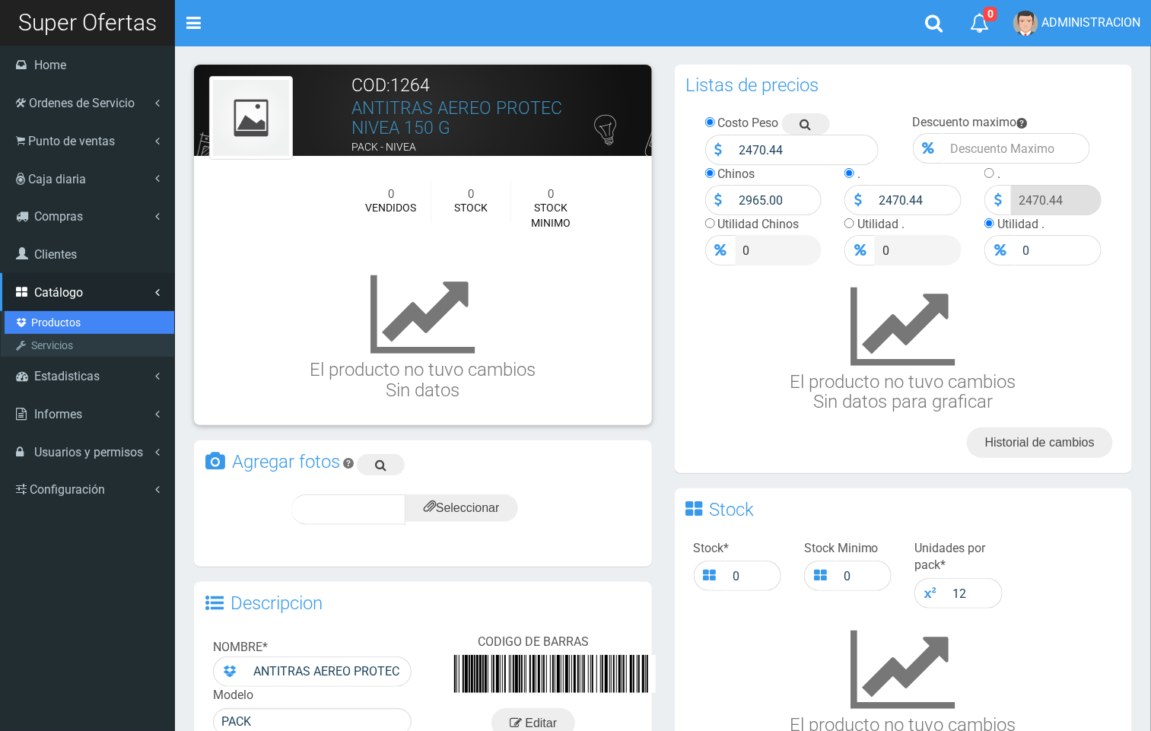
click at [66, 318] on link "Productos" at bounding box center [90, 322] width 170 height 23
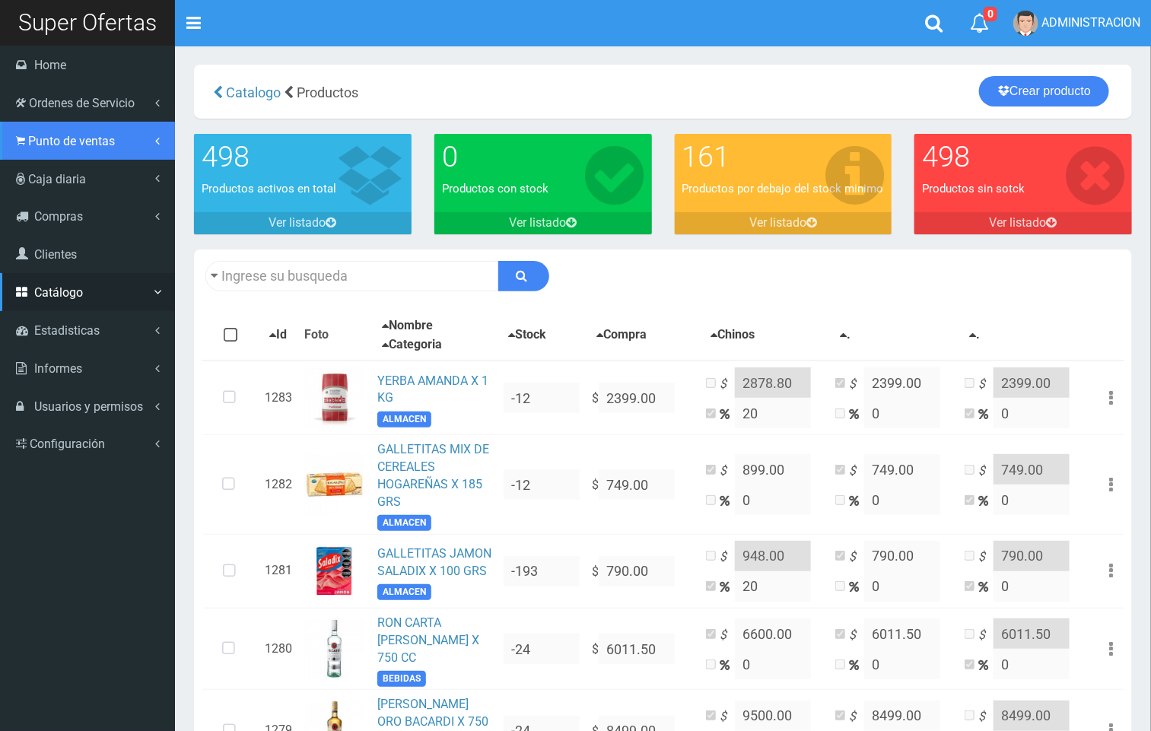
click at [53, 124] on link "Punto de ventas" at bounding box center [87, 141] width 175 height 38
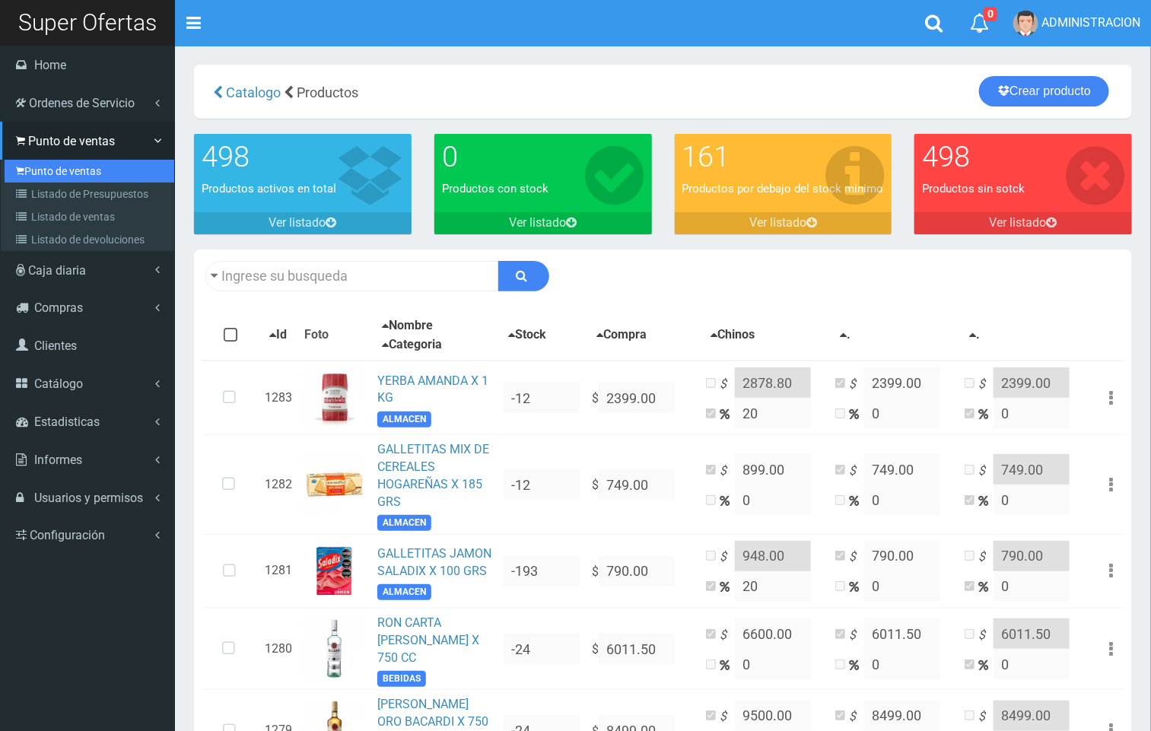
click at [69, 160] on link "Punto de ventas" at bounding box center [90, 171] width 170 height 23
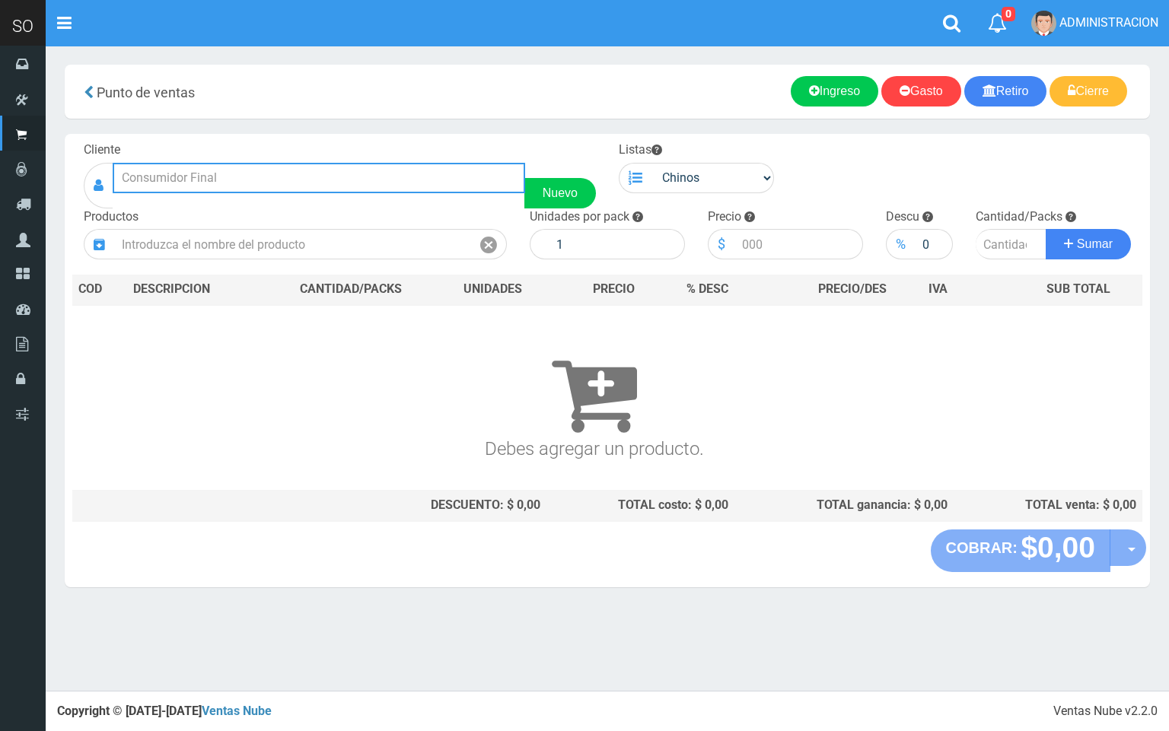
click at [276, 188] on input "text" at bounding box center [319, 178] width 412 height 30
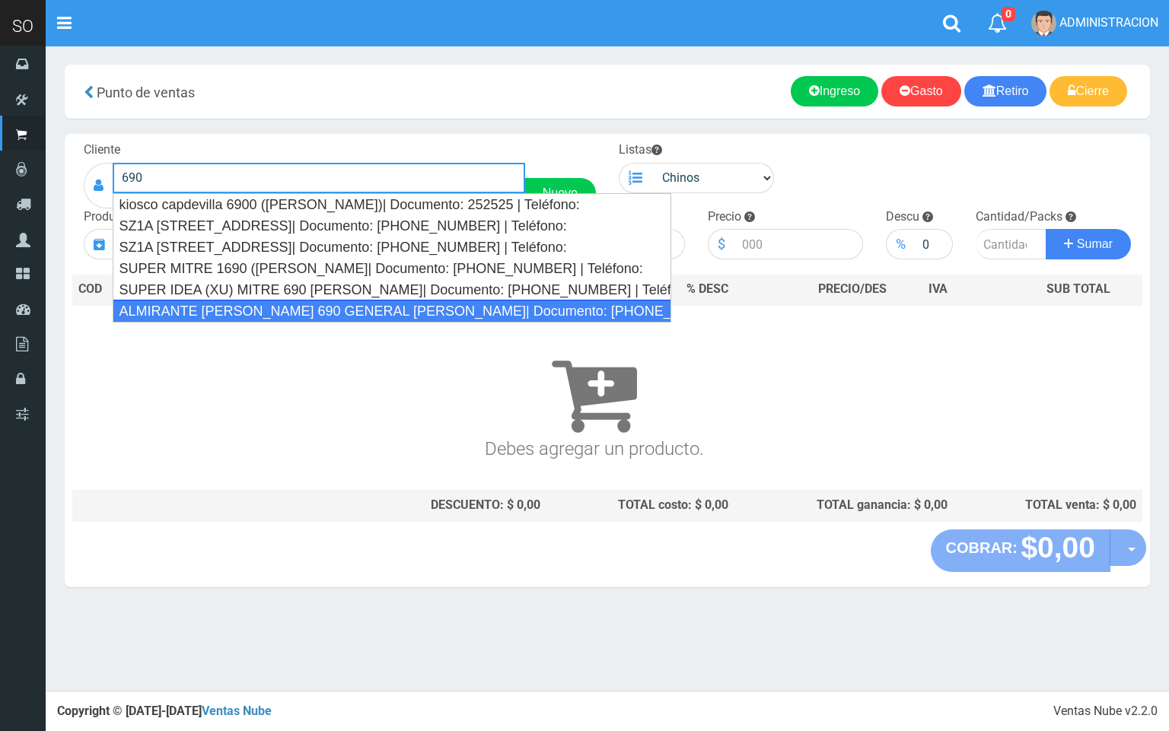
click at [279, 304] on div "ALMIRANTE BROWN 690 GENERAL RODRIGUEZ| Documento: 654654651 | Teléfono:" at bounding box center [392, 311] width 559 height 23
type input "ALMIRANTE BROWN 690 GENERAL RODRIGUEZ| Documento: 654654651 | Teléfono:"
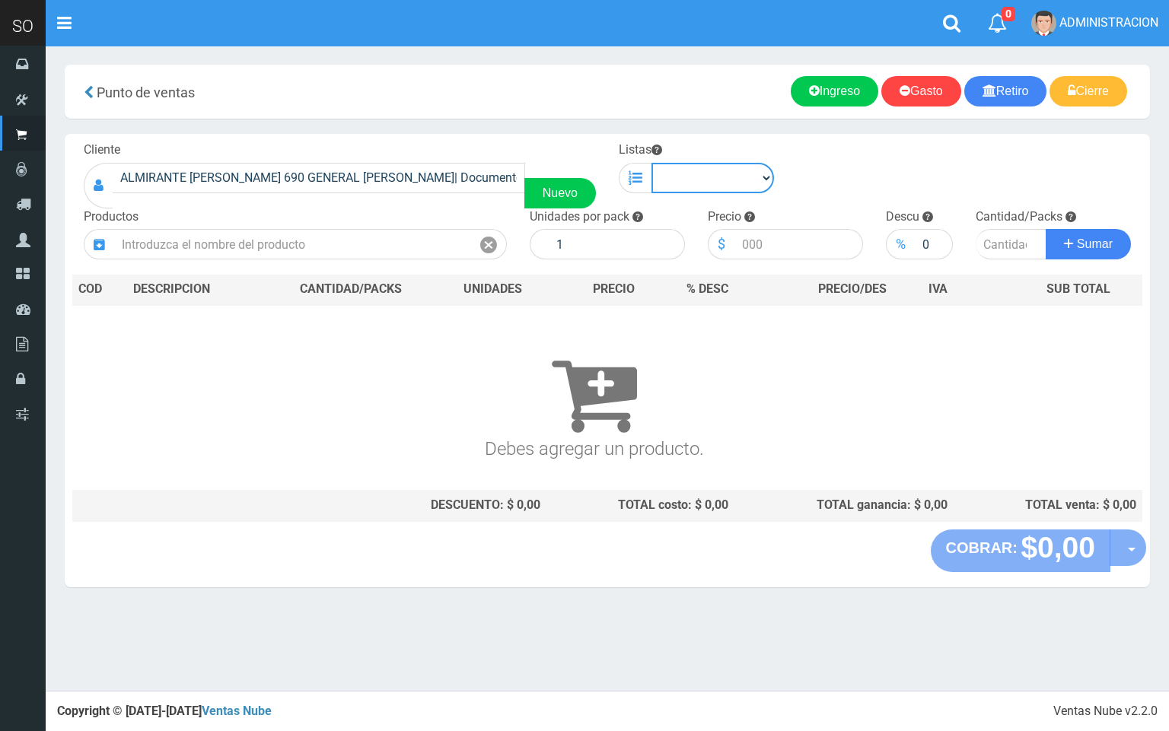
click at [673, 183] on select "Chinos . ." at bounding box center [712, 178] width 123 height 30
select select "1"
click at [651, 163] on select "Chinos . ." at bounding box center [712, 178] width 123 height 30
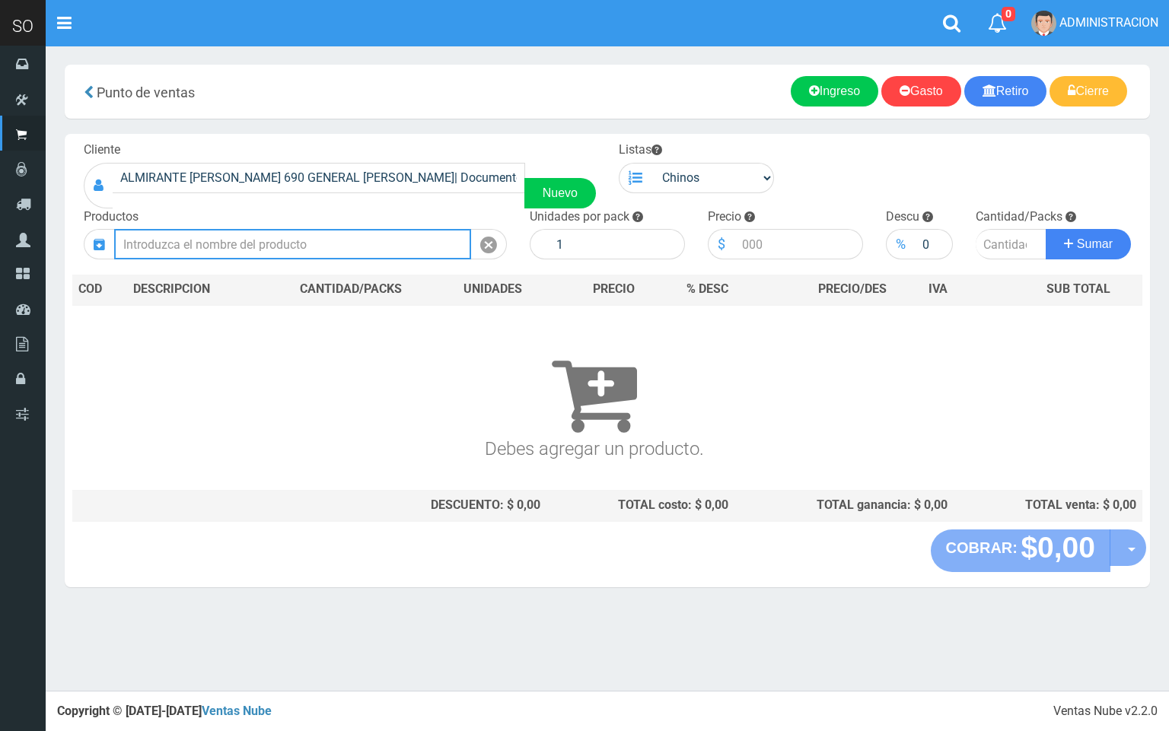
click at [323, 229] on input "text" at bounding box center [292, 244] width 357 height 30
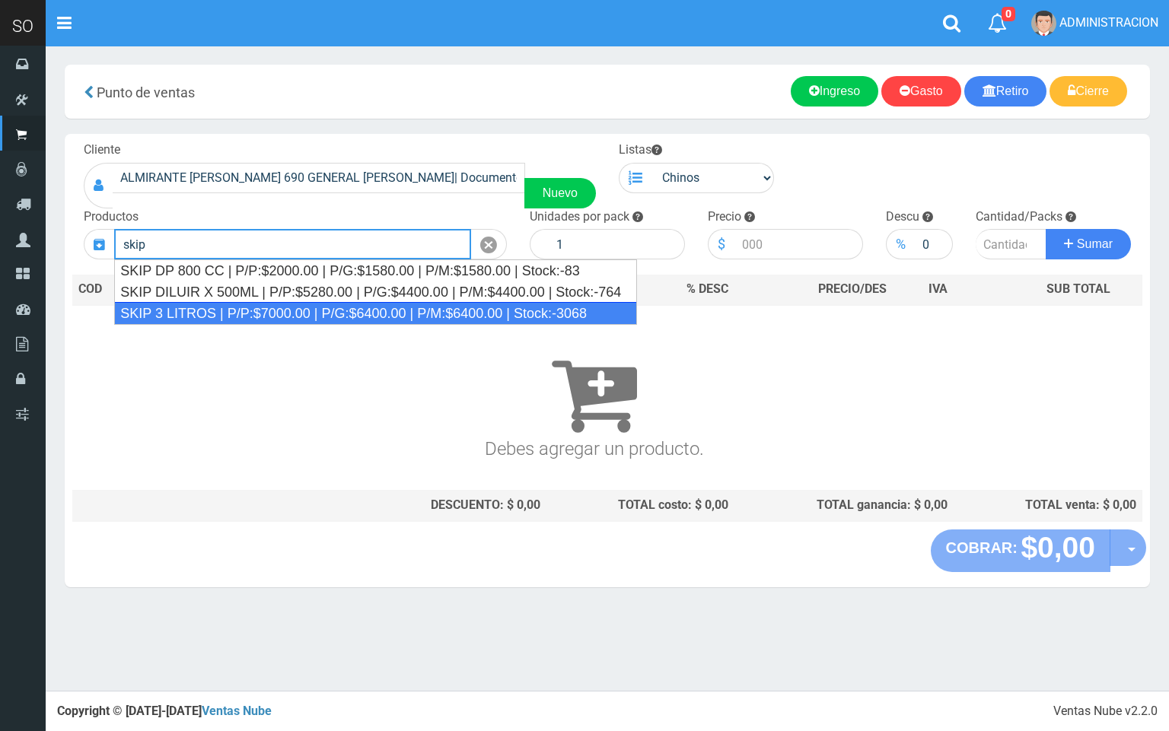
click at [368, 316] on div "SKIP 3 LITROS | P/P:$7000.00 | P/G:$6400.00 | P/M:$6400.00 | Stock:-3068" at bounding box center [375, 313] width 523 height 23
type input "SKIP 3 LITROS | P/P:$7000.00 | P/G:$6400.00 | P/M:$6400.00 | Stock:-3068"
type input "4"
type input "7000.00"
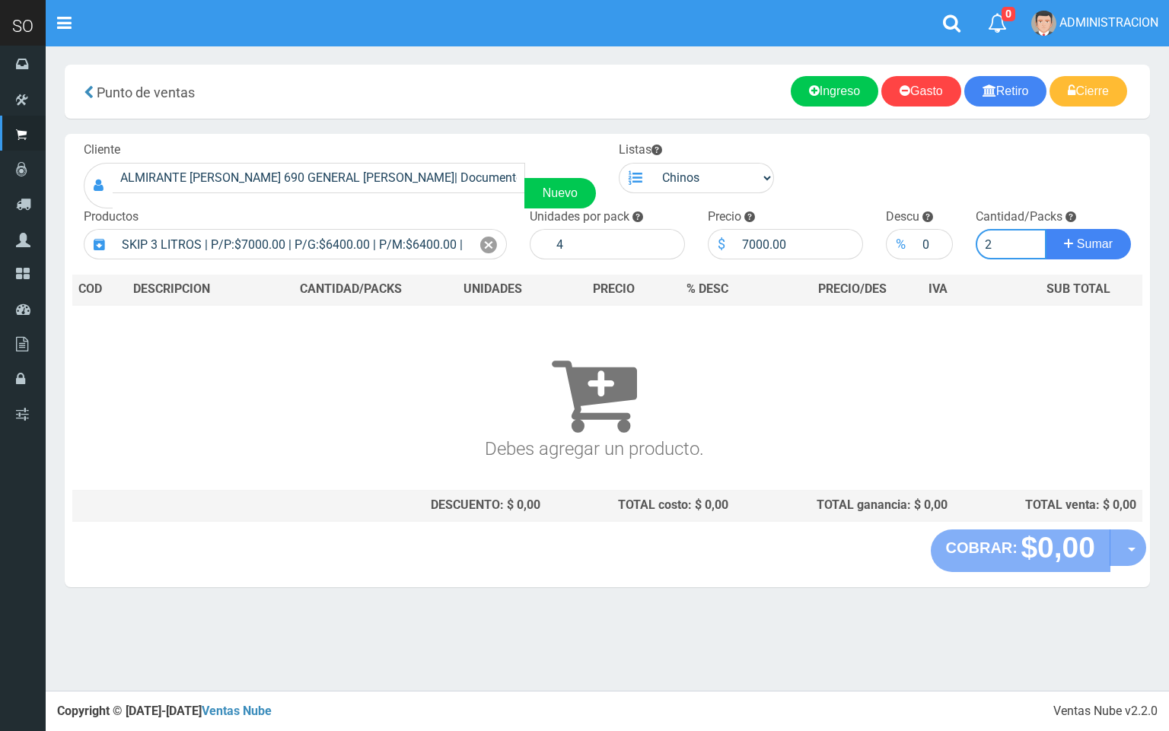
type input "2"
click at [1046, 229] on button "Sumar" at bounding box center [1088, 244] width 85 height 30
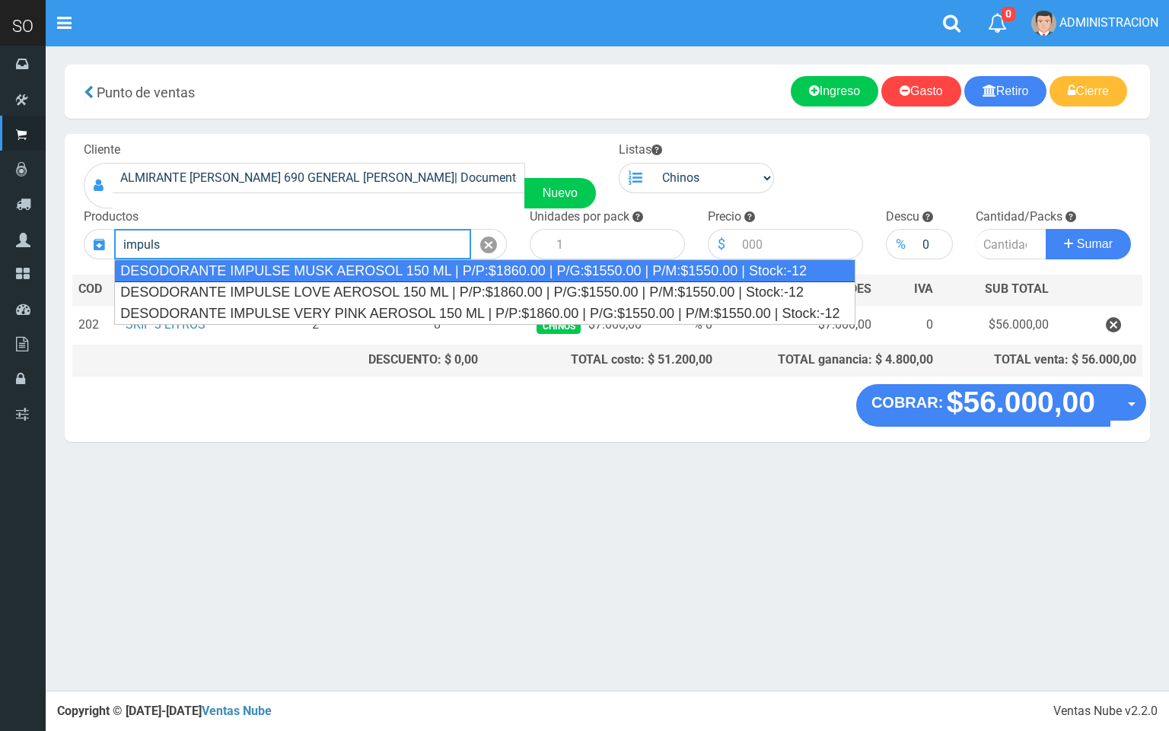
click at [349, 279] on div "DESODORANTE IMPULSE MUSK AEROSOL 150 ML | P/P:$1860.00 | P/G:$1550.00 | P/M:$15…" at bounding box center [484, 270] width 741 height 23
type input "DESODORANTE IMPULSE MUSK AEROSOL 150 ML | P/P:$1860.00 | P/G:$1550.00 | P/M:$15…"
type input "12"
type input "1860.00"
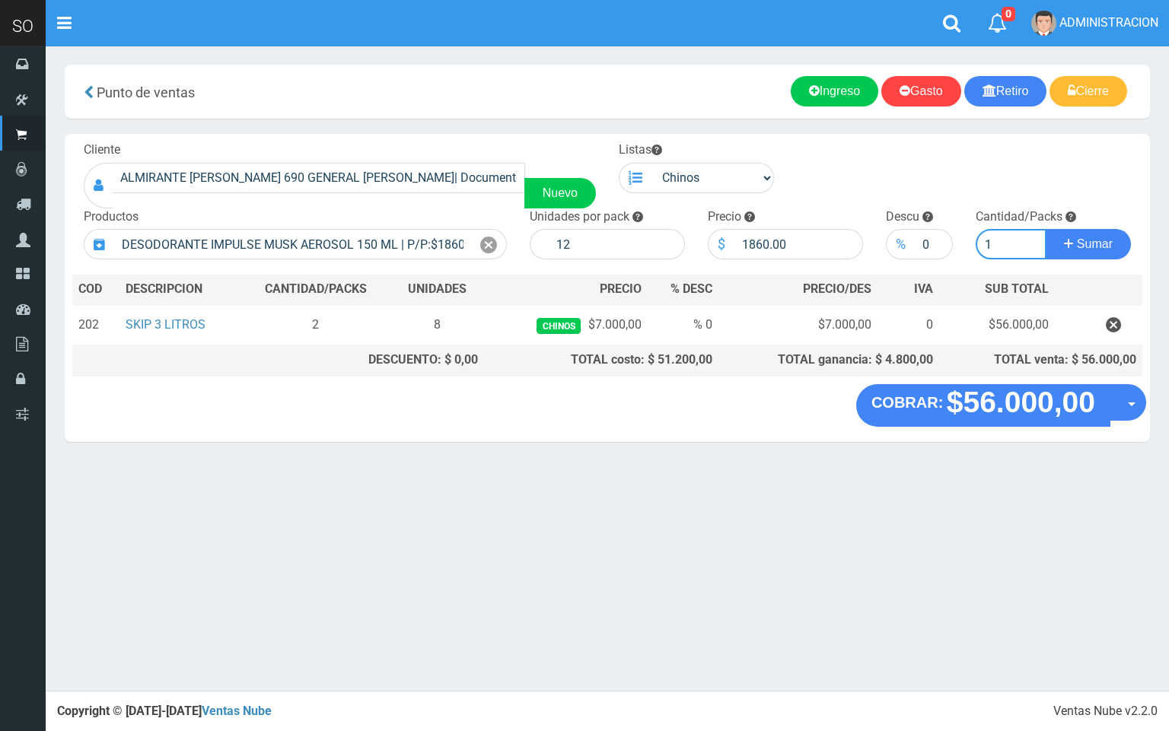
type input "1"
click at [1046, 229] on button "Sumar" at bounding box center [1088, 244] width 85 height 30
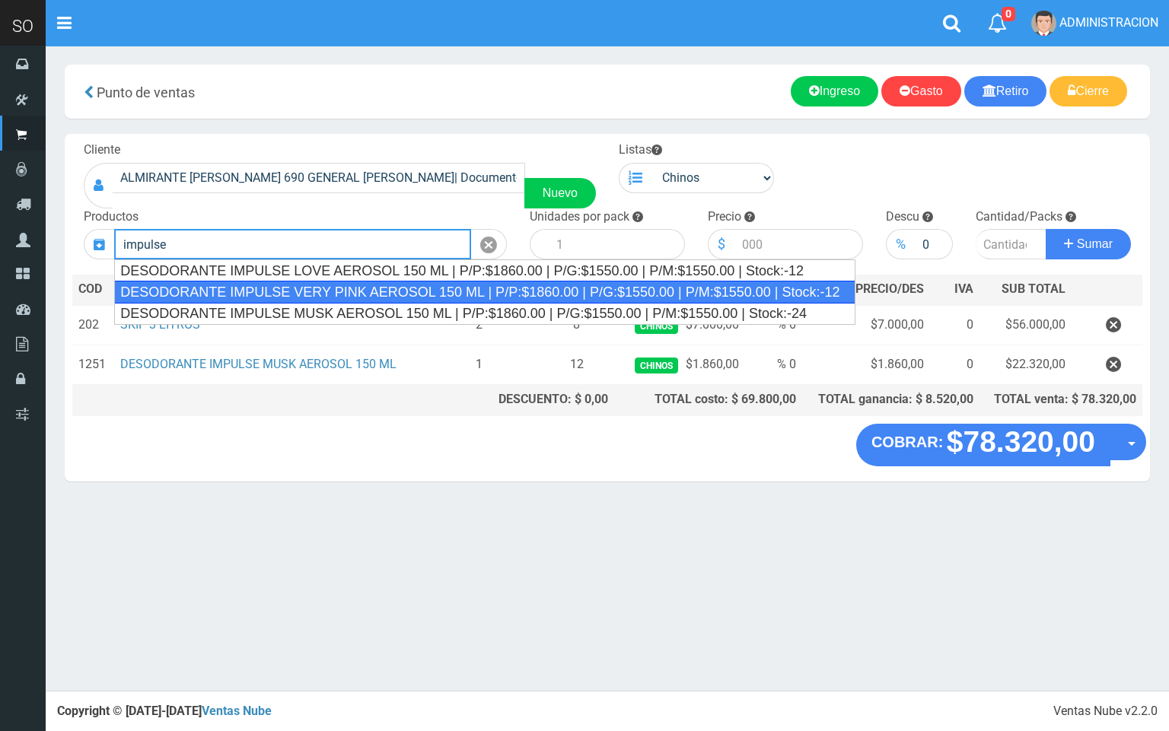
click at [390, 291] on div "DESODORANTE IMPULSE VERY PINK AEROSOL 150 ML | P/P:$1860.00 | P/G:$1550.00 | P/…" at bounding box center [484, 292] width 741 height 23
type input "DESODORANTE IMPULSE VERY PINK AEROSOL 150 ML | P/P:$1860.00 | P/G:$1550.00 | P/…"
type input "12"
type input "1860.00"
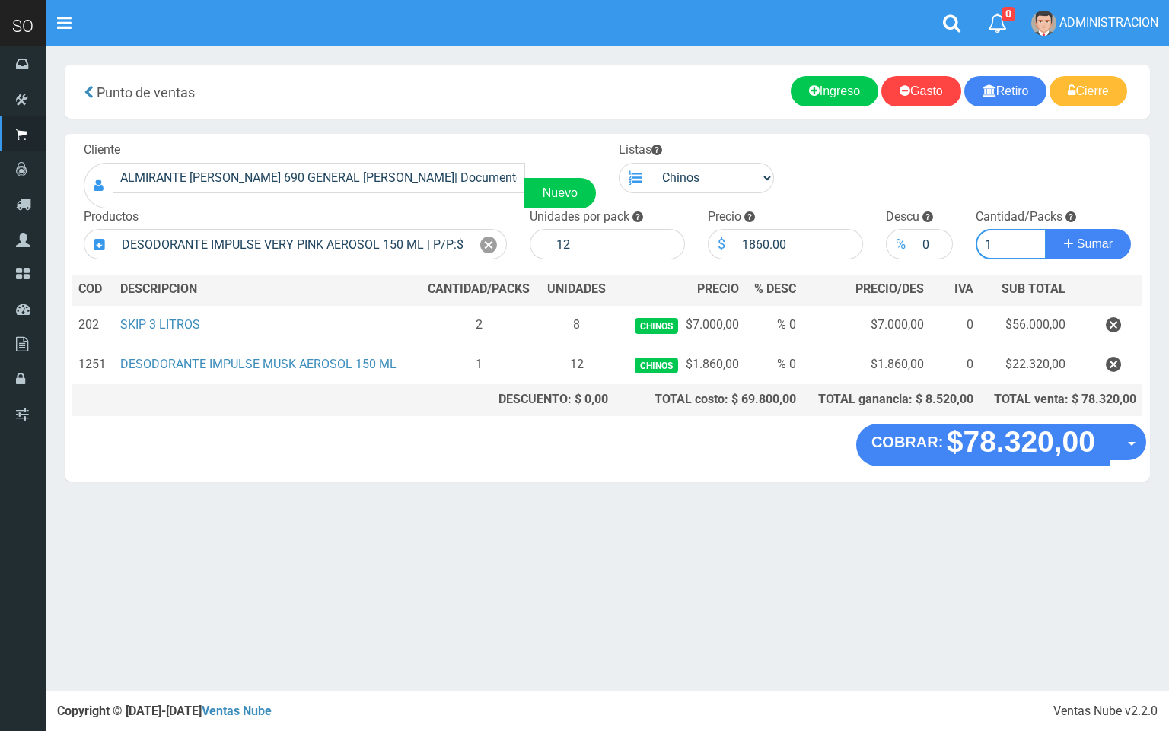
type input "1"
click at [1046, 229] on button "Sumar" at bounding box center [1088, 244] width 85 height 30
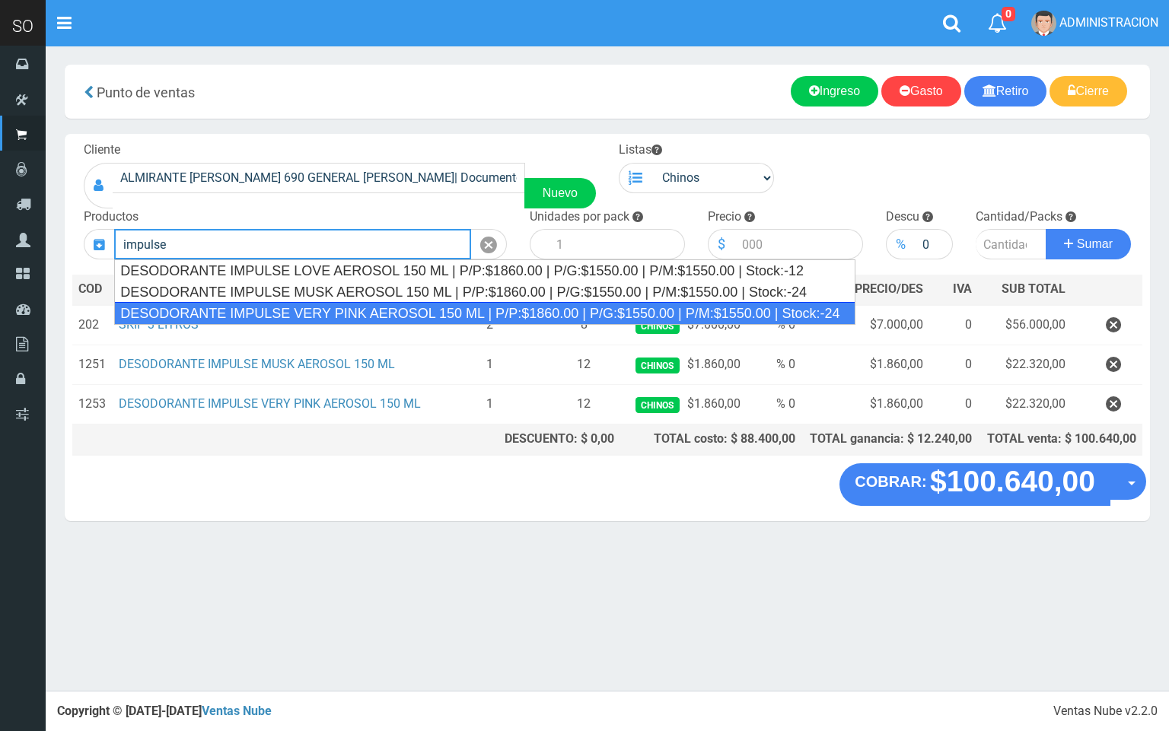
click at [397, 308] on div "DESODORANTE IMPULSE VERY PINK AEROSOL 150 ML | P/P:$1860.00 | P/G:$1550.00 | P/…" at bounding box center [484, 313] width 741 height 23
type input "DESODORANTE IMPULSE VERY PINK AEROSOL 150 ML | P/P:$1860.00 | P/G:$1550.00 | P/…"
type input "12"
type input "1860.00"
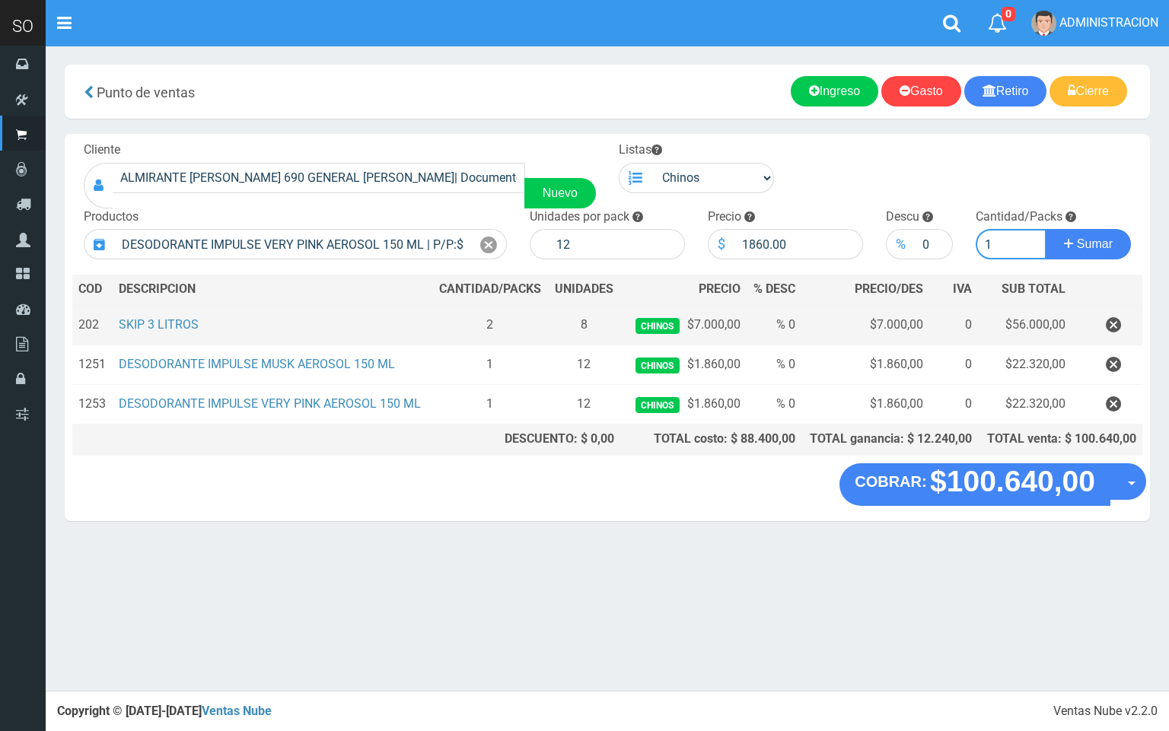
type input "1"
click at [1046, 229] on button "Sumar" at bounding box center [1088, 244] width 85 height 30
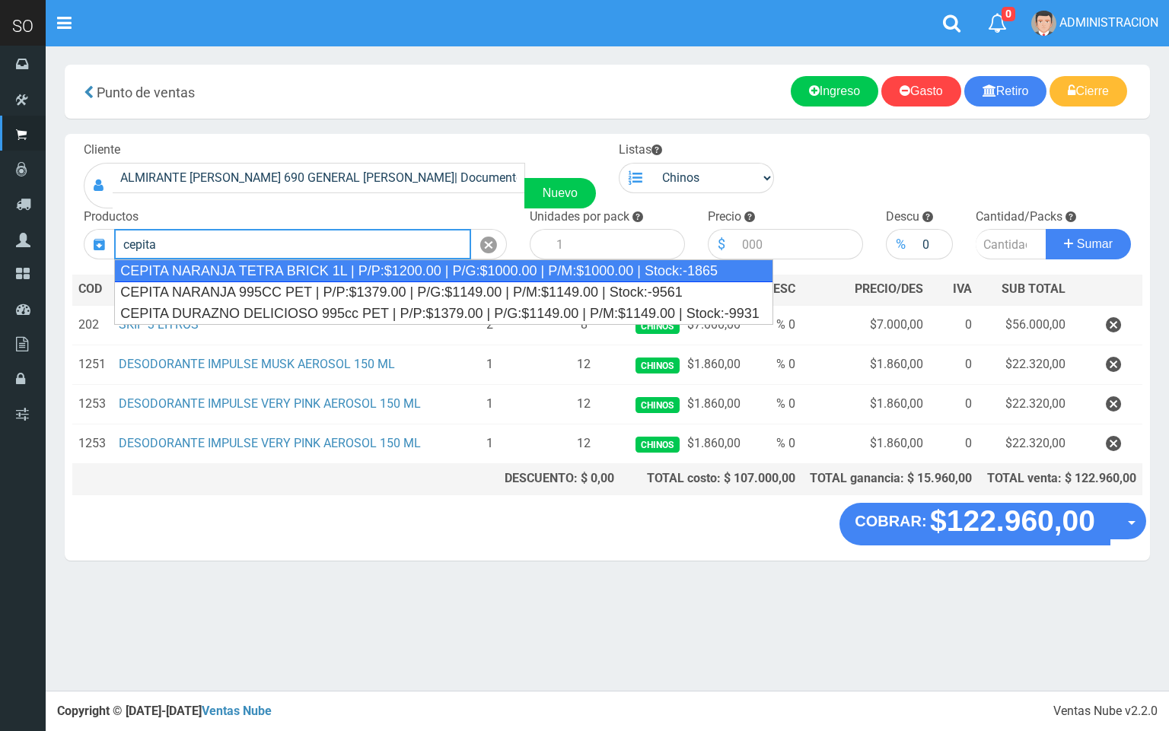
click at [310, 263] on div "CEPITA NARANJA TETRA BRICK 1L | P/P:$1200.00 | P/G:$1000.00 | P/M:$1000.00 | St…" at bounding box center [443, 270] width 659 height 23
type input "CEPITA NARANJA TETRA BRICK 1L | P/P:$1200.00 | P/G:$1000.00 | P/M:$1000.00 | St…"
type input "8"
type input "1200.00"
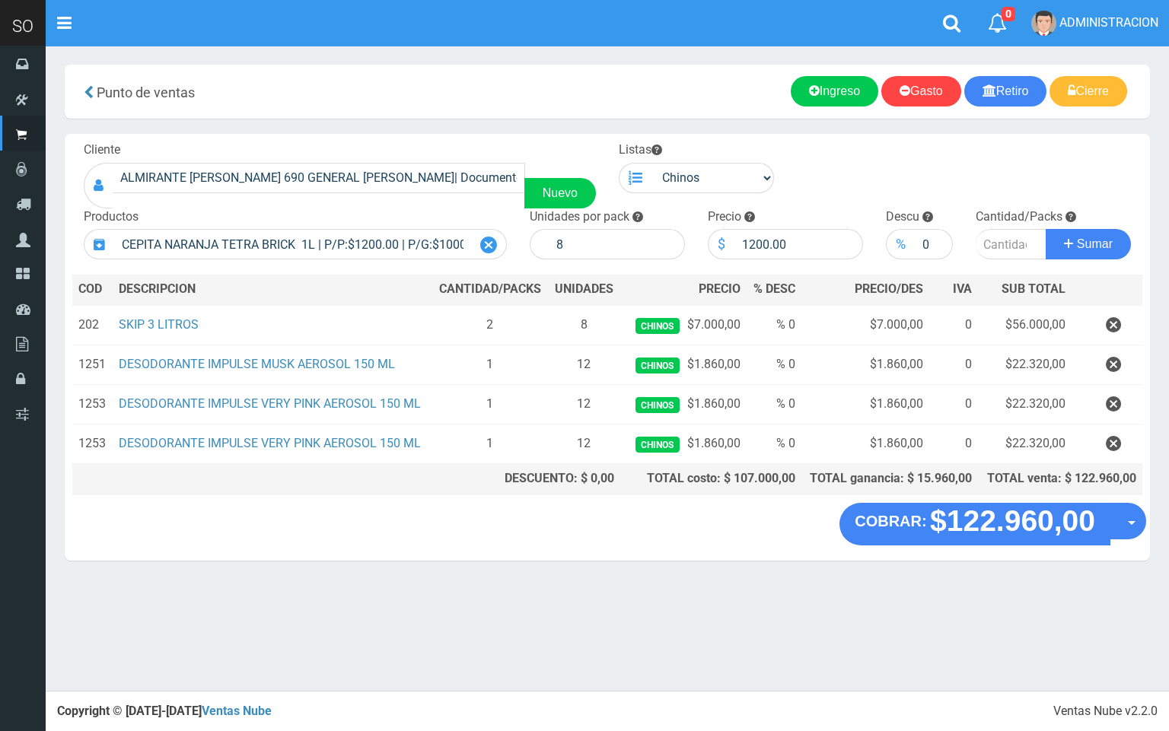
click at [485, 249] on icon at bounding box center [488, 245] width 17 height 22
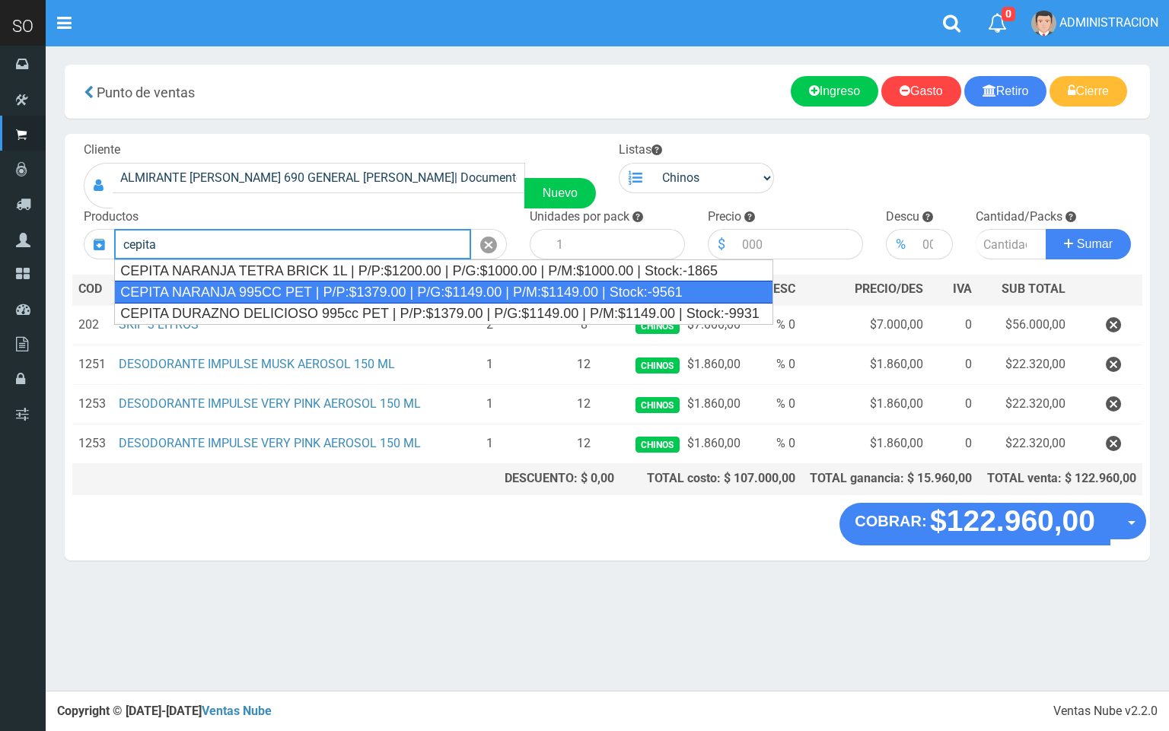
click at [487, 297] on div "CEPITA NARANJA 995CC PET | P/P:$1379.00 | P/G:$1149.00 | P/M:$1149.00 | Stock:-…" at bounding box center [443, 292] width 659 height 23
type input "CEPITA NARANJA 995CC PET | P/P:$1379.00 | P/G:$1149.00 | P/M:$1149.00 | Stock:-…"
type input "6"
type input "1379.00"
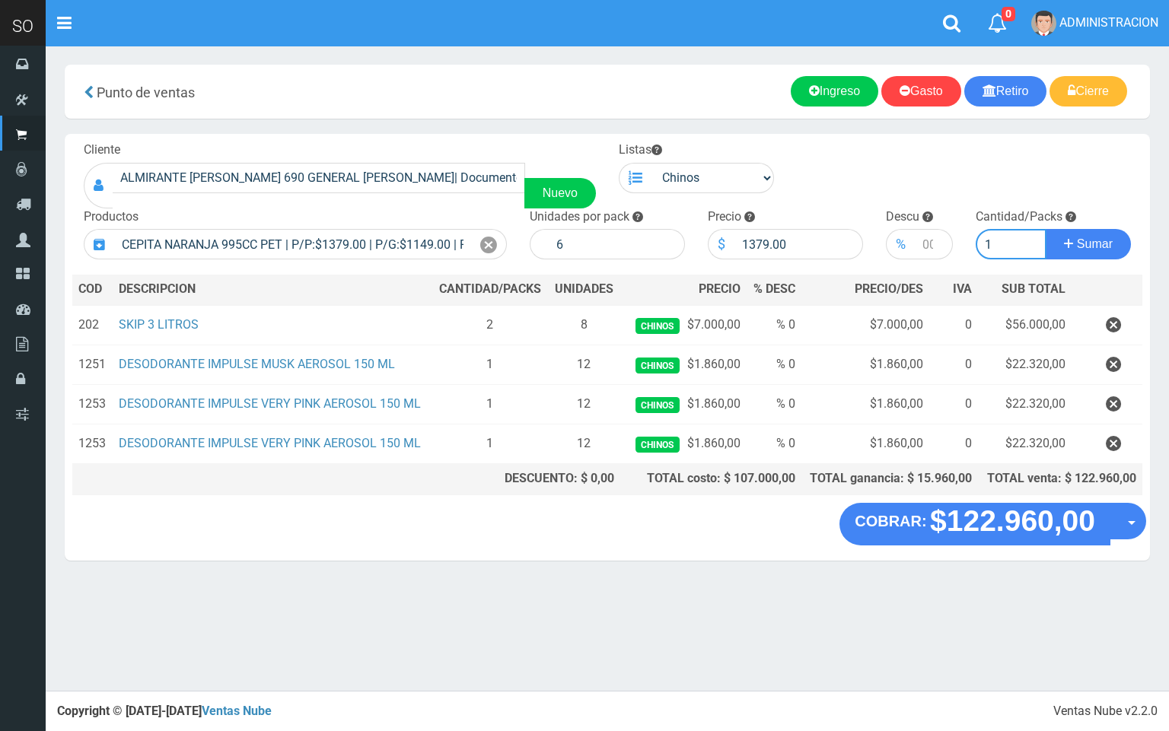
type input "1"
click at [1046, 229] on button "Sumar" at bounding box center [1088, 244] width 85 height 30
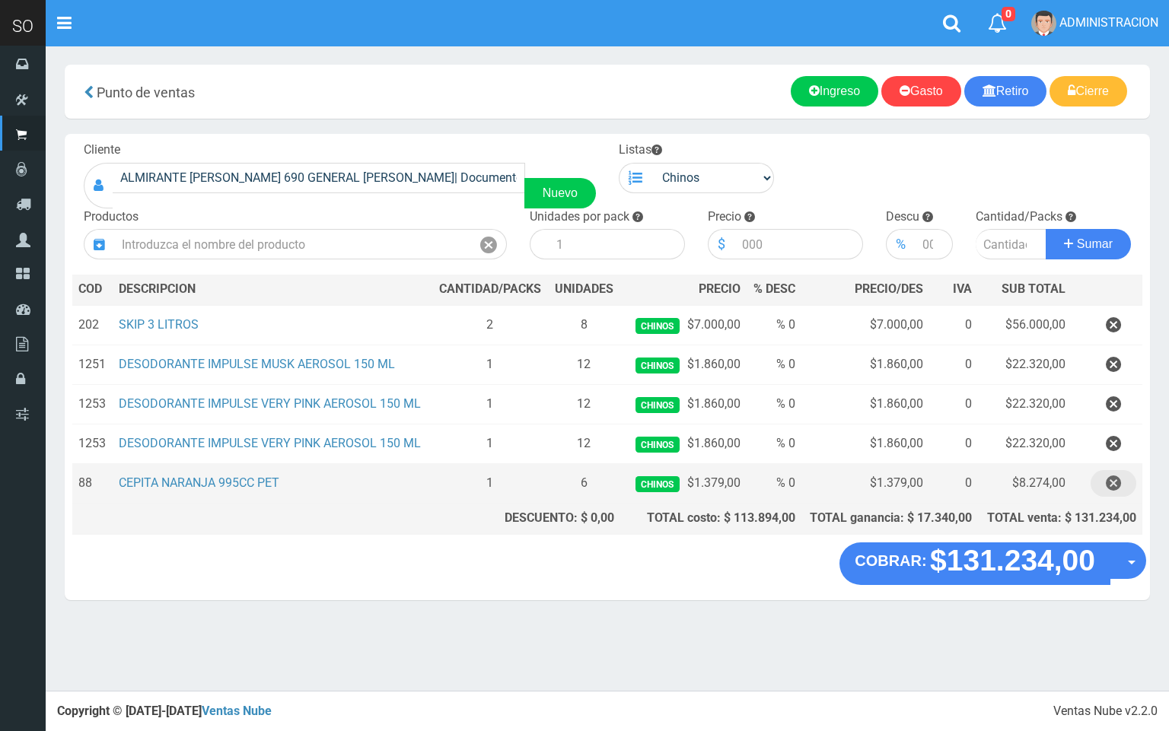
click at [1106, 485] on icon "button" at bounding box center [1113, 483] width 15 height 27
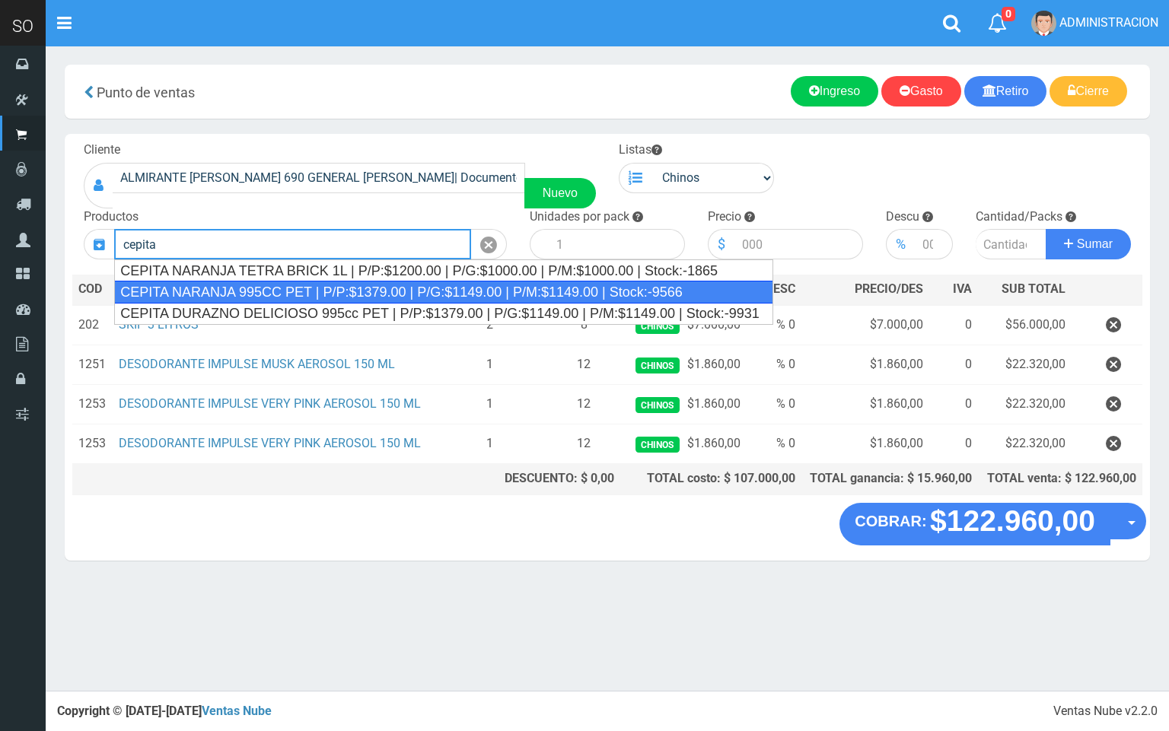
click at [365, 292] on div "CEPITA NARANJA 995CC PET | P/P:$1379.00 | P/G:$1149.00 | P/M:$1149.00 | Stock:-…" at bounding box center [443, 292] width 659 height 23
type input "CEPITA NARANJA 995CC PET | P/P:$1379.00 | P/G:$1149.00 | P/M:$1149.00 | Stock:-…"
type input "6"
type input "1379.00"
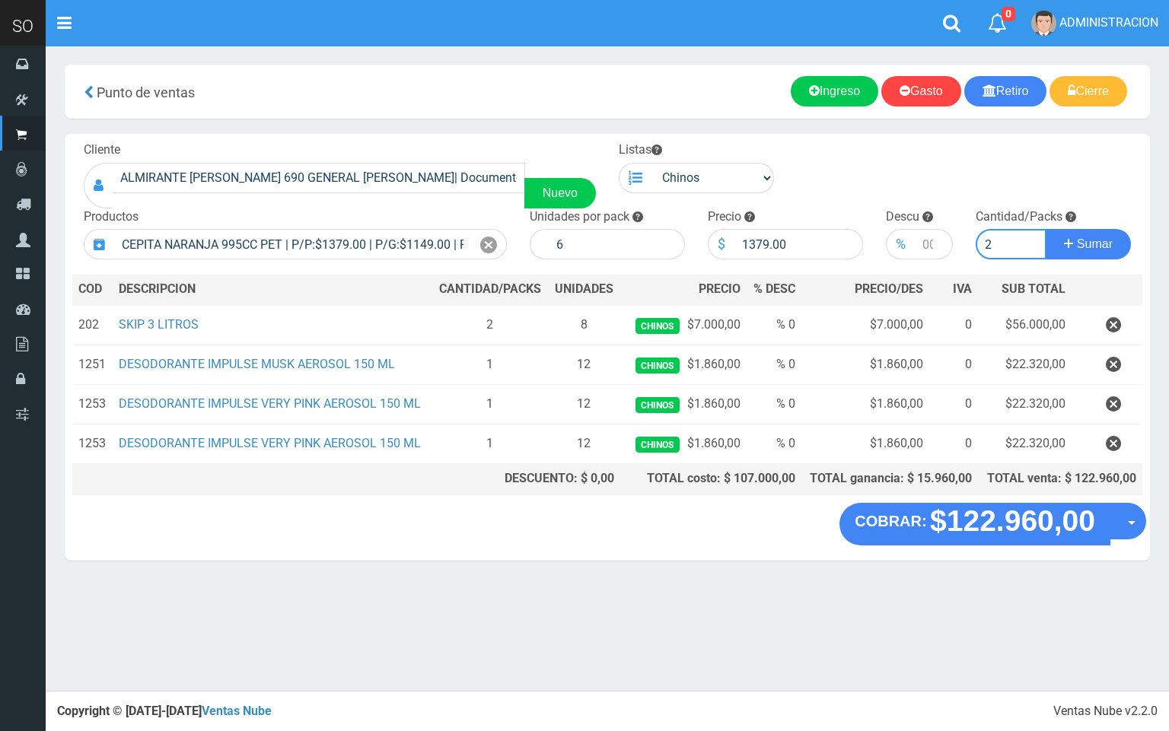
type input "2"
click at [1046, 229] on button "Sumar" at bounding box center [1088, 244] width 85 height 30
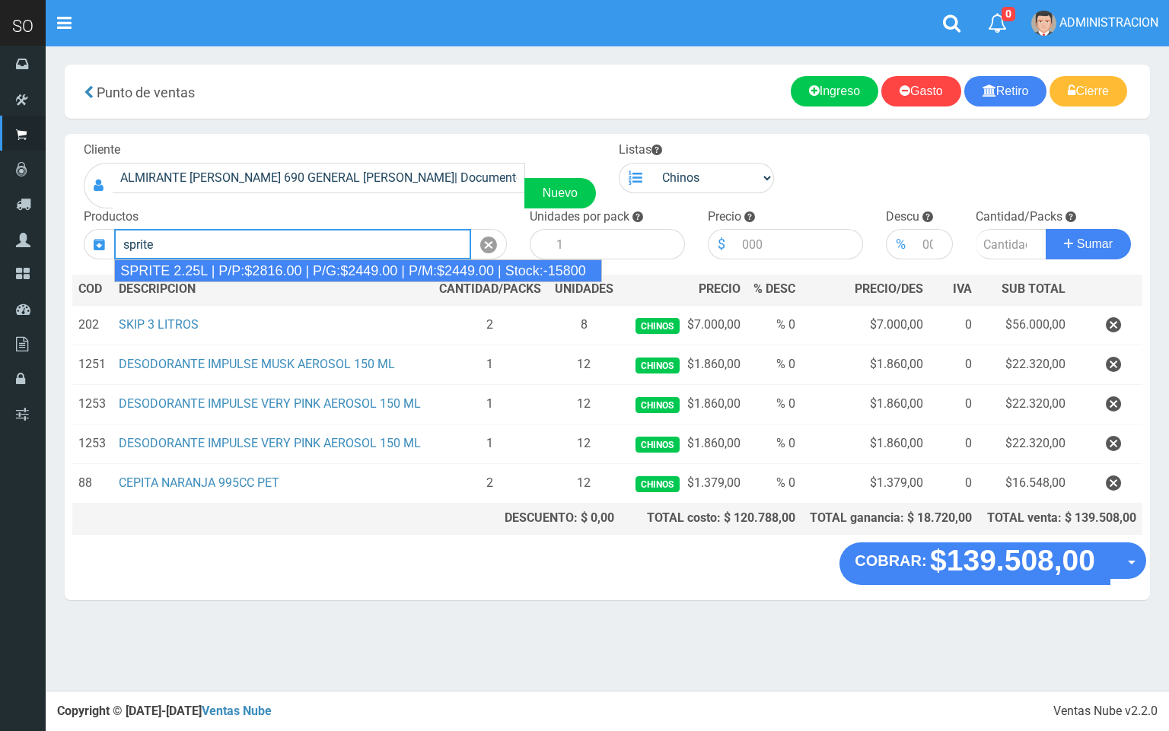
click at [350, 266] on div "SPRITE 2.25L | P/P:$2816.00 | P/G:$2449.00 | P/M:$2449.00 | Stock:-15800" at bounding box center [358, 270] width 488 height 23
type input "SPRITE 2.25L | P/P:$2816.00 | P/G:$2449.00 | P/M:$2449.00 | Stock:-15800"
type input "8"
type input "2816.00"
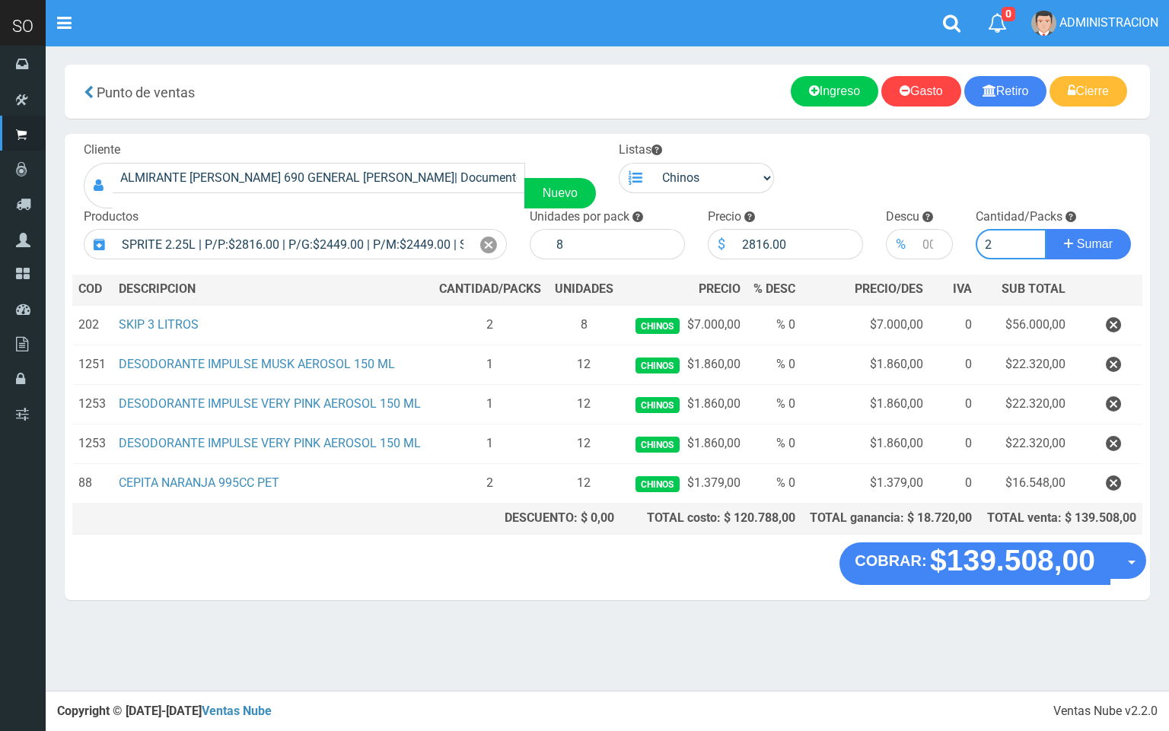
type input "2"
click at [1046, 229] on button "Sumar" at bounding box center [1088, 244] width 85 height 30
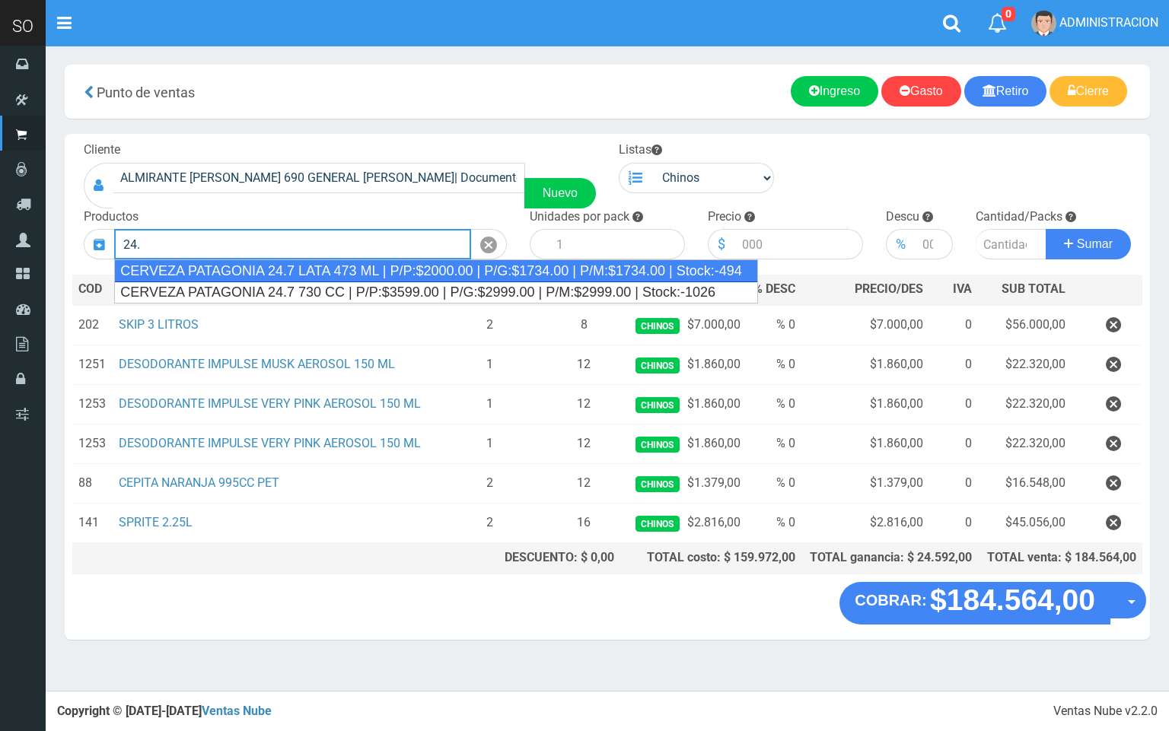
click at [309, 274] on div "CERVEZA PATAGONIA 24.7 LATA 473 ML | P/P:$2000.00 | P/G:$1734.00 | P/M:$1734.00…" at bounding box center [436, 270] width 644 height 23
type input "CERVEZA PATAGONIA 24.7 LATA 473 ML | P/P:$2000.00 | P/G:$1734.00 | P/M:$1734.00…"
type input "24"
type input "2000.00"
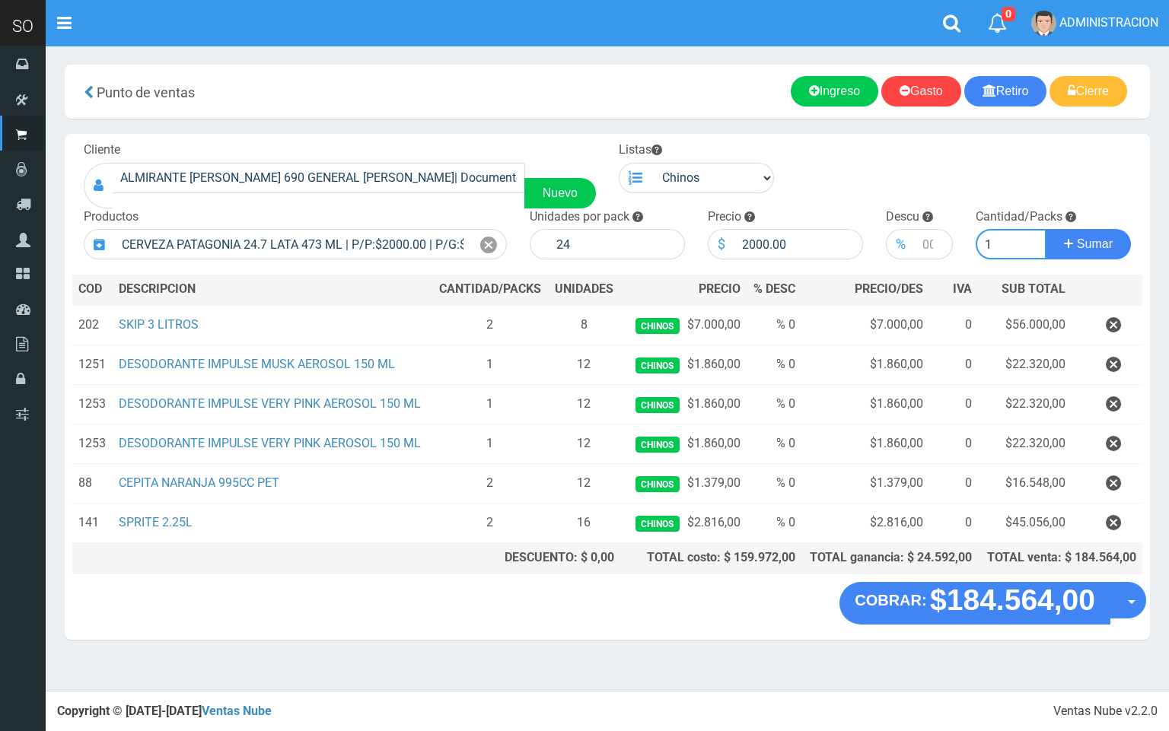
type input "1"
click at [1046, 229] on button "Sumar" at bounding box center [1088, 244] width 85 height 30
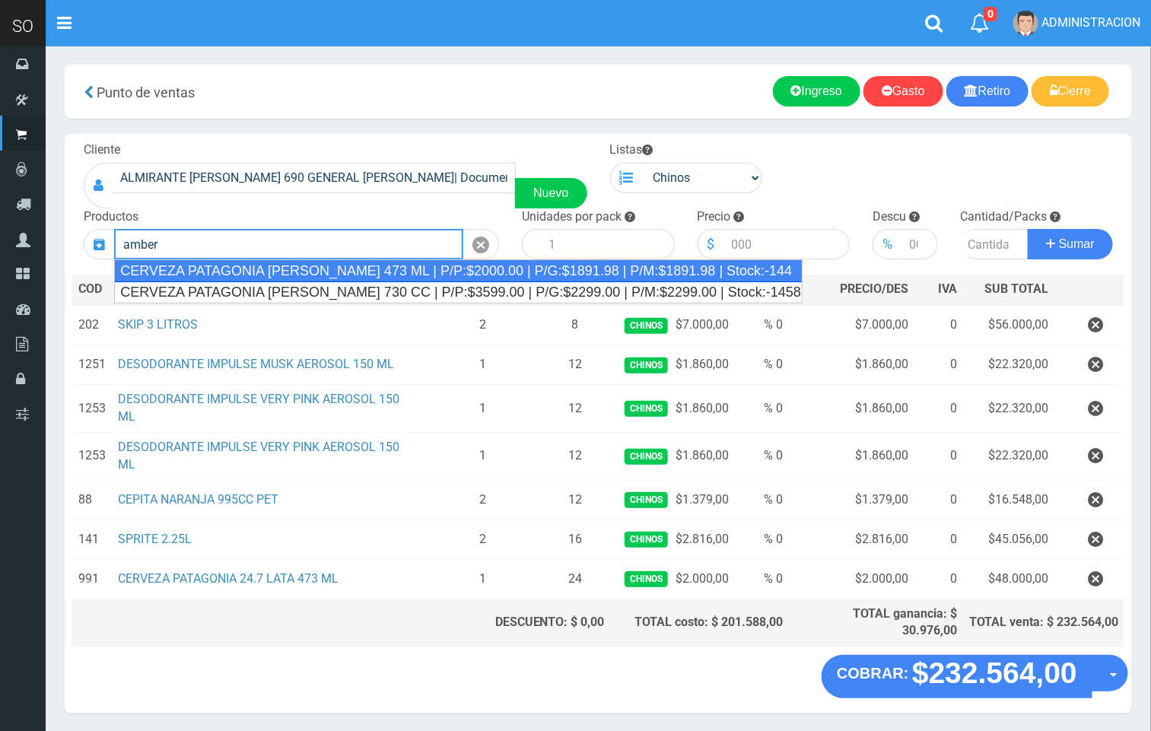
click at [457, 269] on div "CERVEZA PATAGONIA AMBER LATA 473 ML | P/P:$2000.00 | P/G:$1891.98 | P/M:$1891.9…" at bounding box center [458, 270] width 689 height 23
type input "CERVEZA PATAGONIA AMBER LATA 473 ML | P/P:$2000.00 | P/G:$1891.98 | P/M:$1891.9…"
type input "24"
type input "2000.00"
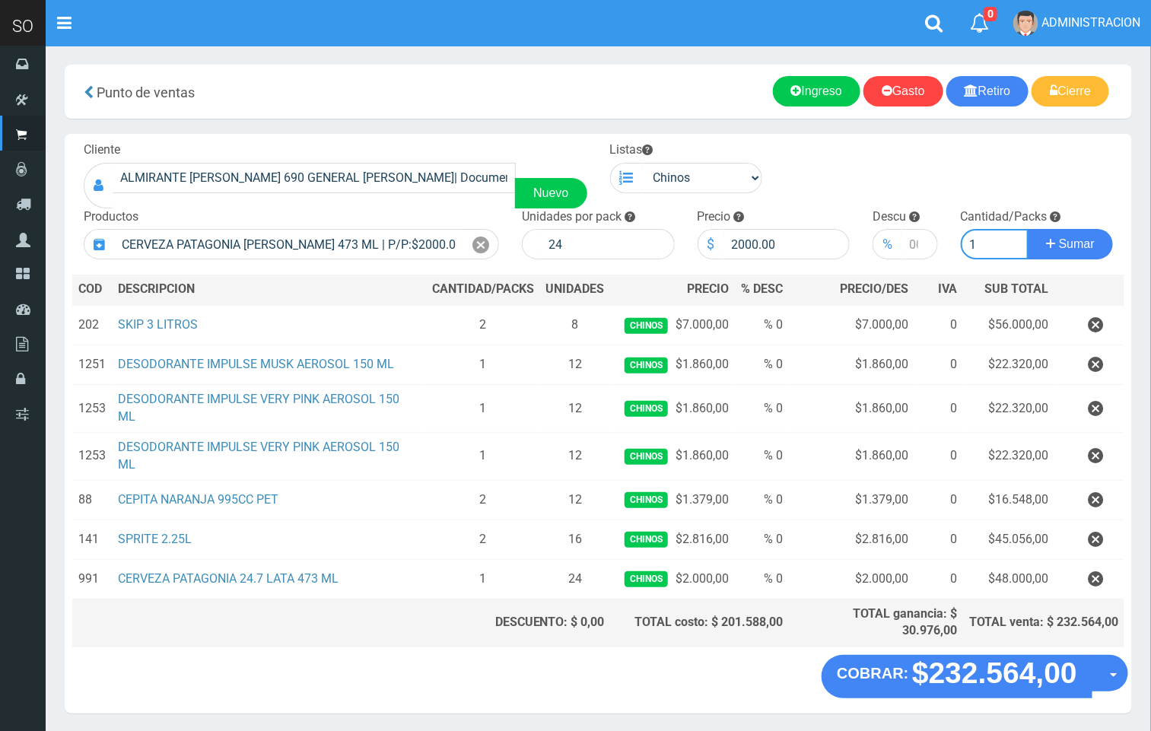
type input "1"
click at [1028, 229] on button "Sumar" at bounding box center [1070, 244] width 85 height 30
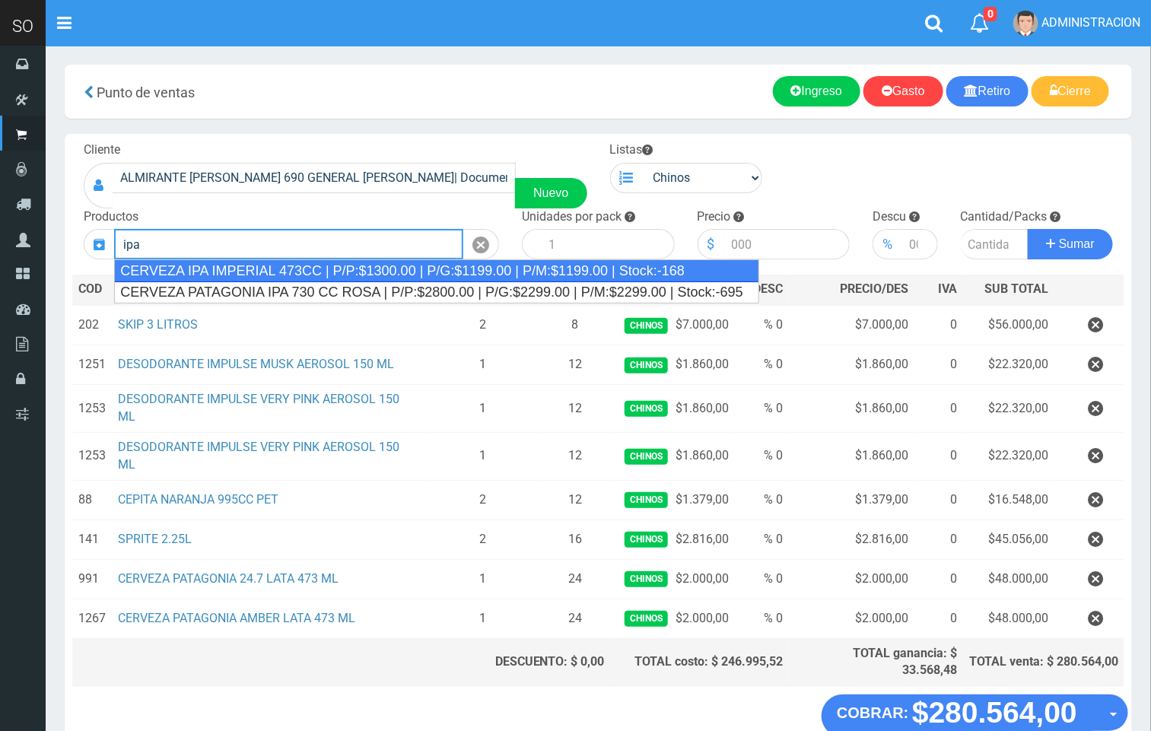
click at [336, 272] on div "CERVEZA IPA IMPERIAL 473CC | P/P:$1300.00 | P/G:$1199.00 | P/M:$1199.00 | Stock…" at bounding box center [436, 270] width 645 height 23
type input "CERVEZA IPA IMPERIAL 473CC | P/P:$1300.00 | P/G:$1199.00 | P/M:$1199.00 | Stock…"
type input "24"
type input "1300.00"
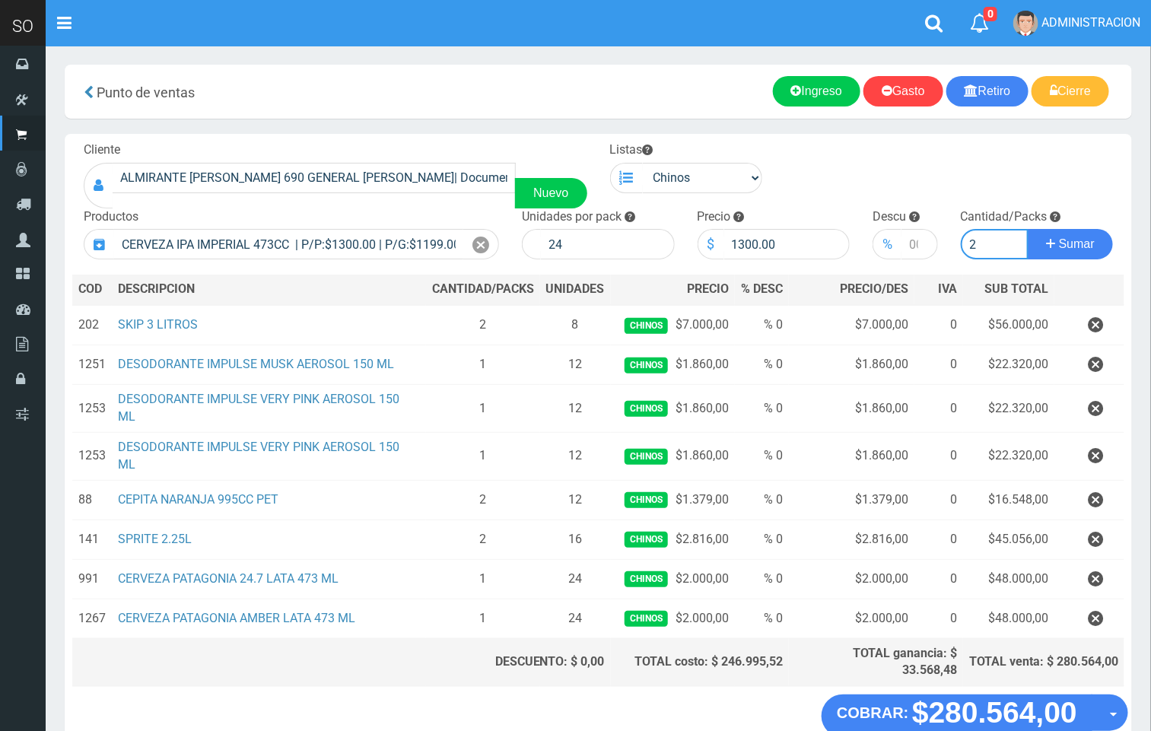
type input "2"
click at [1028, 229] on button "Sumar" at bounding box center [1070, 244] width 85 height 30
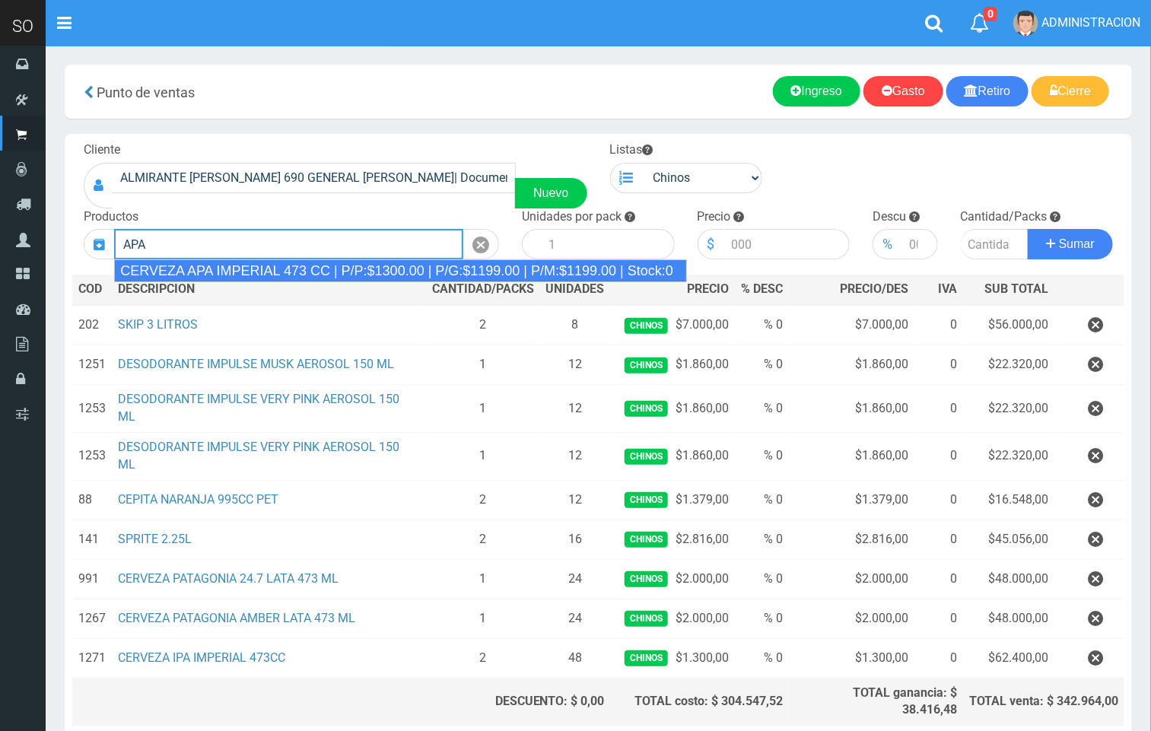
click at [292, 272] on div "CERVEZA APA IMPERIAL 473 CC | P/P:$1300.00 | P/G:$1199.00 | P/M:$1199.00 | Stoc…" at bounding box center [400, 270] width 573 height 23
type input "CERVEZA APA IMPERIAL 473 CC | P/P:$1300.00 | P/G:$1199.00 | P/M:$1199.00 | Stoc…"
type input "24"
type input "1300.00"
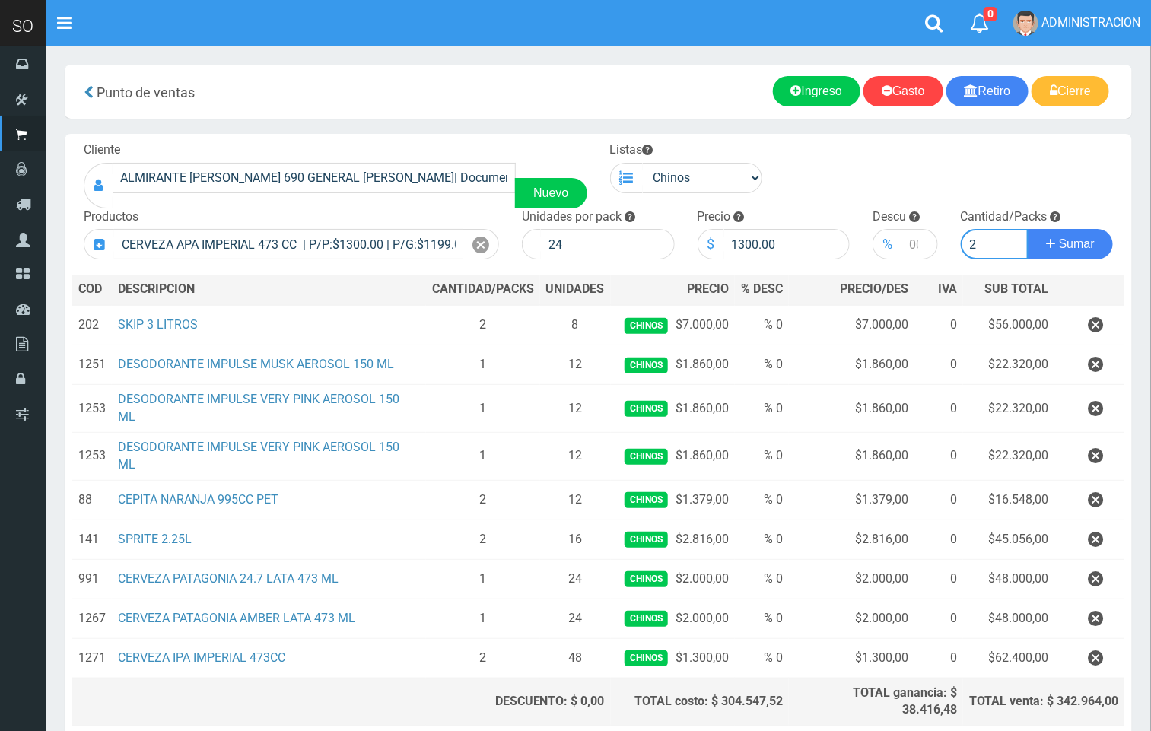
type input "2"
click at [1028, 229] on button "Sumar" at bounding box center [1070, 244] width 85 height 30
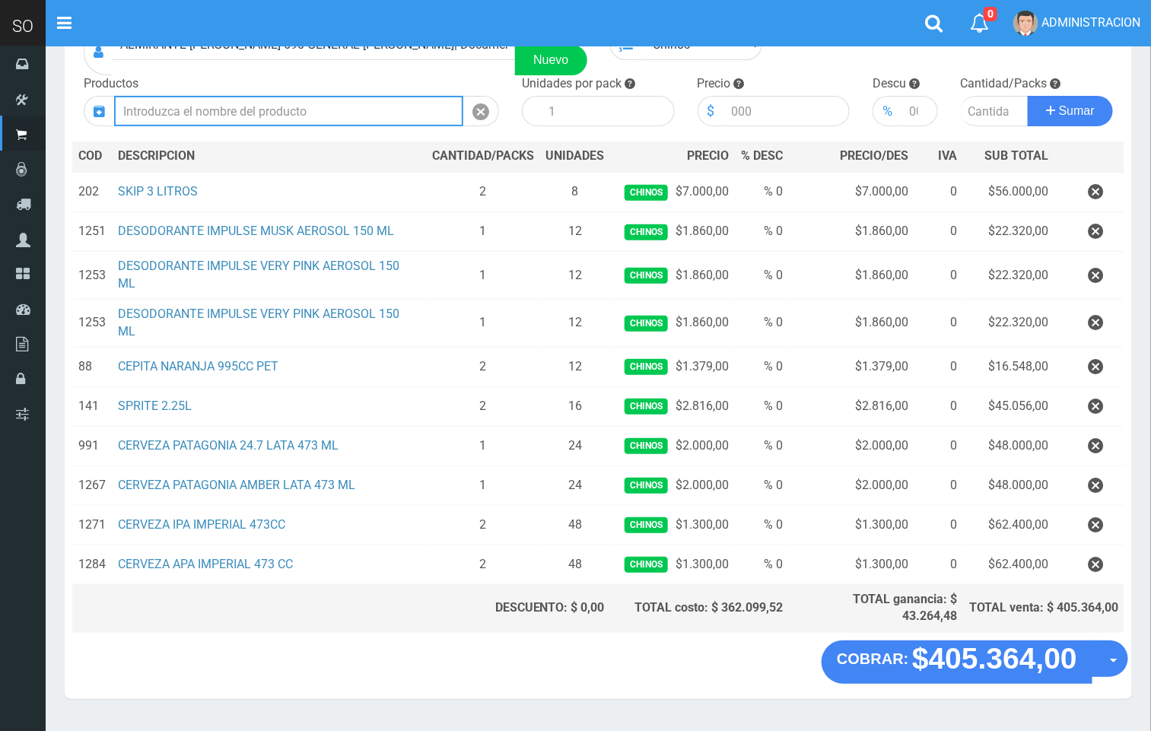
scroll to position [139, 0]
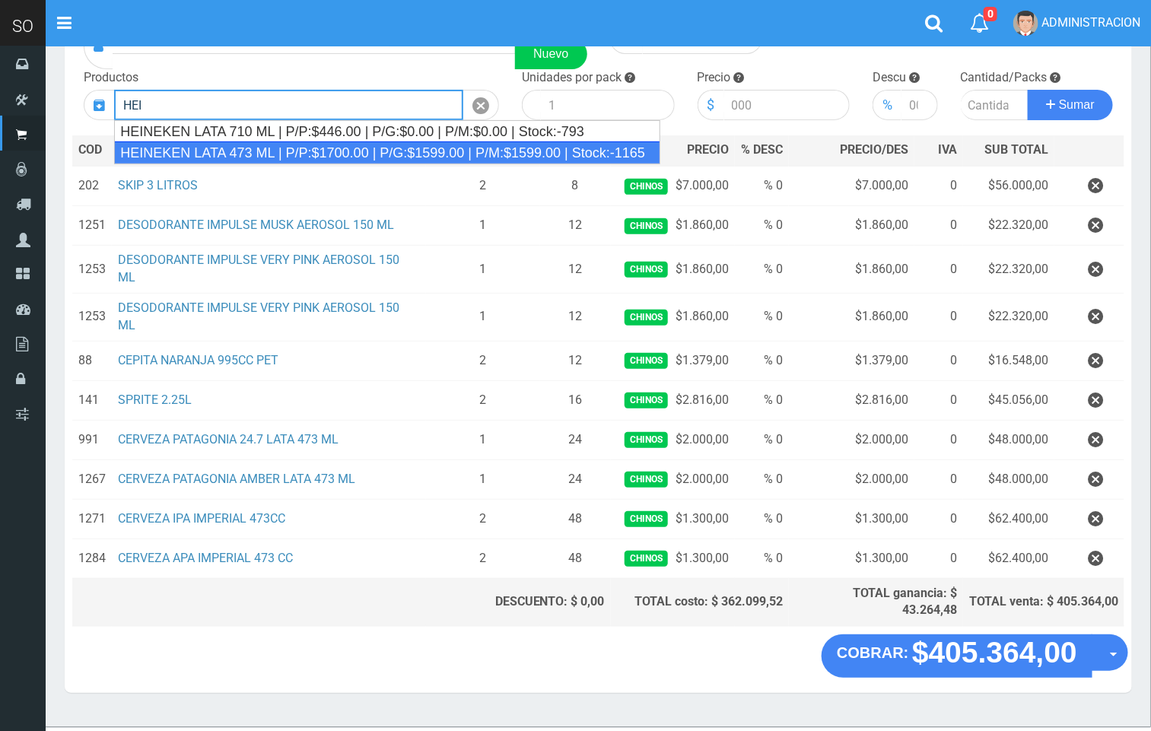
click at [350, 153] on div "HEINEKEN LATA 473 ML | P/P:$1700.00 | P/G:$1599.00 | P/M:$1599.00 | Stock:-1165" at bounding box center [387, 153] width 546 height 23
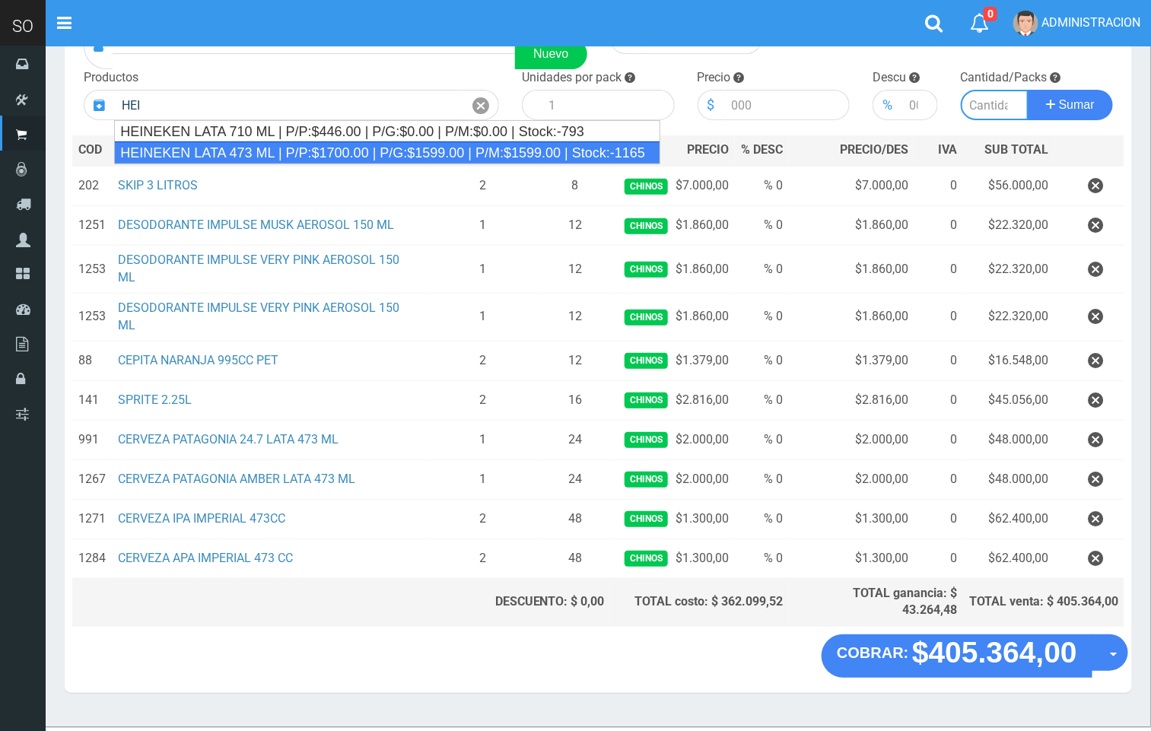
type input "HEINEKEN LATA 473 ML | P/P:$1700.00 | P/G:$1599.00 | P/M:$1599.00 | Stock:-1165"
type input "24"
type input "1700.00"
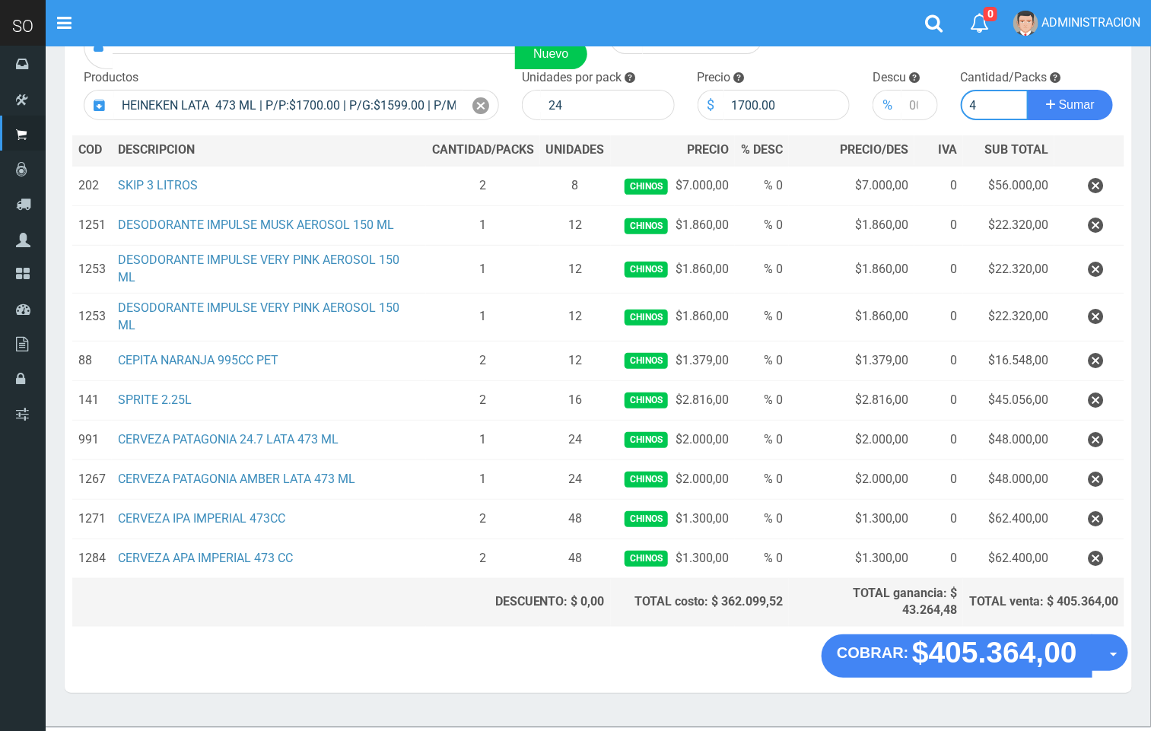
type input "4"
click at [1028, 90] on button "Sumar" at bounding box center [1070, 105] width 85 height 30
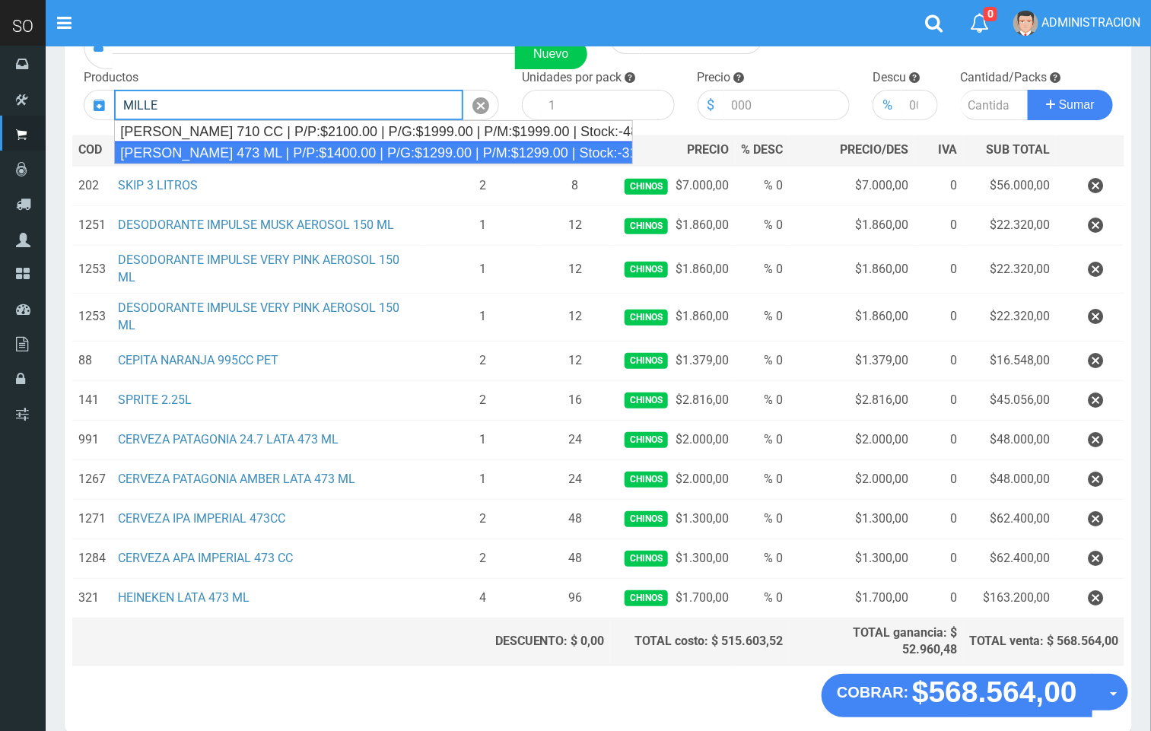
click at [266, 147] on div "MILLER LATA 473 ML | P/P:$1400.00 | P/G:$1299.00 | P/M:$1299.00 | Stock:-310" at bounding box center [373, 153] width 519 height 23
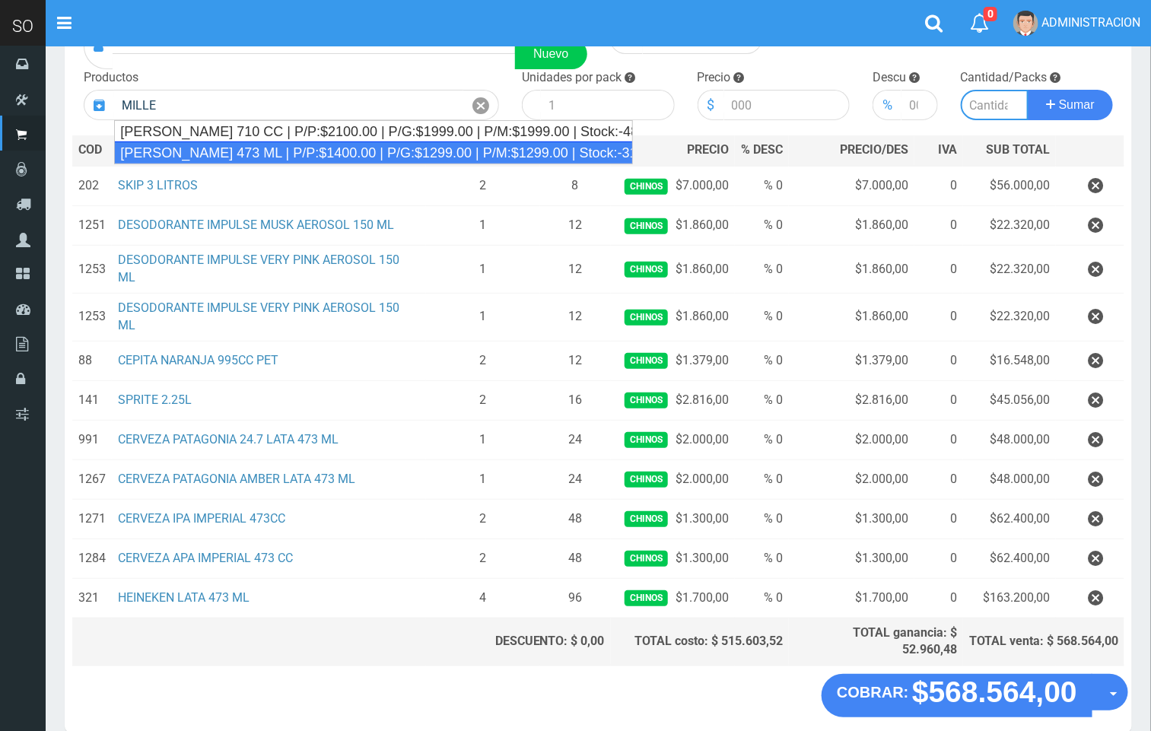
type input "MILLER LATA 473 ML | P/P:$1400.00 | P/G:$1299.00 | P/M:$1299.00 | Stock:-310"
type input "24"
type input "1400.00"
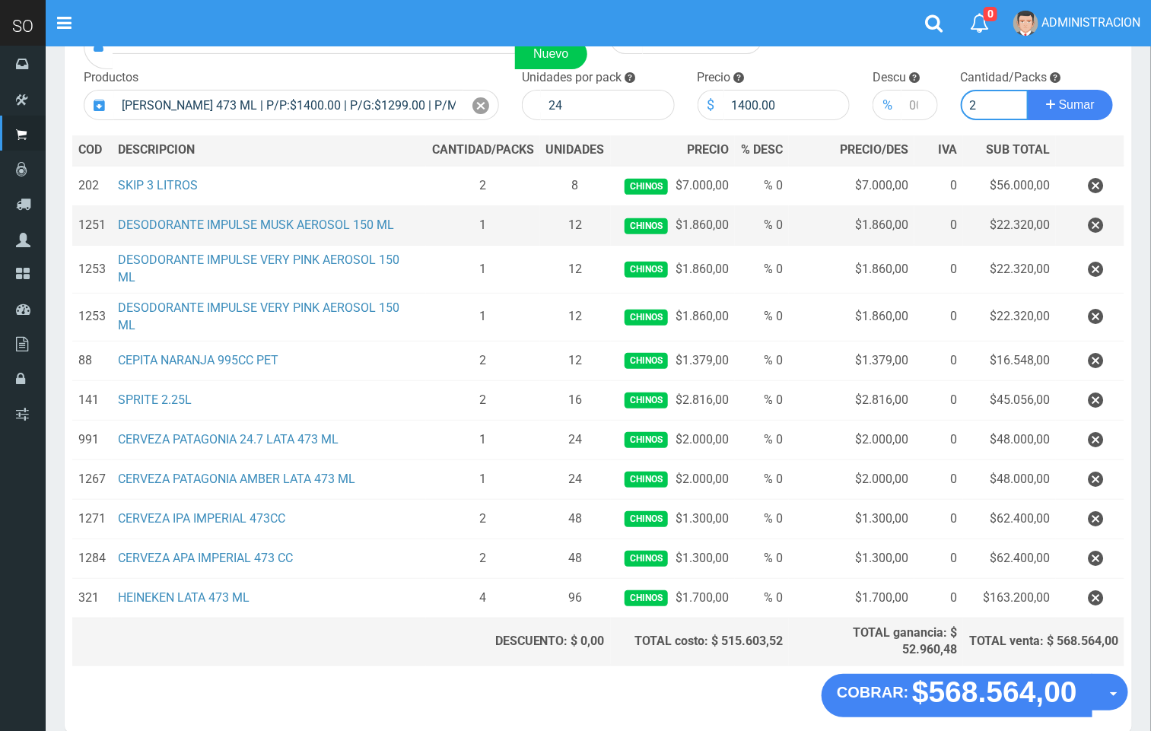
type input "2"
click at [1028, 90] on button "Sumar" at bounding box center [1070, 105] width 85 height 30
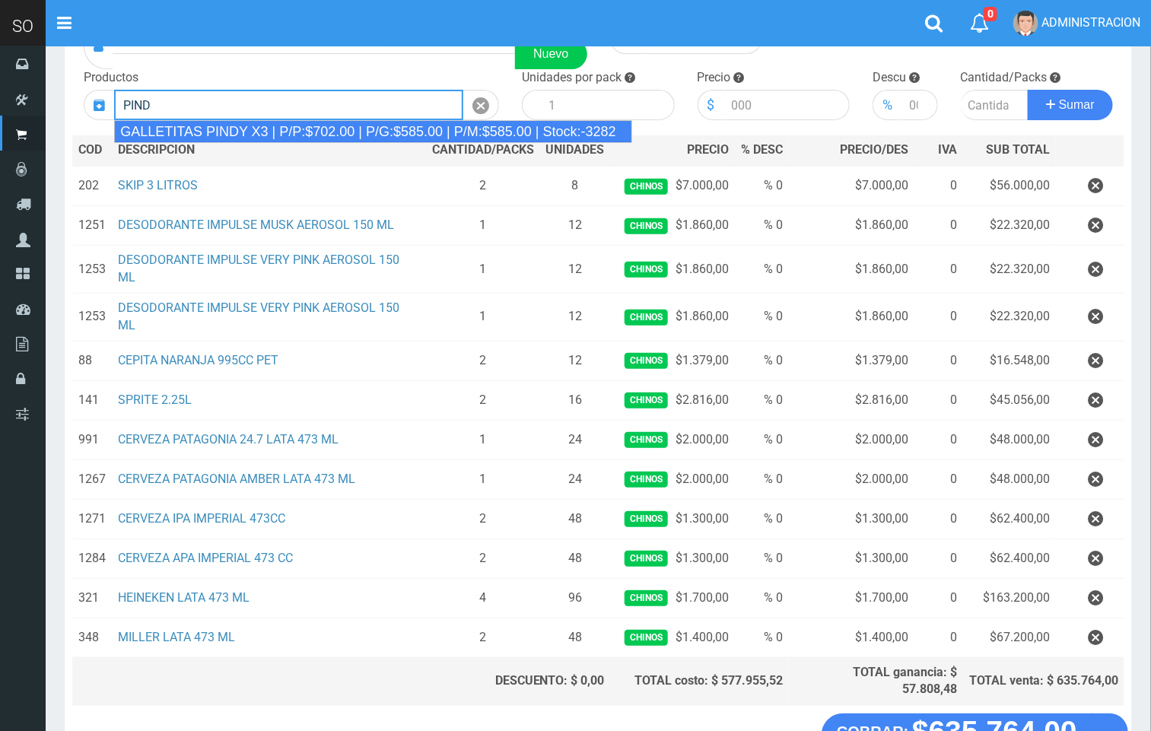
click at [361, 128] on div "GALLETITAS PINDY X3 | P/P:$702.00 | P/G:$585.00 | P/M:$585.00 | Stock:-3282" at bounding box center [373, 131] width 518 height 23
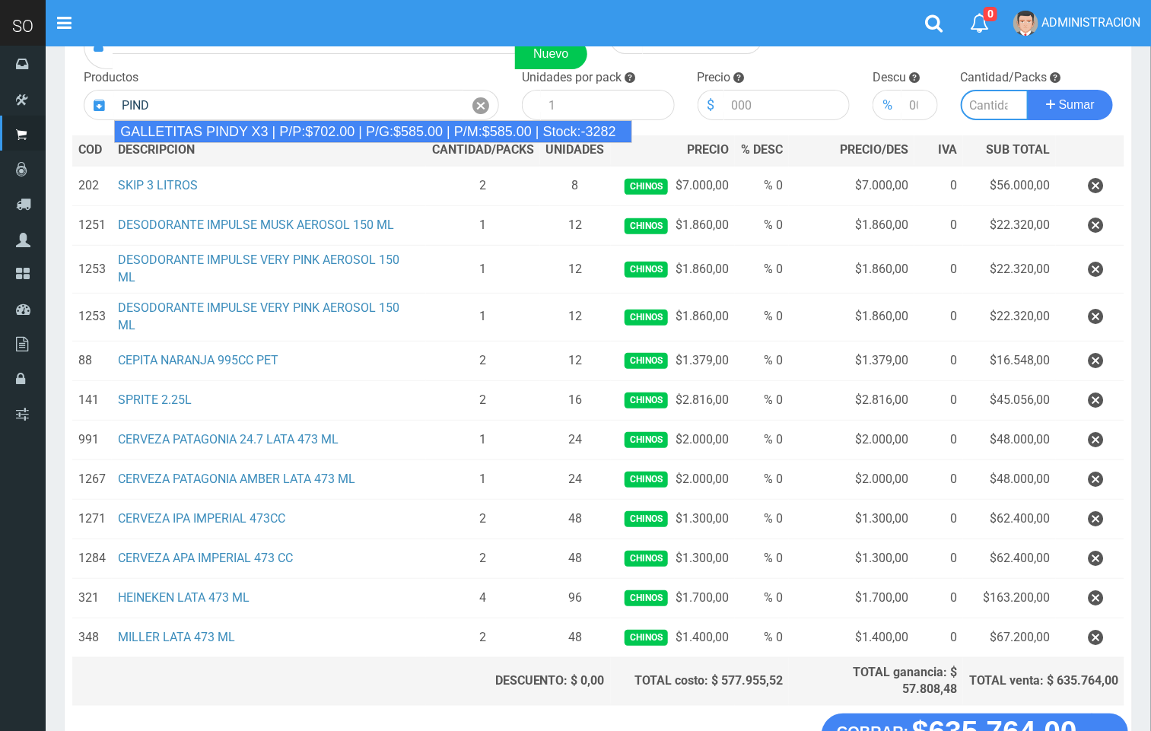
type input "GALLETITAS PINDY X3 | P/P:$702.00 | P/G:$585.00 | P/M:$585.00 | Stock:-3282"
type input "12"
type input "702.00"
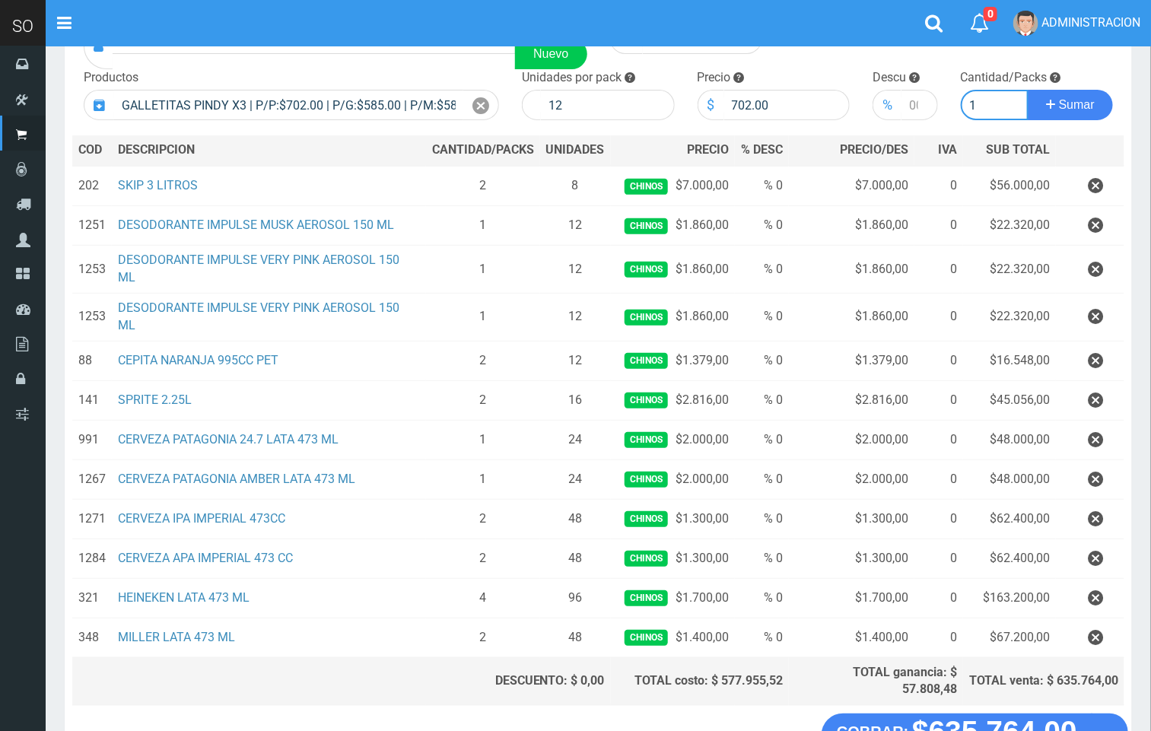
type input "1"
click at [1028, 90] on button "Sumar" at bounding box center [1070, 105] width 85 height 30
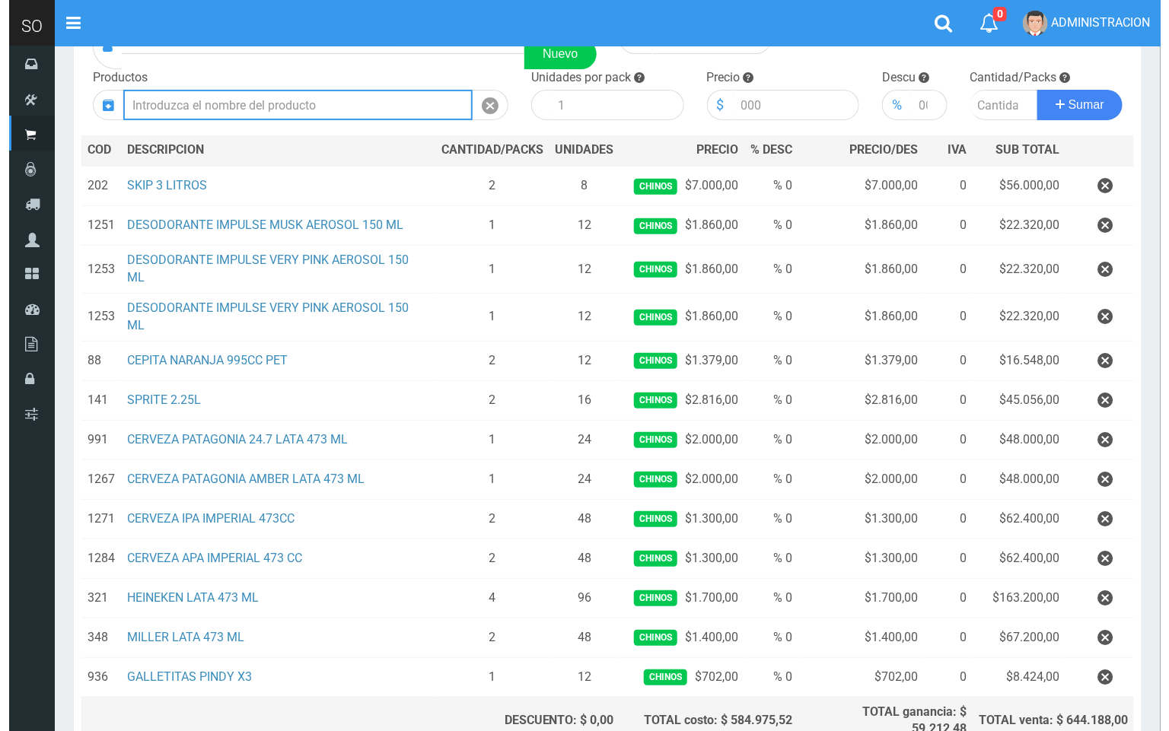
scroll to position [259, 0]
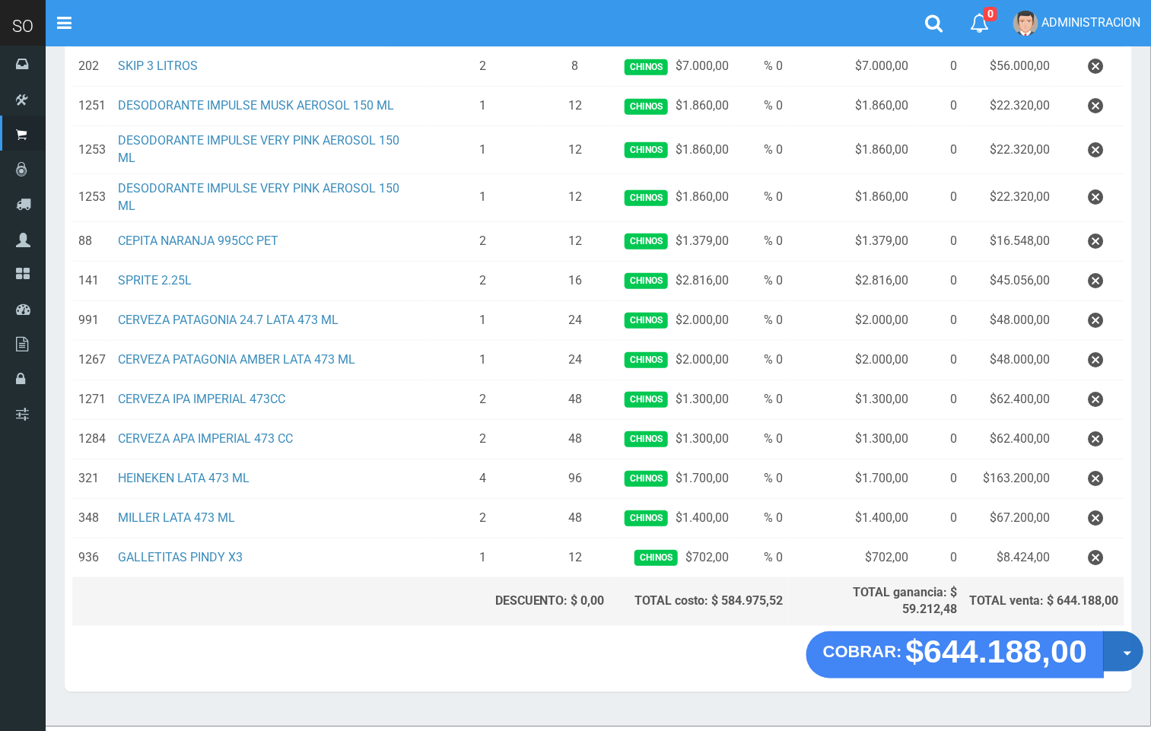
click at [1132, 632] on button "Opciones" at bounding box center [1123, 652] width 40 height 40
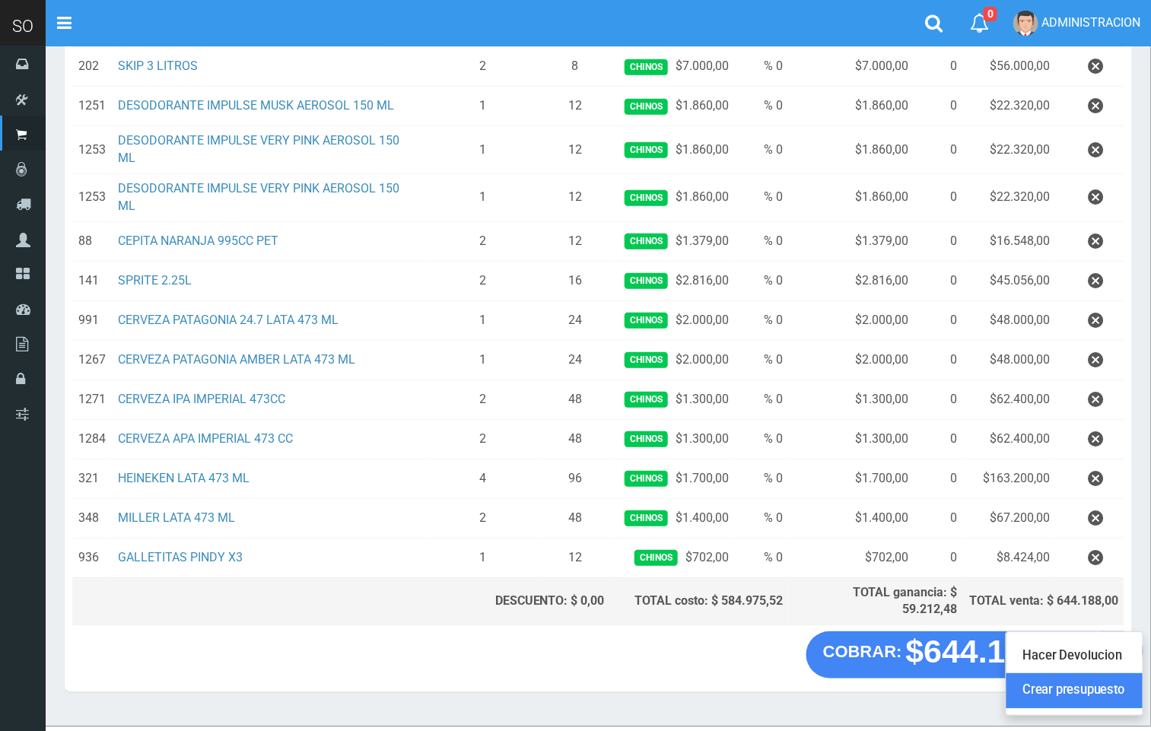
click at [1110, 674] on link "Crear presupuesto" at bounding box center [1075, 691] width 136 height 35
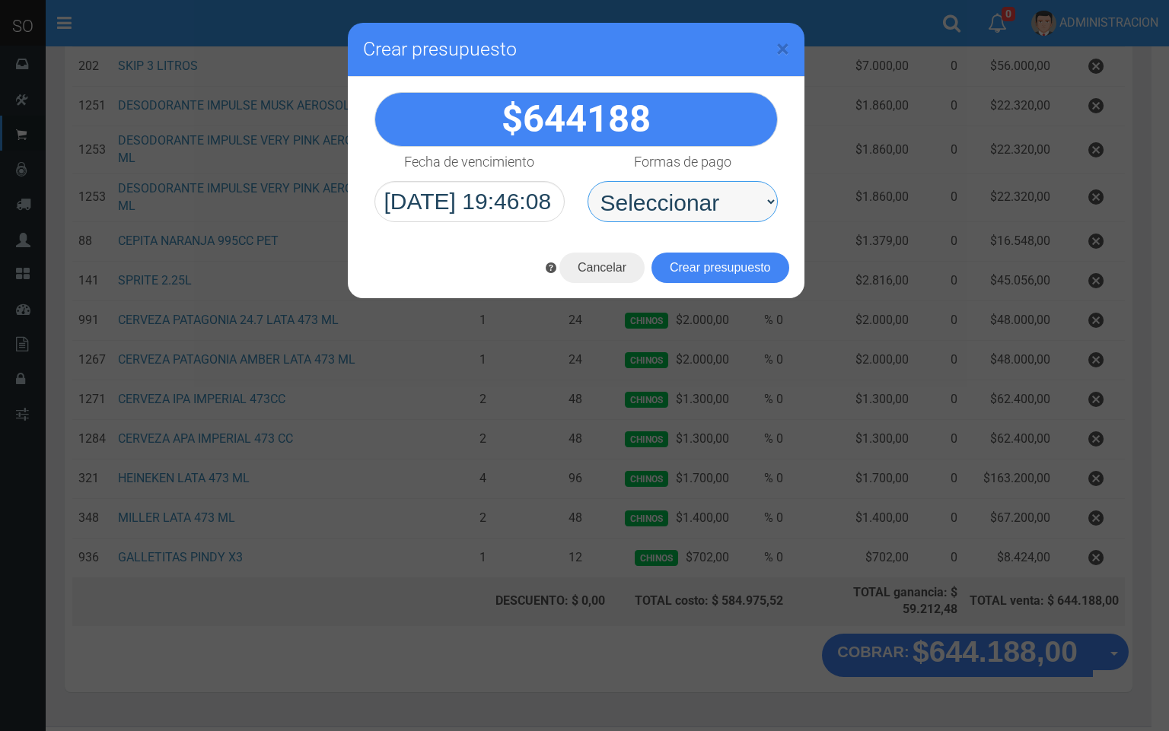
drag, startPoint x: 640, startPoint y: 192, endPoint x: 647, endPoint y: 203, distance: 13.3
click at [642, 193] on select "Seleccionar Efectivo Tarjeta de Crédito Depósito Débito" at bounding box center [682, 201] width 190 height 41
select select "Efectivo"
click at [587, 182] on select "Seleccionar Efectivo Tarjeta de Crédito Depósito Débito" at bounding box center [682, 201] width 190 height 41
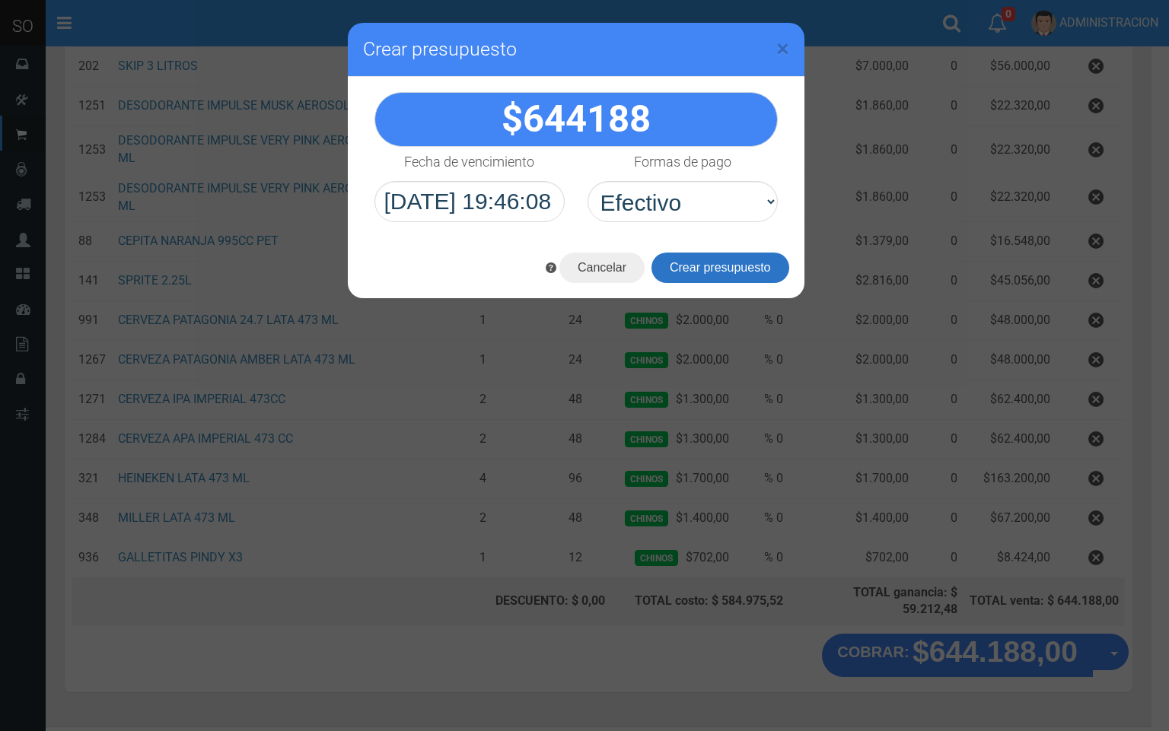
click at [692, 261] on button "Crear presupuesto" at bounding box center [720, 268] width 138 height 30
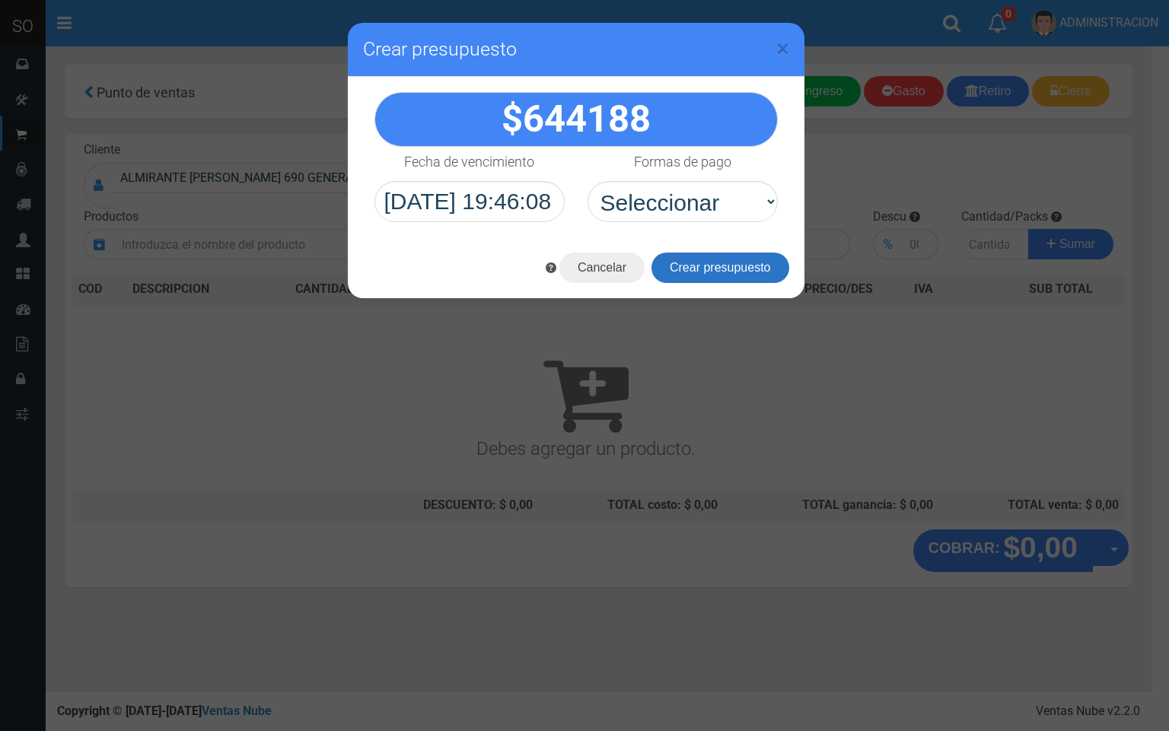
scroll to position [0, 0]
click at [781, 48] on span "×" at bounding box center [782, 48] width 13 height 29
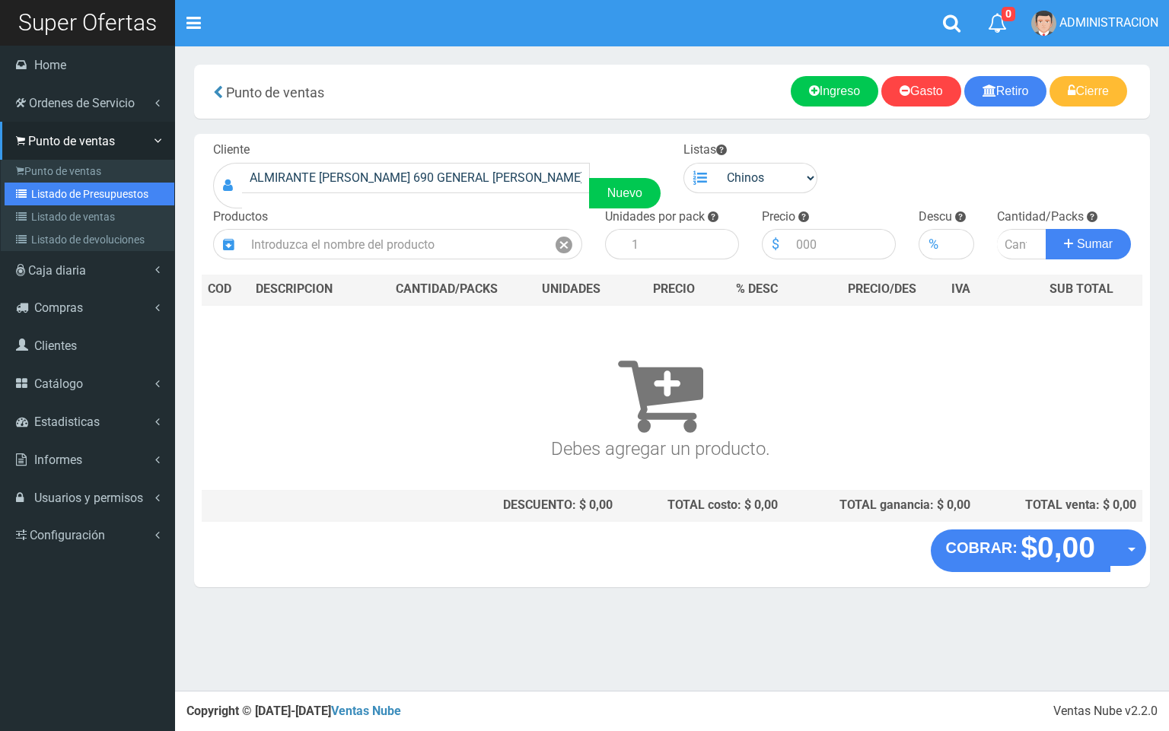
drag, startPoint x: 78, startPoint y: 188, endPoint x: 87, endPoint y: 186, distance: 8.7
click at [80, 186] on link "Listado de Presupuestos" at bounding box center [90, 194] width 170 height 23
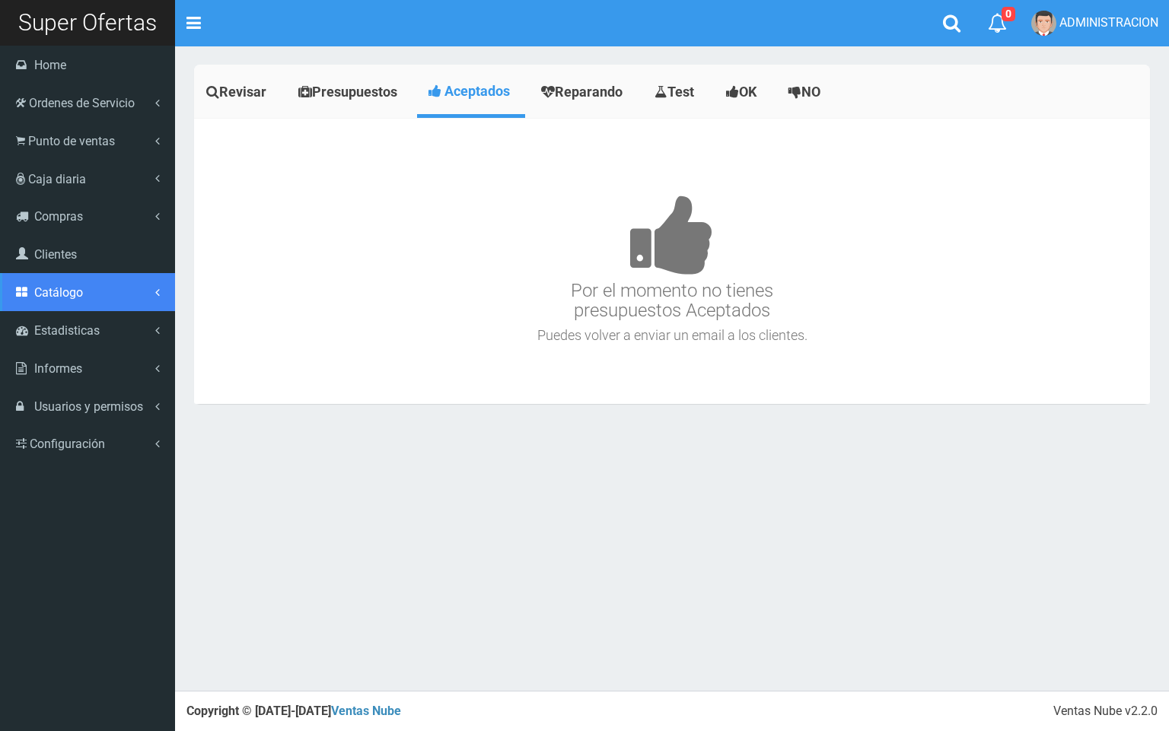
click at [69, 299] on span "Catálogo" at bounding box center [58, 292] width 49 height 14
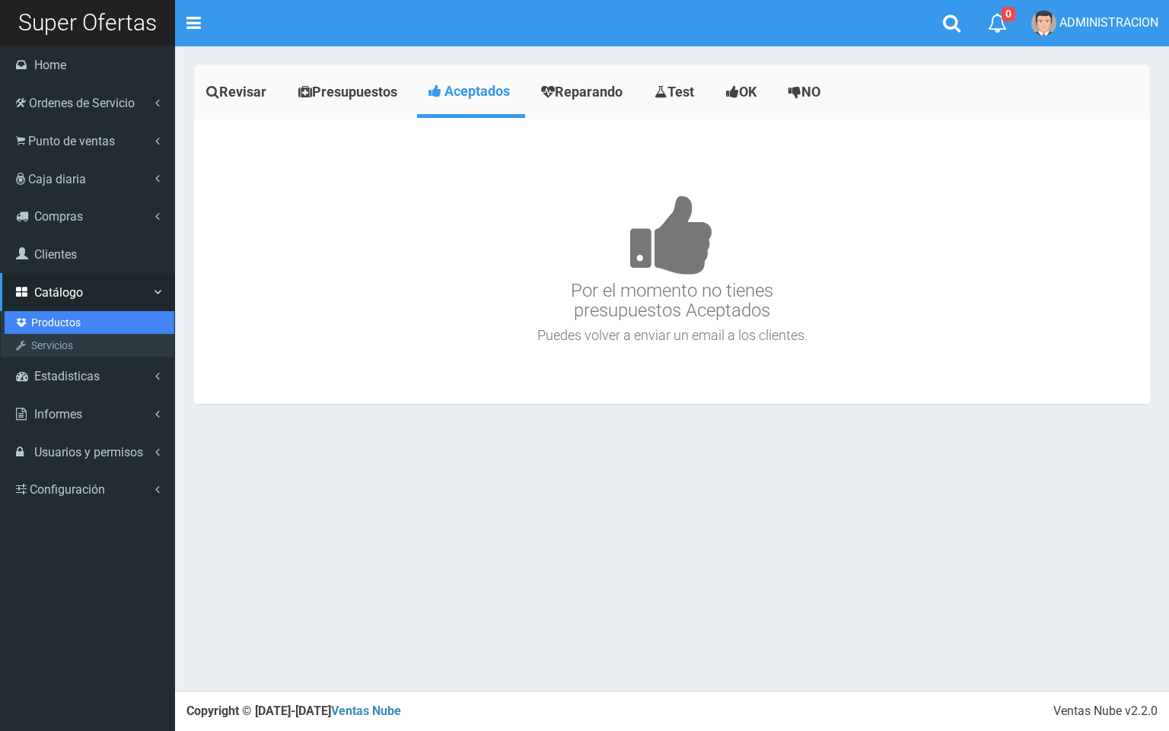
click at [69, 315] on link "Productos" at bounding box center [90, 322] width 170 height 23
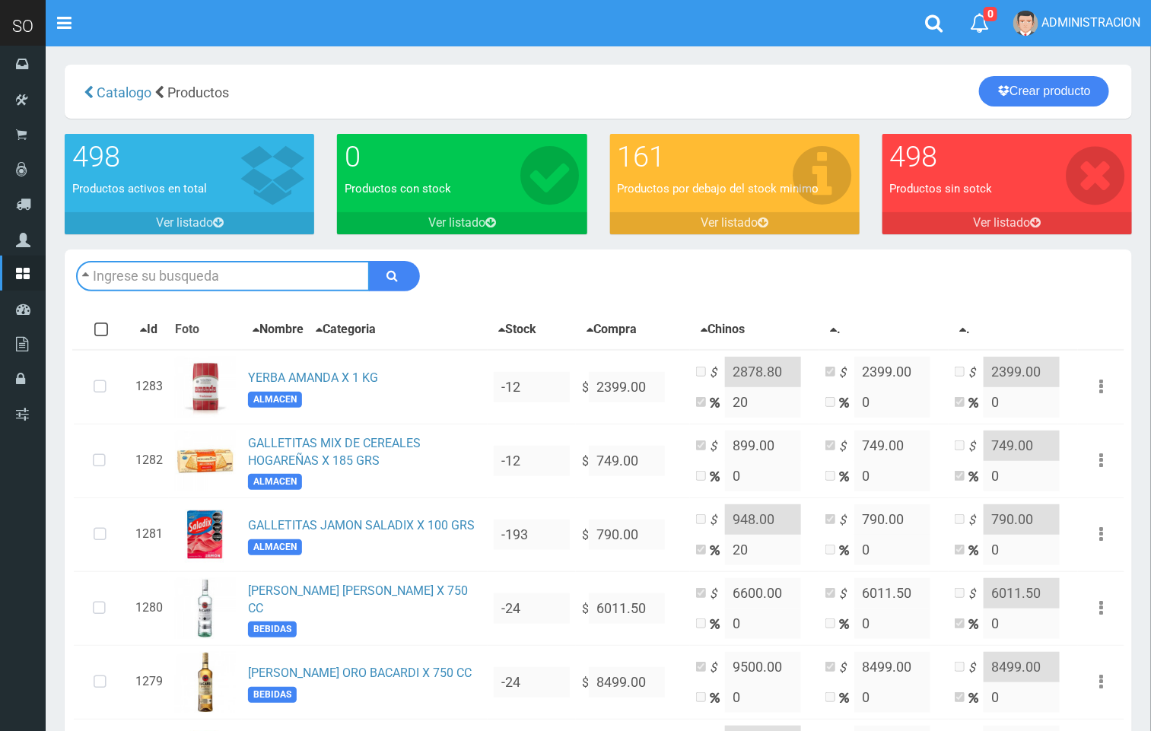
click at [311, 268] on input "text" at bounding box center [223, 276] width 294 height 30
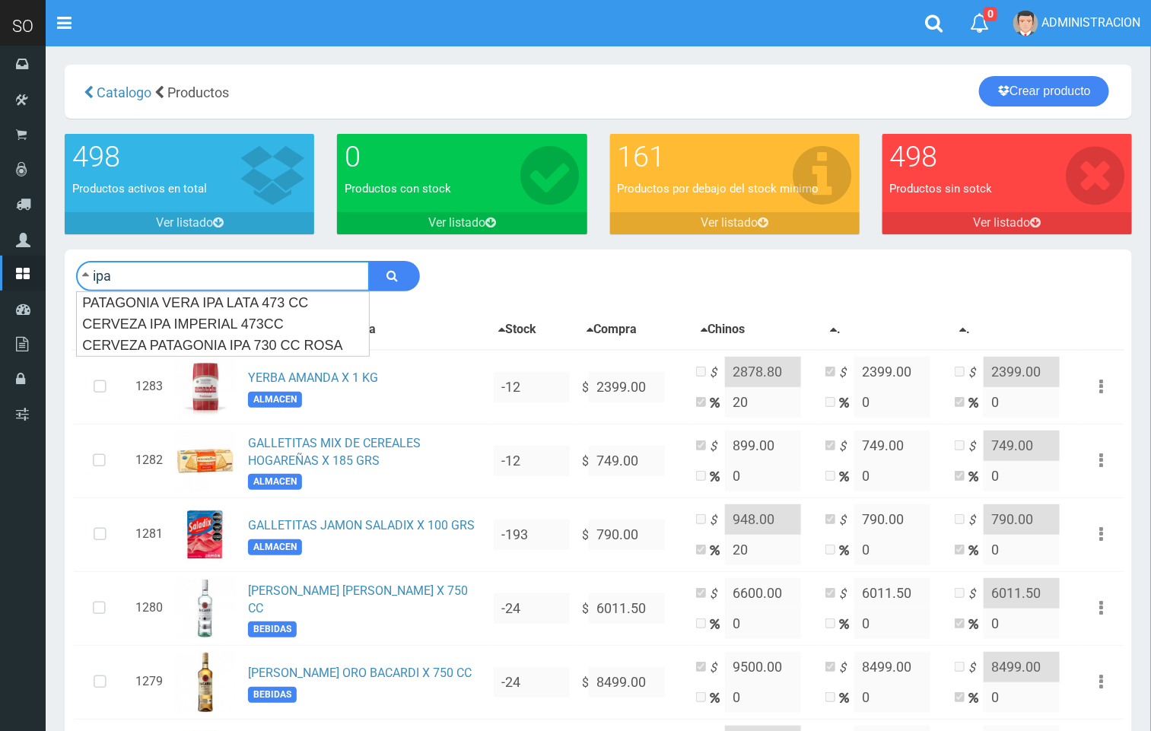
type input "ipa"
click at [369, 261] on button "submit" at bounding box center [394, 276] width 51 height 30
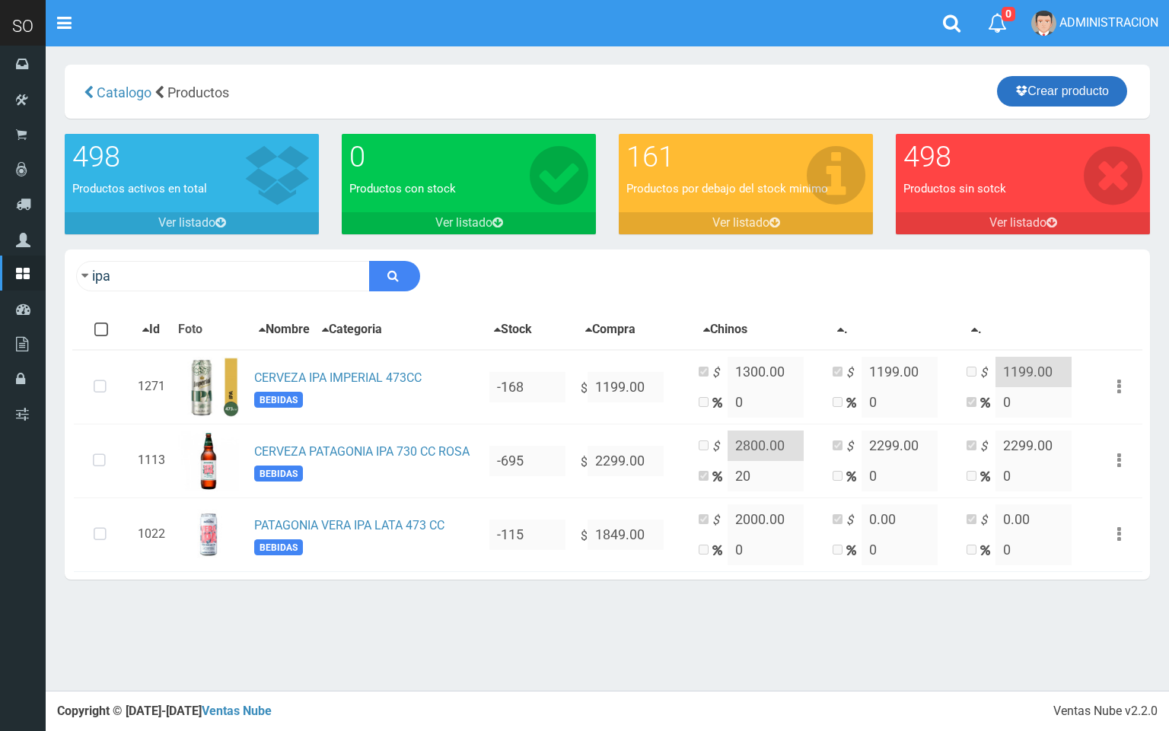
click at [1015, 91] on icon at bounding box center [1021, 90] width 12 height 21
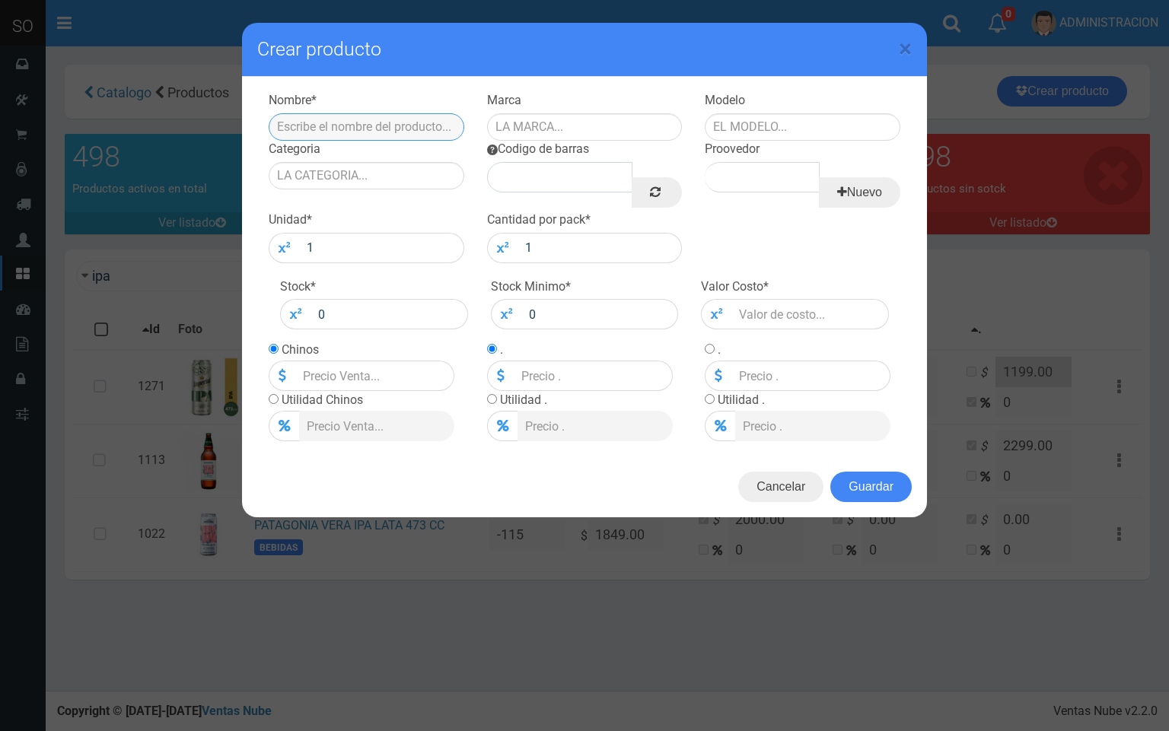
click at [304, 121] on input "text" at bounding box center [367, 126] width 196 height 27
type input "c"
type input "CERVEZA APA IMPERIAL 473 CC"
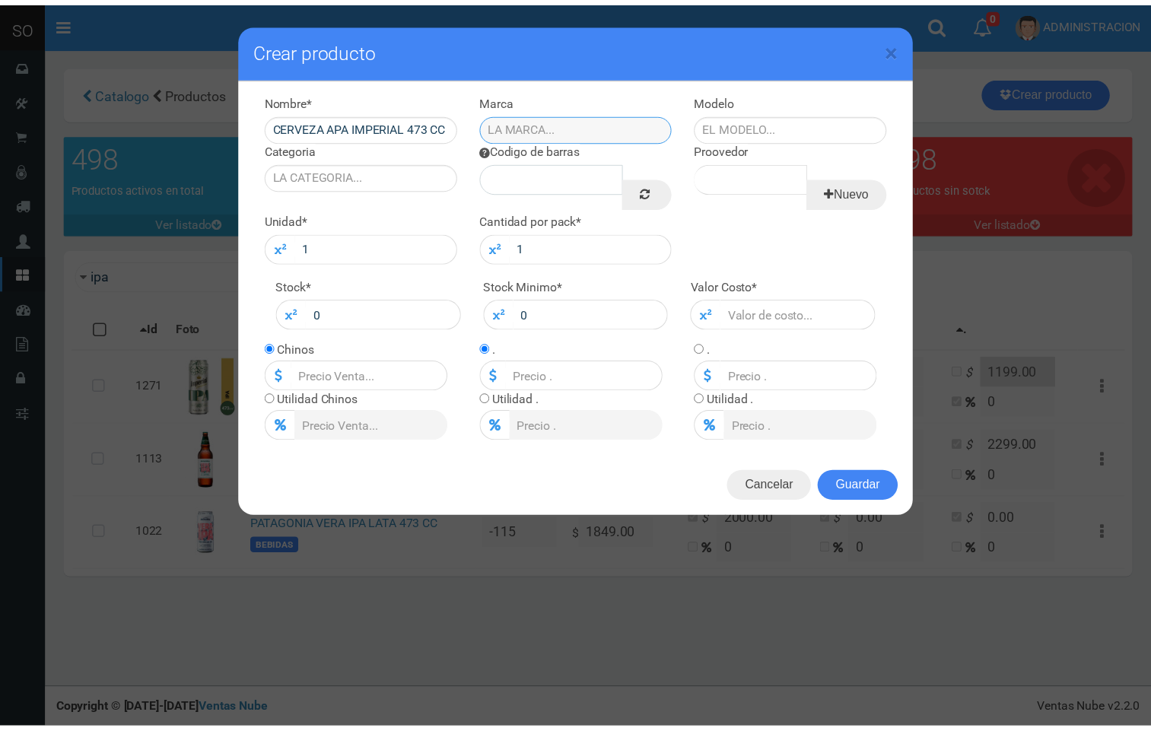
scroll to position [0, 0]
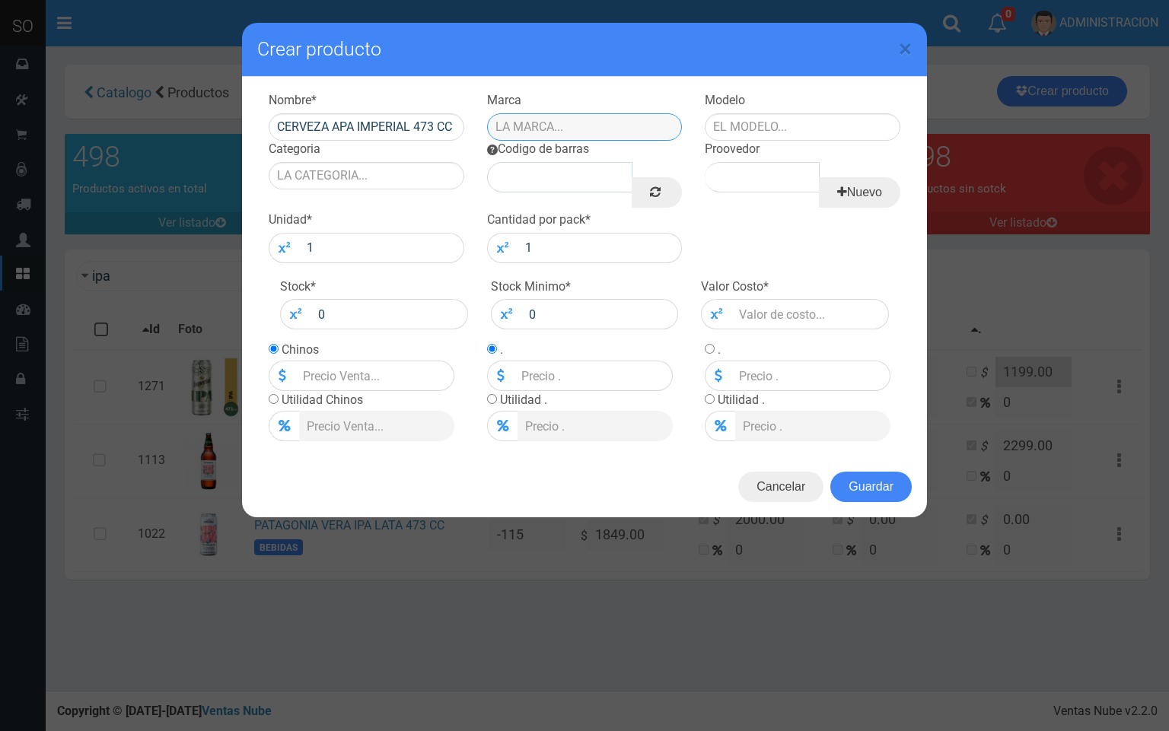
click at [603, 121] on input "text" at bounding box center [585, 126] width 196 height 27
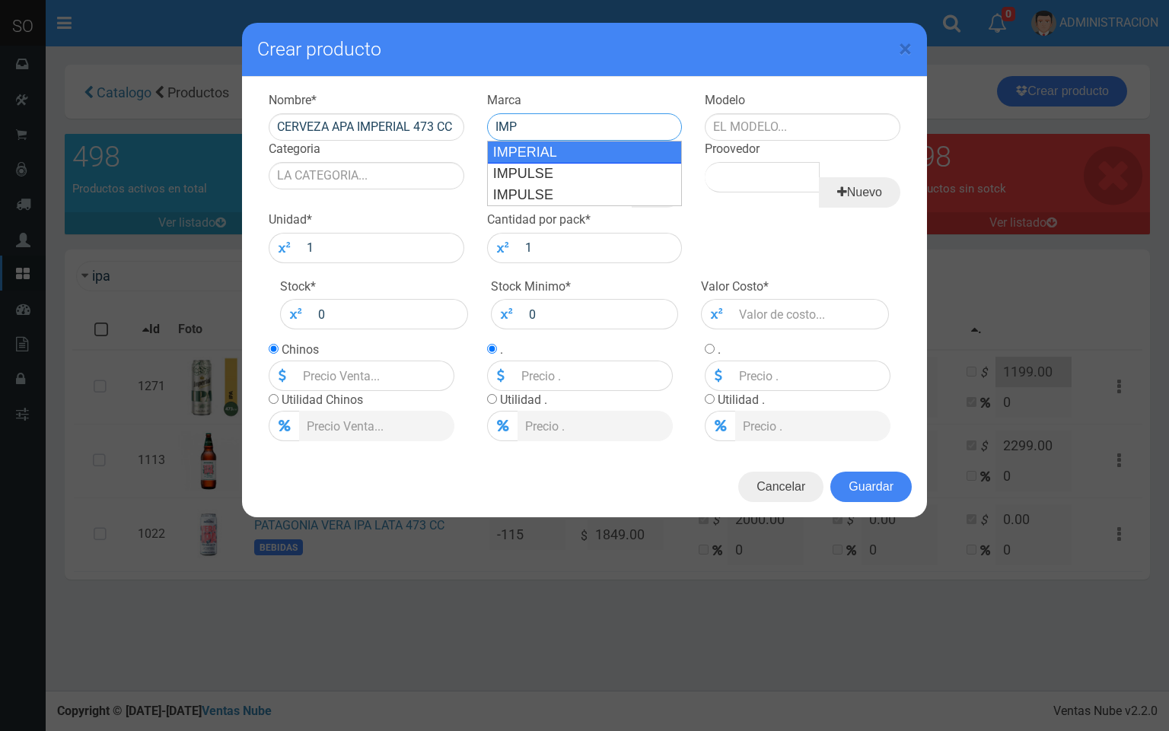
click at [530, 158] on div "IMPERIAL" at bounding box center [585, 152] width 196 height 23
type input "IMPERIAL"
click at [825, 142] on div "Proovedor Nuevo" at bounding box center [802, 174] width 218 height 67
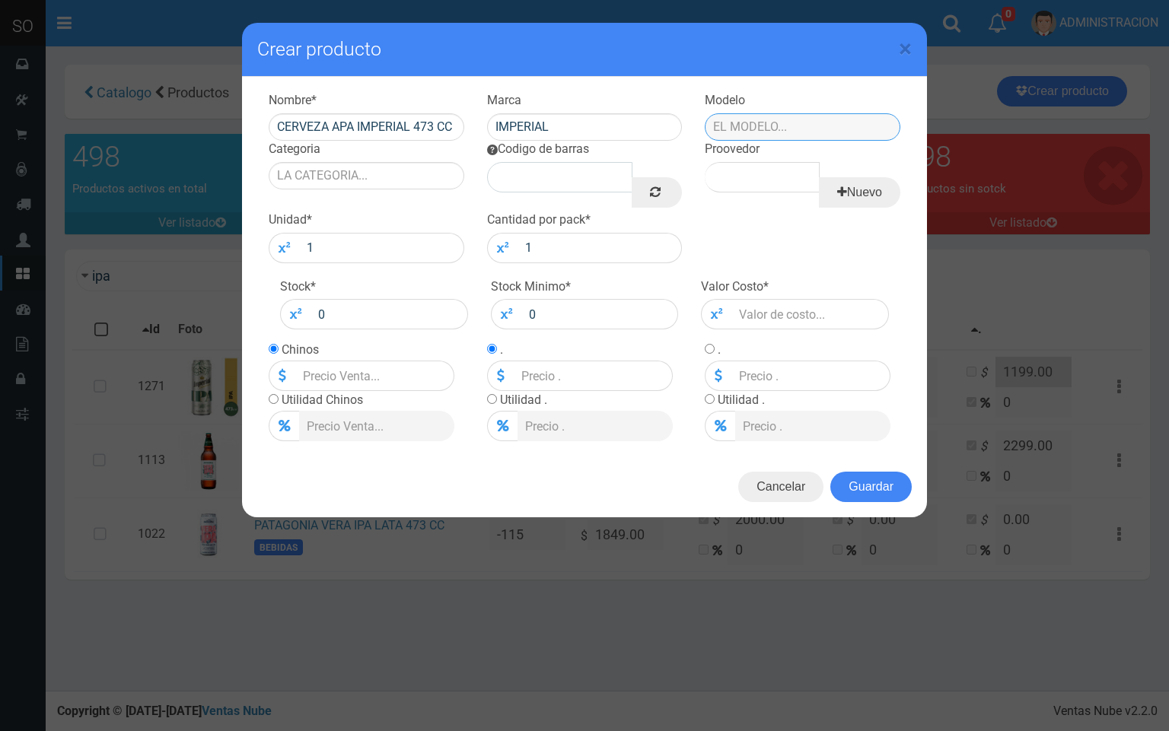
click at [816, 126] on input "text" at bounding box center [803, 126] width 196 height 27
drag, startPoint x: 804, startPoint y: 155, endPoint x: 580, endPoint y: 151, distance: 223.8
click at [797, 155] on div "PACK" at bounding box center [803, 152] width 196 height 23
type input "PACK"
click at [379, 177] on input "Categoria" at bounding box center [367, 175] width 196 height 27
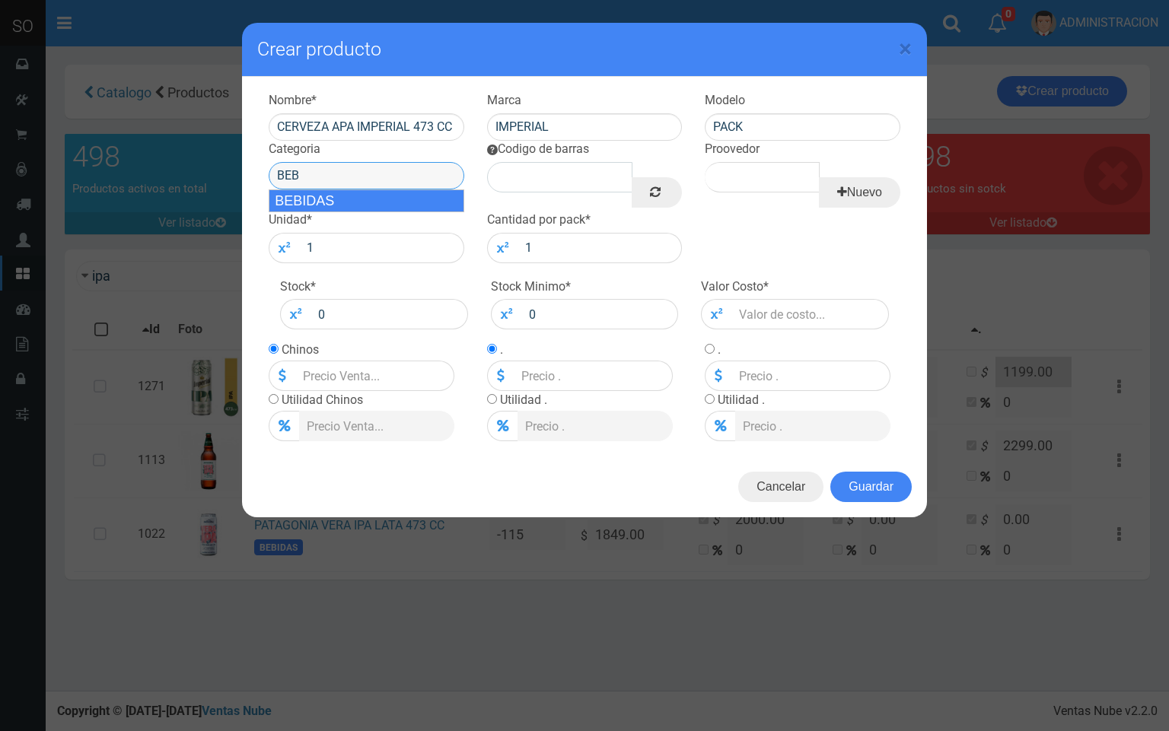
drag, startPoint x: 377, startPoint y: 199, endPoint x: 448, endPoint y: 185, distance: 72.8
click at [380, 197] on div "BEBIDAS" at bounding box center [367, 200] width 196 height 23
type input "BEBIDAS"
click at [662, 186] on link at bounding box center [657, 192] width 50 height 30
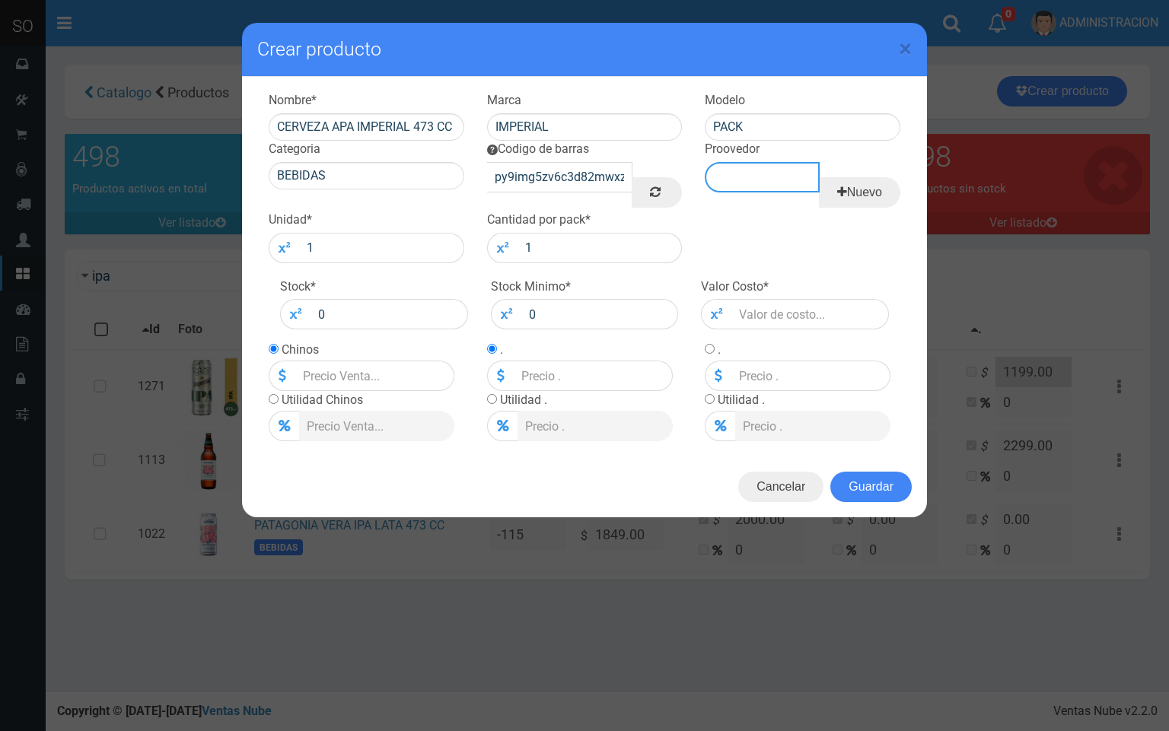
click at [742, 164] on input "Proovedor" at bounding box center [762, 177] width 114 height 30
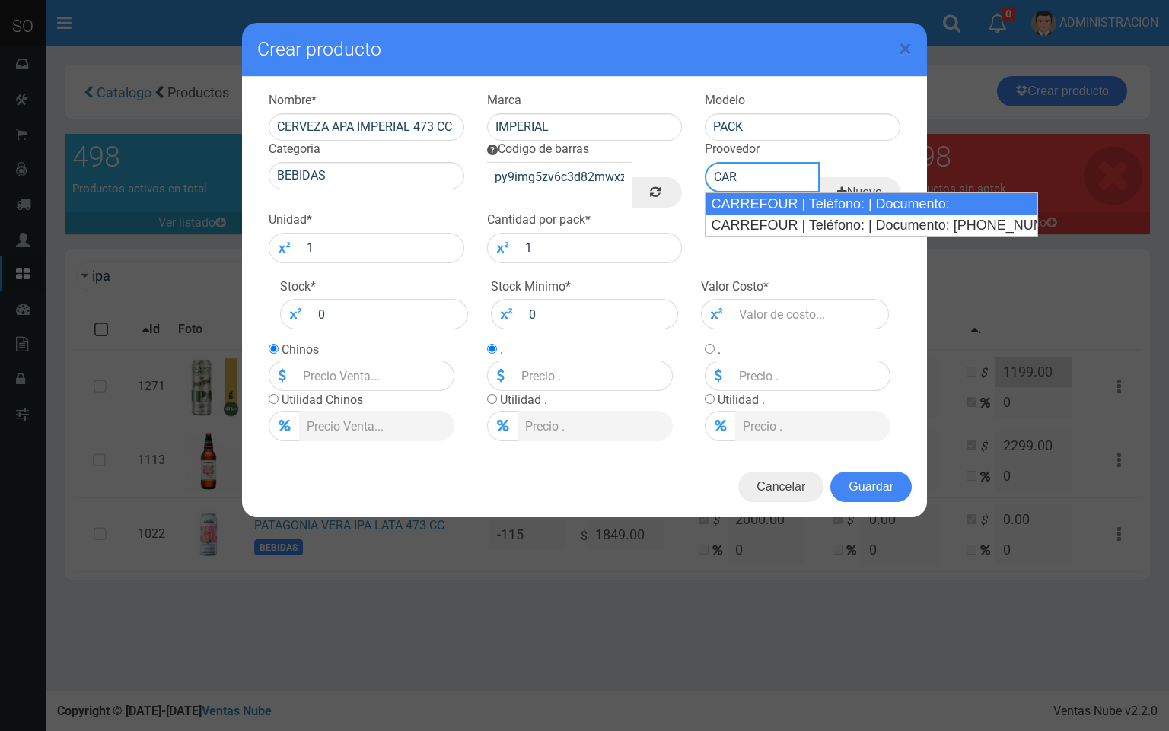
click at [765, 199] on div "CARREFOUR | Teléfono: | Documento:" at bounding box center [871, 204] width 333 height 23
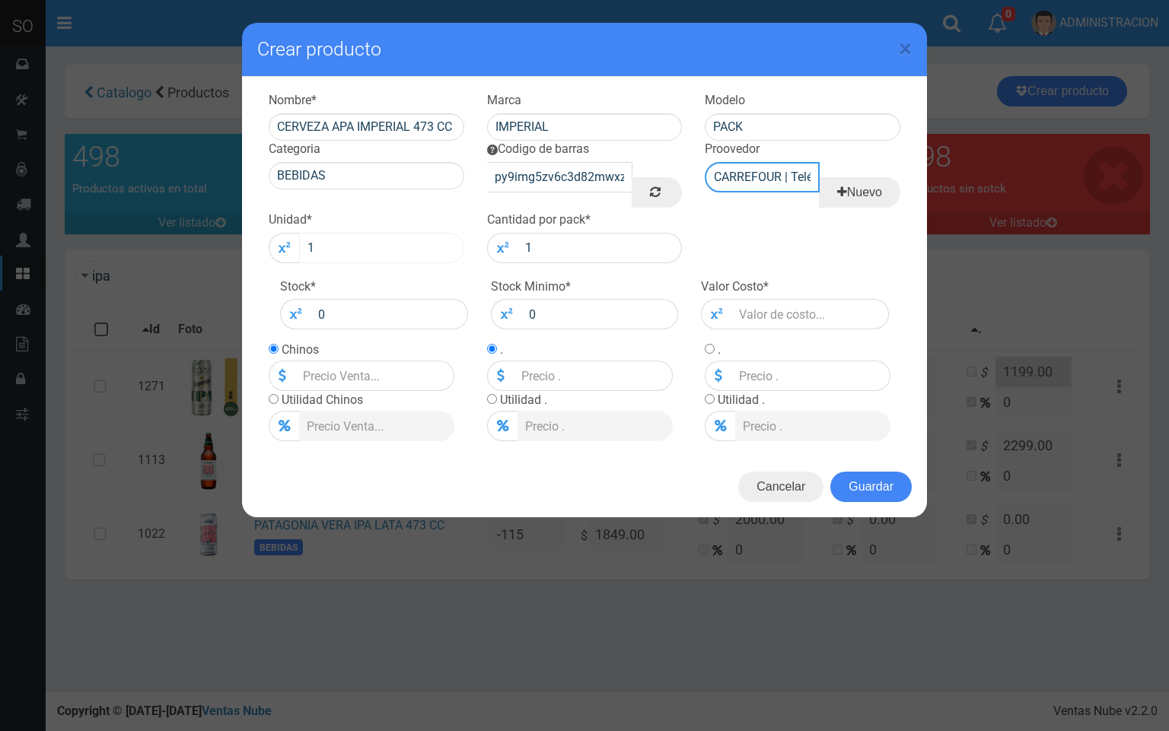
type input "CARREFOUR | Teléfono: | Documento:"
drag, startPoint x: 338, startPoint y: 251, endPoint x: 272, endPoint y: 249, distance: 66.2
click at [272, 249] on div "1" at bounding box center [367, 248] width 196 height 30
type input "24"
click at [792, 318] on input "number" at bounding box center [810, 314] width 158 height 30
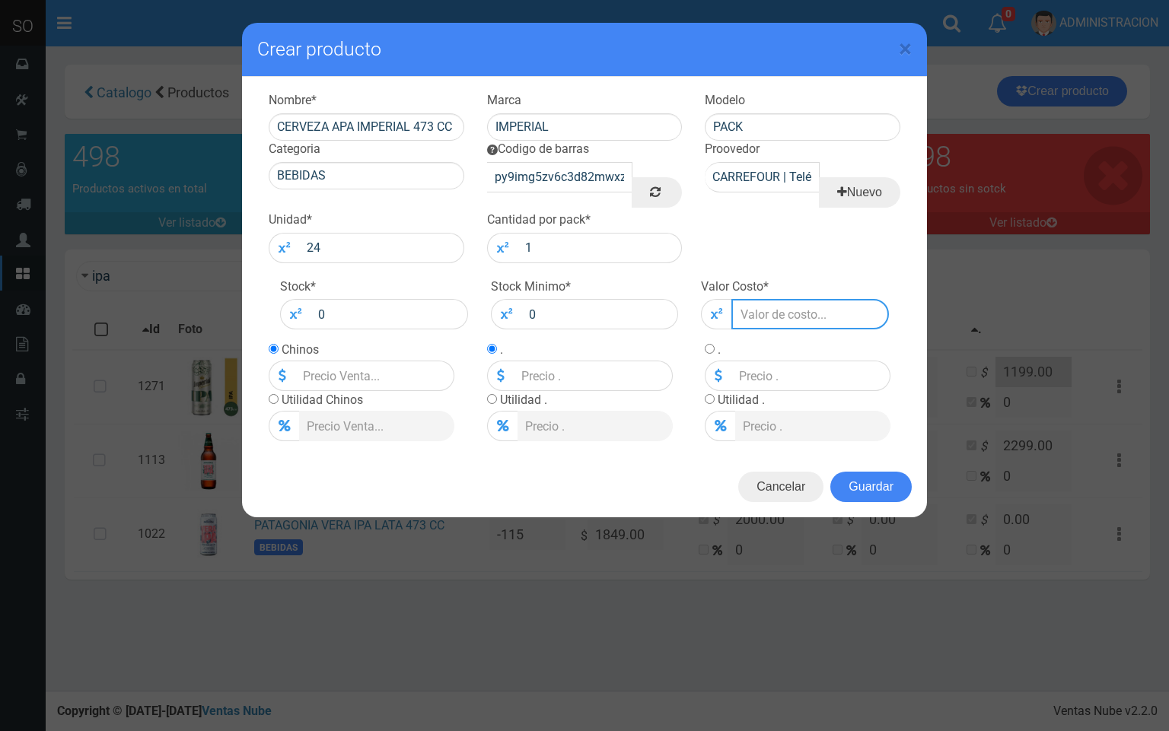
type input "1"
type input "11"
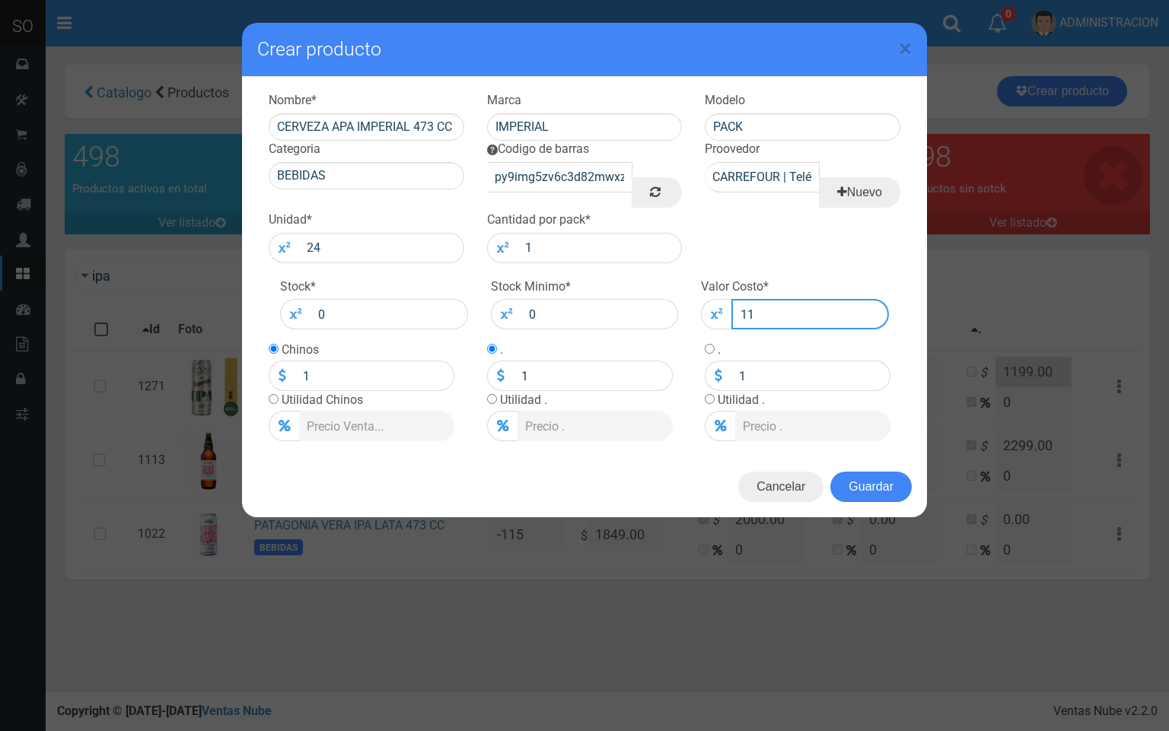
type input "11"
type input "119"
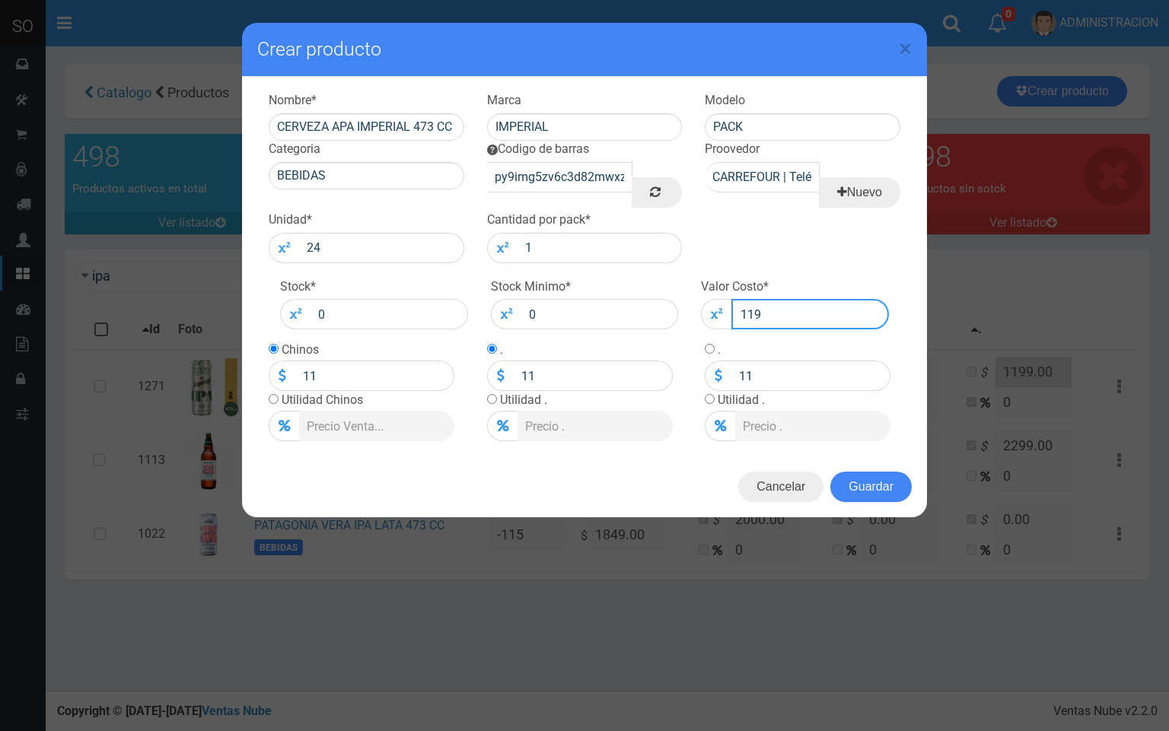
type input "119"
type input "1199"
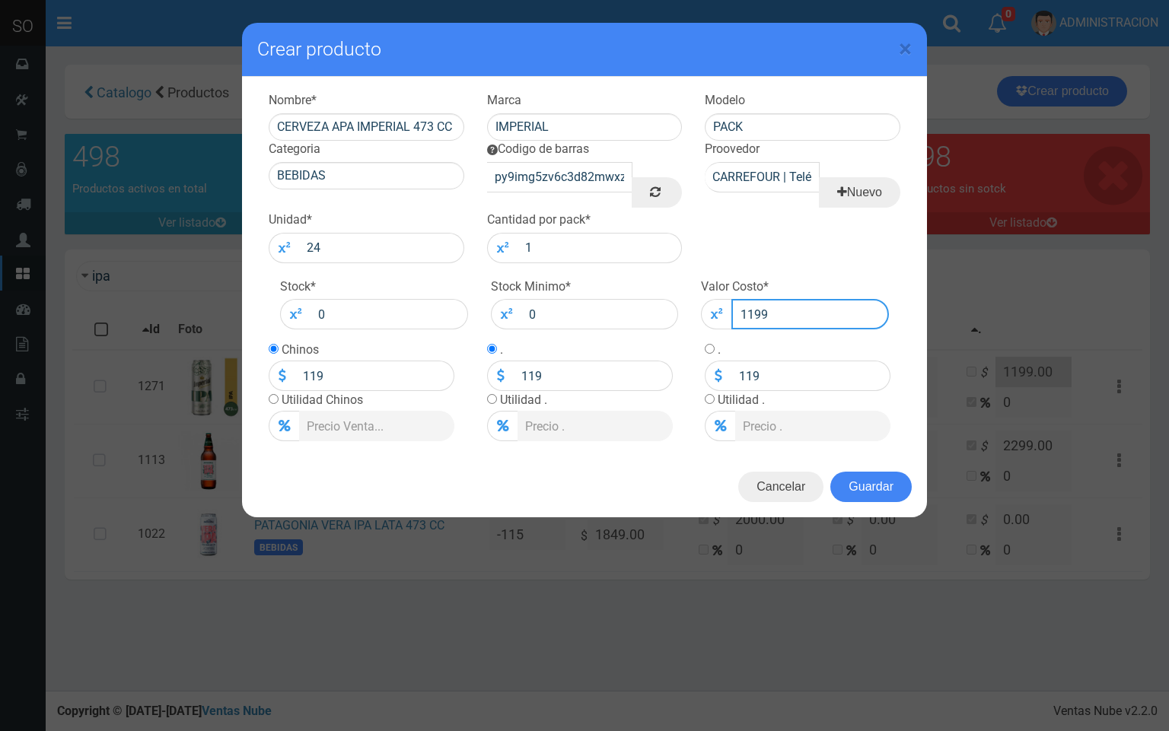
type input "1199"
type input "1199.0"
type input "1199"
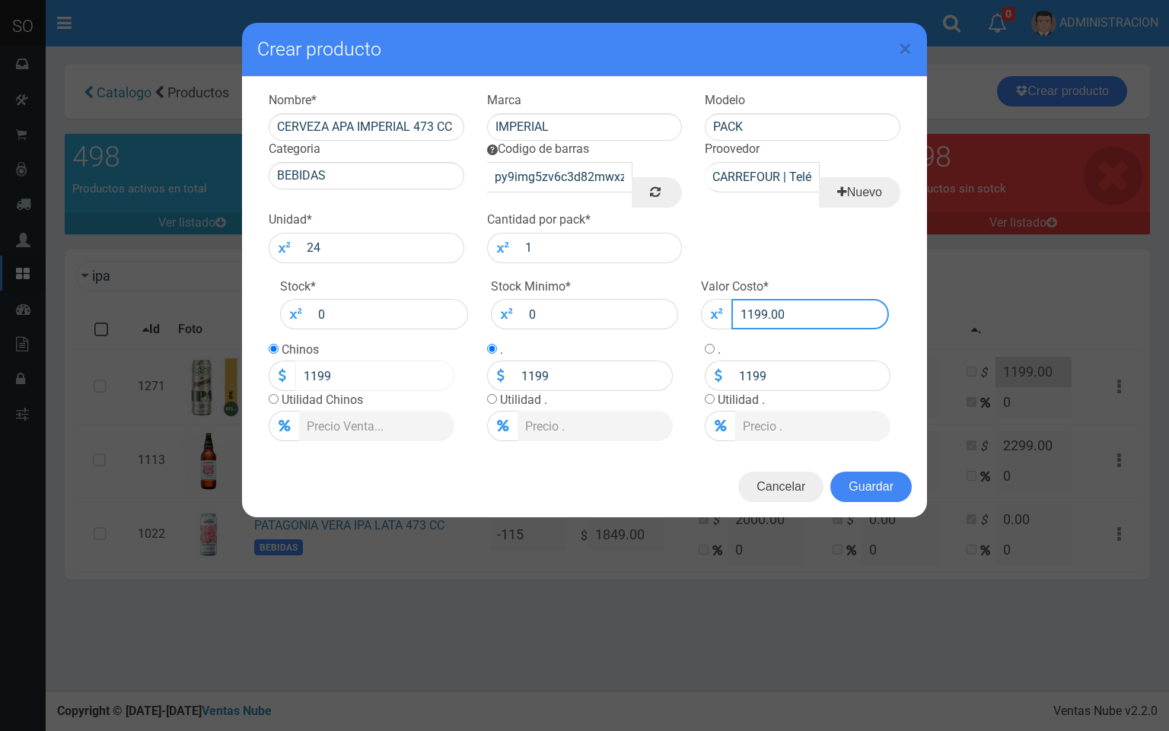
type input "1199.00"
drag, startPoint x: 352, startPoint y: 373, endPoint x: 285, endPoint y: 381, distance: 67.5
click at [285, 381] on div "1199" at bounding box center [362, 376] width 186 height 30
type input "1300"
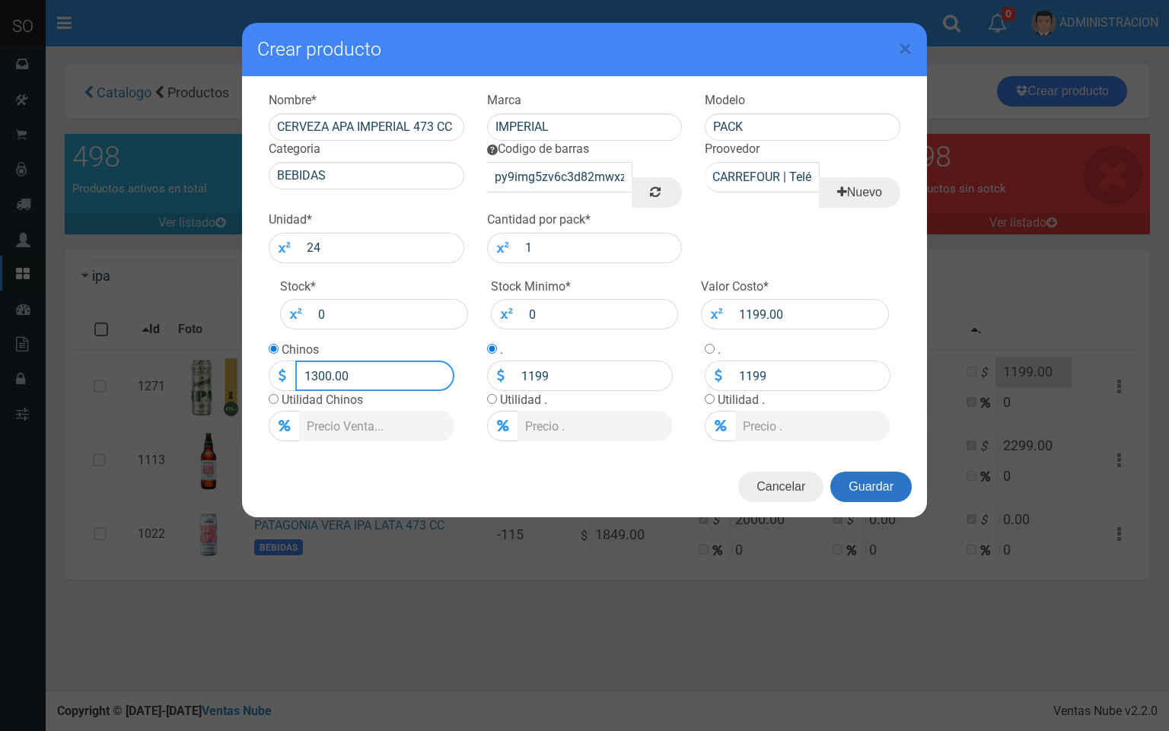
type input "1300.00"
click at [849, 491] on button "Guardar" at bounding box center [870, 487] width 81 height 30
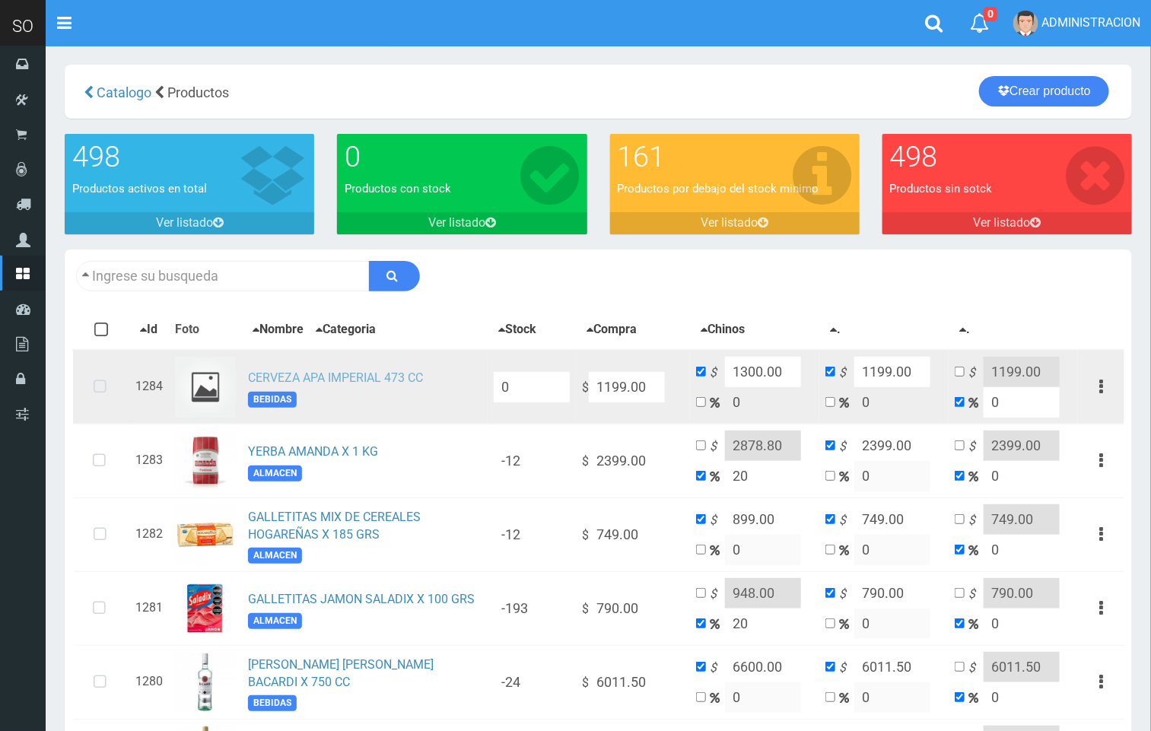
click at [355, 385] on link "CERVEZA APA IMPERIAL 473 CC" at bounding box center [335, 378] width 175 height 14
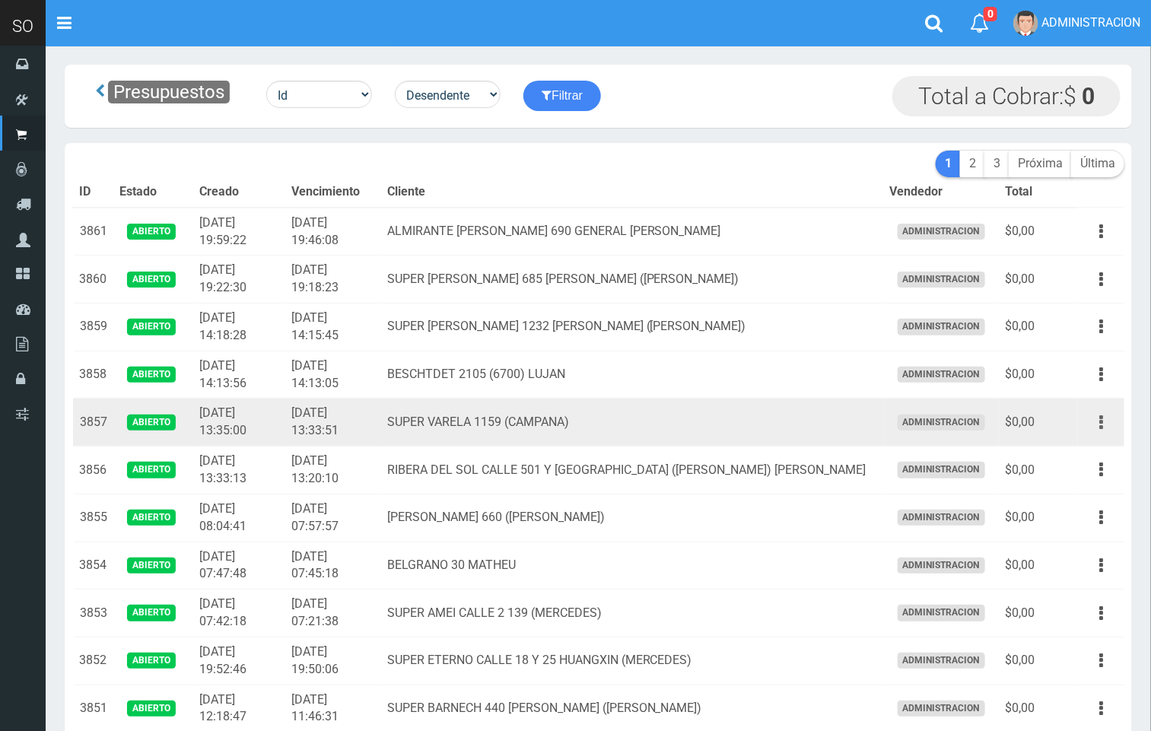
click at [1103, 427] on icon "button" at bounding box center [1102, 422] width 4 height 27
click at [1090, 447] on link "Editar" at bounding box center [1058, 459] width 120 height 33
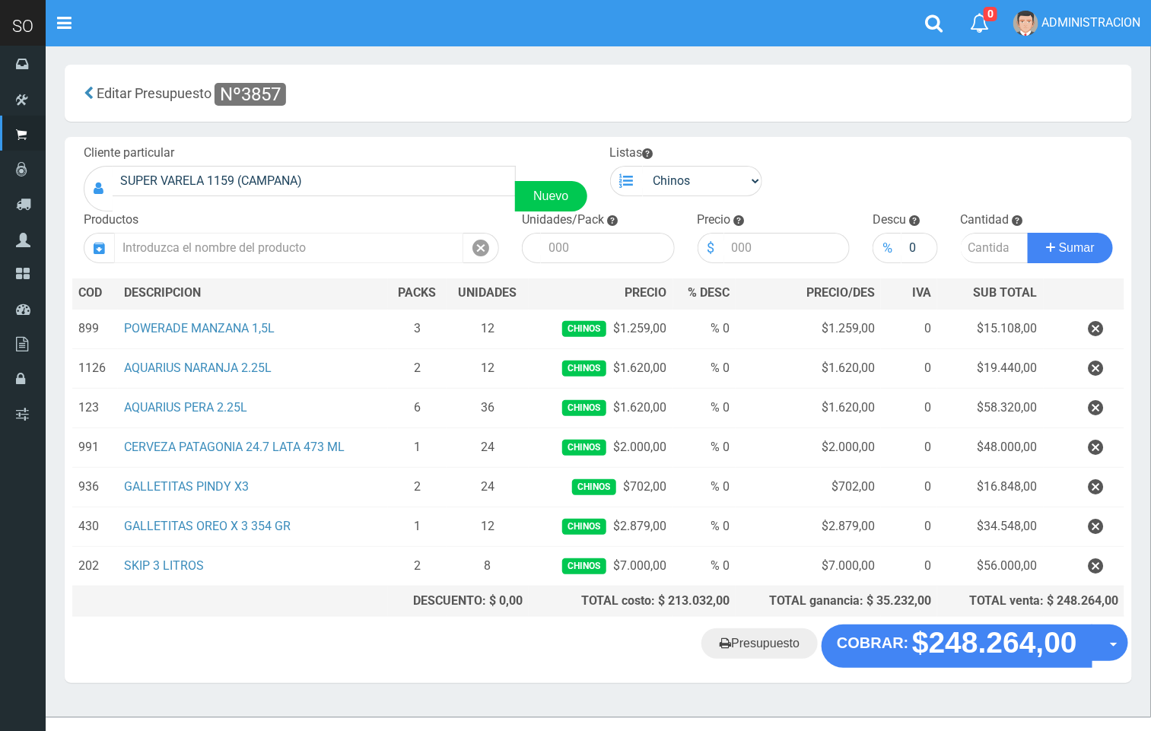
click at [286, 234] on input "text" at bounding box center [288, 248] width 349 height 30
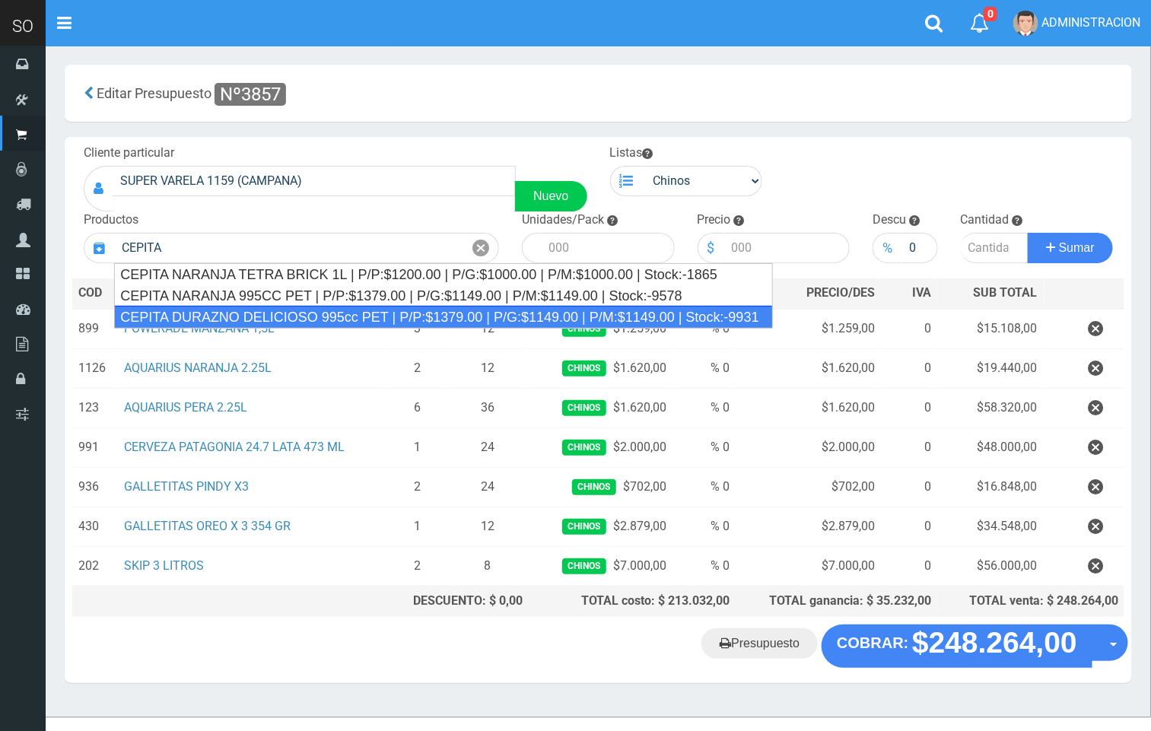
click at [421, 314] on div "CEPITA DURAZNO DELICIOSO 995cc PET | P/P:$1379.00 | P/G:$1149.00 | P/M:$1149.00…" at bounding box center [443, 317] width 659 height 23
type input "CEPITA DURAZNO DELICIOSO 995cc PET | P/P:$1379.00 | P/G:$1149.00 | P/M:$1149.00…"
type input "6"
type input "1379.00"
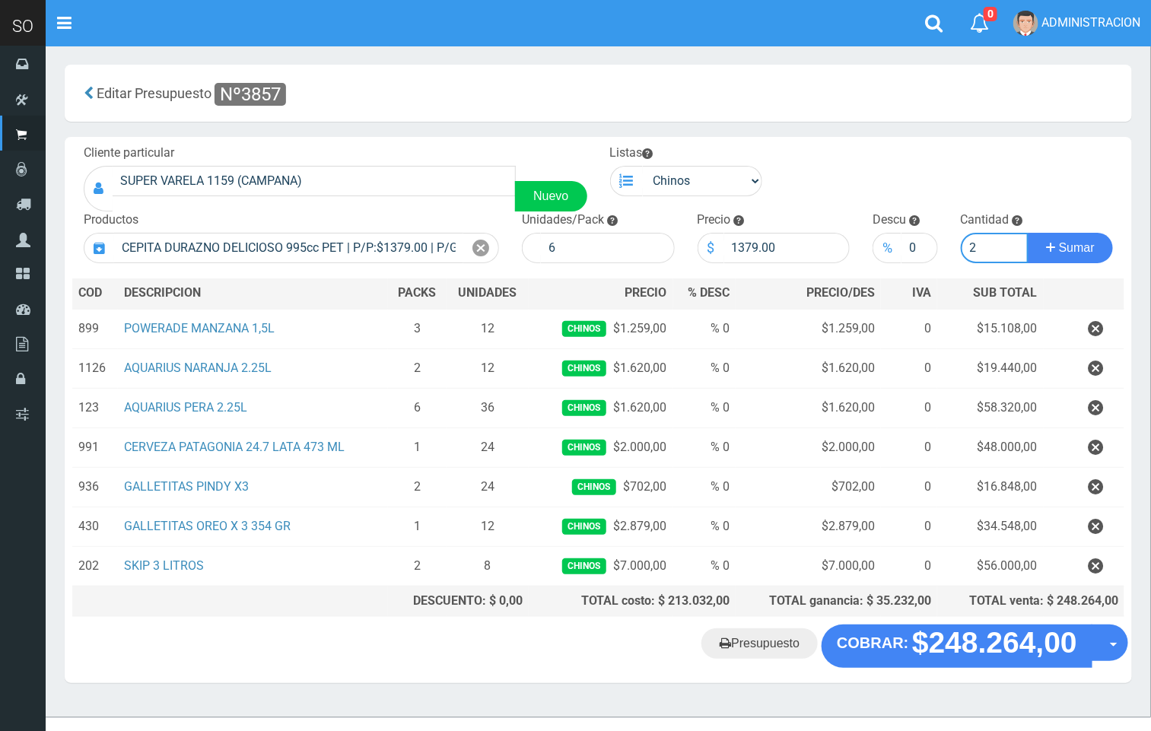
type input "2"
click at [1028, 233] on button "Sumar" at bounding box center [1070, 248] width 85 height 30
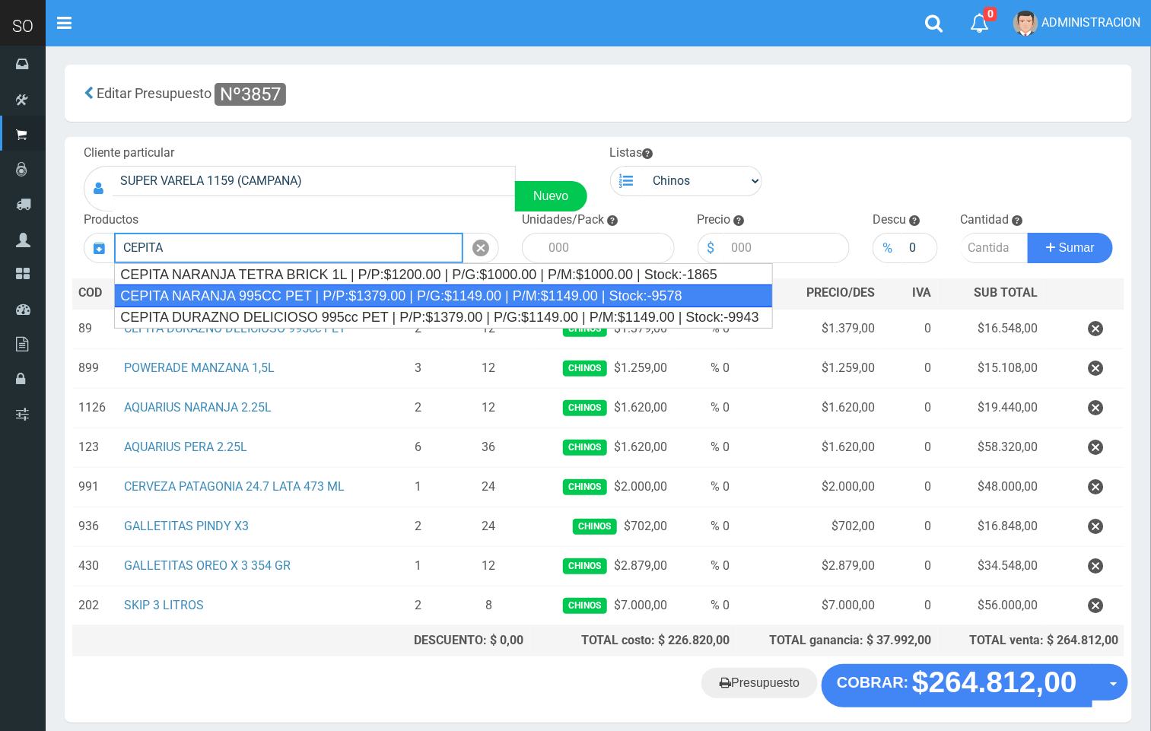
click at [473, 293] on div "CEPITA NARANJA 995CC PET | P/P:$1379.00 | P/G:$1149.00 | P/M:$1149.00 | Stock:-…" at bounding box center [443, 296] width 659 height 23
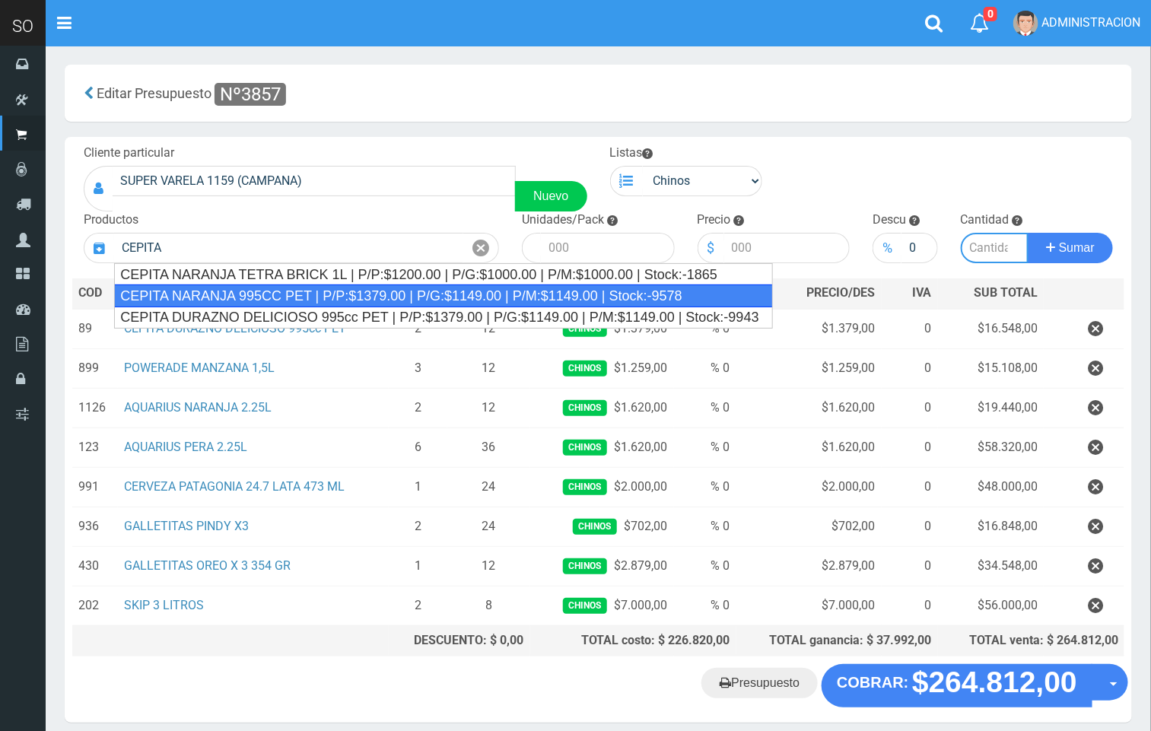
type input "CEPITA NARANJA 995CC PET | P/P:$1379.00 | P/G:$1149.00 | P/M:$1149.00 | Stock:-…"
type input "6"
type input "1379.00"
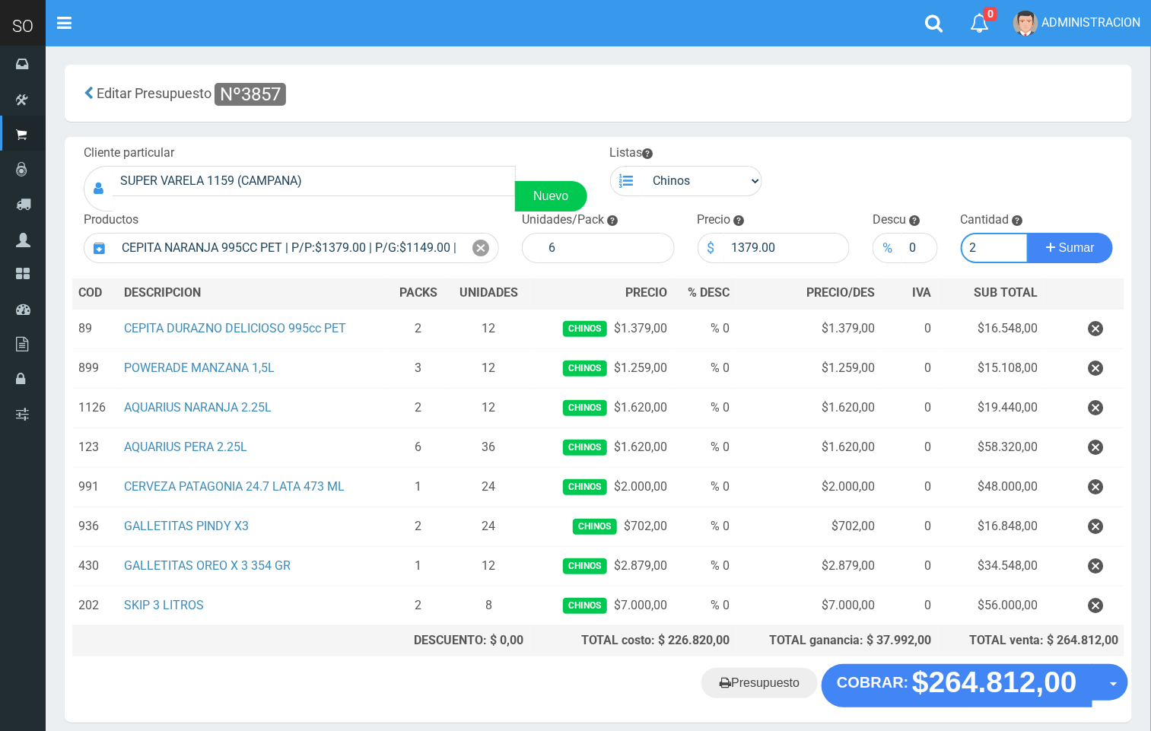
type input "2"
click at [1028, 233] on button "Sumar" at bounding box center [1070, 248] width 85 height 30
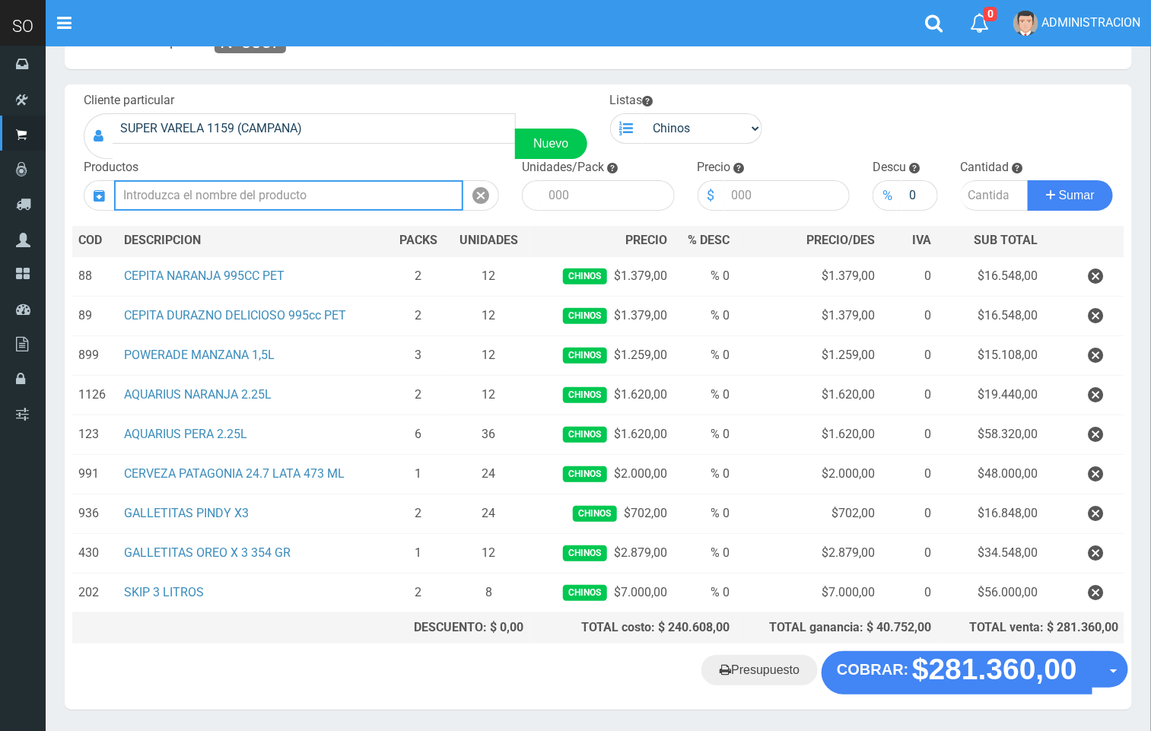
scroll to position [103, 0]
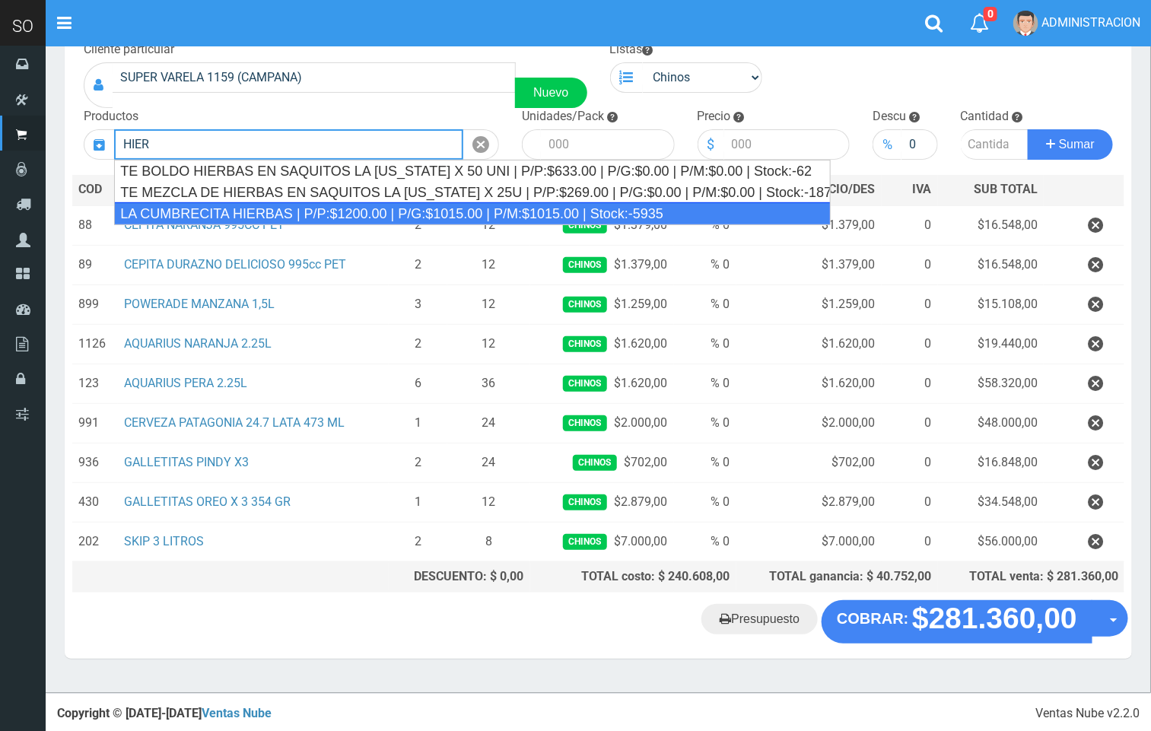
click at [314, 206] on div "LA CUMBRECITA HIERBAS | P/P:$1200.00 | P/G:$1015.00 | P/M:$1015.00 | Stock:-5935" at bounding box center [472, 213] width 717 height 23
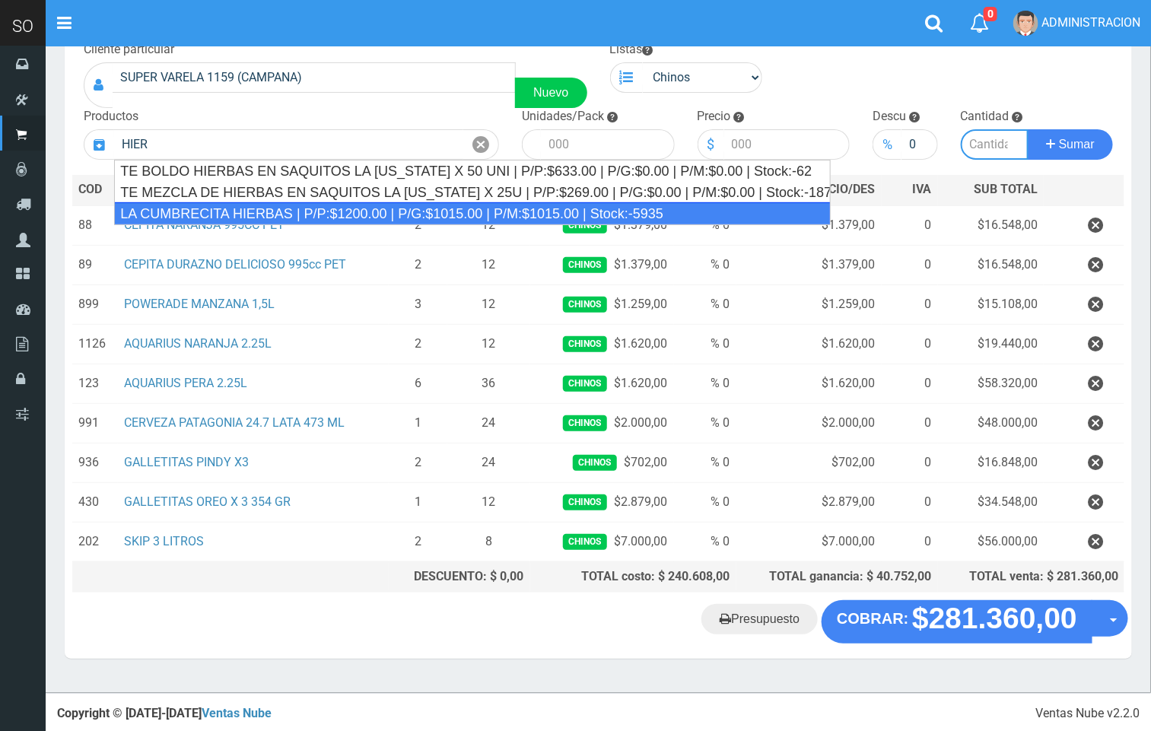
type input "LA CUMBRECITA HIERBAS | P/P:$1200.00 | P/G:$1015.00 | P/M:$1015.00 | Stock:-5935"
type input "10"
type input "1200.00"
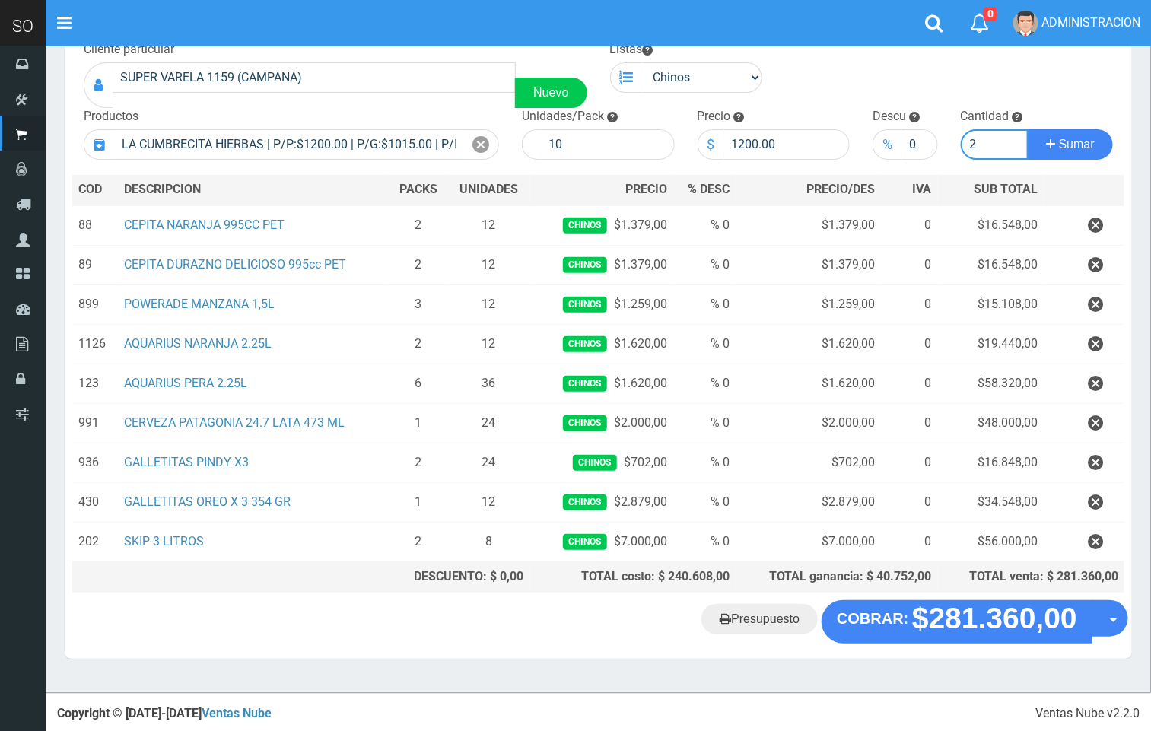
type input "2"
click at [1028, 129] on button "Sumar" at bounding box center [1070, 144] width 85 height 30
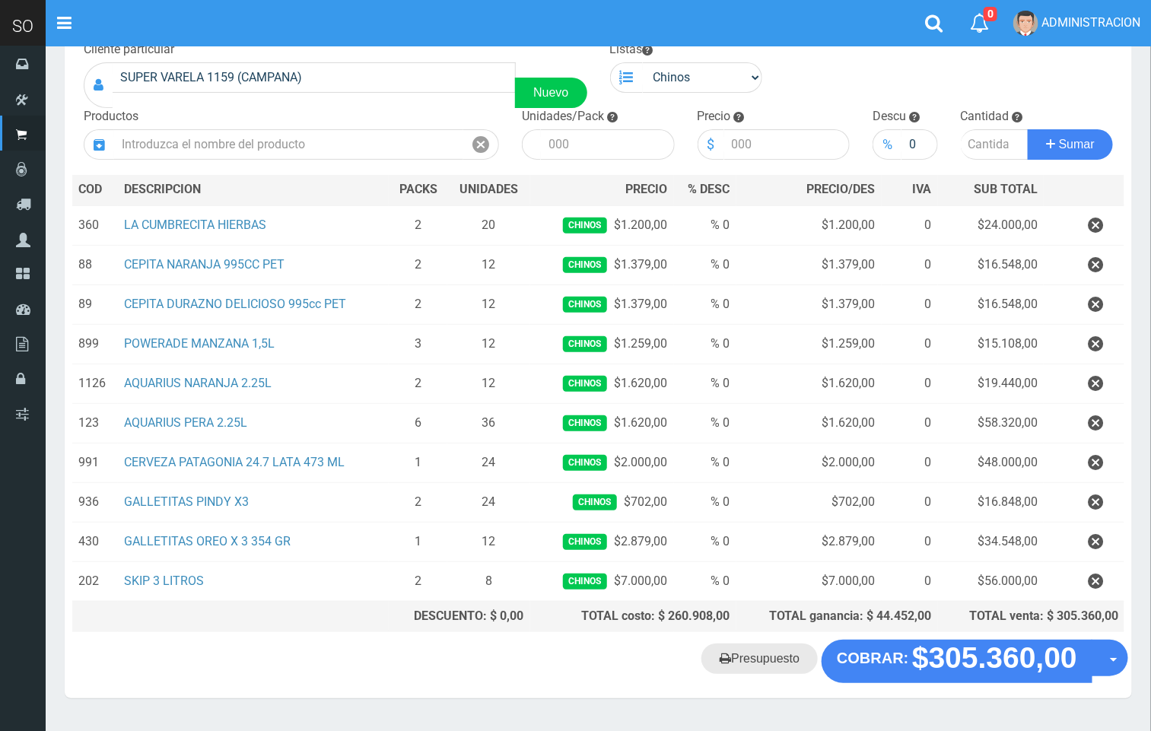
click at [763, 654] on link "Presupuesto" at bounding box center [760, 659] width 116 height 30
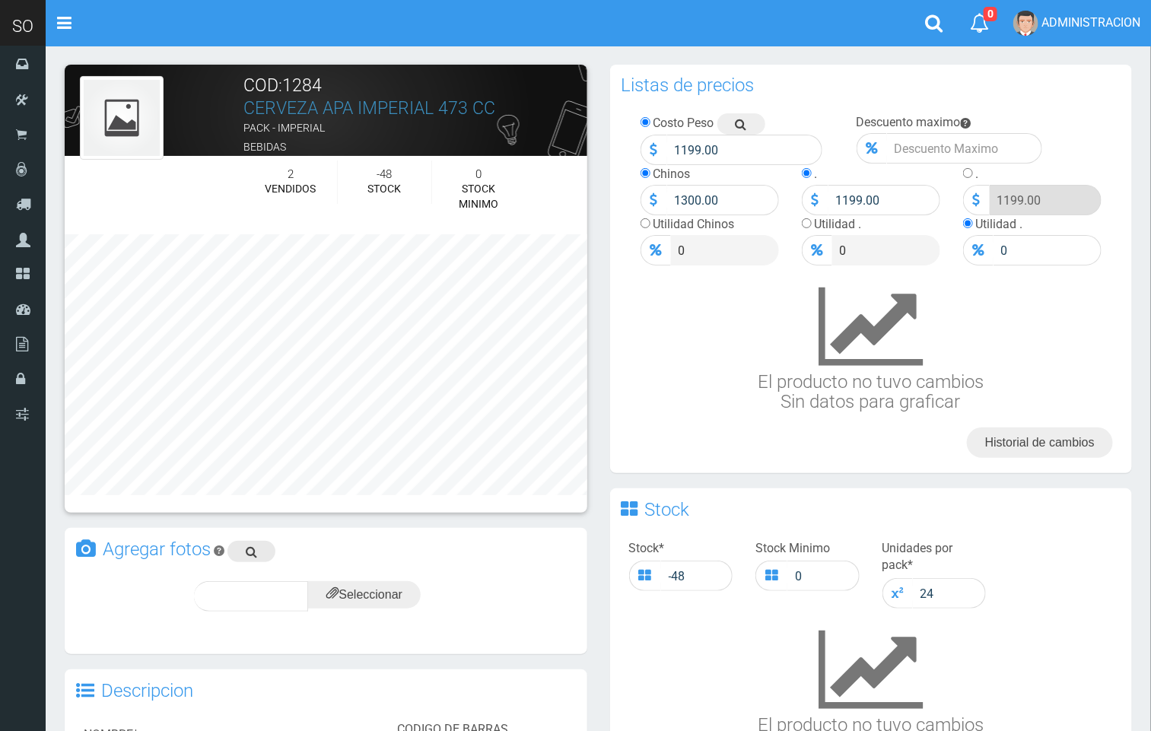
click at [261, 555] on link at bounding box center [252, 551] width 48 height 21
click at [336, 603] on icon at bounding box center [332, 594] width 12 height 21
click at [368, 592] on input "file" at bounding box center [364, 594] width 113 height 27
click at [388, 594] on icon at bounding box center [388, 595] width 12 height 21
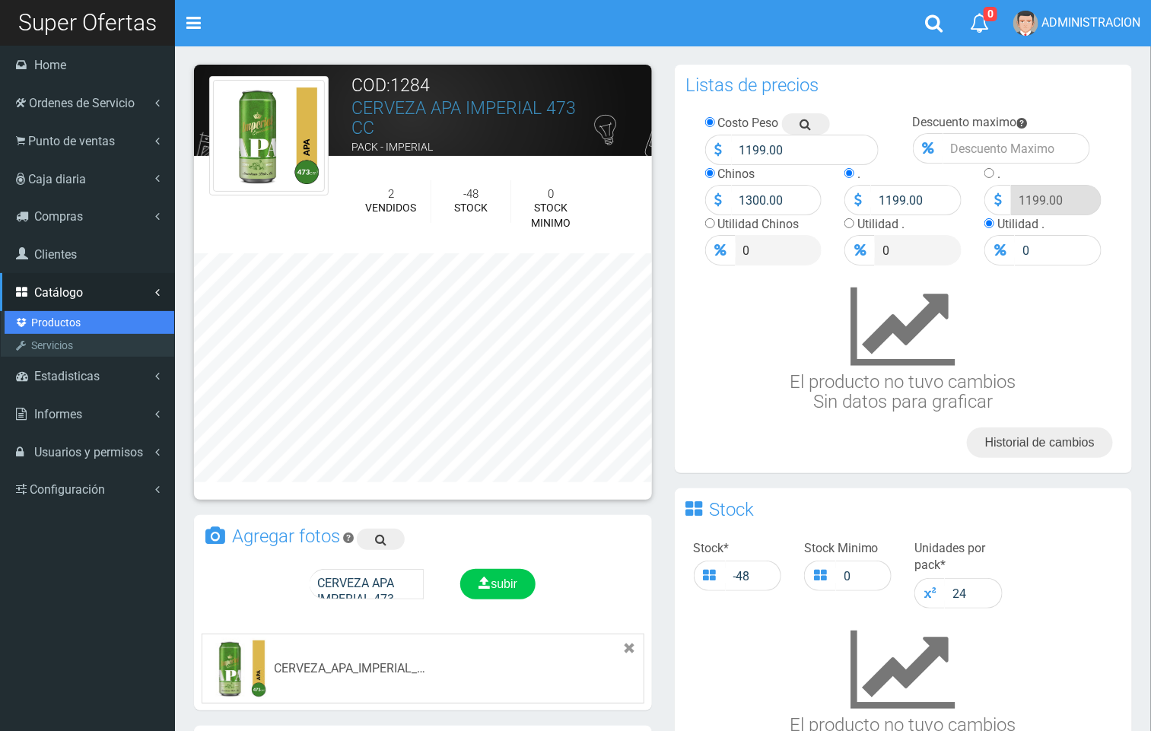
drag, startPoint x: 51, startPoint y: 317, endPoint x: 62, endPoint y: 322, distance: 11.6
click at [55, 317] on link "Productos" at bounding box center [90, 322] width 170 height 23
